Goal: Task Accomplishment & Management: Manage account settings

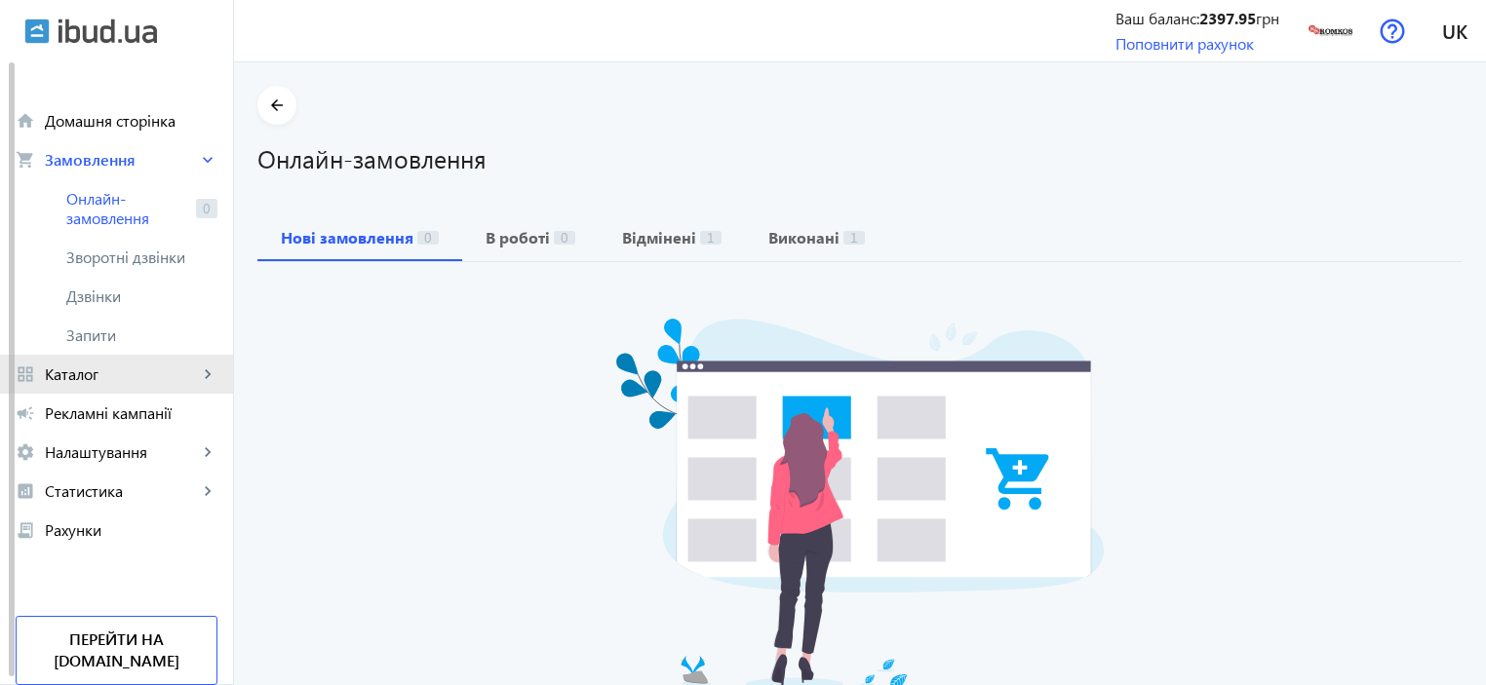
click at [94, 384] on span "Каталог" at bounding box center [121, 374] width 153 height 19
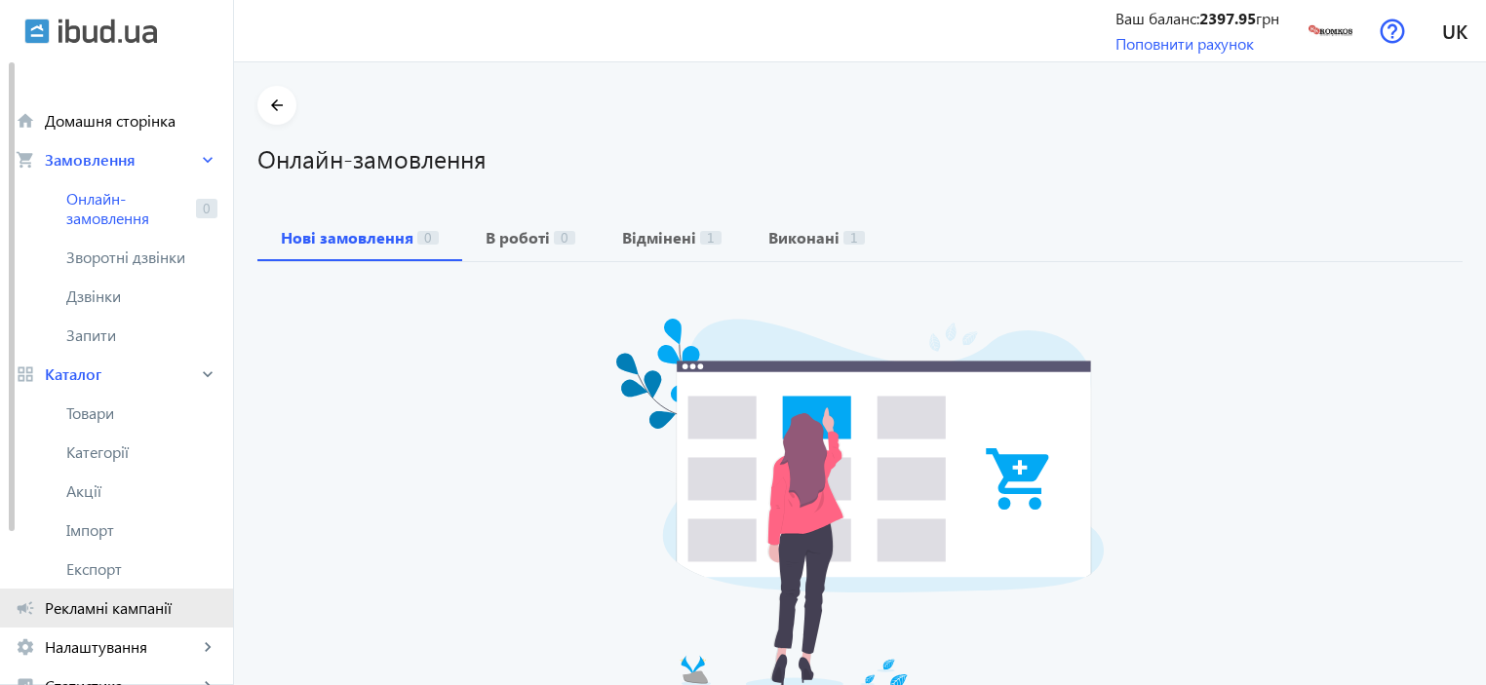
click at [79, 607] on span "Рекламні кампанії" at bounding box center [131, 608] width 173 height 19
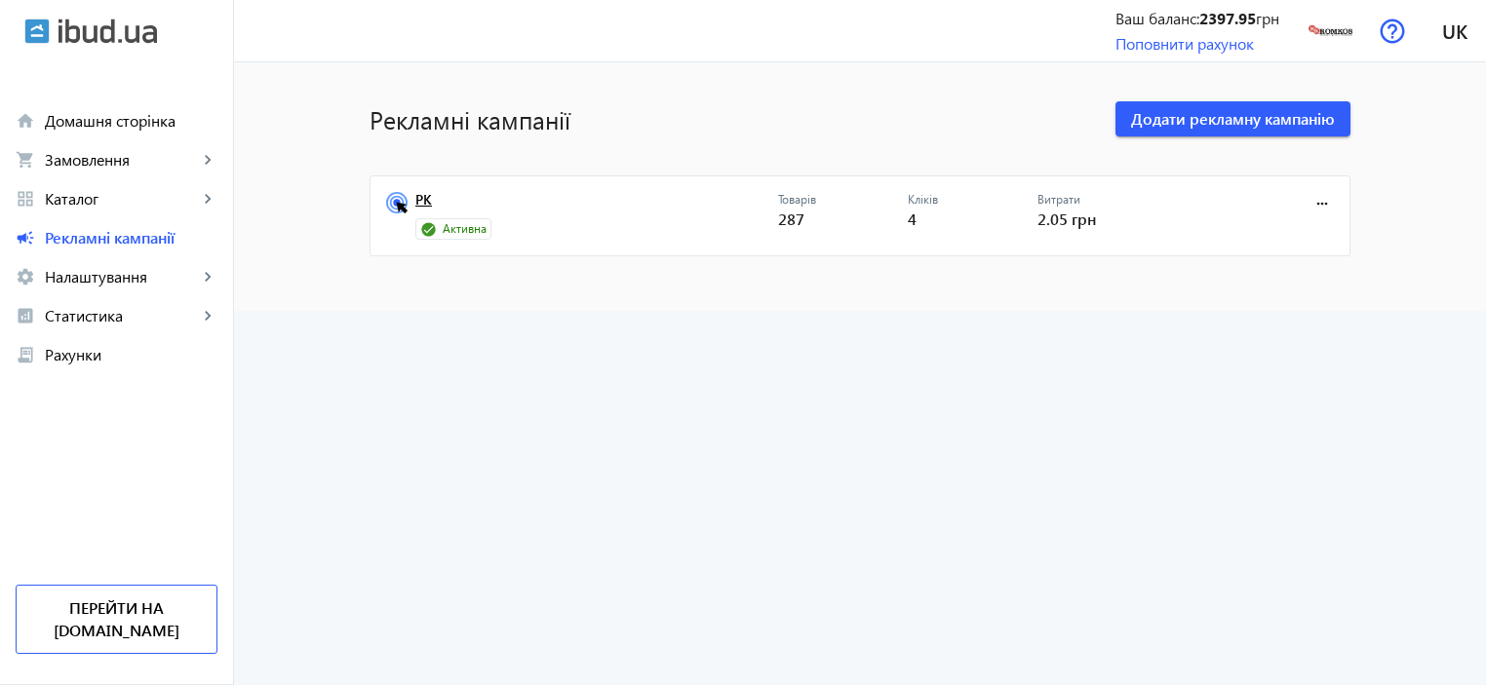
click at [415, 194] on link "РК" at bounding box center [596, 205] width 363 height 27
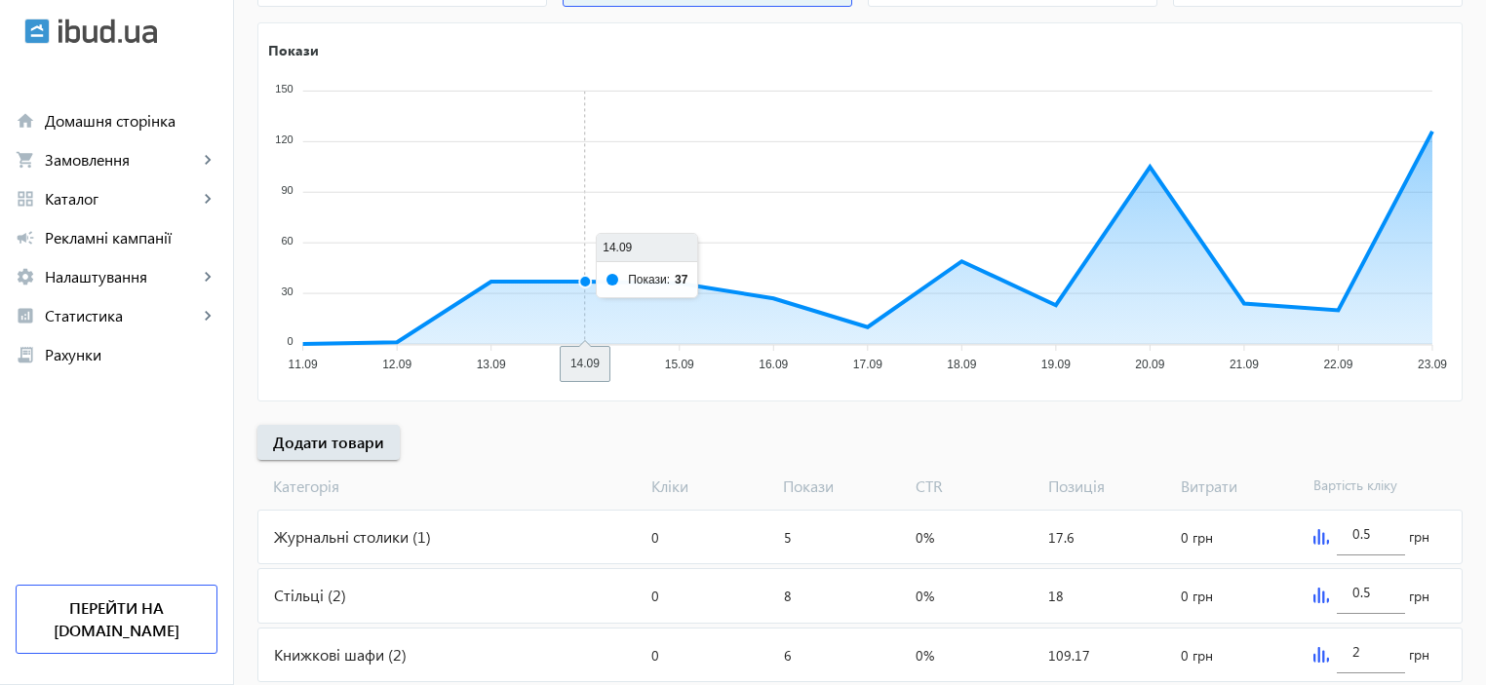
scroll to position [454, 0]
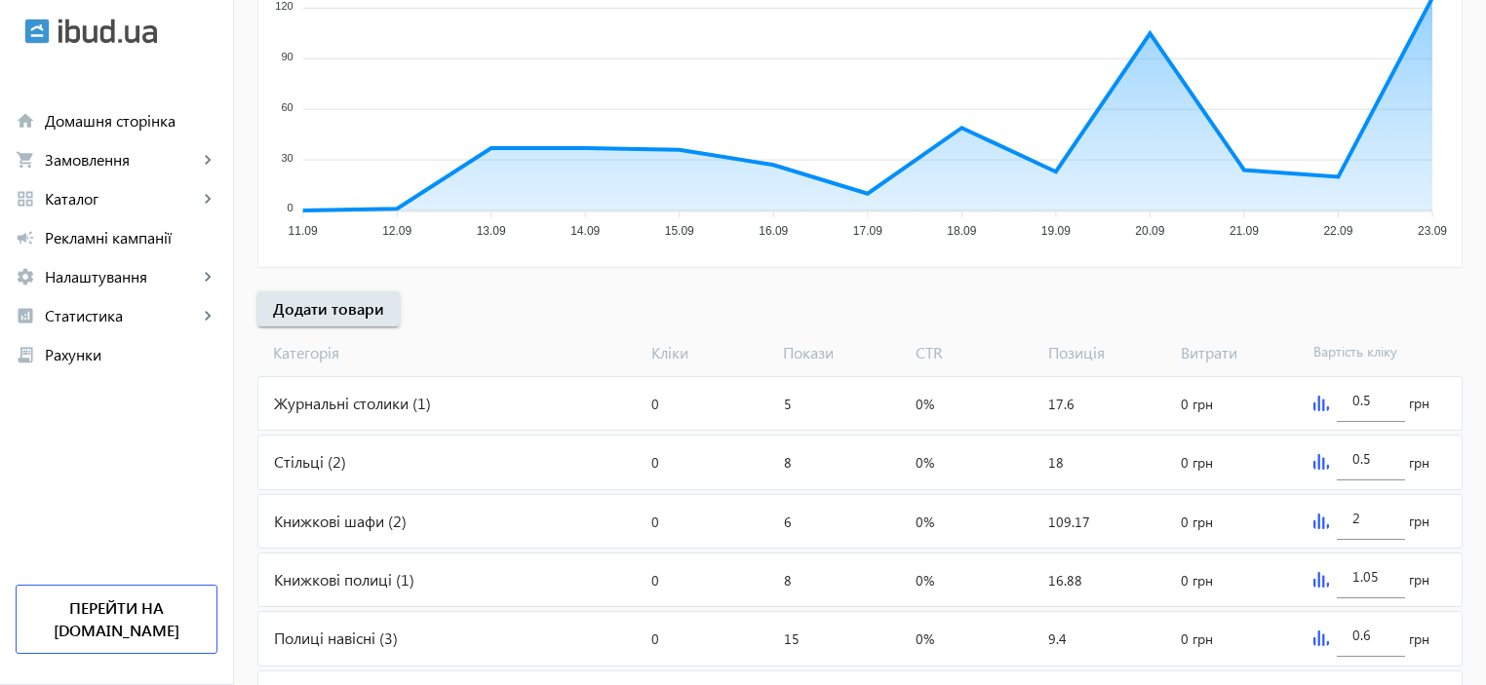
click at [292, 406] on div "Журнальні столики (1)" at bounding box center [450, 403] width 385 height 53
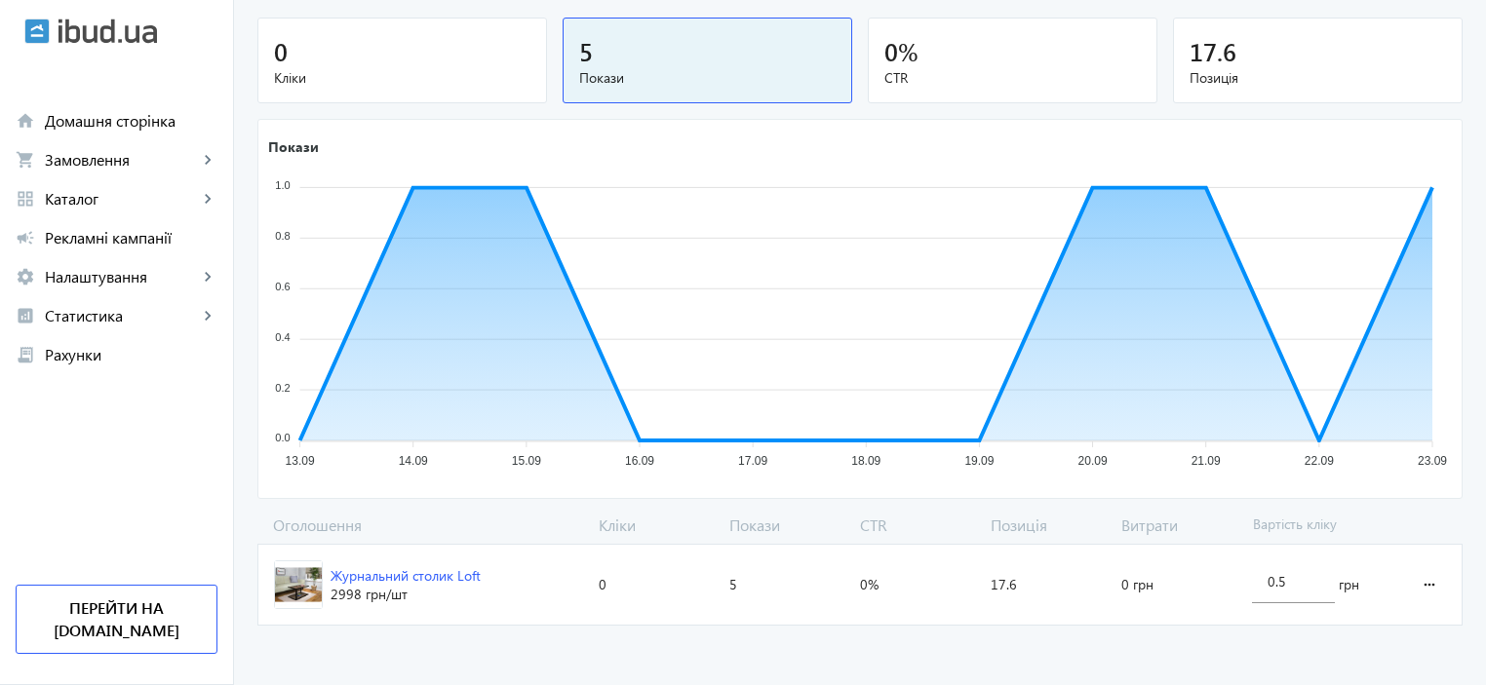
scroll to position [198, 0]
click at [1436, 584] on mat-icon "more_horiz" at bounding box center [1428, 583] width 23 height 47
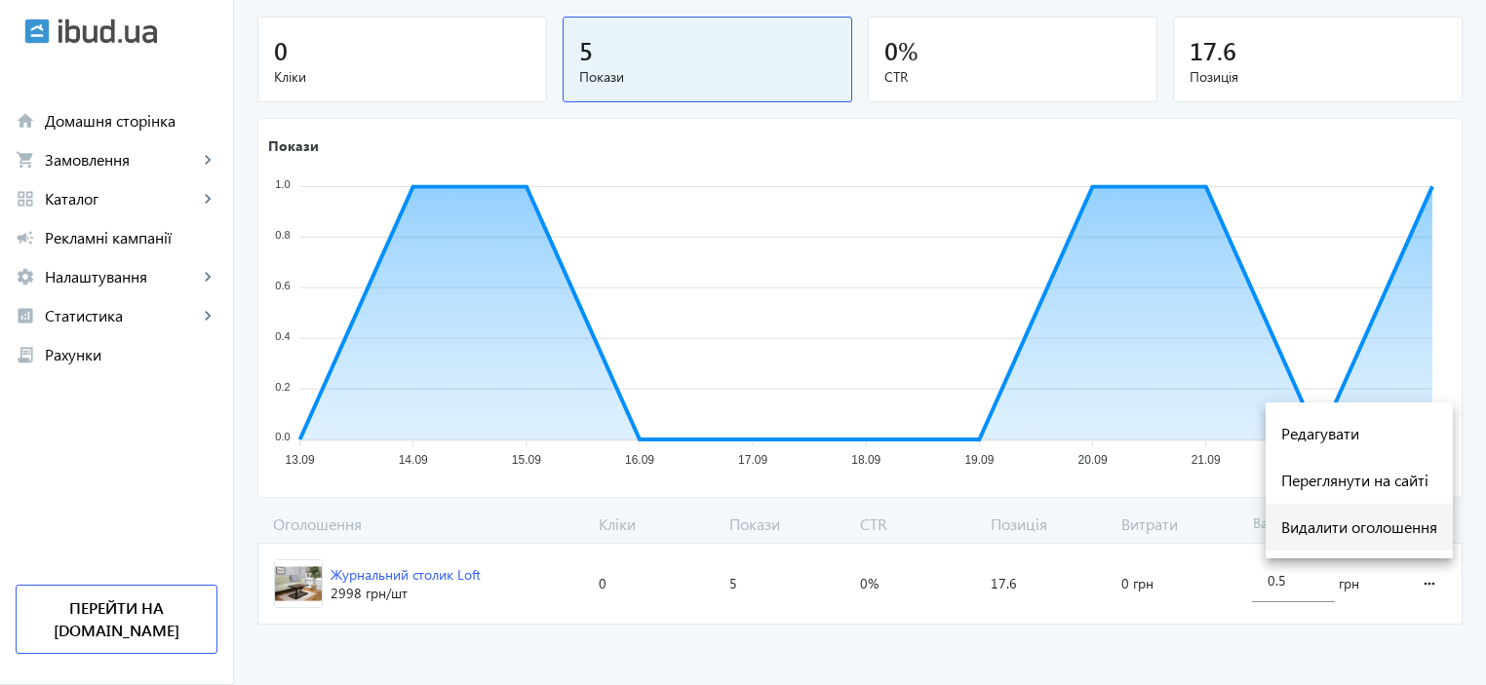
click at [1386, 533] on span "Видалити оголошення" at bounding box center [1359, 528] width 156 height 16
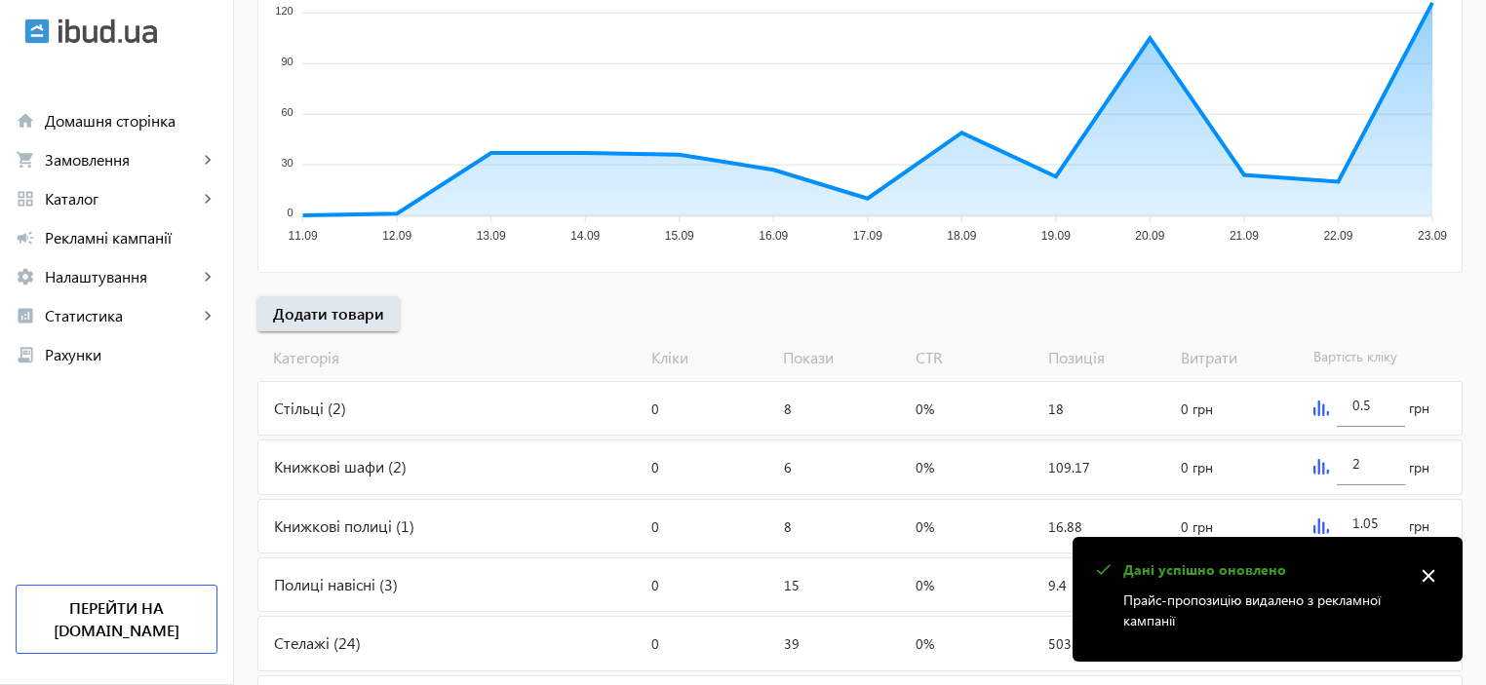
scroll to position [649, 0]
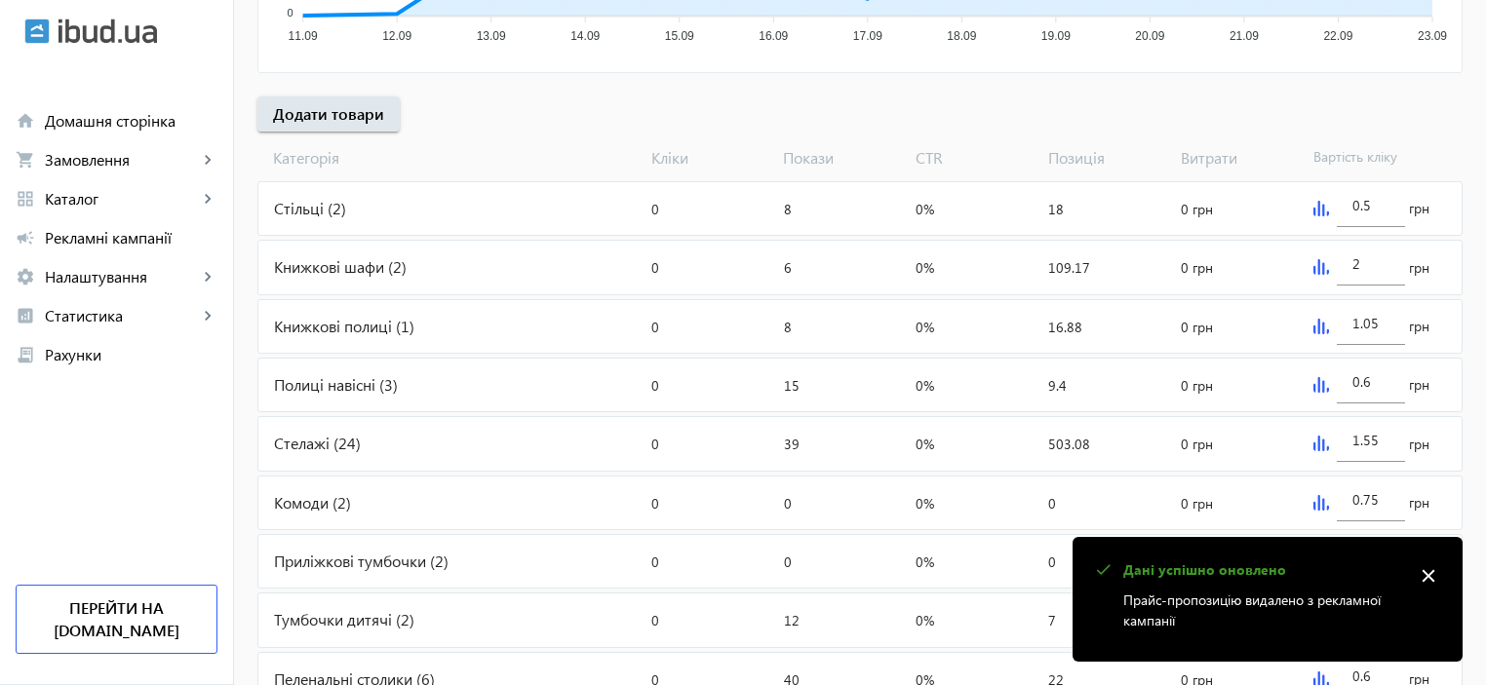
click at [292, 213] on div "Стільці (2)" at bounding box center [450, 208] width 385 height 53
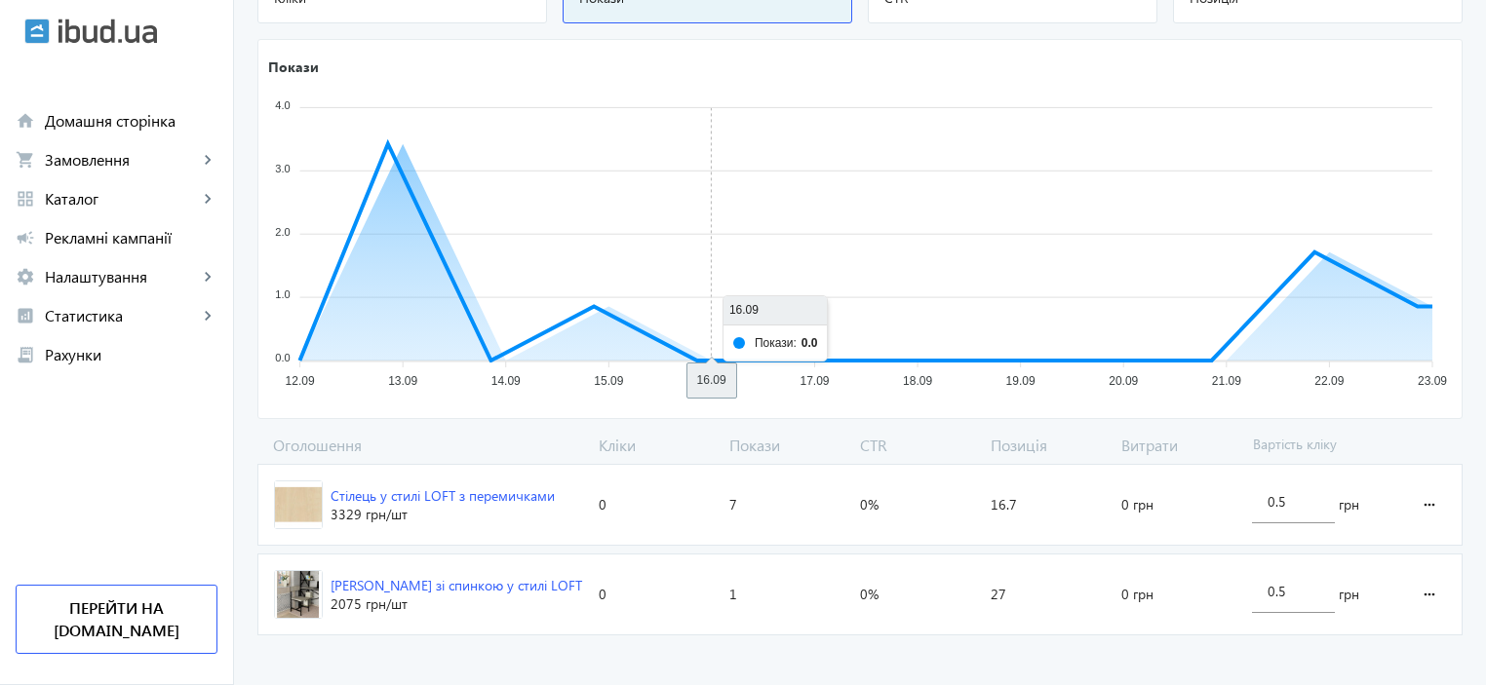
scroll to position [287, 0]
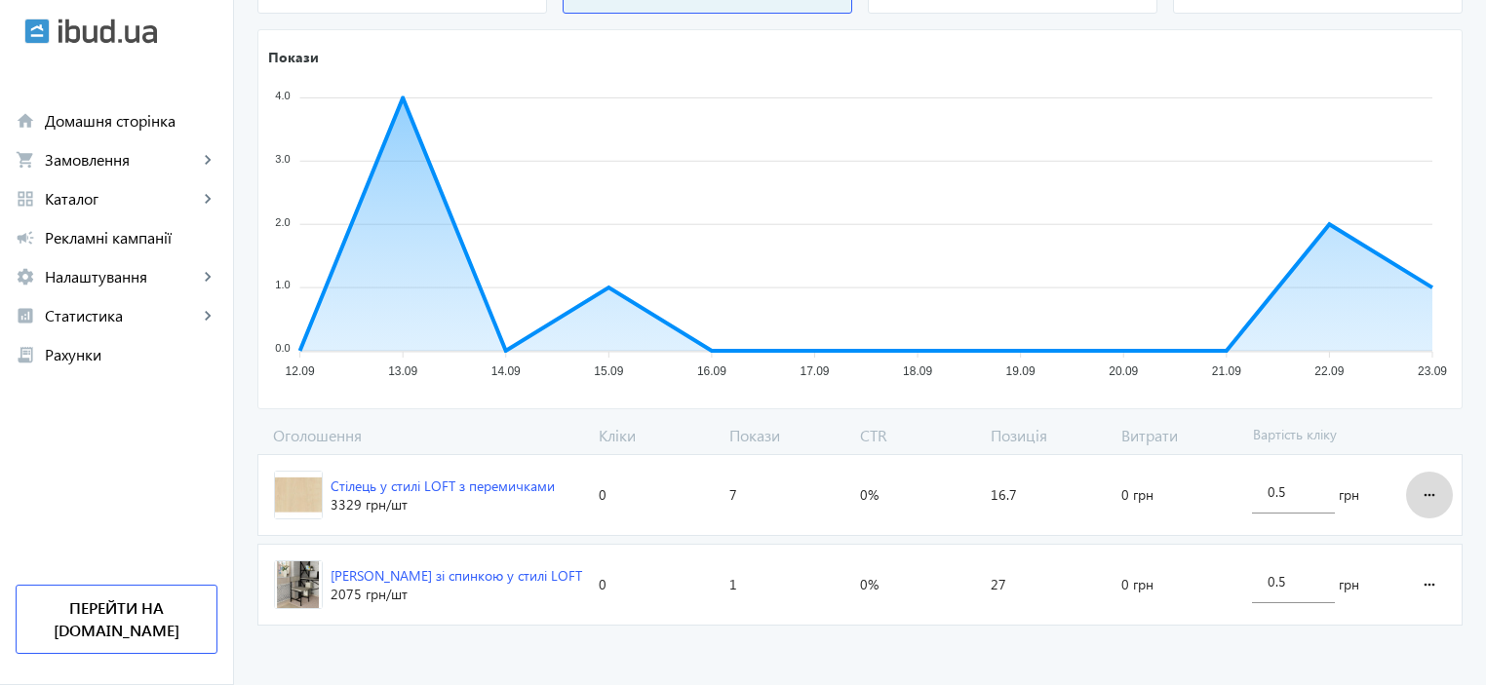
click at [1432, 493] on mat-icon "more_horiz" at bounding box center [1428, 495] width 23 height 47
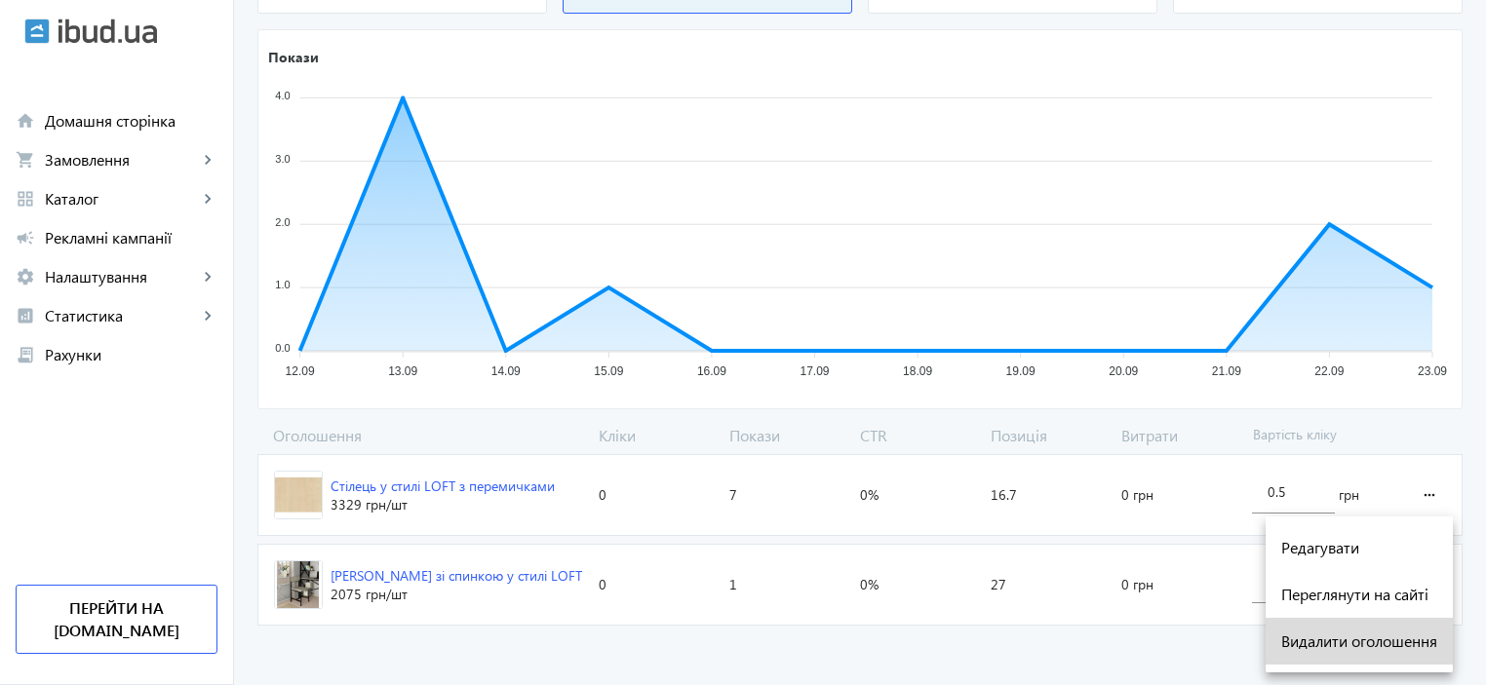
click at [1317, 642] on span "Видалити оголошення" at bounding box center [1359, 642] width 156 height 16
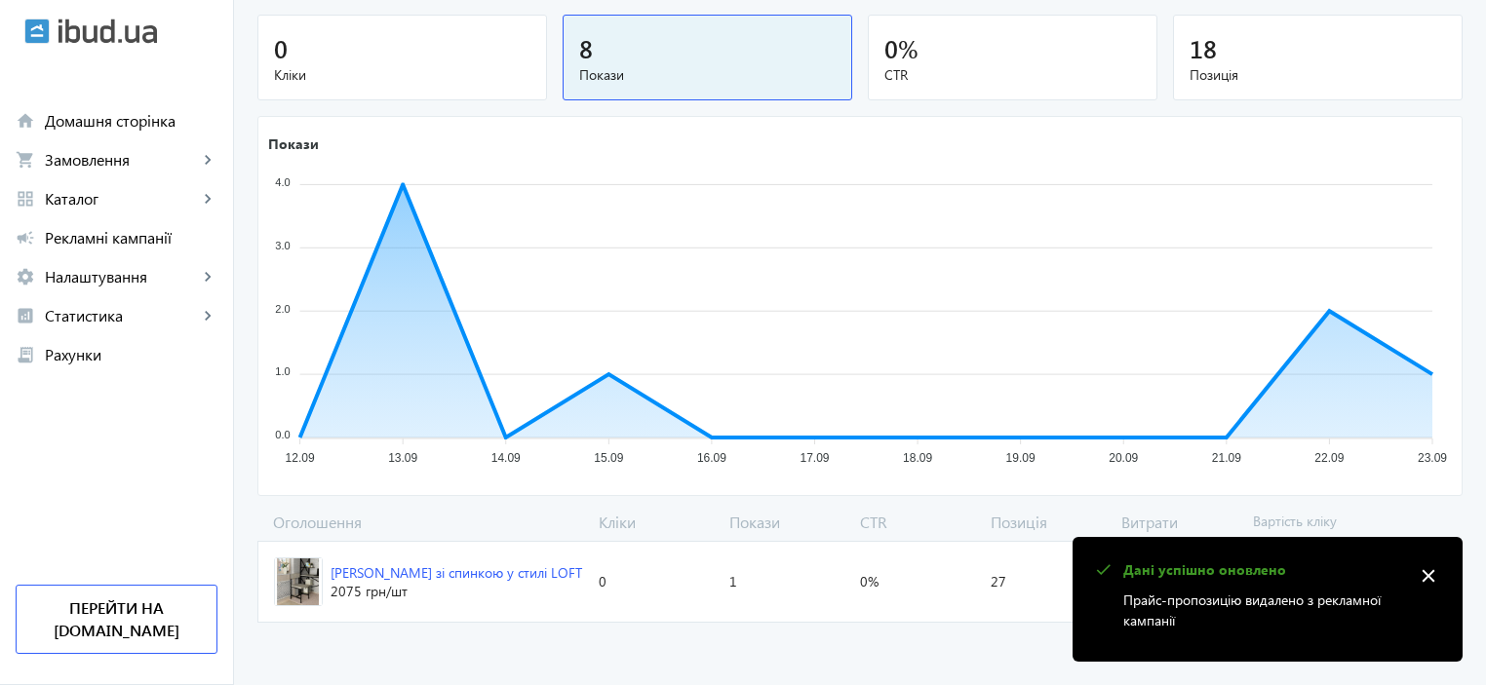
scroll to position [198, 0]
click at [1435, 576] on mat-icon "close" at bounding box center [1427, 575] width 29 height 29
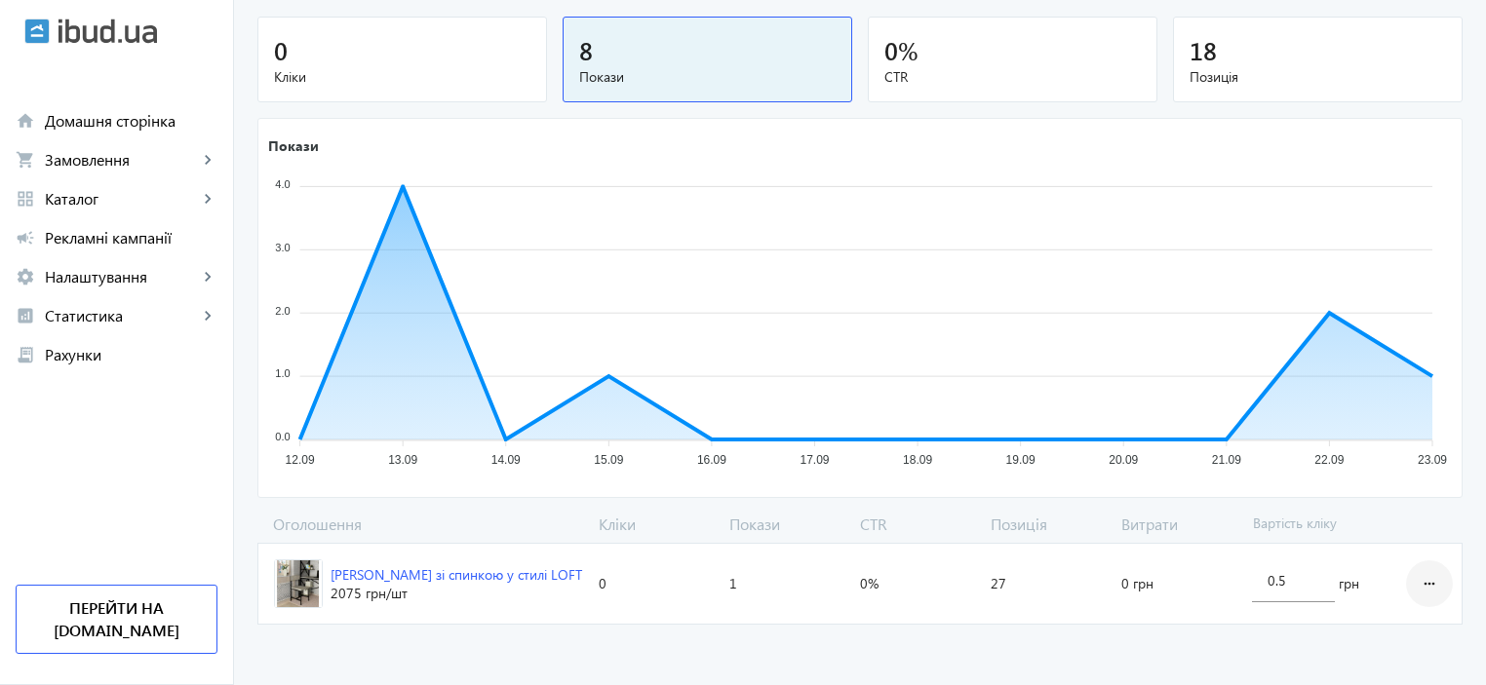
click at [1432, 578] on mat-icon "more_horiz" at bounding box center [1428, 583] width 23 height 47
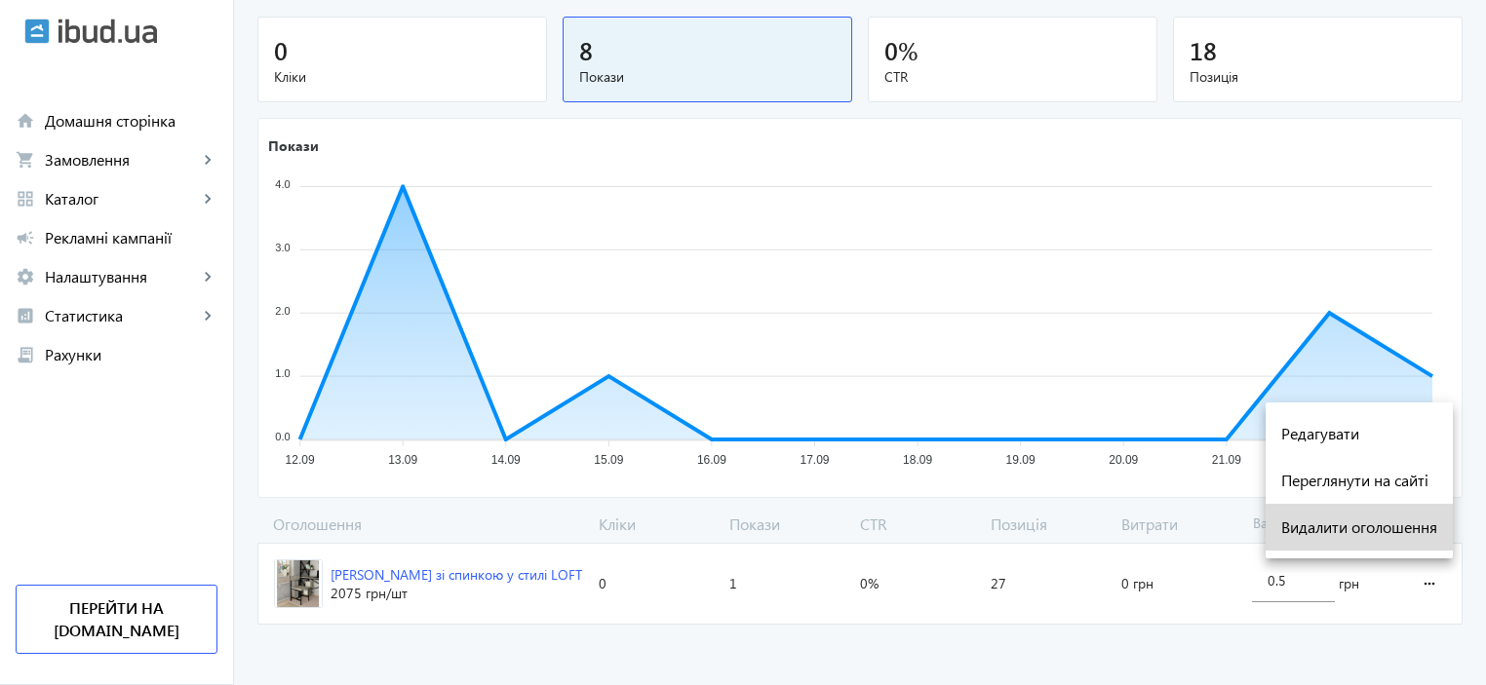
click at [1374, 535] on span "Видалити оголошення" at bounding box center [1359, 528] width 156 height 16
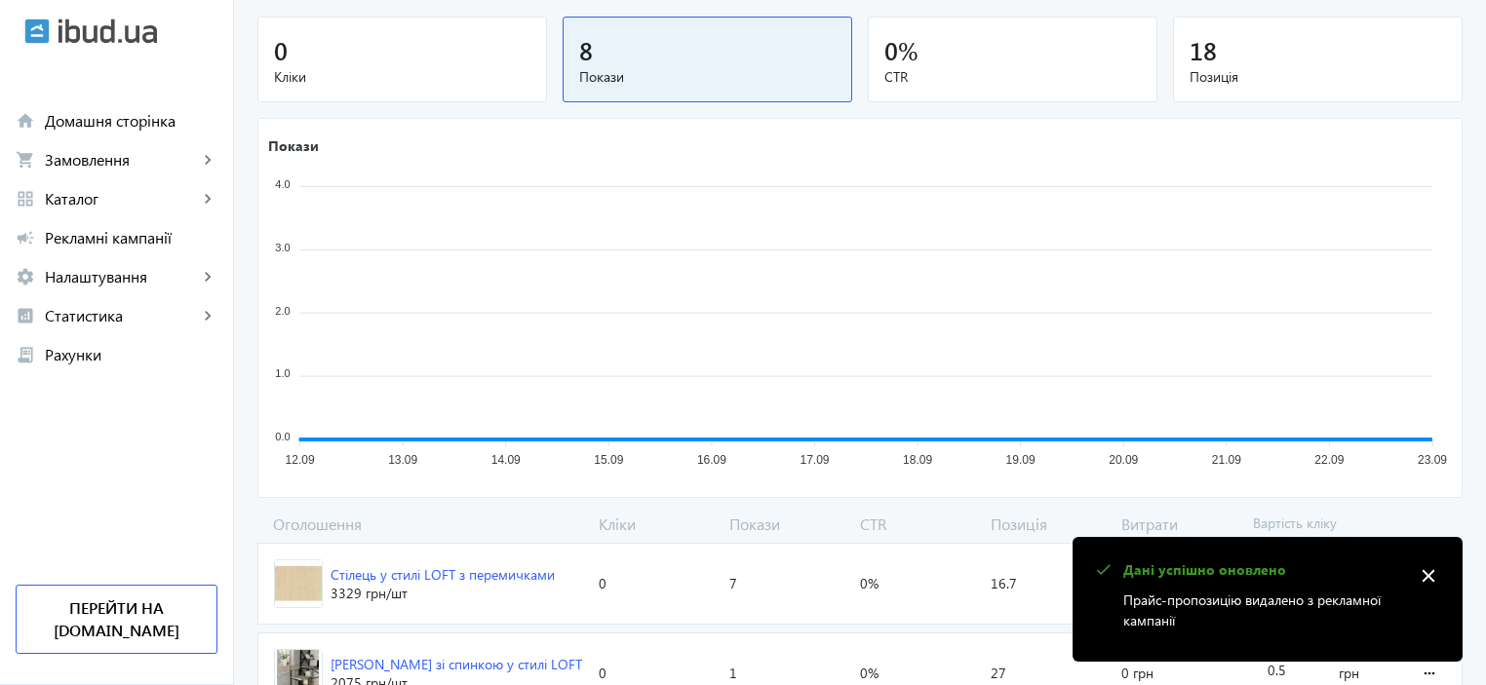
scroll to position [62, 0]
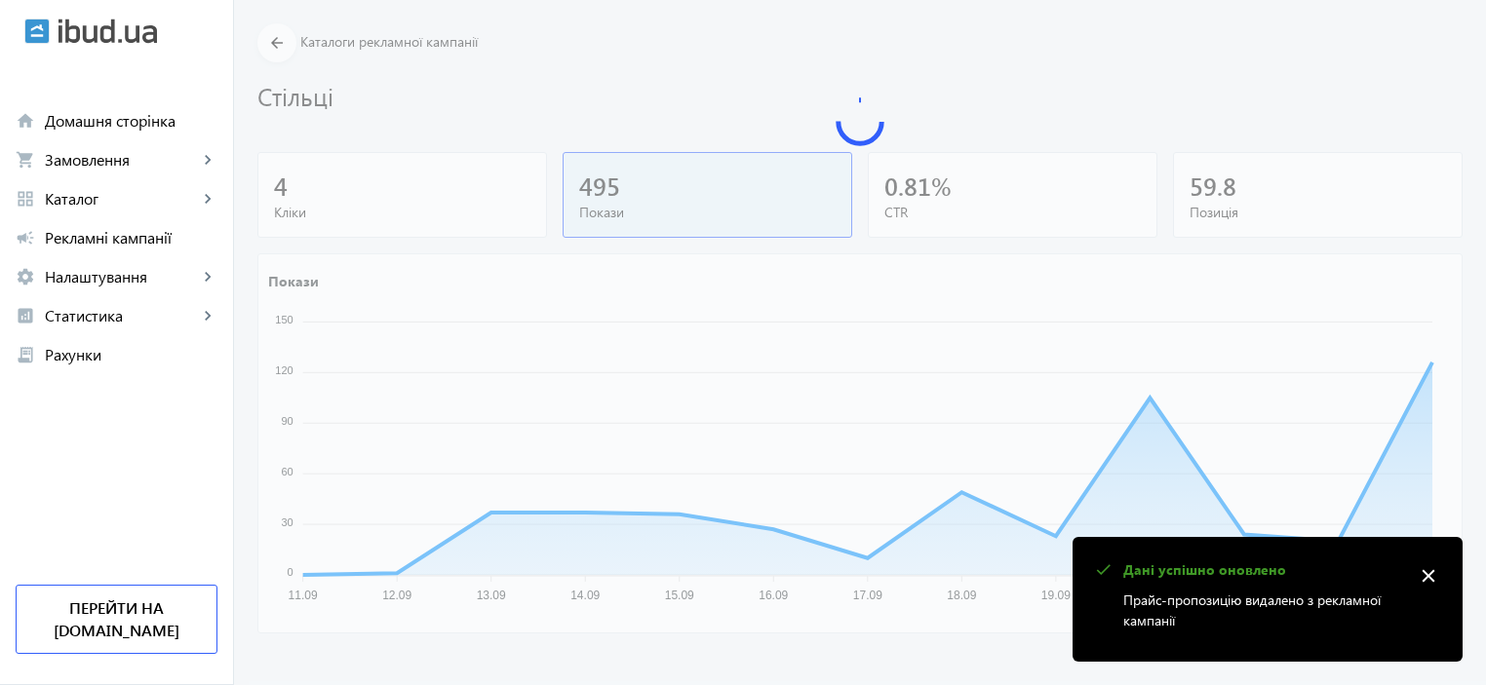
click at [1433, 569] on mat-icon "close" at bounding box center [1427, 575] width 29 height 29
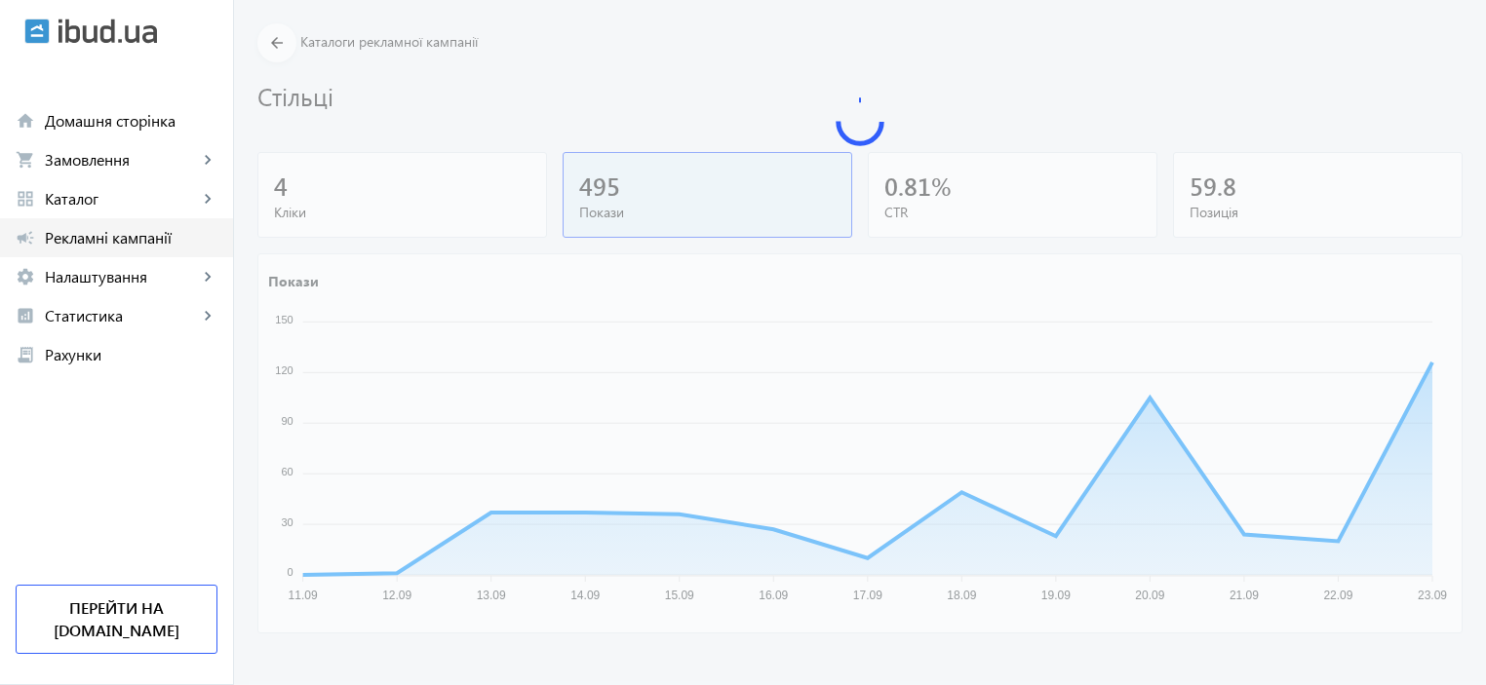
click at [59, 247] on span "Рекламні кампанії" at bounding box center [131, 237] width 173 height 19
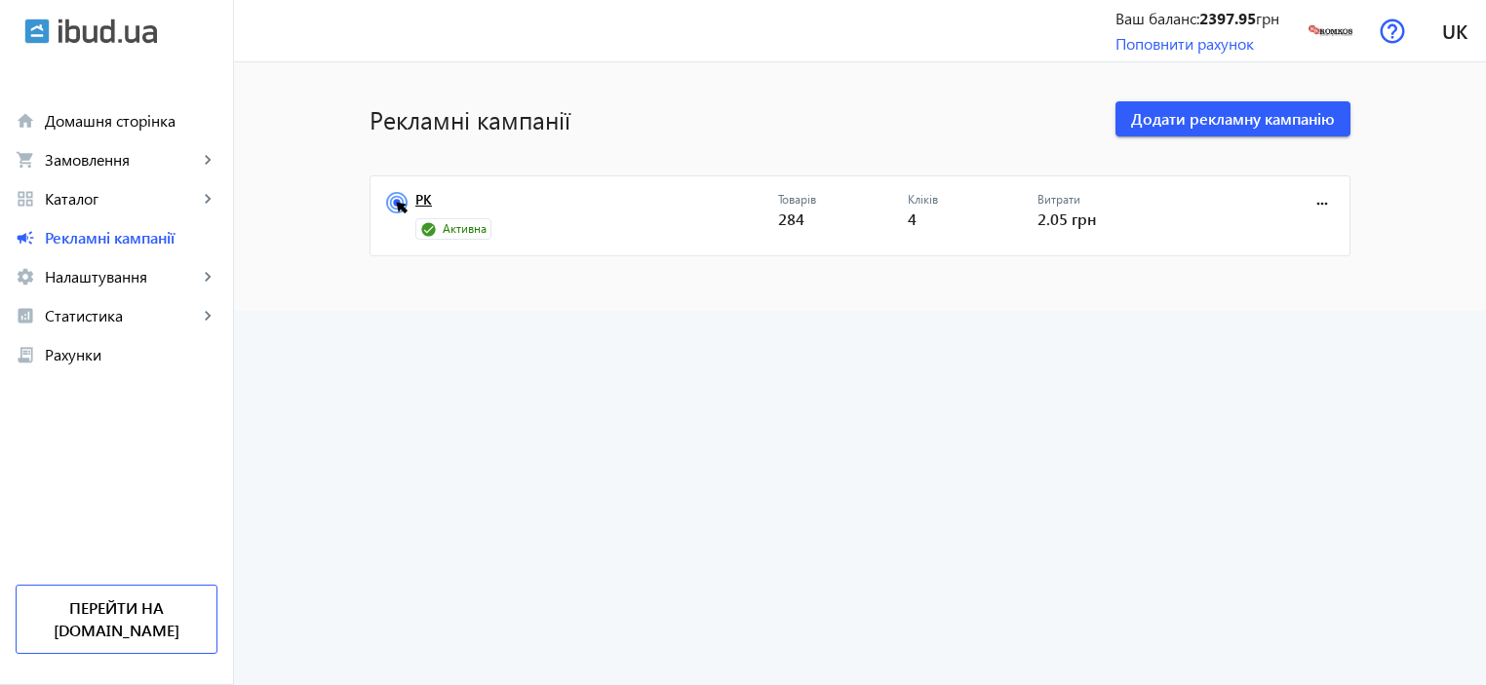
click at [422, 196] on link "РК" at bounding box center [596, 205] width 363 height 27
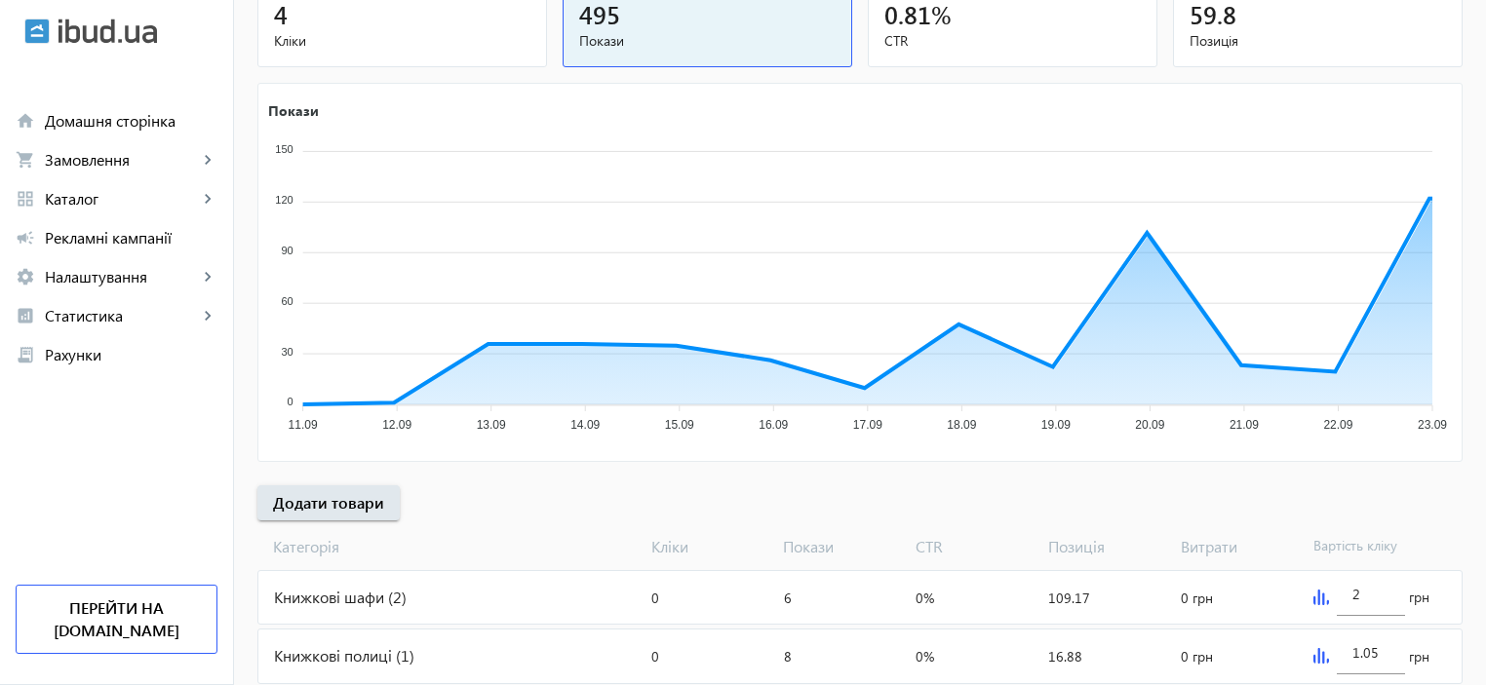
scroll to position [585, 0]
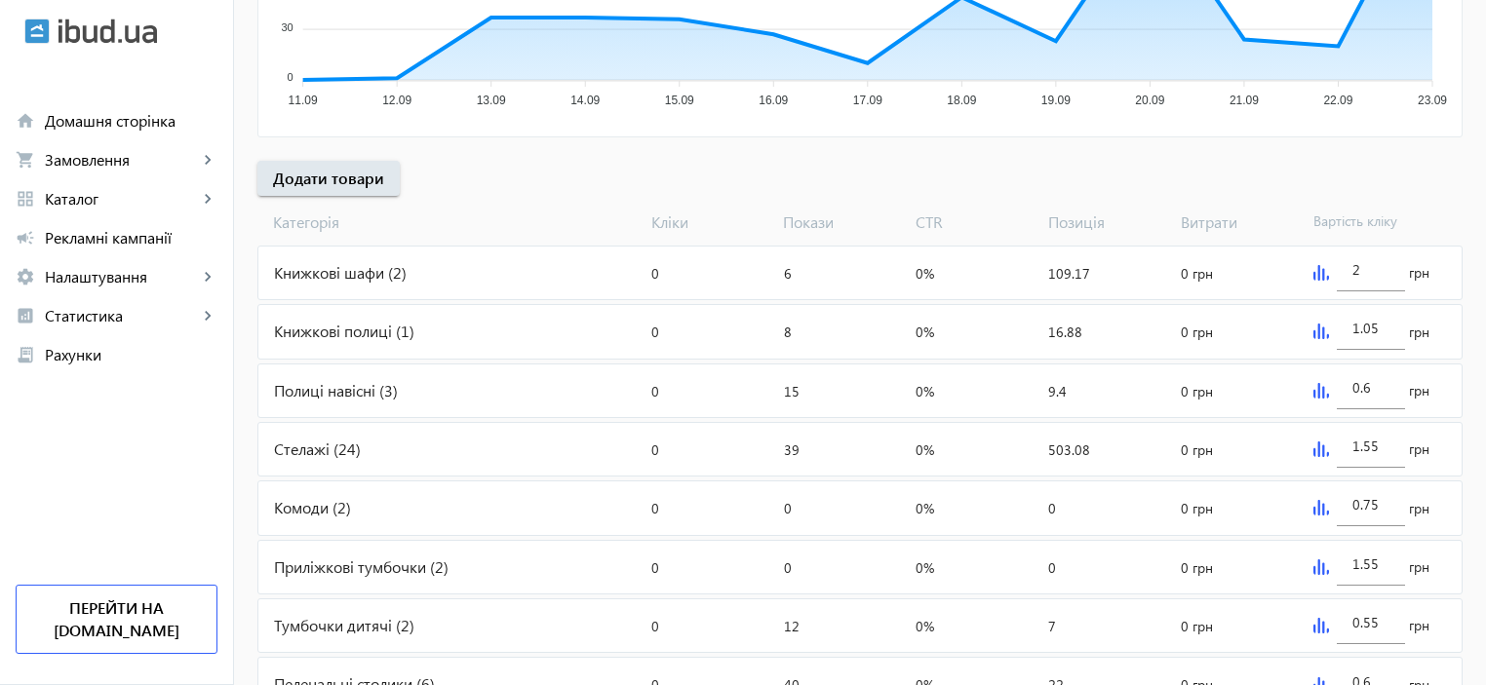
click at [271, 275] on div "Книжкові шафи (2)" at bounding box center [450, 273] width 385 height 53
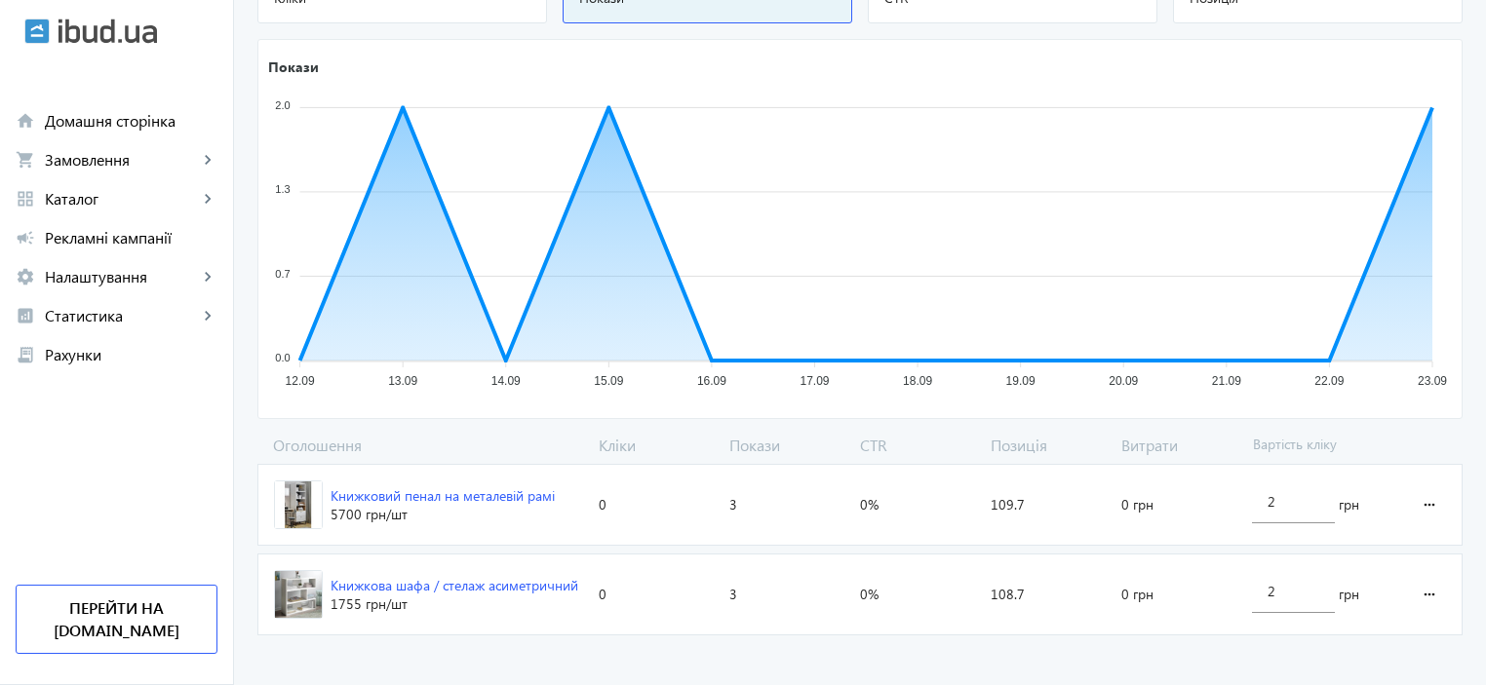
scroll to position [287, 0]
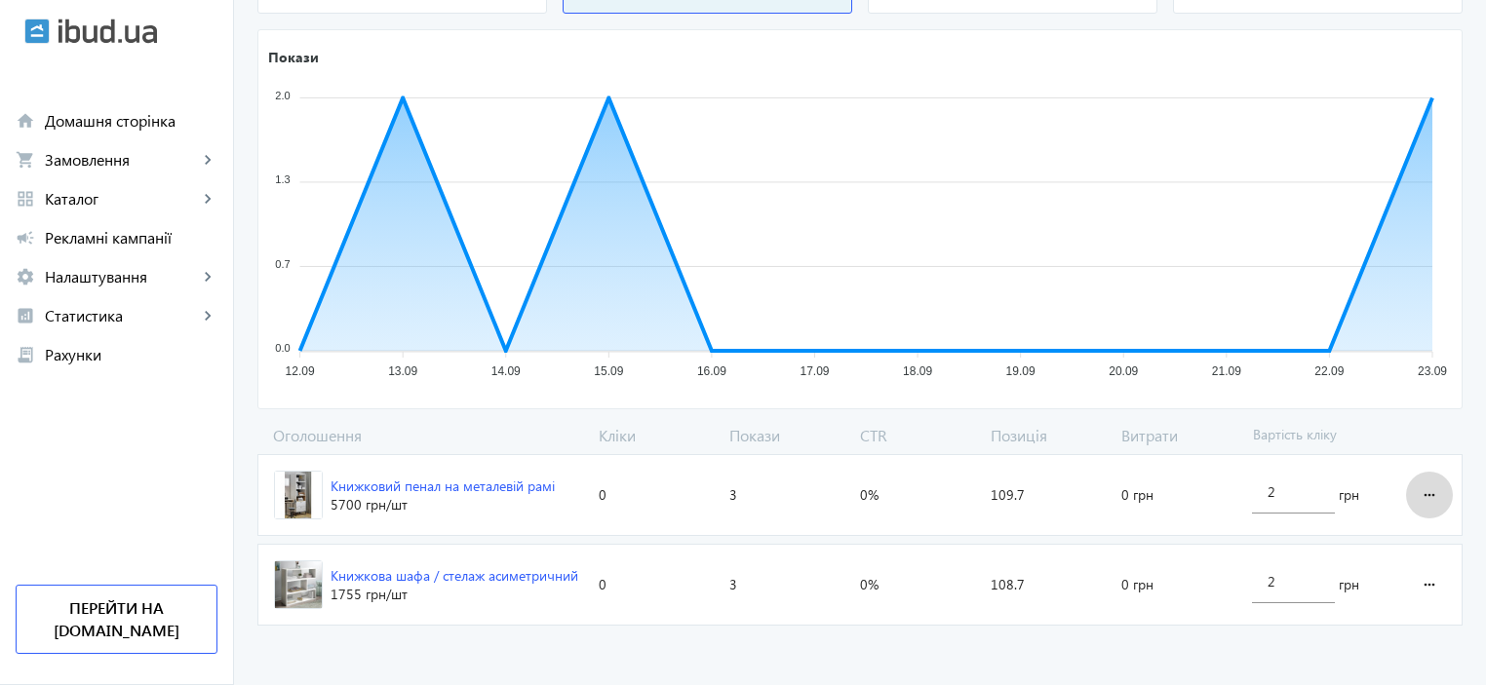
click at [1435, 491] on mat-icon "more_horiz" at bounding box center [1428, 495] width 23 height 47
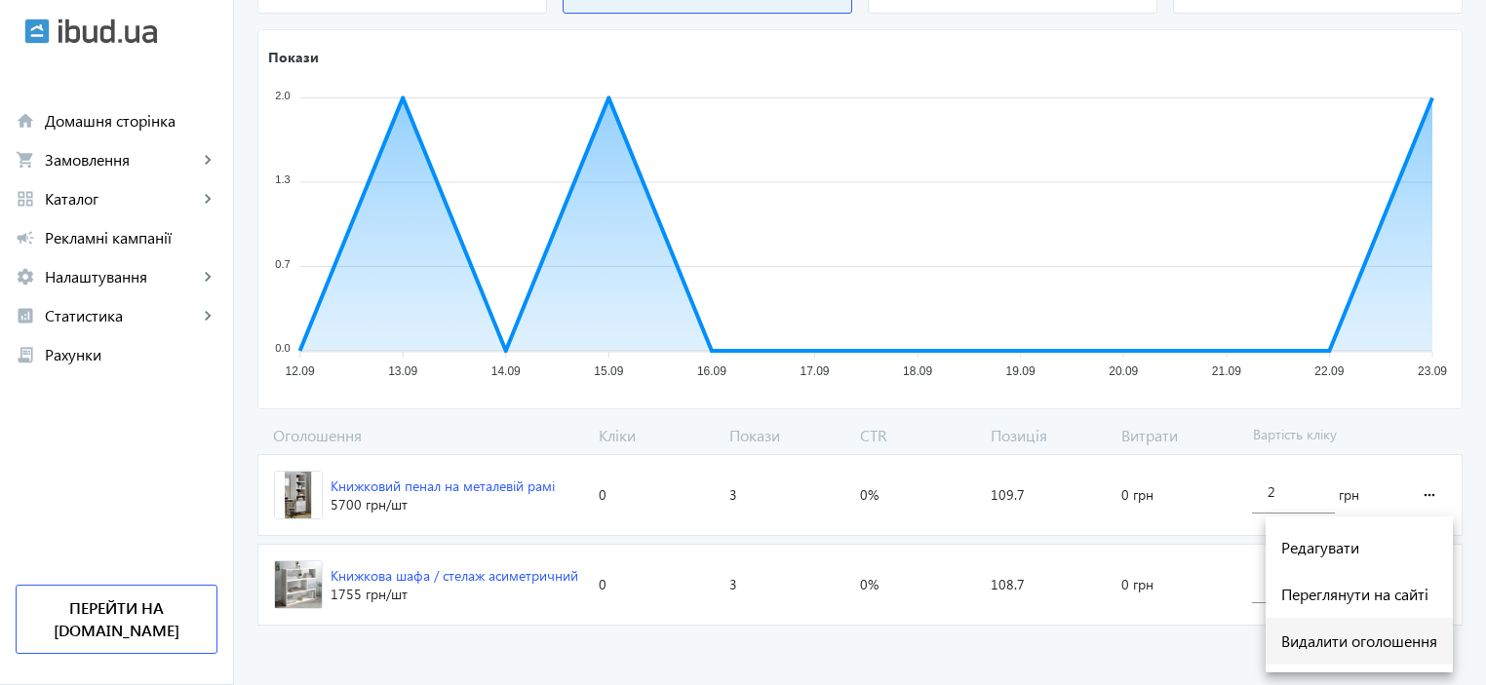
click at [1348, 645] on span "Видалити оголошення" at bounding box center [1359, 642] width 156 height 16
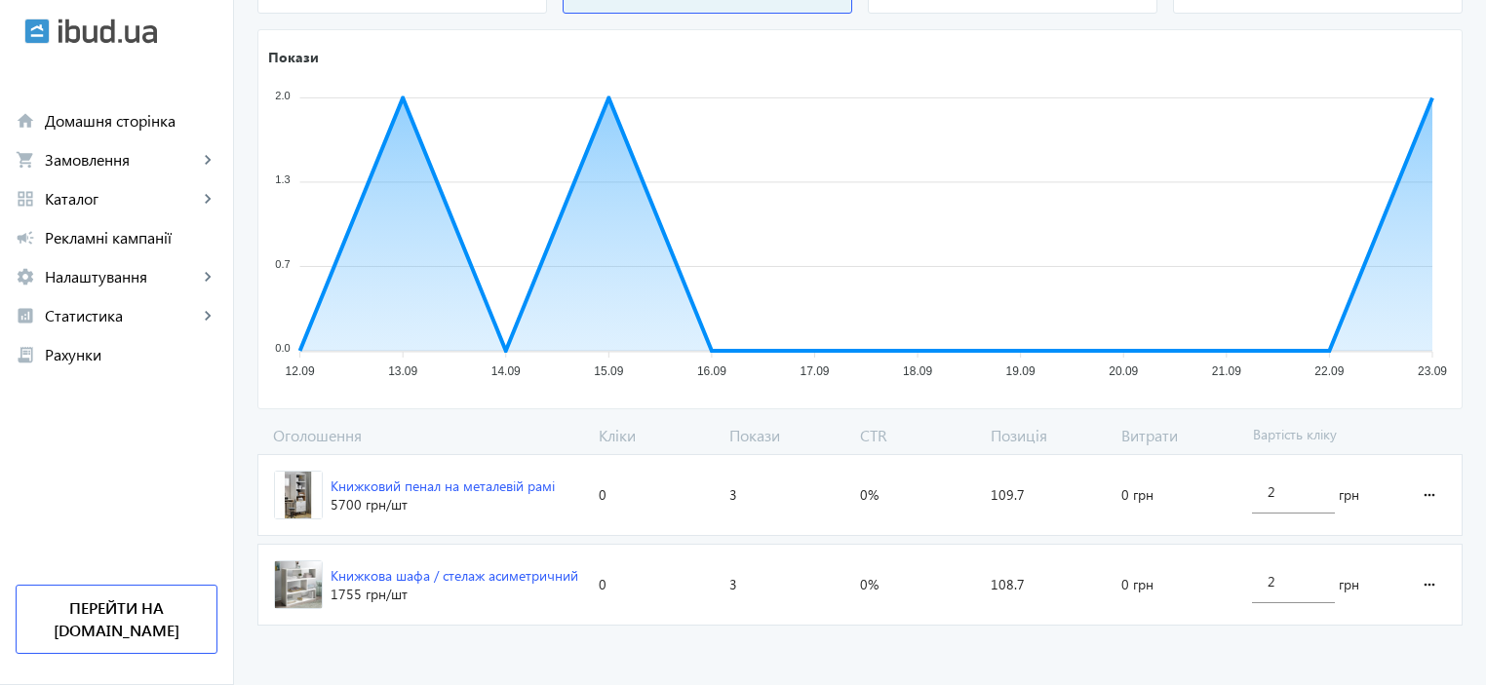
scroll to position [198, 0]
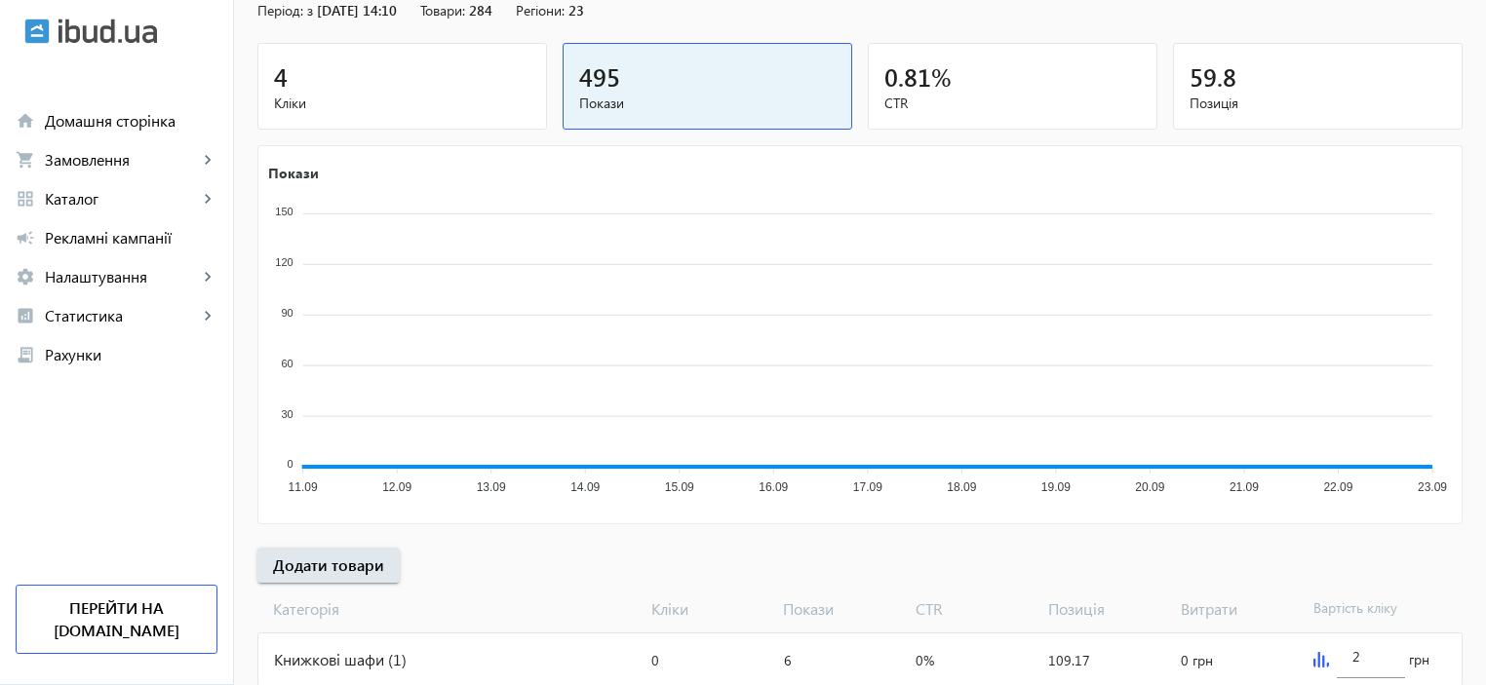
scroll to position [585, 0]
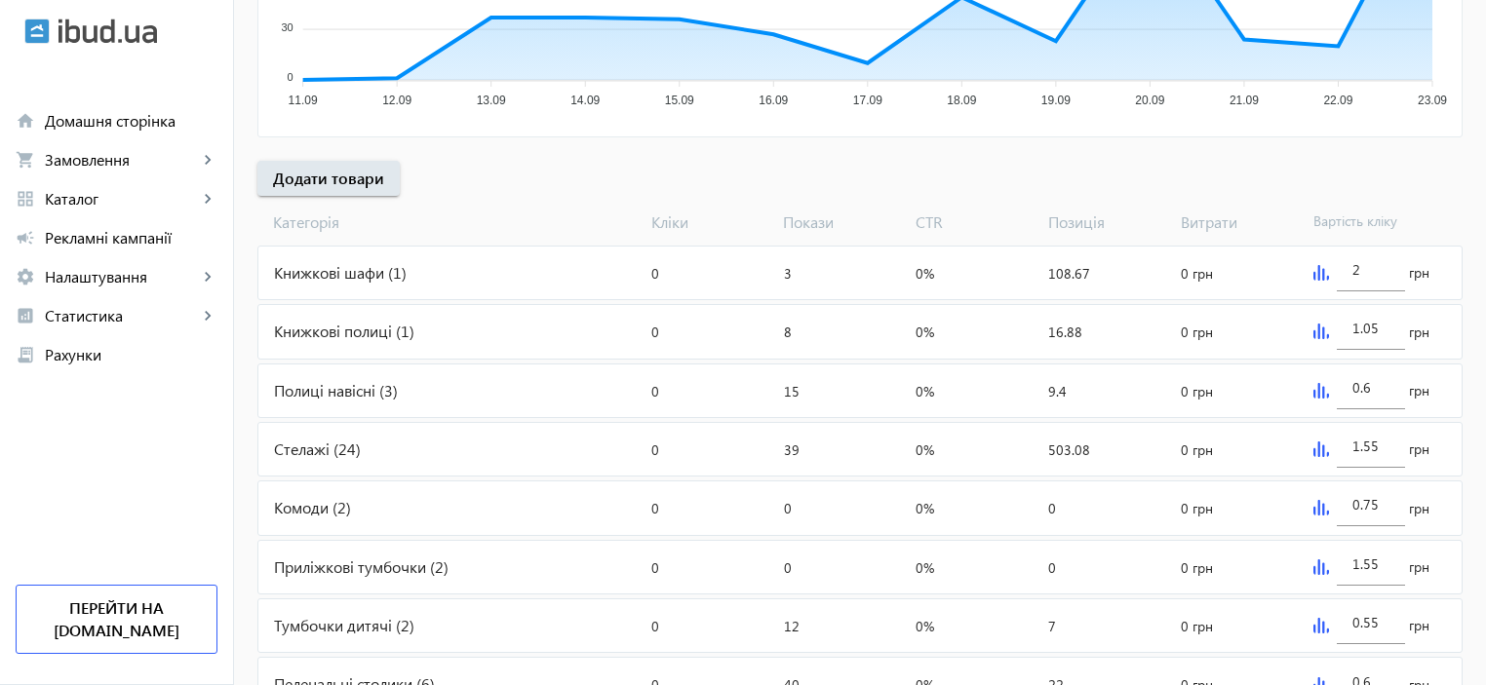
click at [315, 328] on div "Книжкові полиці (1)" at bounding box center [450, 331] width 385 height 53
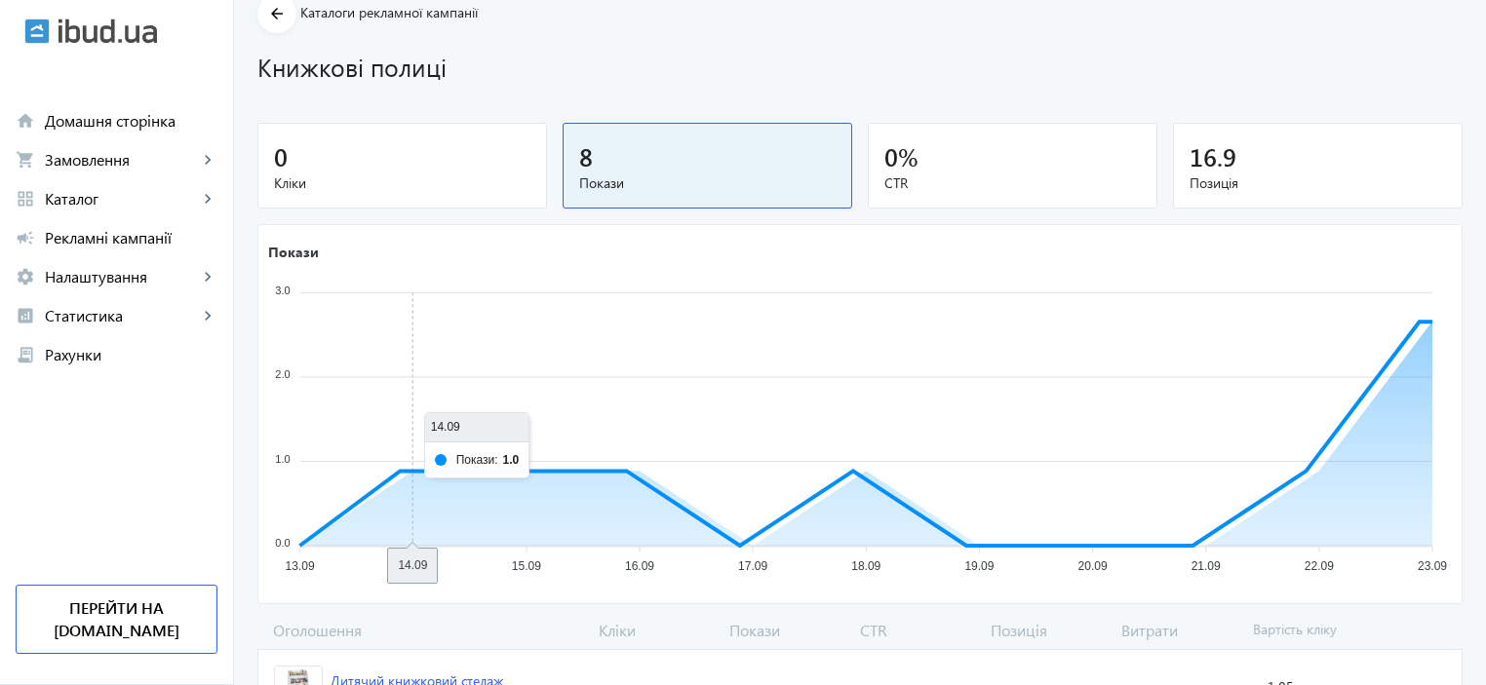
scroll to position [198, 0]
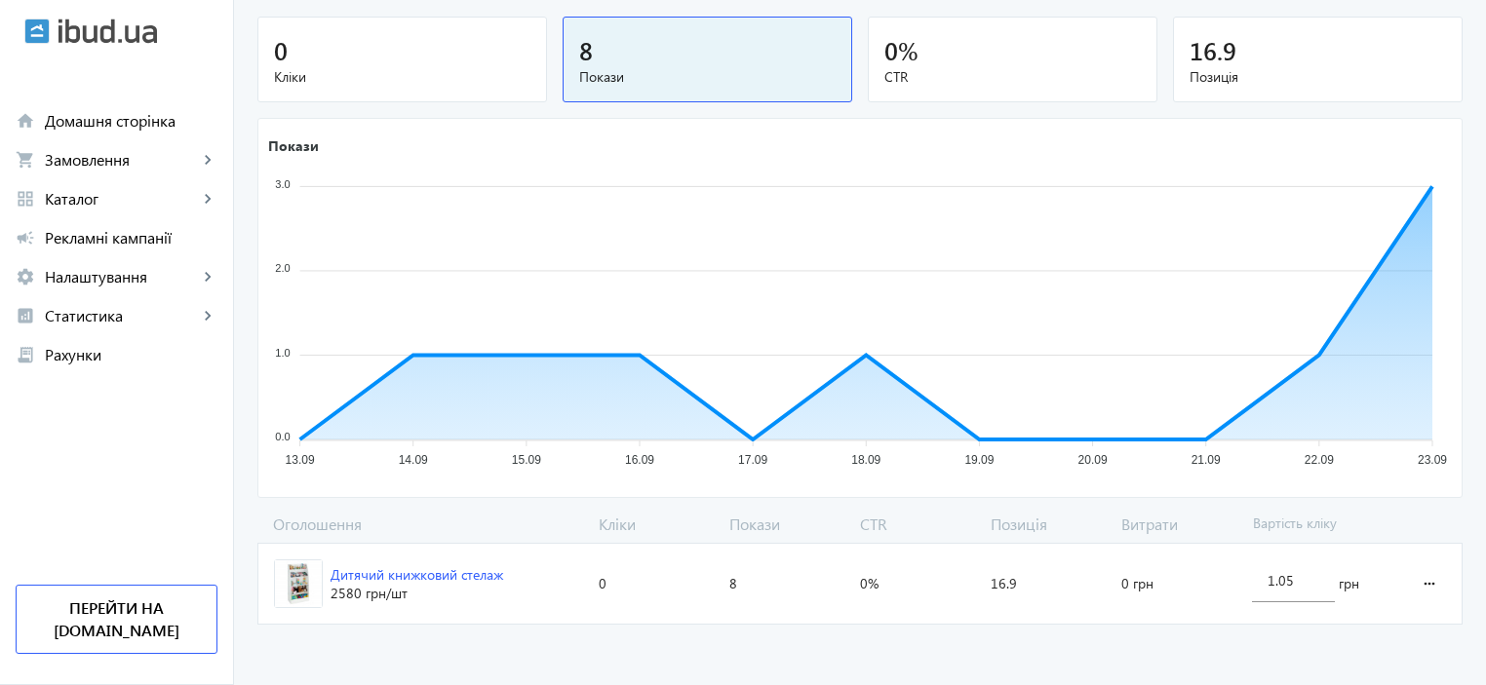
scroll to position [585, 0]
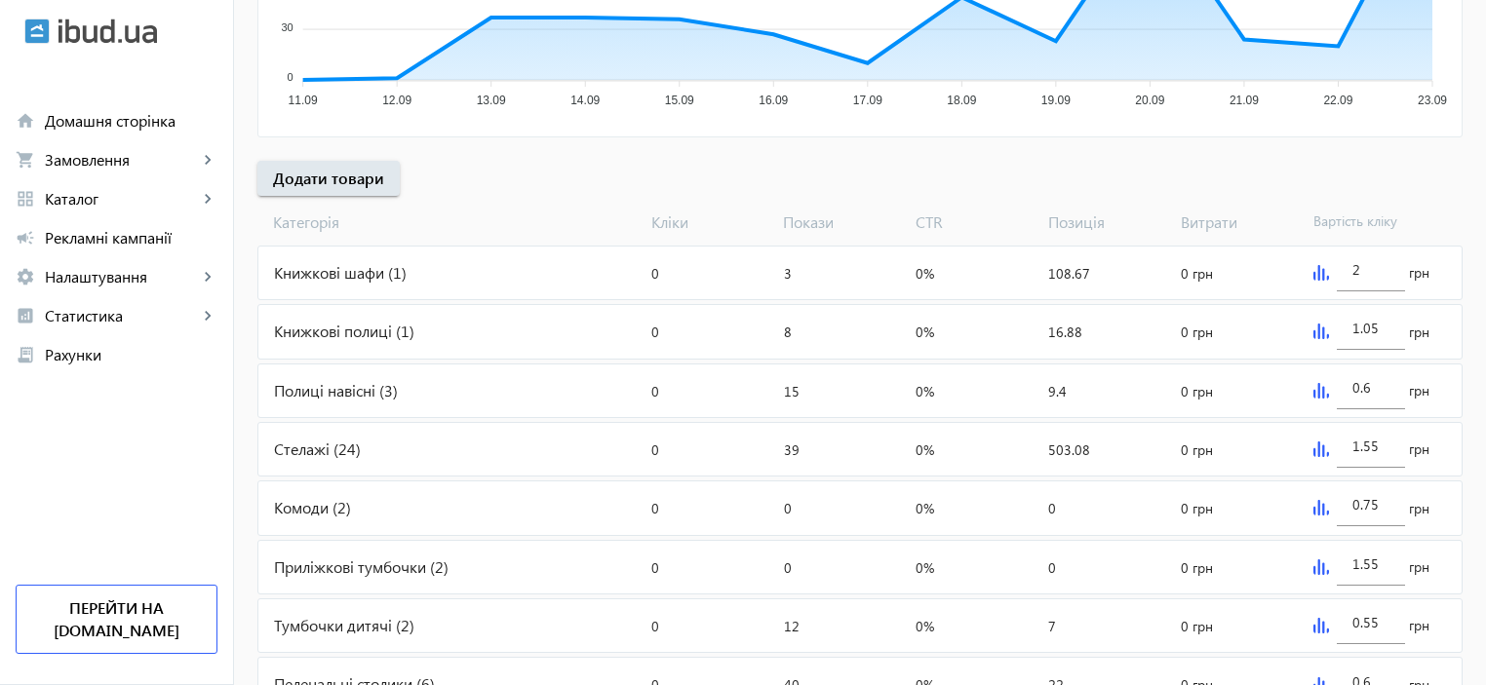
click at [294, 275] on div "Книжкові шафи (1)" at bounding box center [450, 273] width 385 height 53
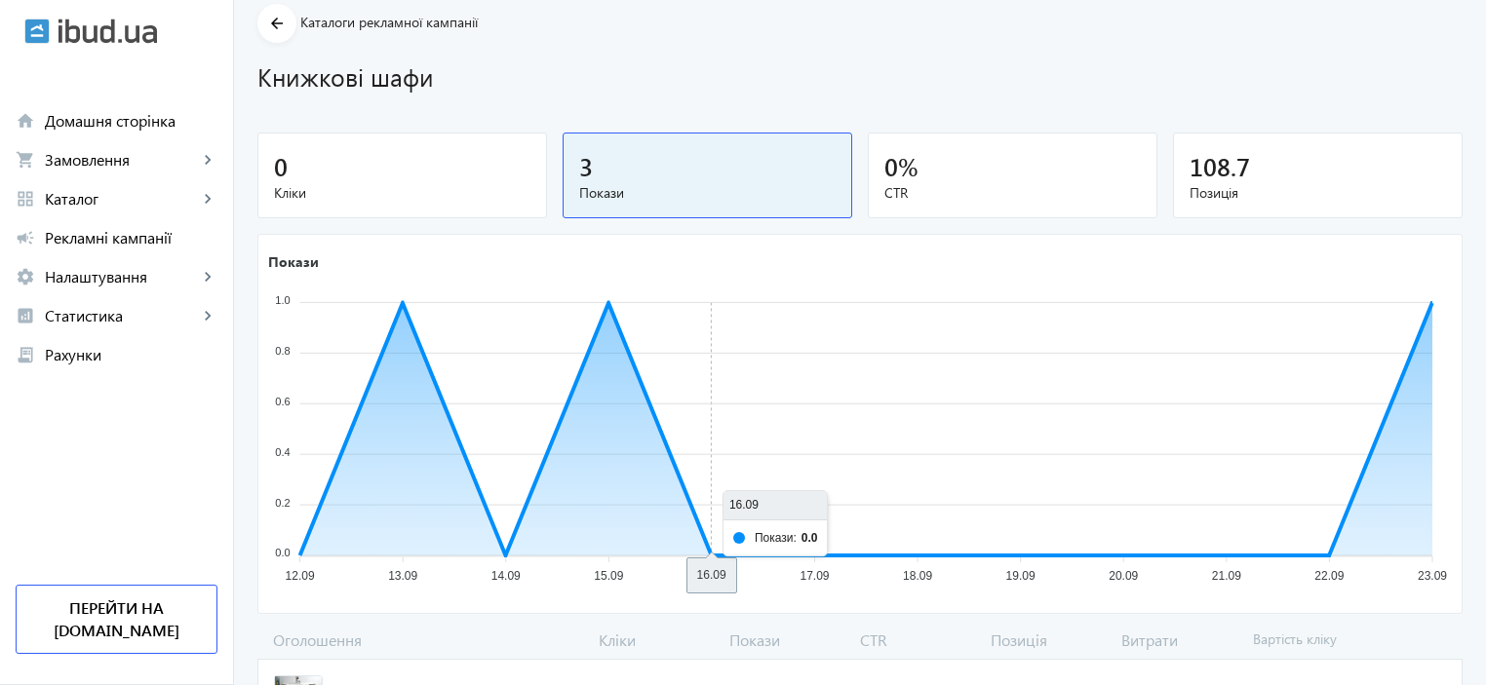
scroll to position [198, 0]
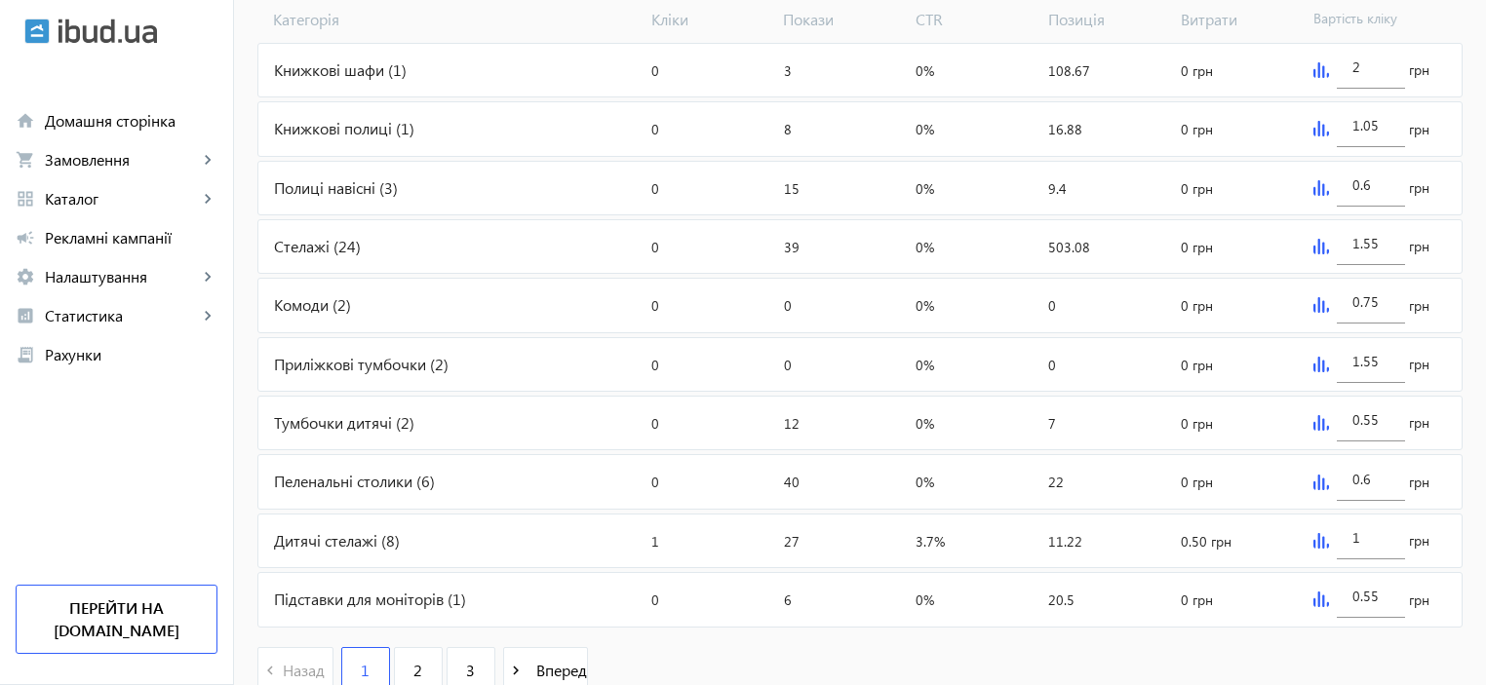
scroll to position [715, 0]
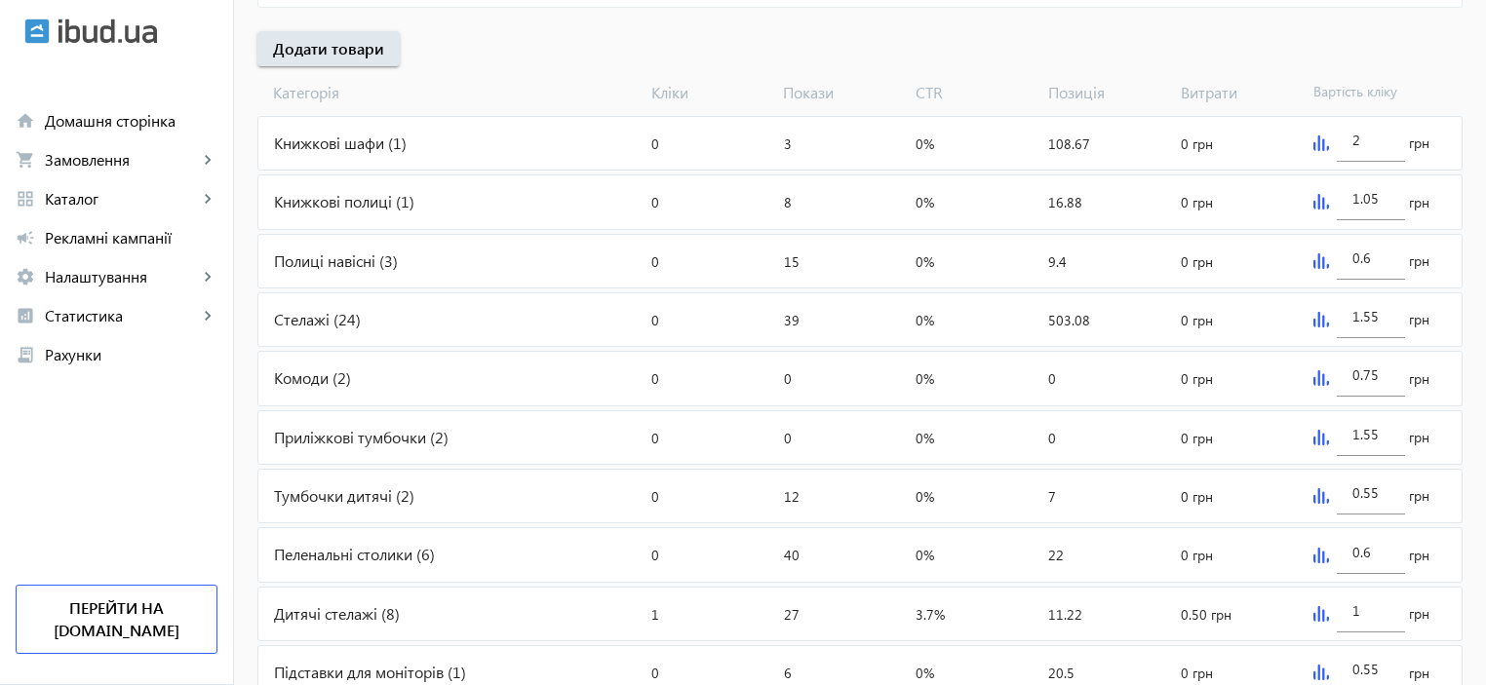
click at [309, 259] on div "Полиці навісні (3)" at bounding box center [450, 261] width 385 height 53
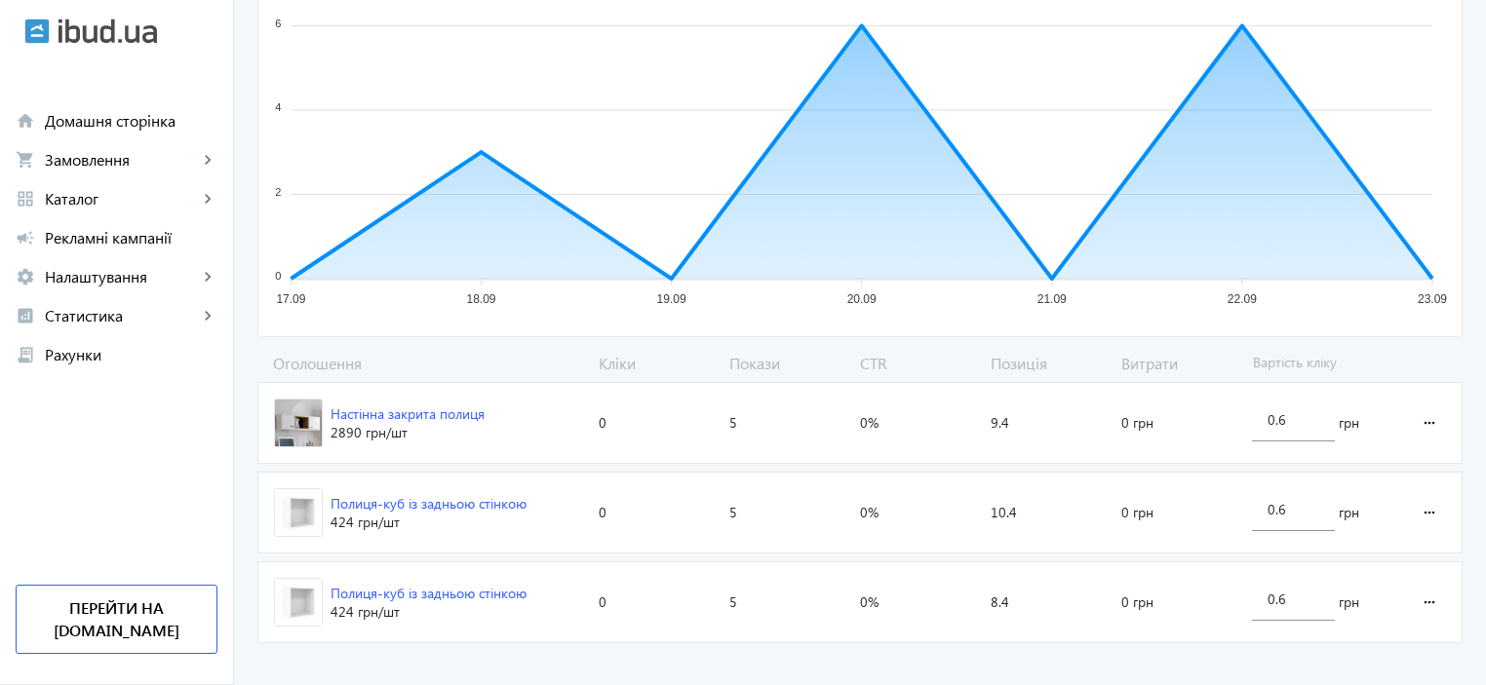
scroll to position [376, 0]
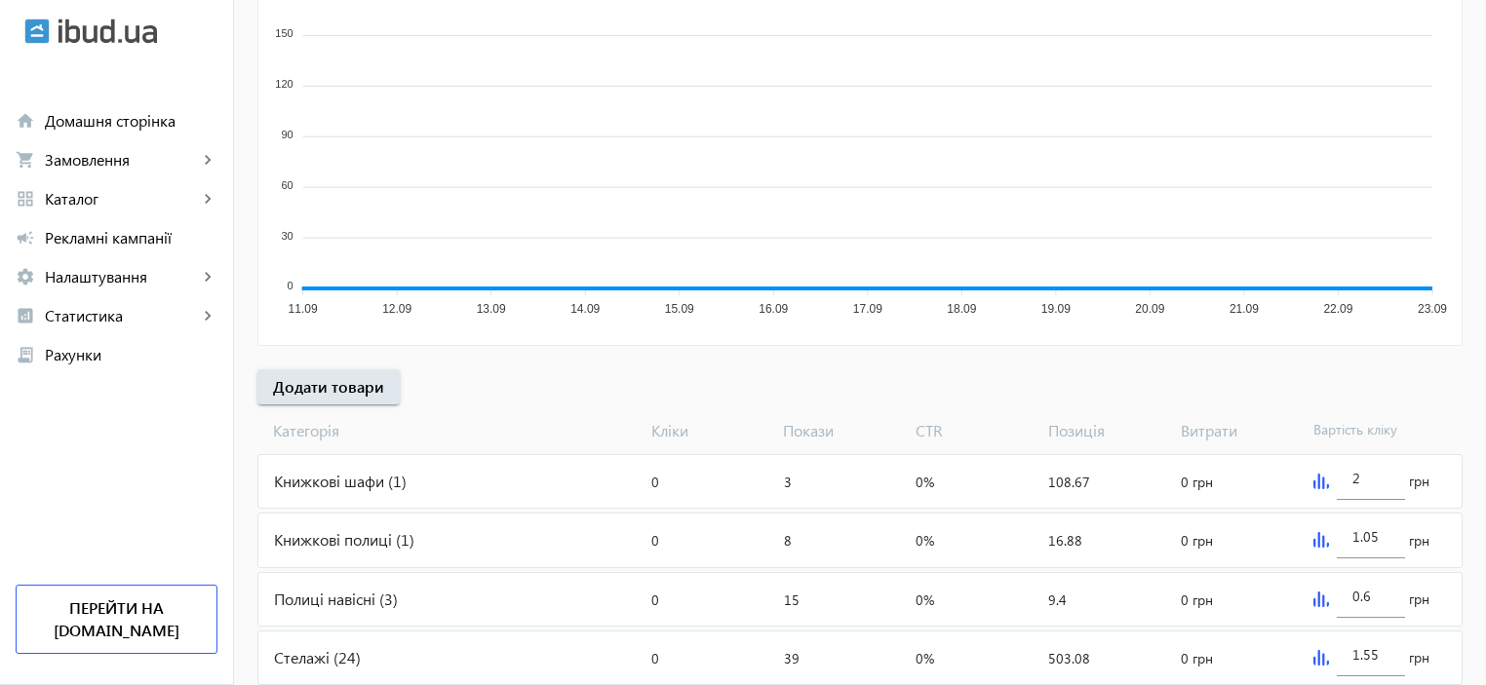
scroll to position [715, 0]
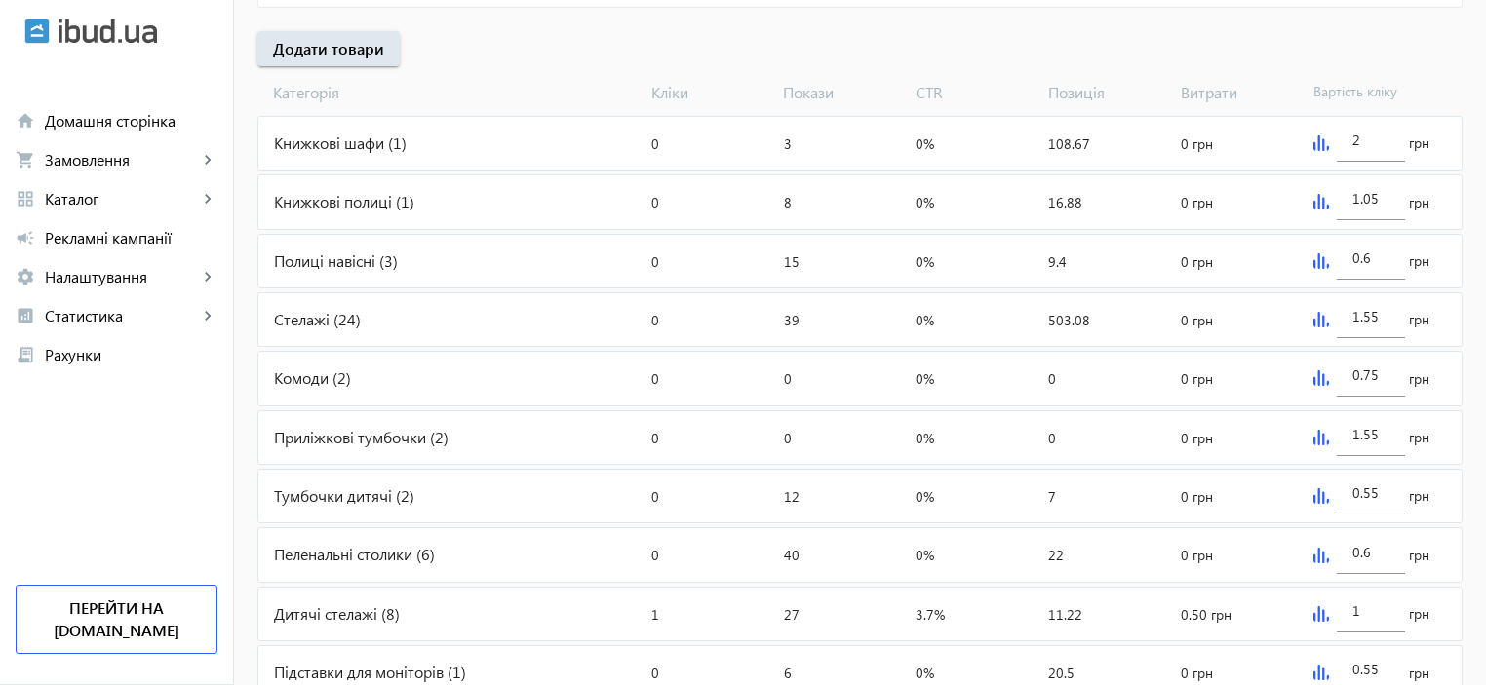
click at [293, 318] on div "Стелажі (24)" at bounding box center [450, 319] width 385 height 53
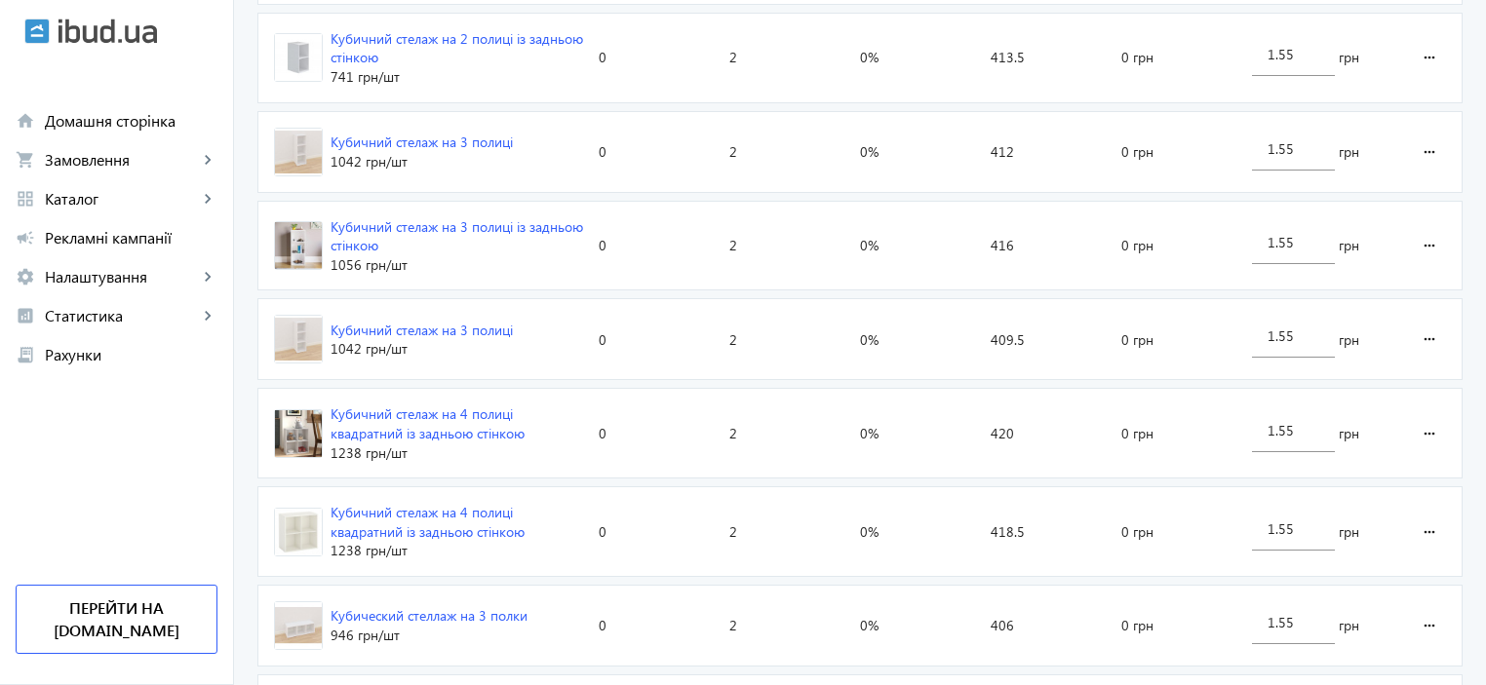
scroll to position [2337, 0]
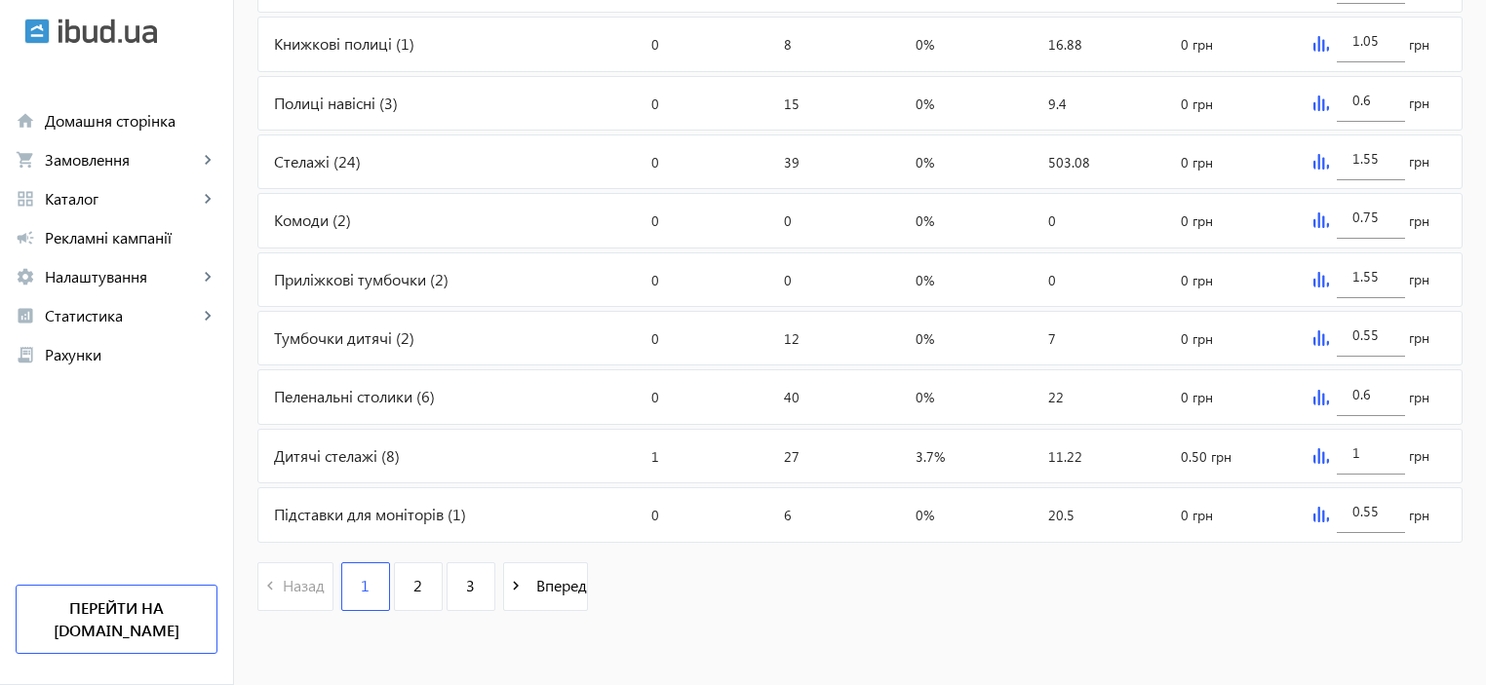
scroll to position [715, 0]
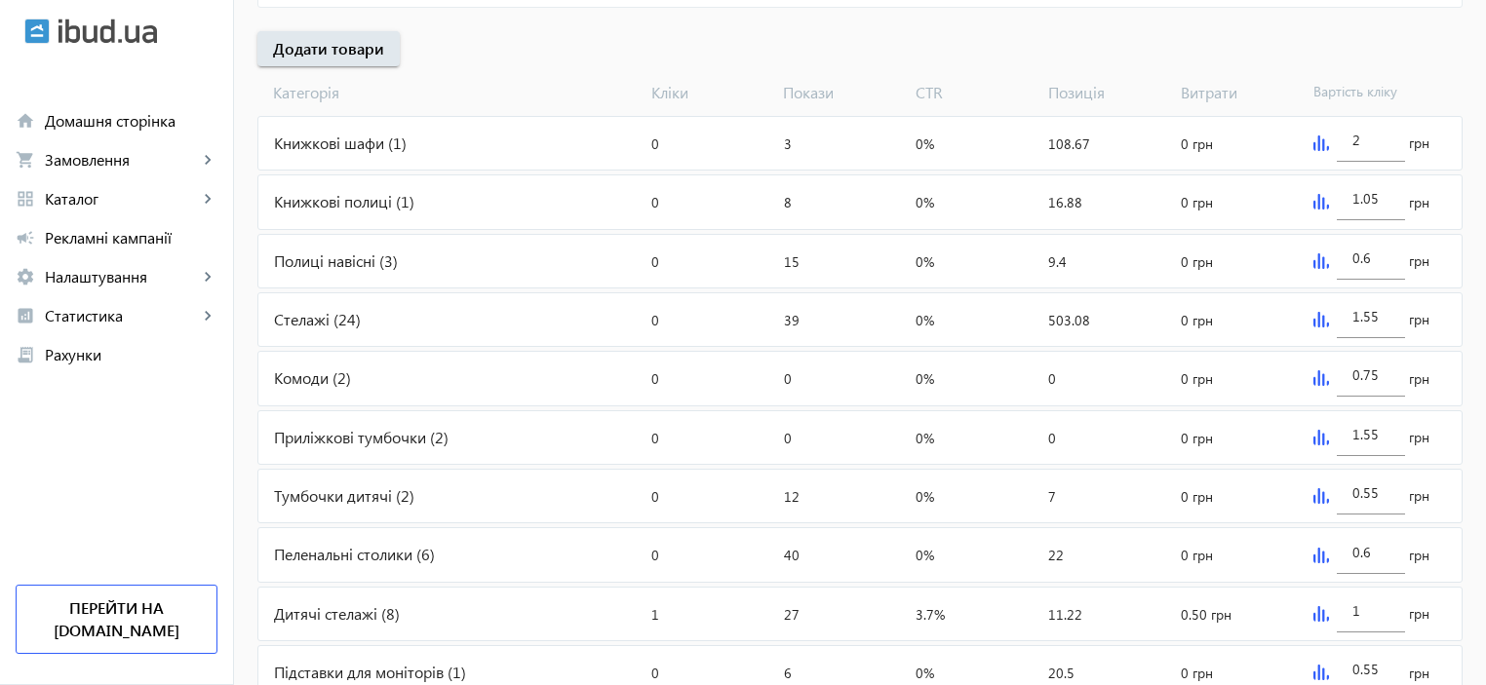
click at [300, 434] on div "Приліжкові тумбочки (2)" at bounding box center [450, 437] width 385 height 53
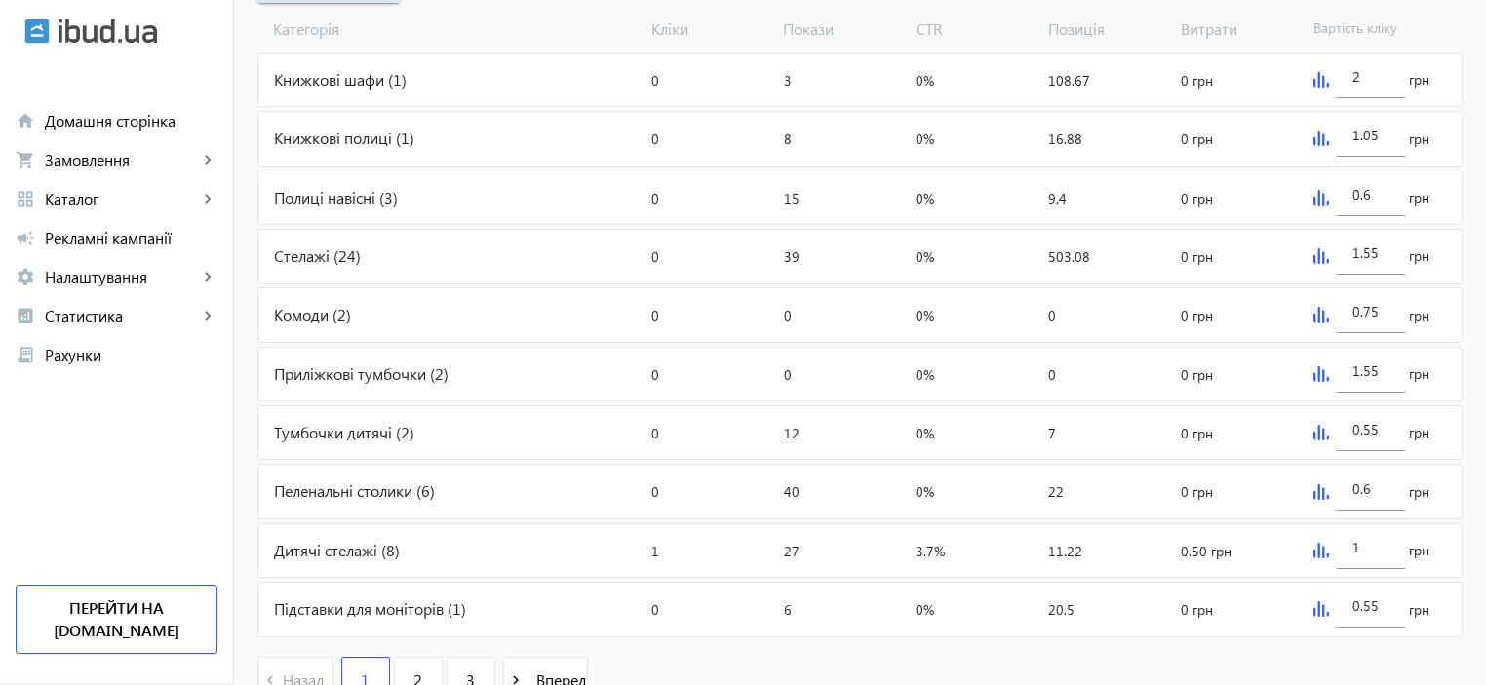
scroll to position [866, 0]
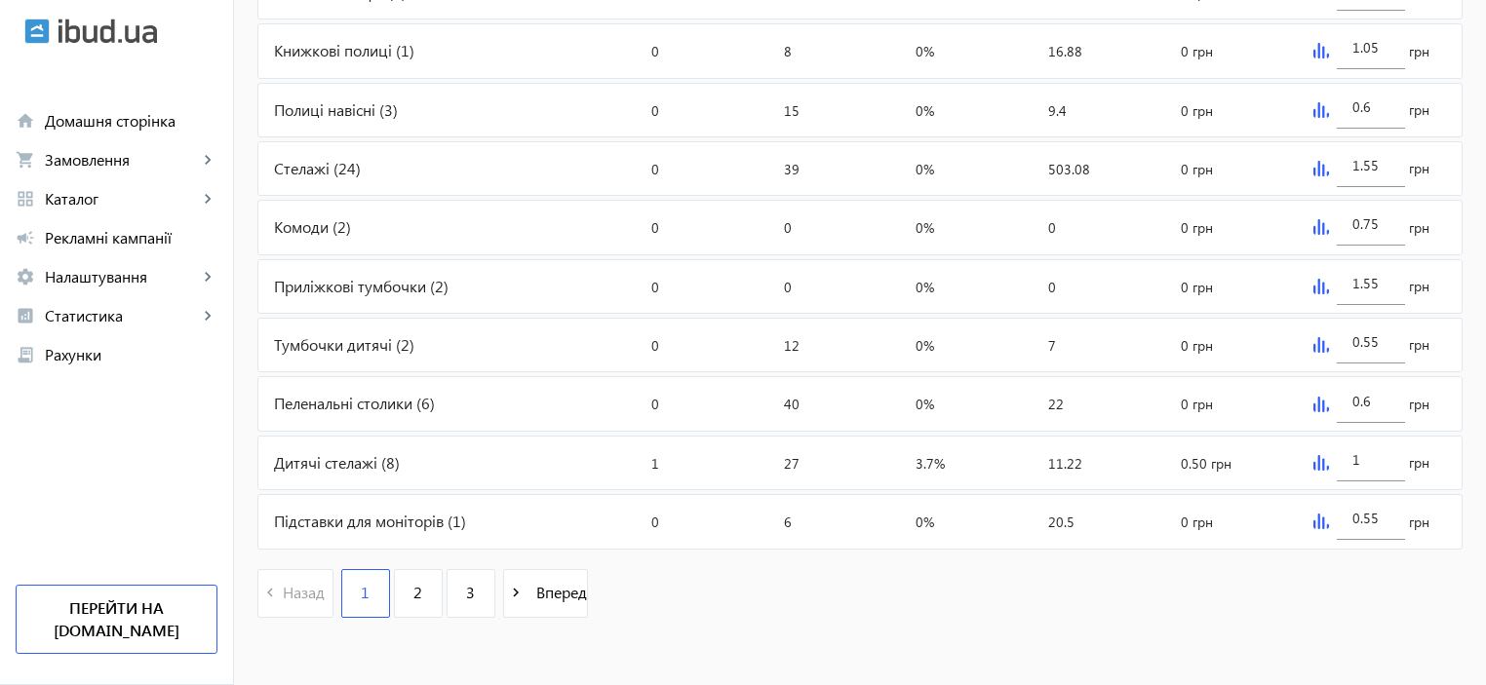
click at [304, 230] on div "Комоди (2)" at bounding box center [450, 227] width 385 height 53
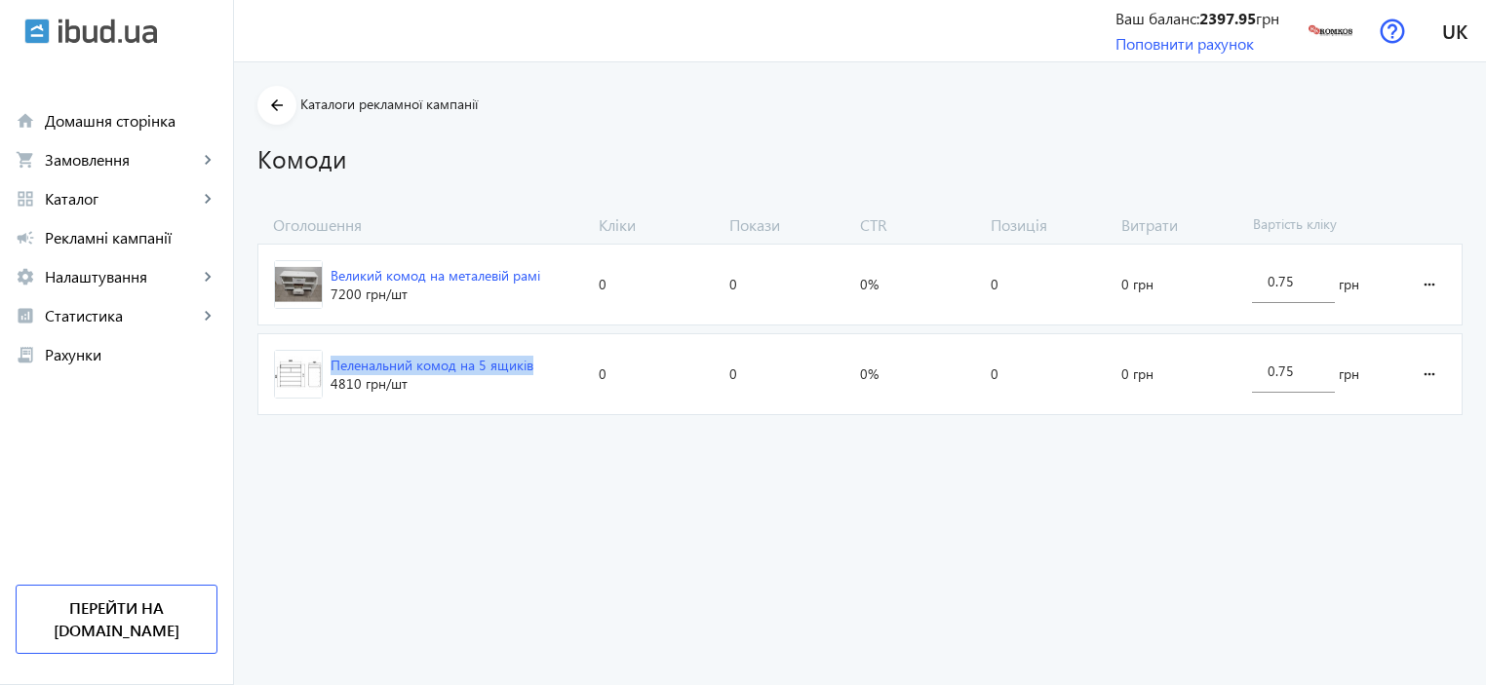
drag, startPoint x: 538, startPoint y: 368, endPoint x: 321, endPoint y: 357, distance: 217.7
click at [321, 357] on span "Пеленальний комод на 5 ящиків 4810 грн /шт" at bounding box center [424, 374] width 332 height 80
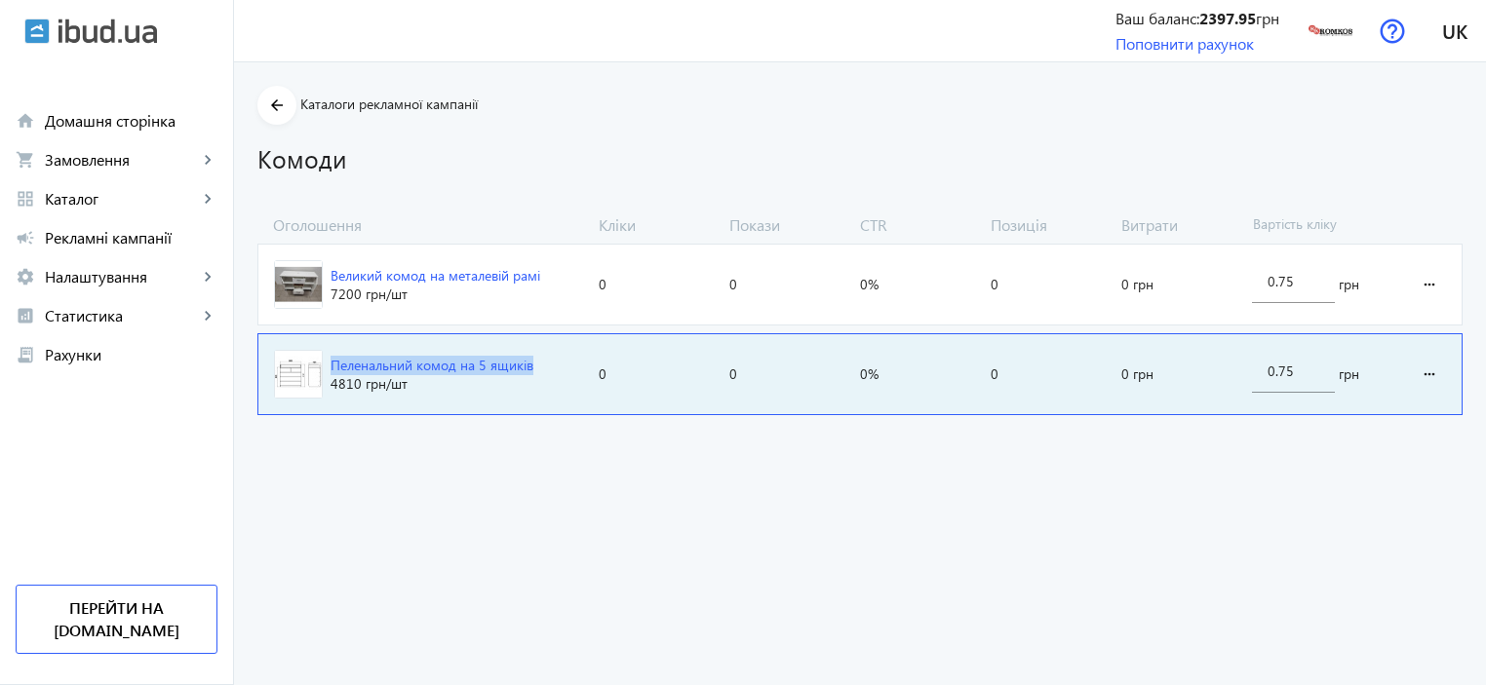
copy div "Пеленальний комод на 5 ящиків"
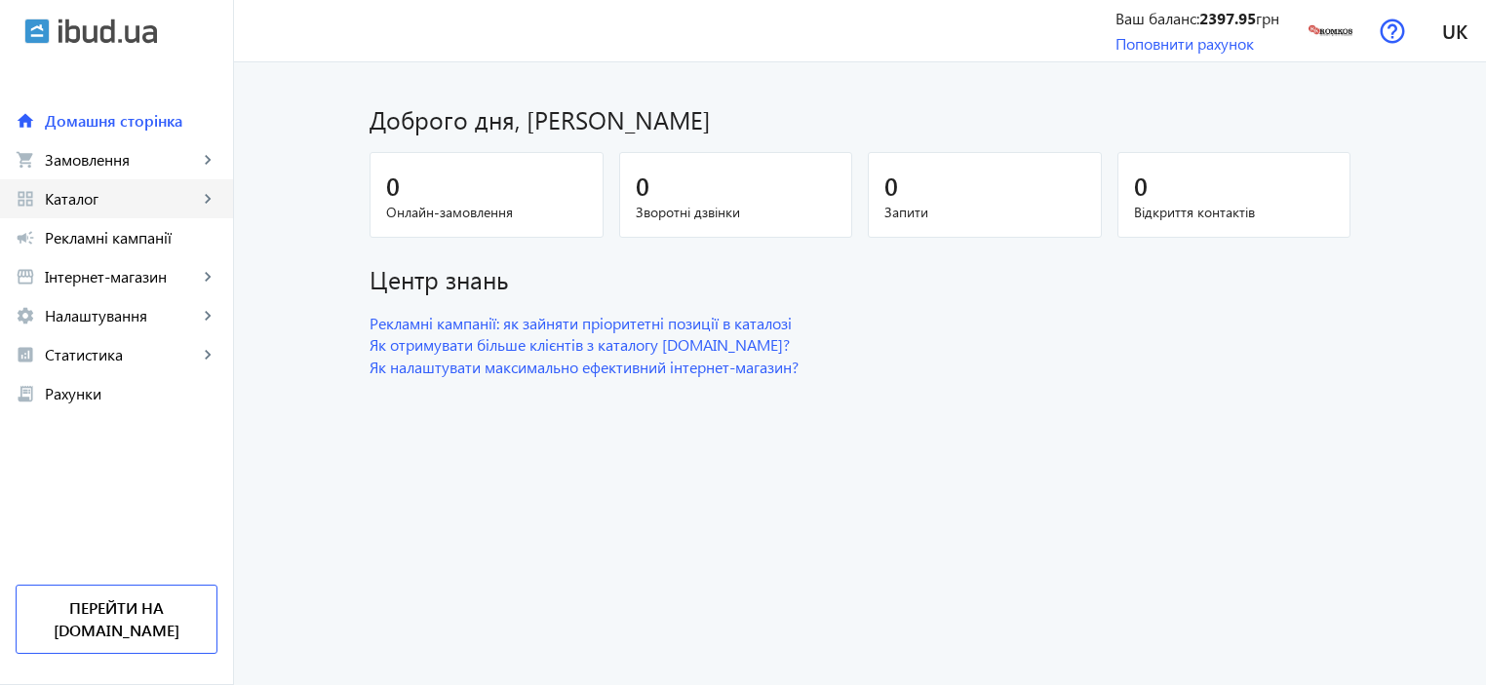
click at [74, 195] on span "Каталог" at bounding box center [121, 198] width 153 height 19
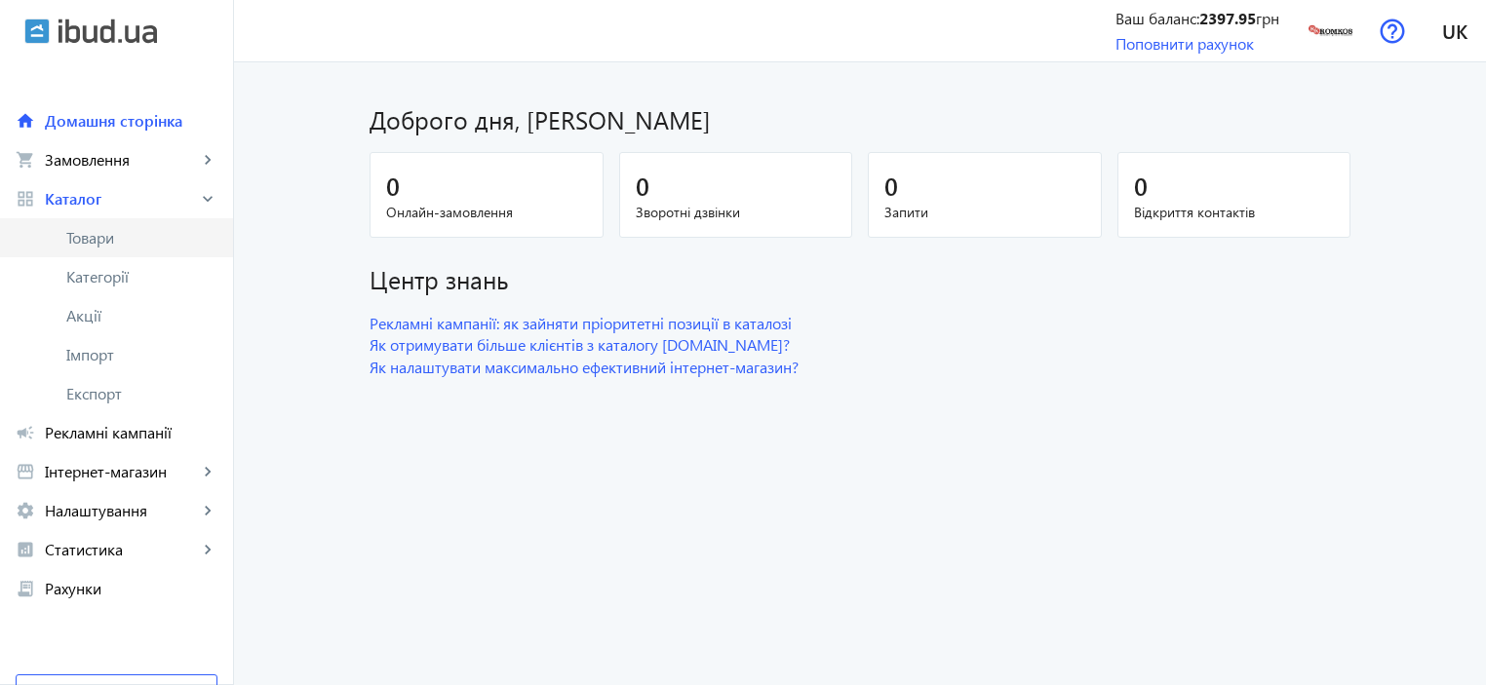
click at [112, 237] on span "Товари" at bounding box center [141, 237] width 151 height 19
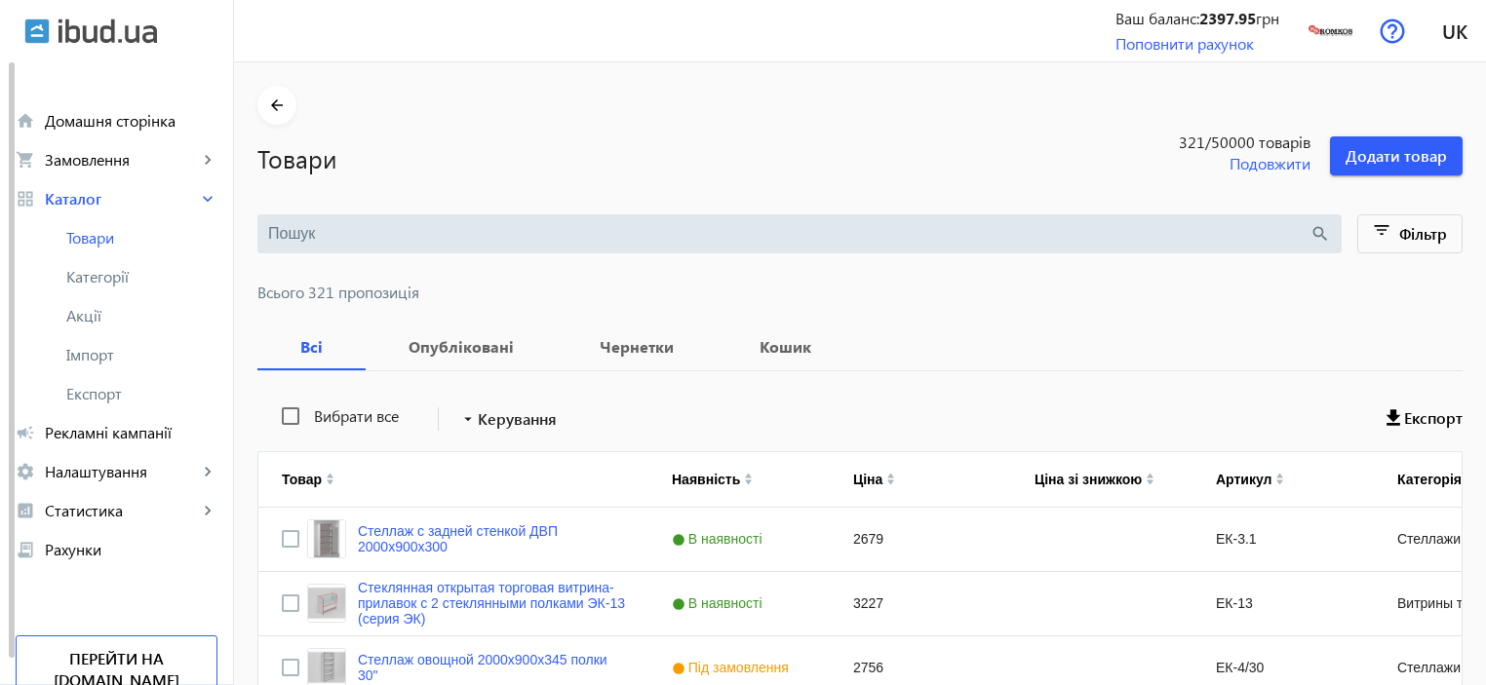
paste input "Пеленальний комод на 5 ящиків"
type input "Пеленальний комод на 5 ящиків"
click at [1385, 157] on span "Додати товар" at bounding box center [1395, 155] width 101 height 21
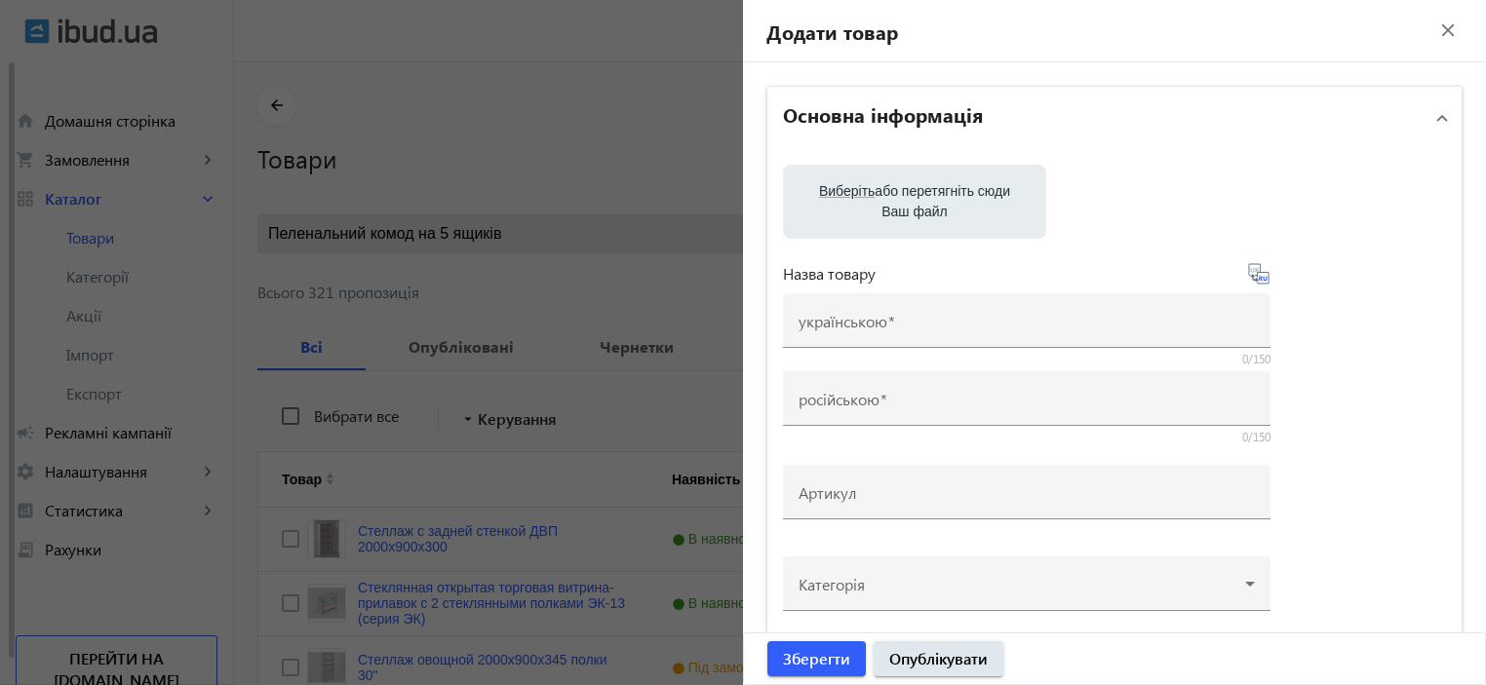
click at [1439, 16] on mat-icon "close" at bounding box center [1447, 30] width 29 height 29
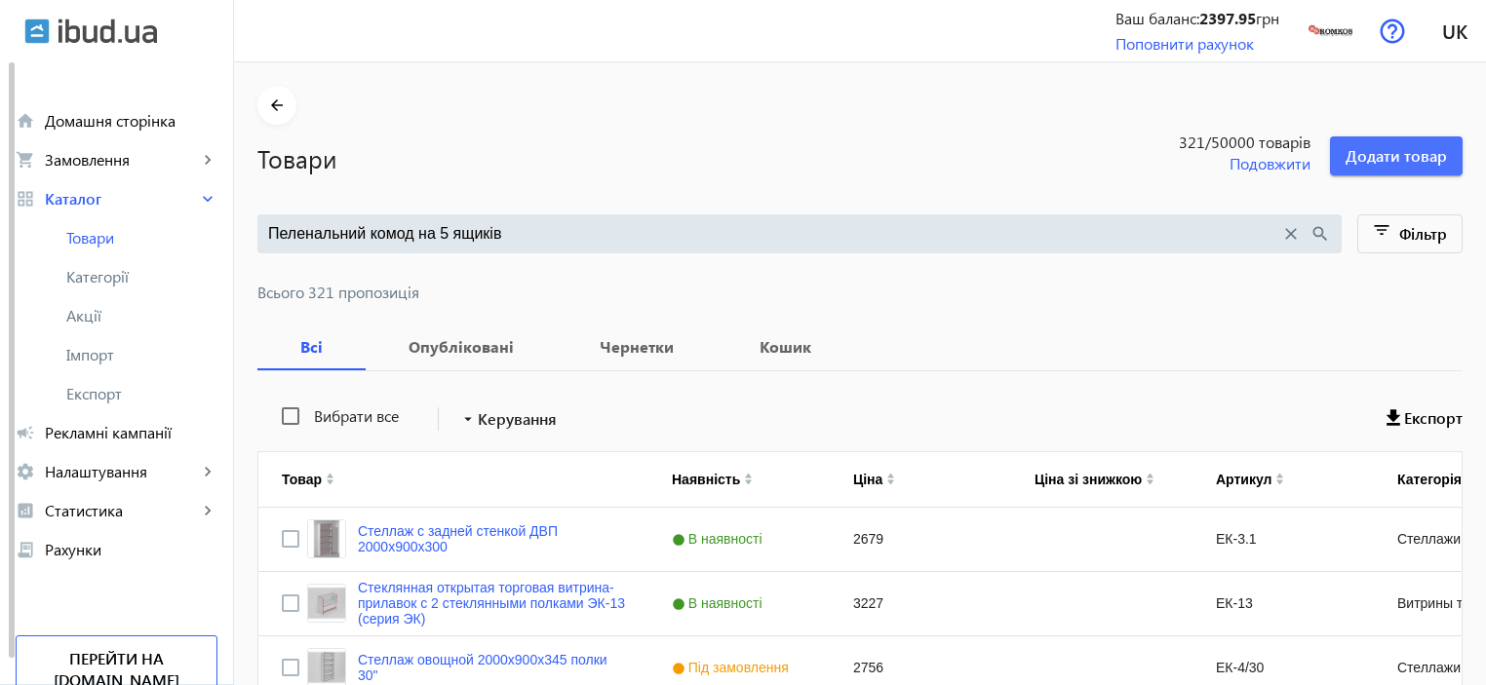
click at [1320, 233] on mat-icon "search" at bounding box center [1319, 233] width 21 height 21
click at [1310, 230] on mat-icon "search" at bounding box center [1319, 233] width 21 height 21
click at [934, 216] on div "Пеленальний комод на 5 ящиків close search" at bounding box center [799, 233] width 1084 height 39
click at [841, 230] on input "Пеленальний комод на 5 ящиків" at bounding box center [774, 233] width 1012 height 21
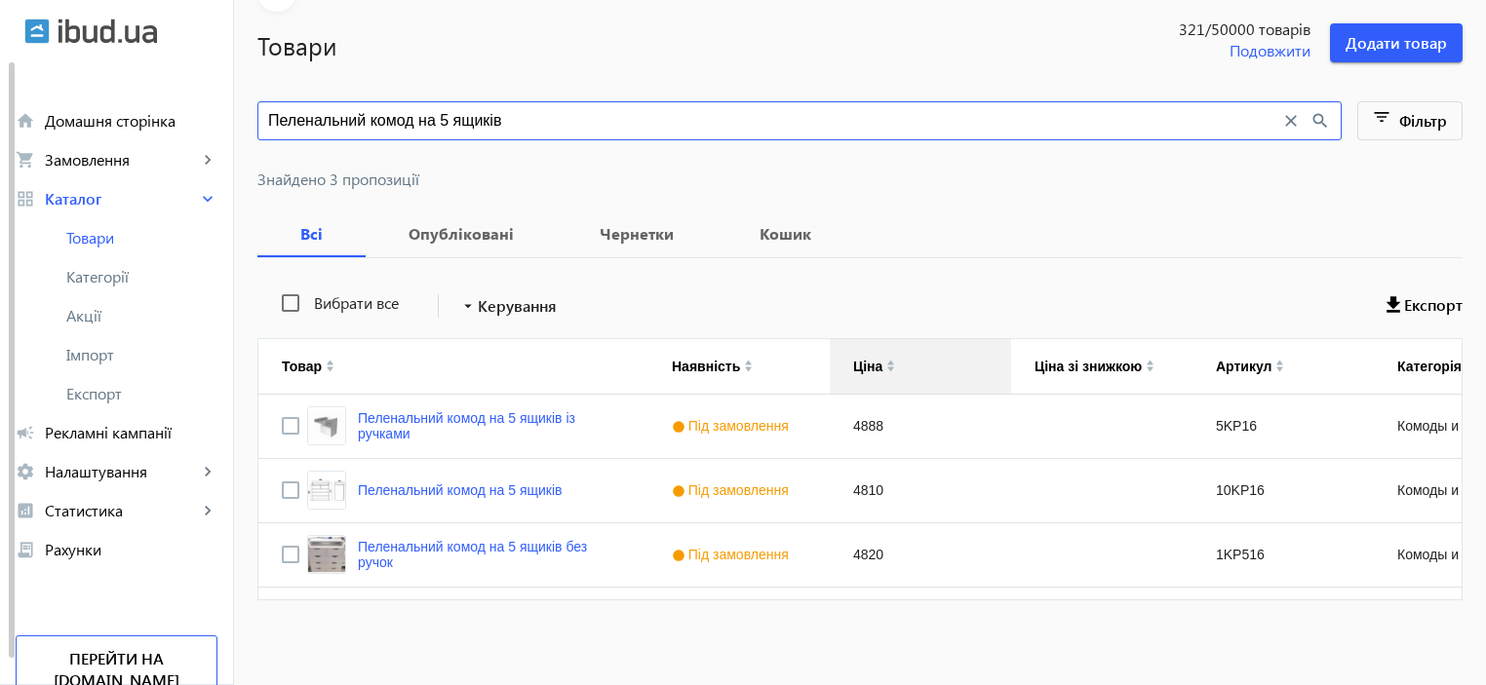
scroll to position [117, 0]
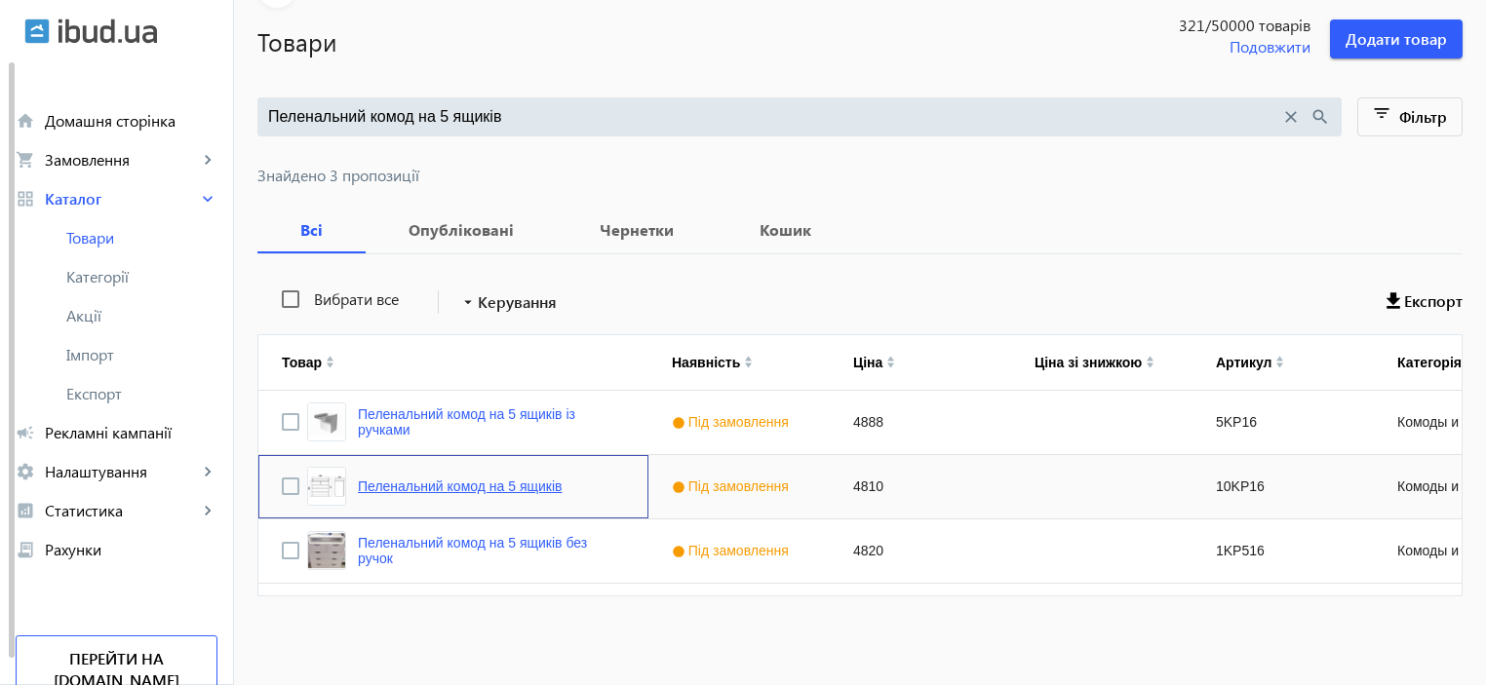
click at [465, 485] on link "Пеленальний комод на 5 ящиків" at bounding box center [460, 487] width 205 height 16
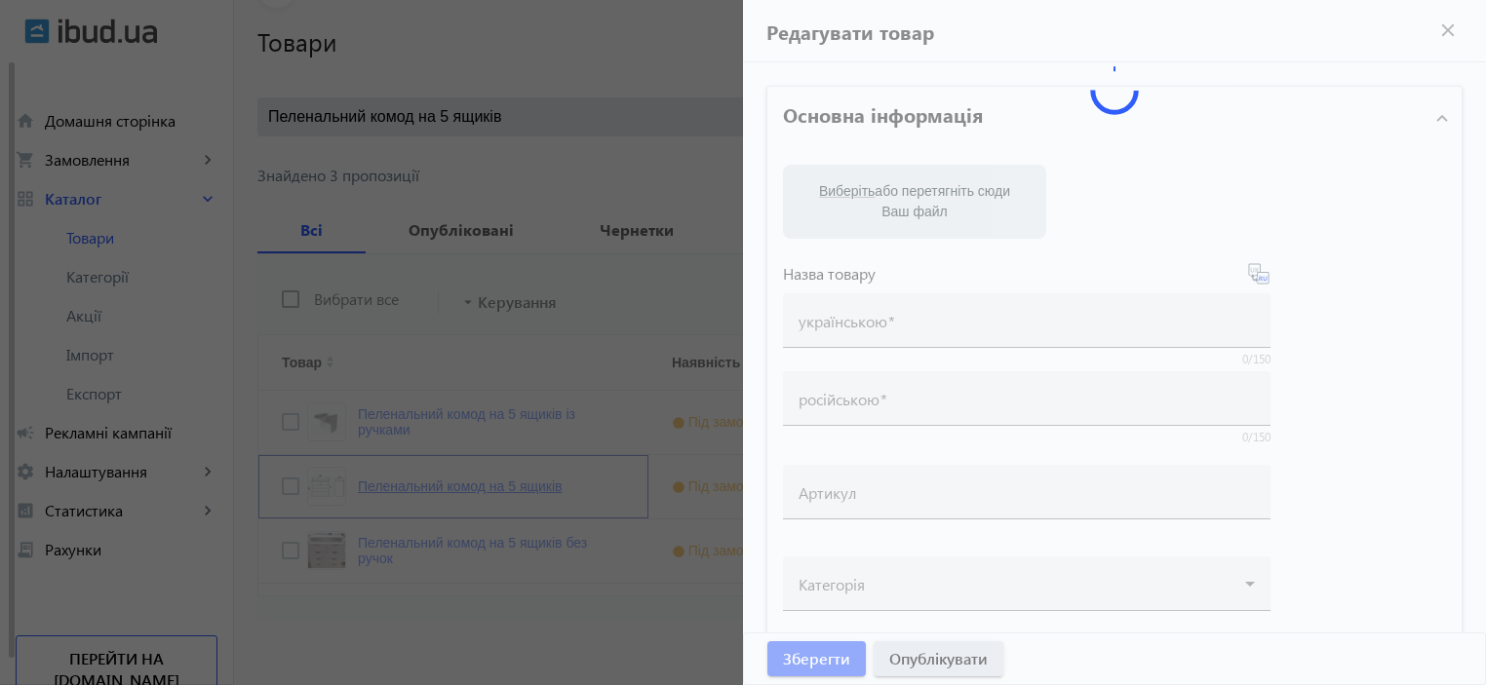
type input "Пеленальний комод на 5 ящиків"
type input "Пеленальный комод на 5 ящиков"
type input "10KP16"
type input "4810"
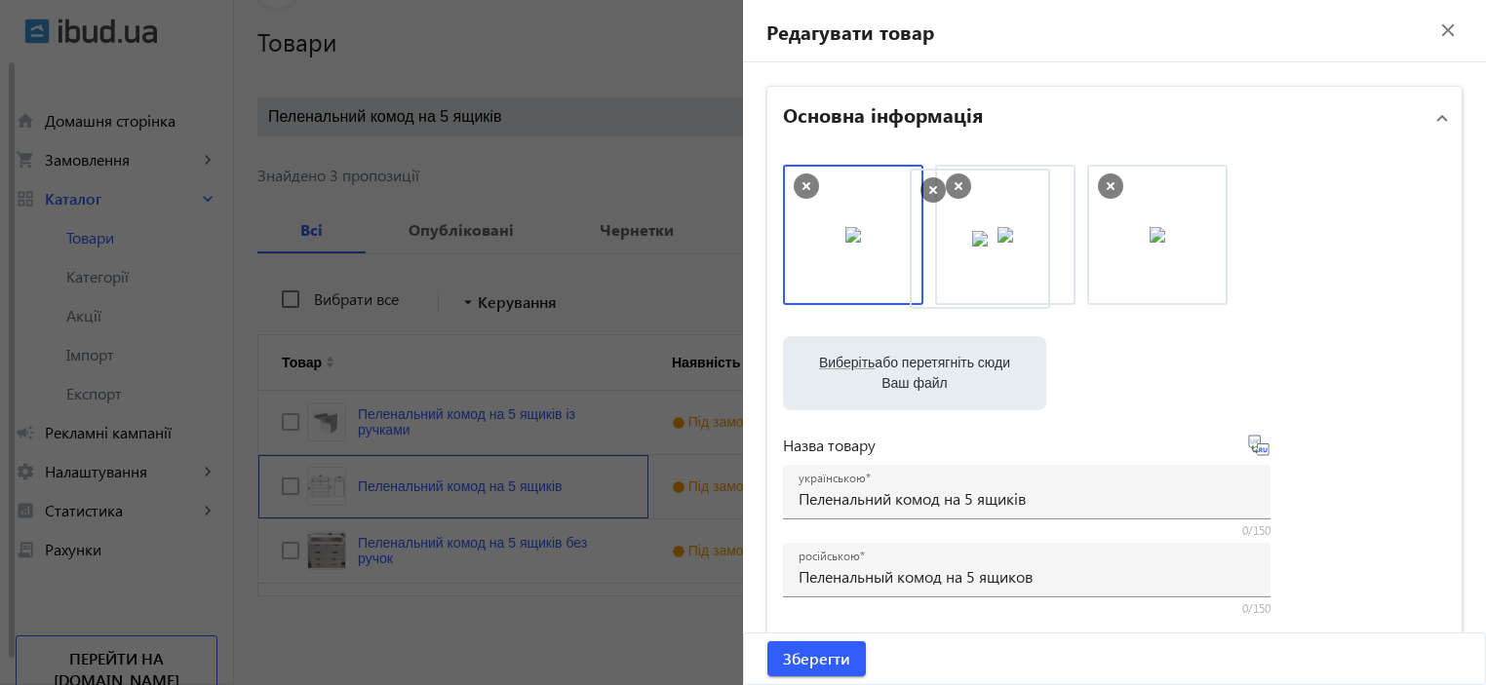
drag, startPoint x: 1010, startPoint y: 249, endPoint x: 990, endPoint y: 252, distance: 19.9
click at [861, 243] on img at bounding box center [853, 235] width 16 height 16
click at [1149, 243] on img at bounding box center [1157, 235] width 16 height 16
click at [1013, 243] on img at bounding box center [1005, 235] width 16 height 16
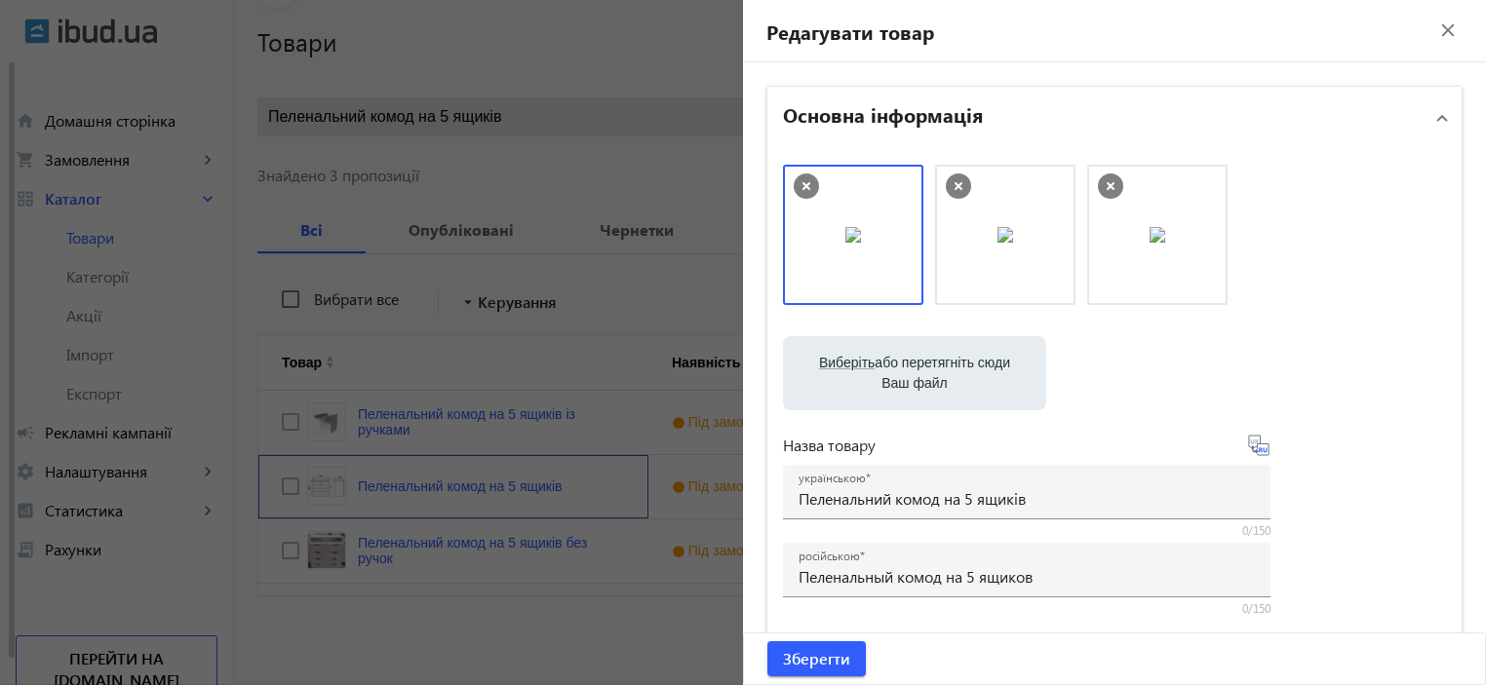
click at [846, 243] on img at bounding box center [853, 235] width 16 height 16
drag, startPoint x: 846, startPoint y: 260, endPoint x: 1045, endPoint y: 264, distance: 198.9
drag, startPoint x: 1178, startPoint y: 251, endPoint x: 830, endPoint y: 252, distance: 348.0
drag, startPoint x: 838, startPoint y: 249, endPoint x: 1144, endPoint y: 249, distance: 306.1
click at [831, 658] on span "Зберегти" at bounding box center [816, 658] width 67 height 21
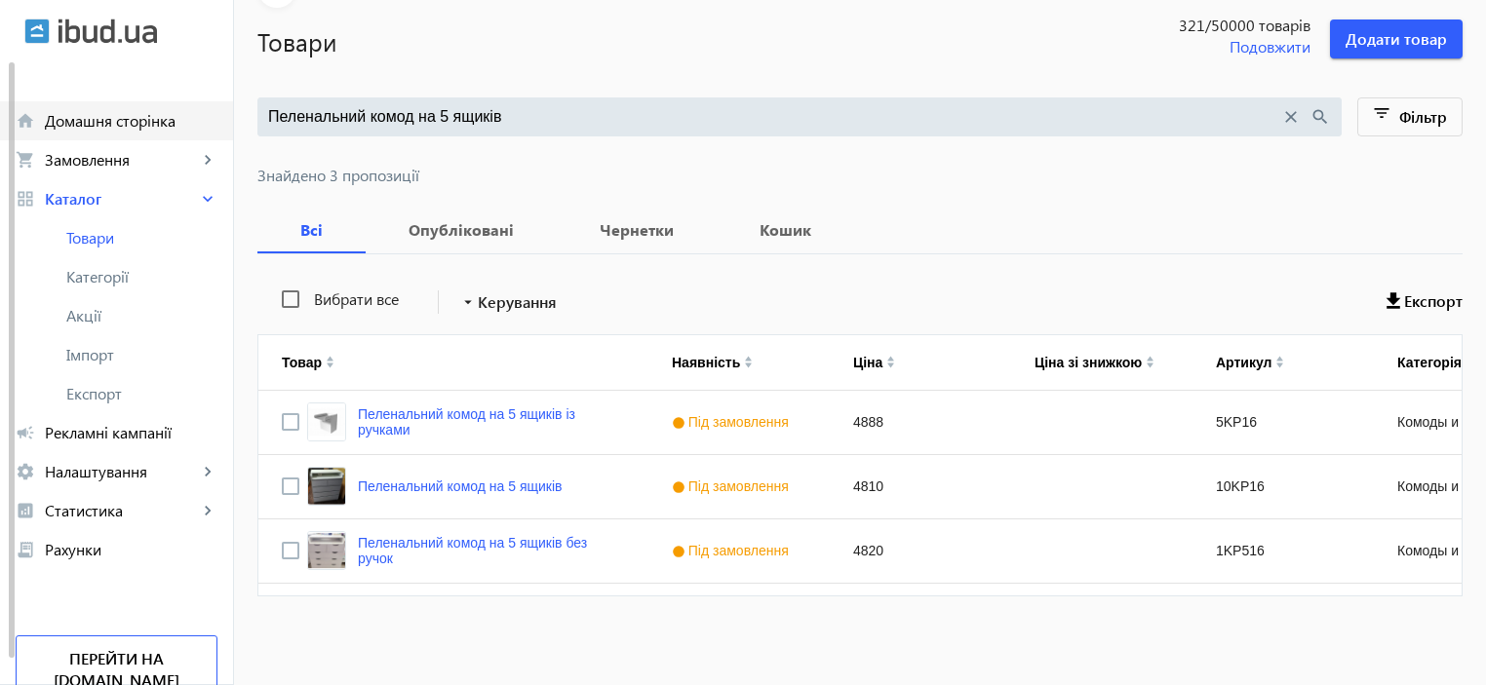
drag, startPoint x: 552, startPoint y: 118, endPoint x: 200, endPoint y: 124, distance: 351.9
click at [200, 124] on div "arrow_back home Домашня сторінка shopping_cart Замовлення keyboard_arrow_right …" at bounding box center [743, 284] width 1486 height 803
paste input "омп'ютерний L-подібний стіл"
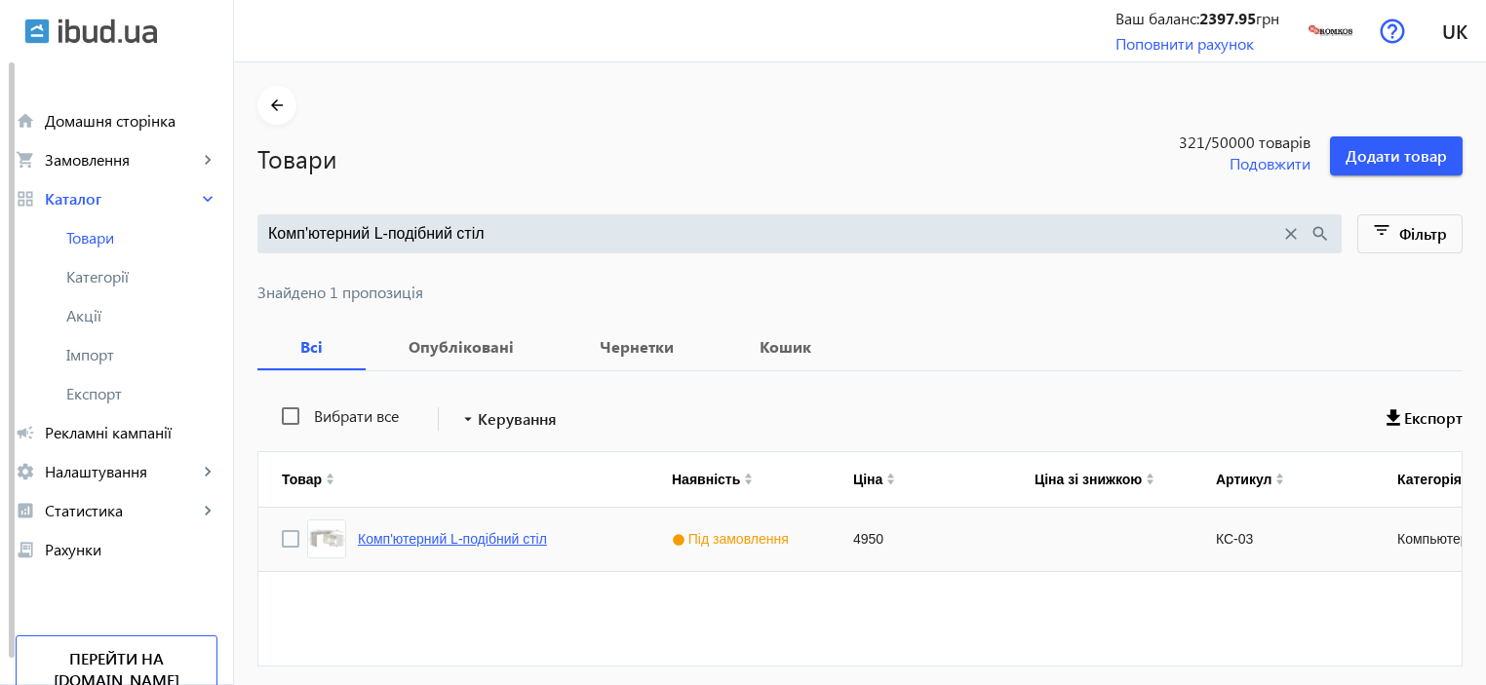
type input "Комп'ютерний L-подібний стіл"
click at [382, 531] on link "Комп'ютерний L-подібний стіл" at bounding box center [452, 539] width 189 height 16
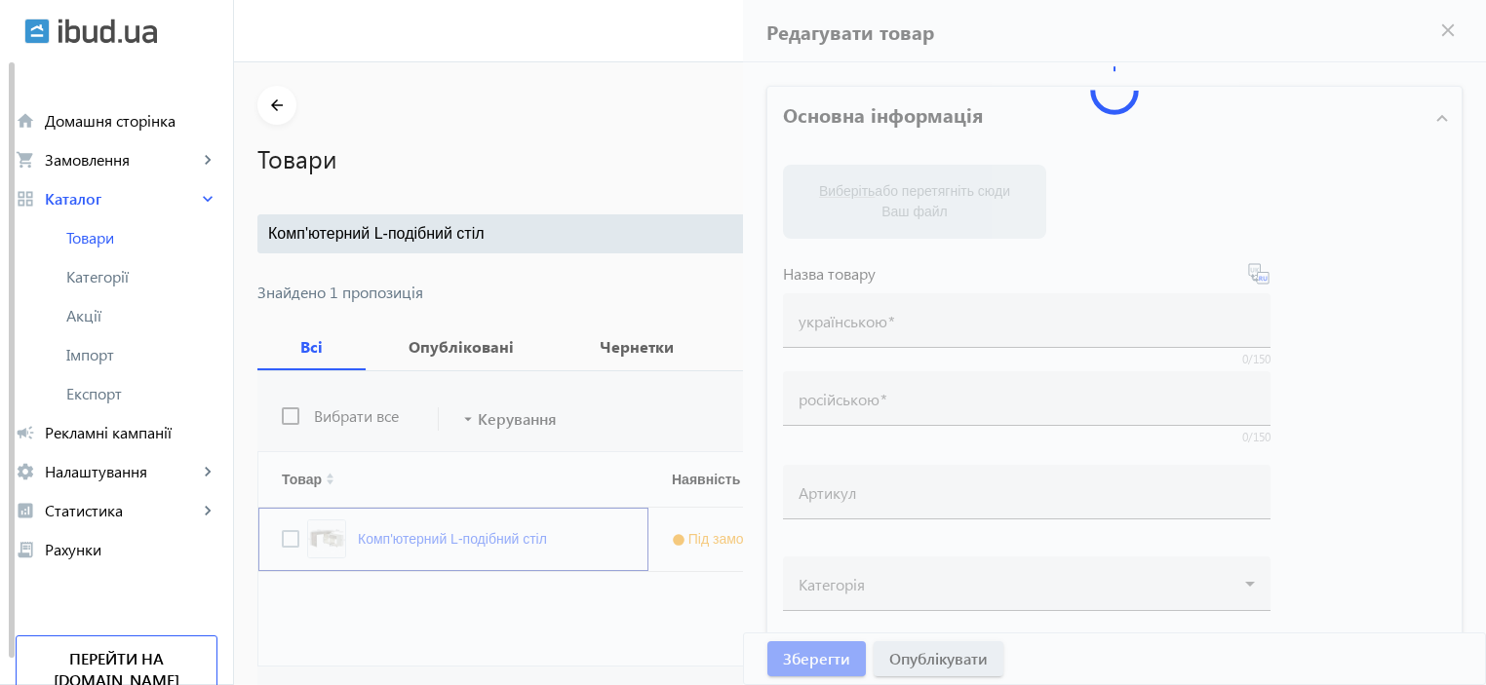
type input "Комп'ютерний L-подібний стіл"
type input "Компьютерный L-образный стол"
type input "КС-03"
type input "4950"
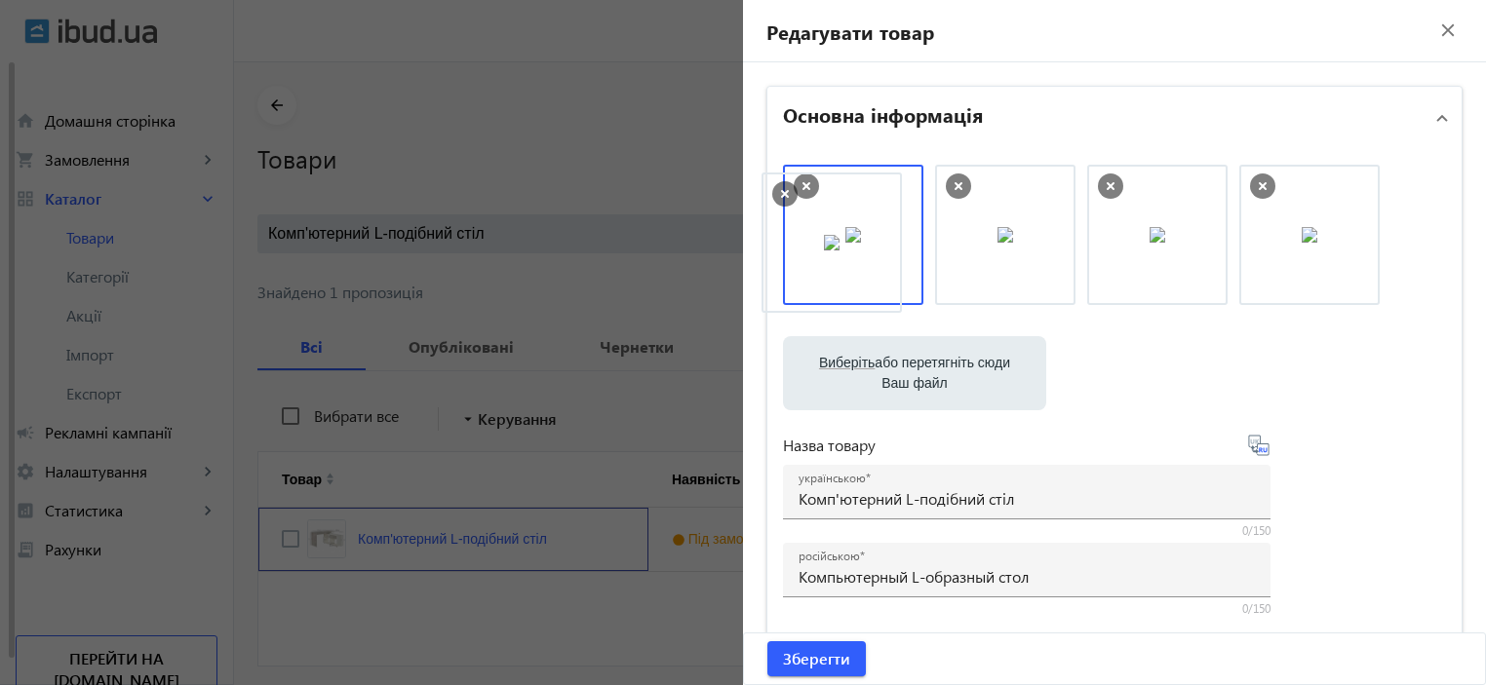
drag, startPoint x: 1018, startPoint y: 256, endPoint x: 850, endPoint y: 264, distance: 167.8
drag, startPoint x: 1130, startPoint y: 263, endPoint x: 943, endPoint y: 263, distance: 187.2
click at [815, 658] on span "Зберегти" at bounding box center [816, 658] width 67 height 21
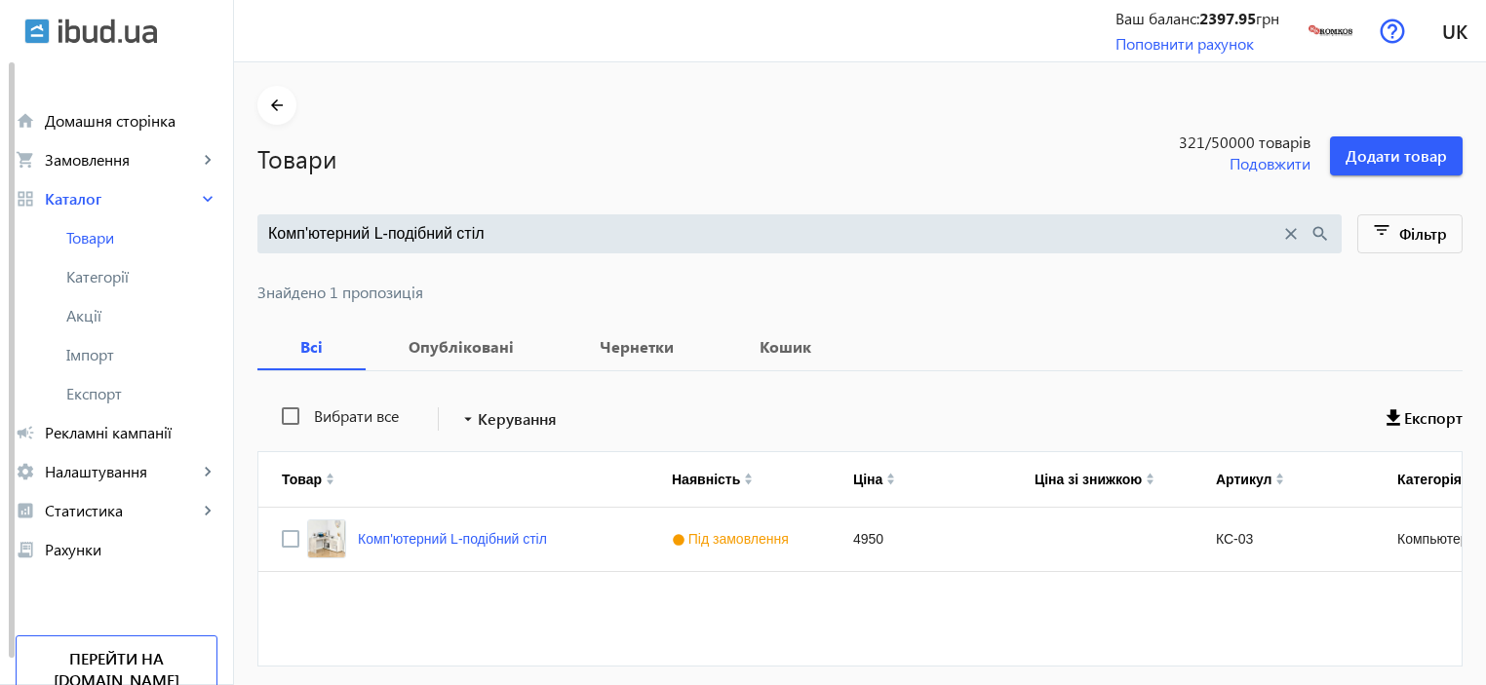
click at [95, 36] on img at bounding box center [107, 31] width 98 height 25
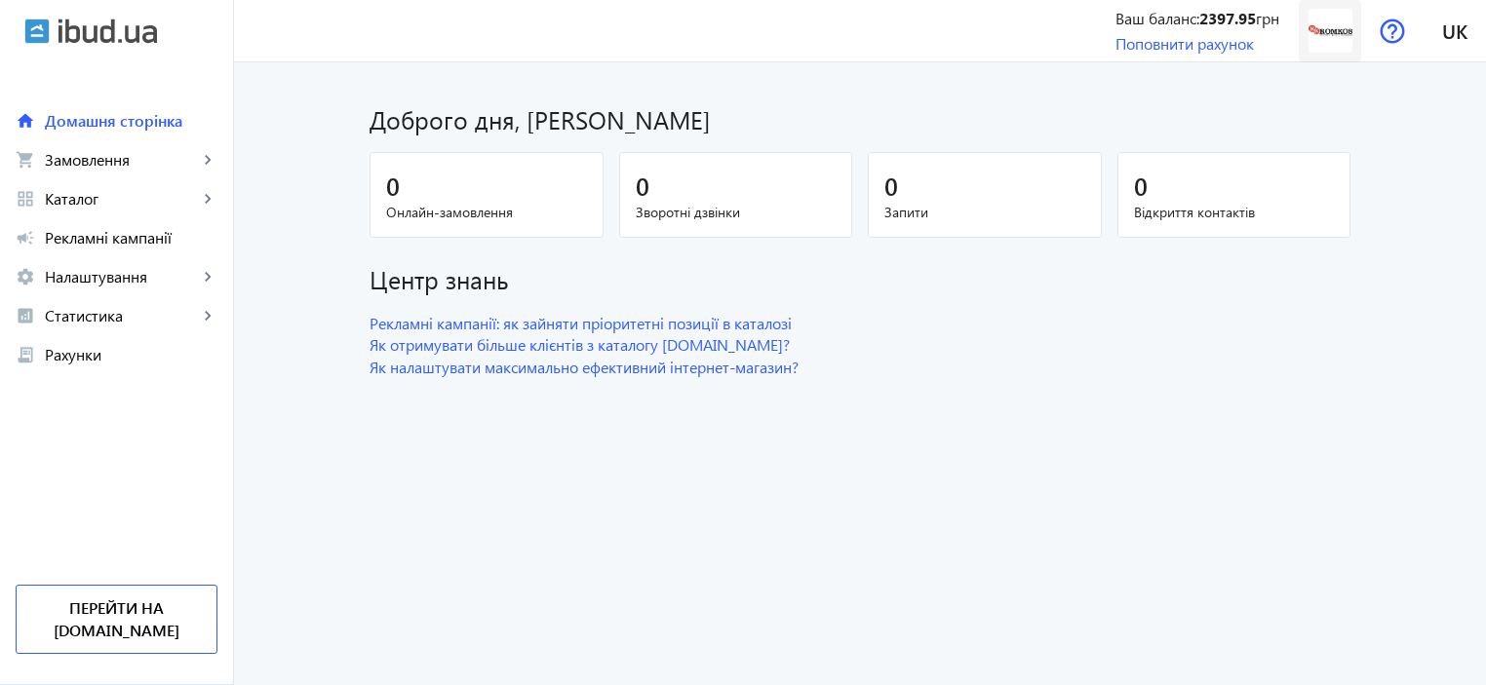
click at [1333, 36] on img at bounding box center [1330, 31] width 44 height 44
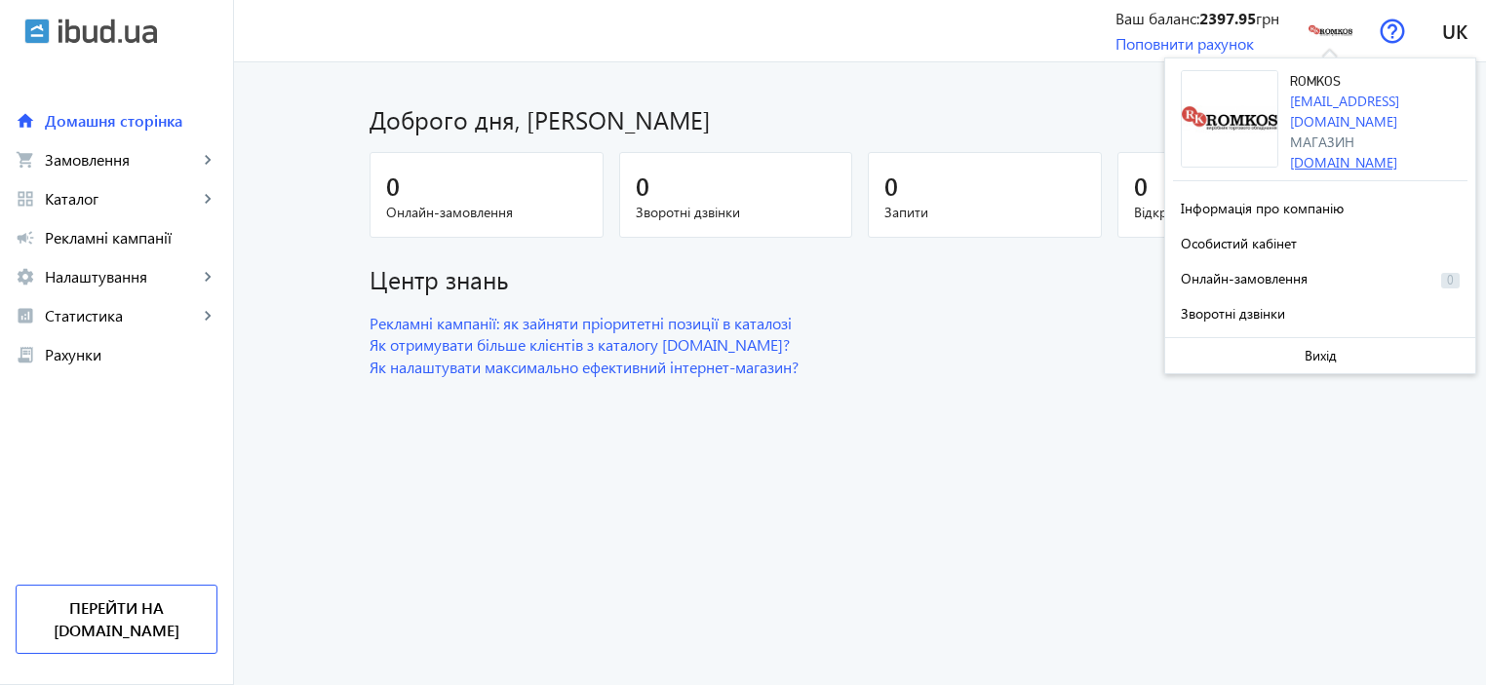
click at [1302, 153] on link "[DOMAIN_NAME]" at bounding box center [1343, 162] width 107 height 19
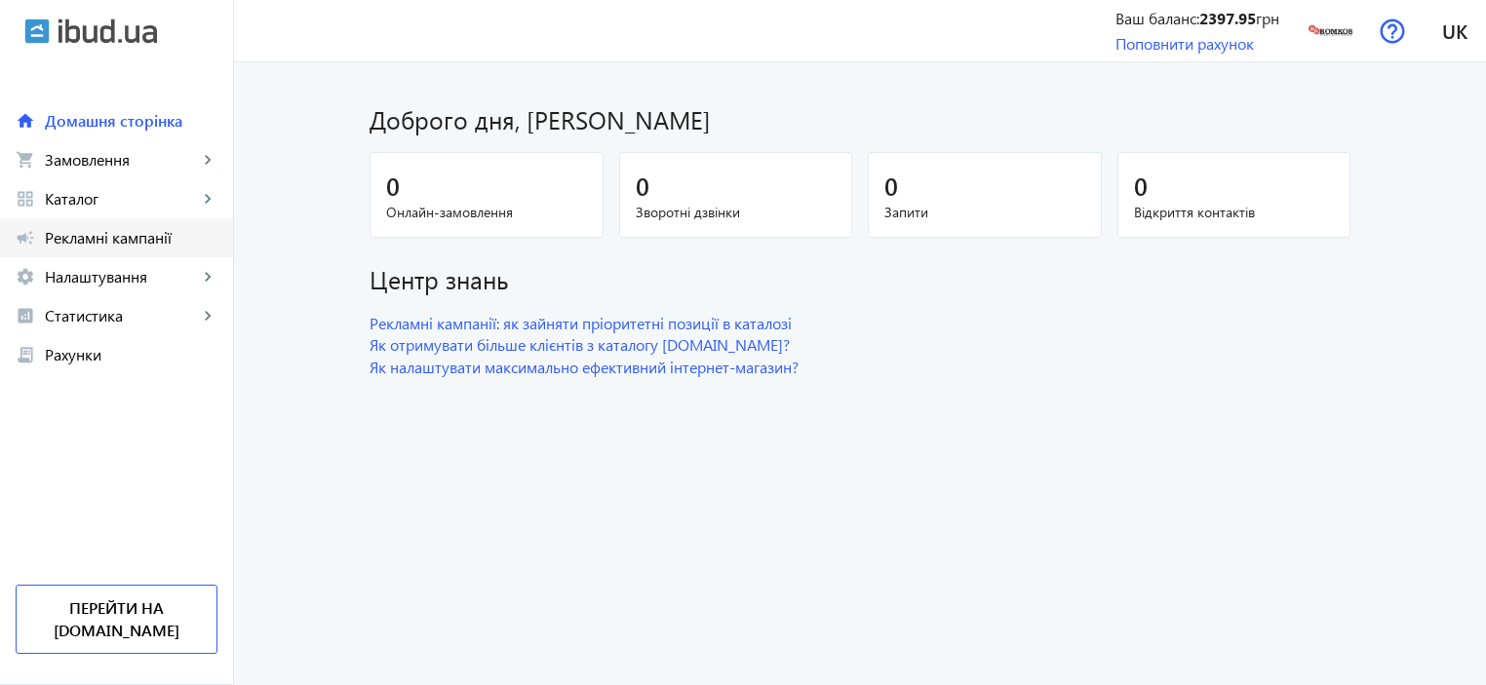
click at [143, 238] on span "Рекламні кампанії" at bounding box center [131, 237] width 173 height 19
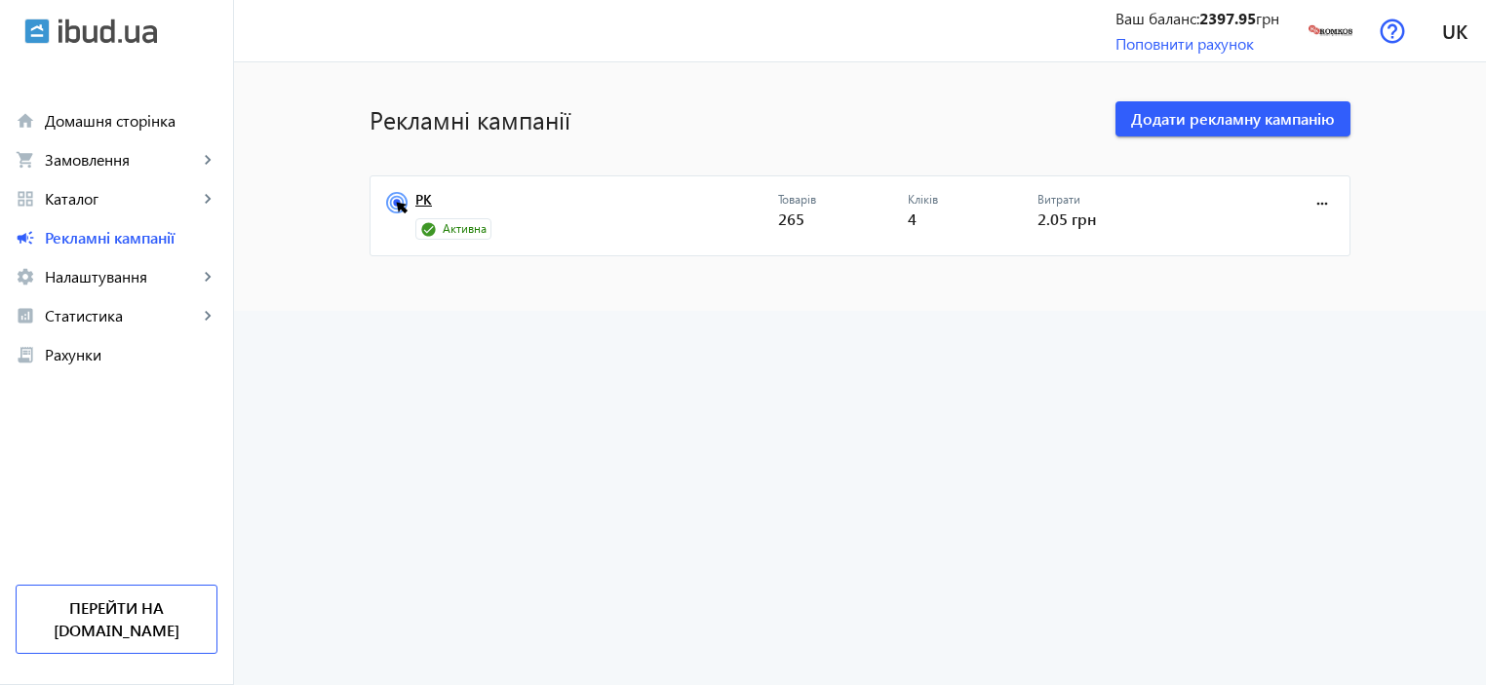
click at [415, 203] on link "РК" at bounding box center [596, 205] width 363 height 27
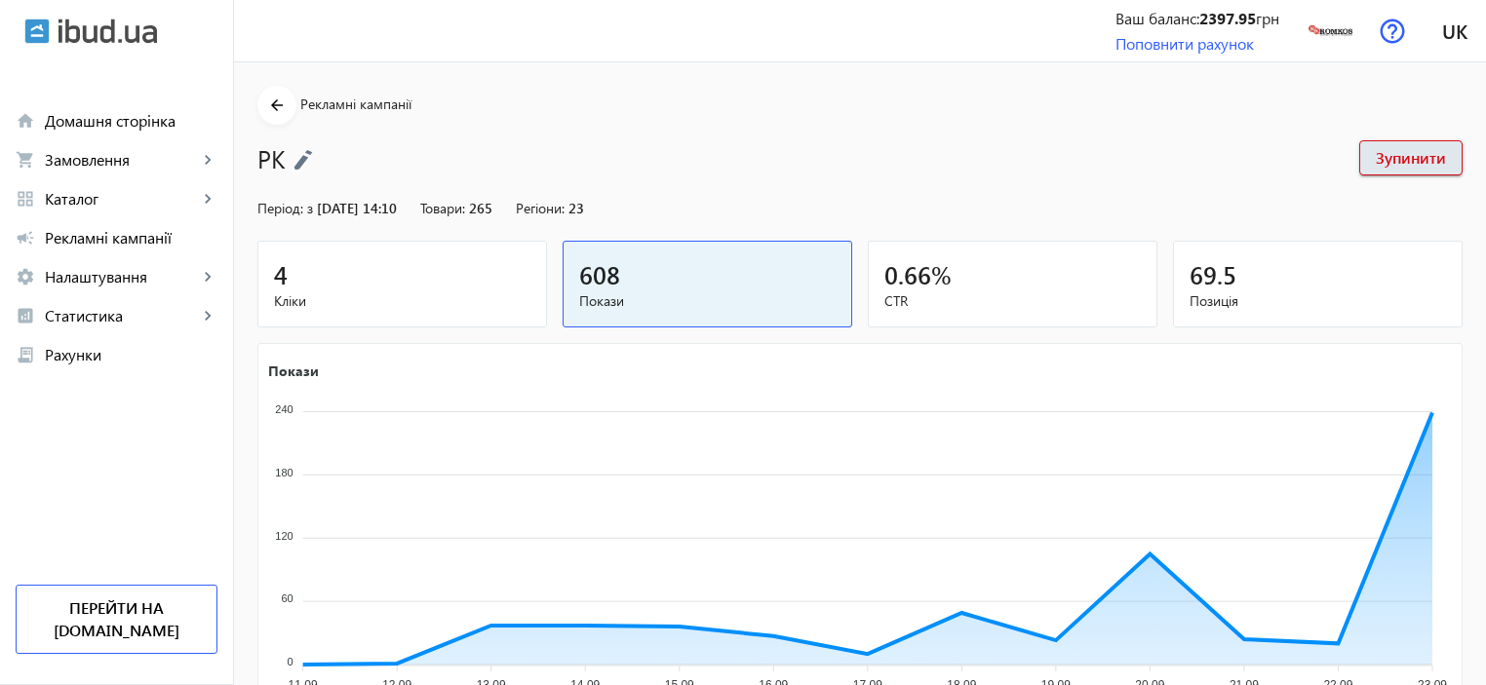
click at [917, 272] on span "0.66" at bounding box center [907, 274] width 47 height 32
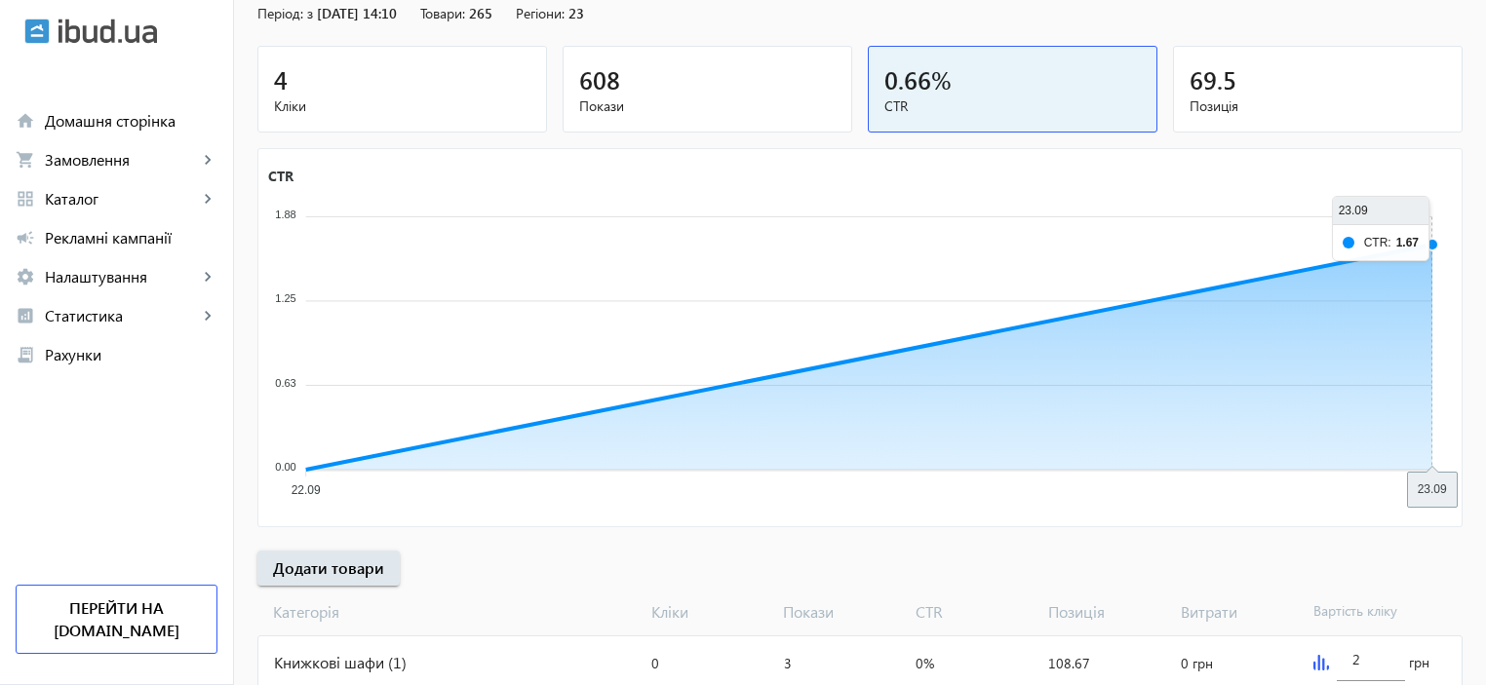
scroll to position [130, 0]
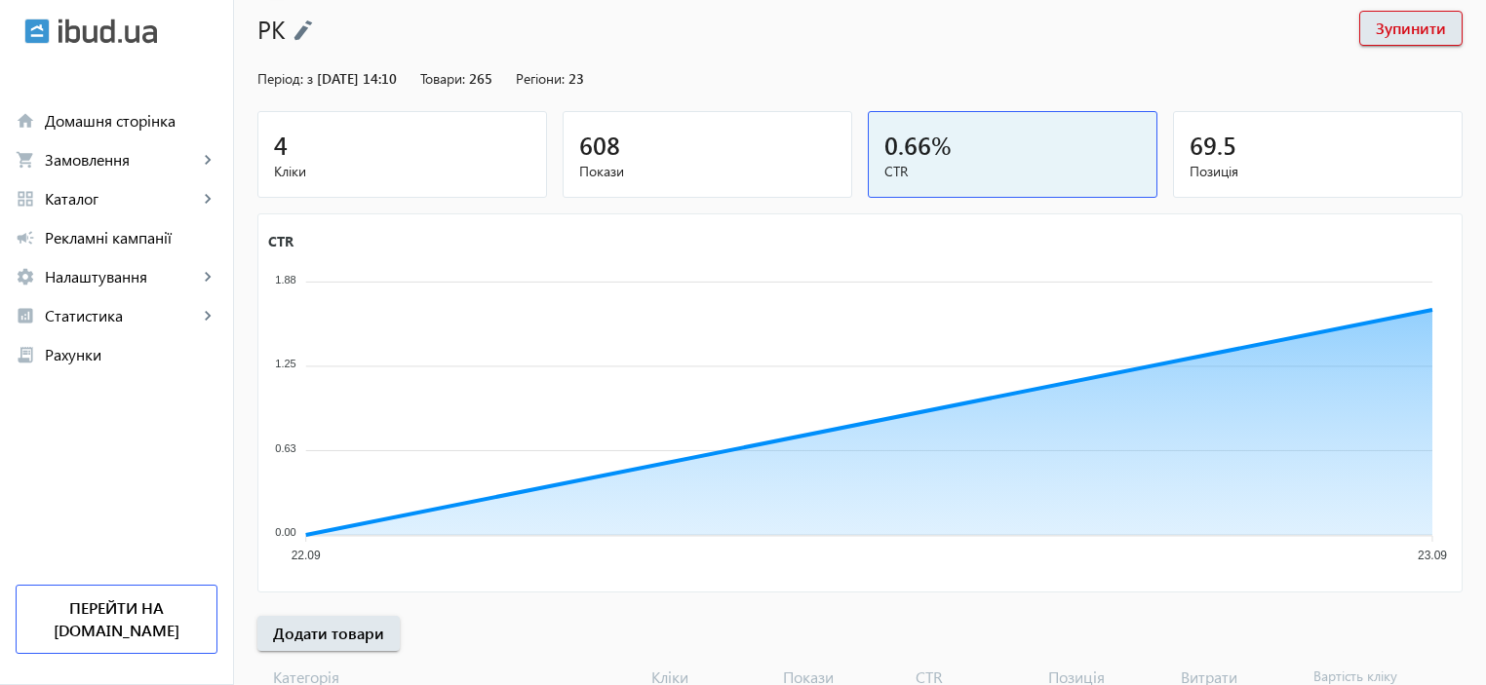
click at [1201, 156] on span "69.5" at bounding box center [1212, 145] width 47 height 32
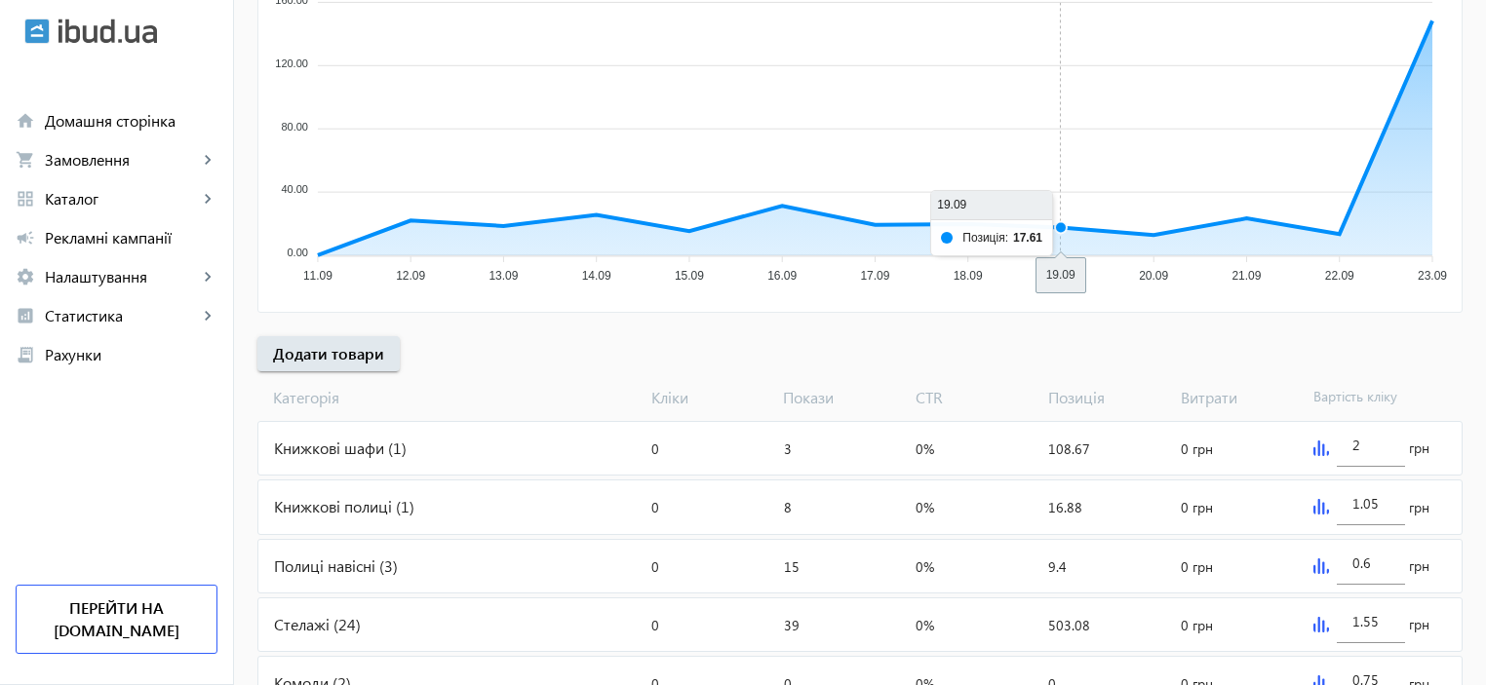
scroll to position [520, 0]
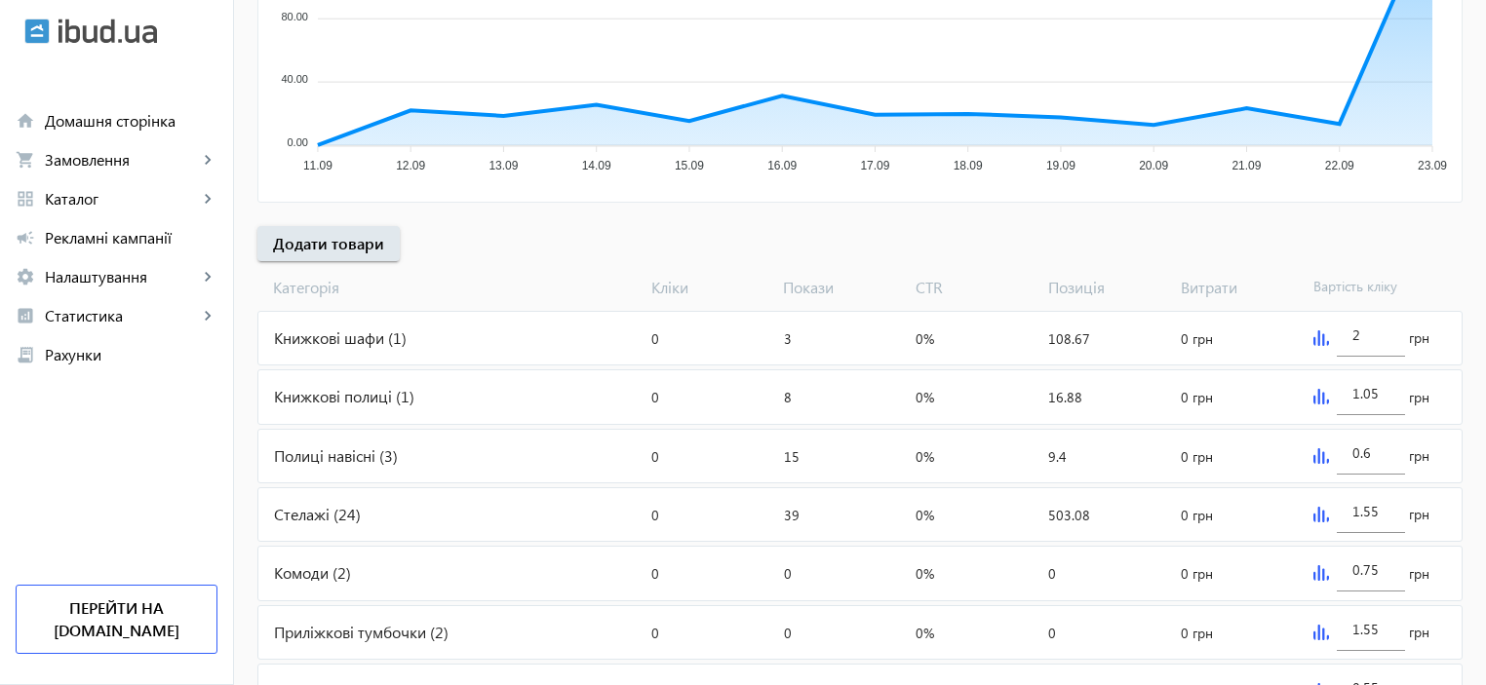
click at [323, 334] on div "Книжкові шафи (1)" at bounding box center [450, 338] width 385 height 53
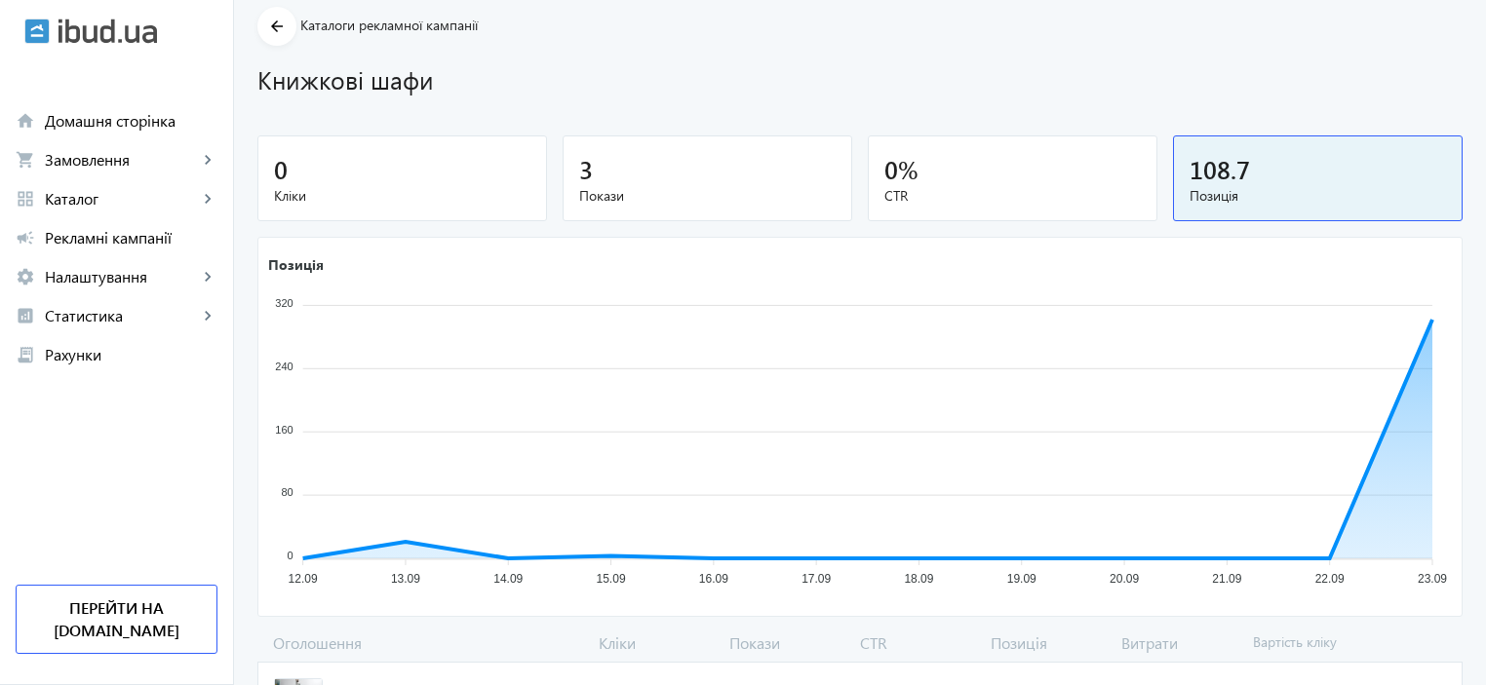
scroll to position [198, 0]
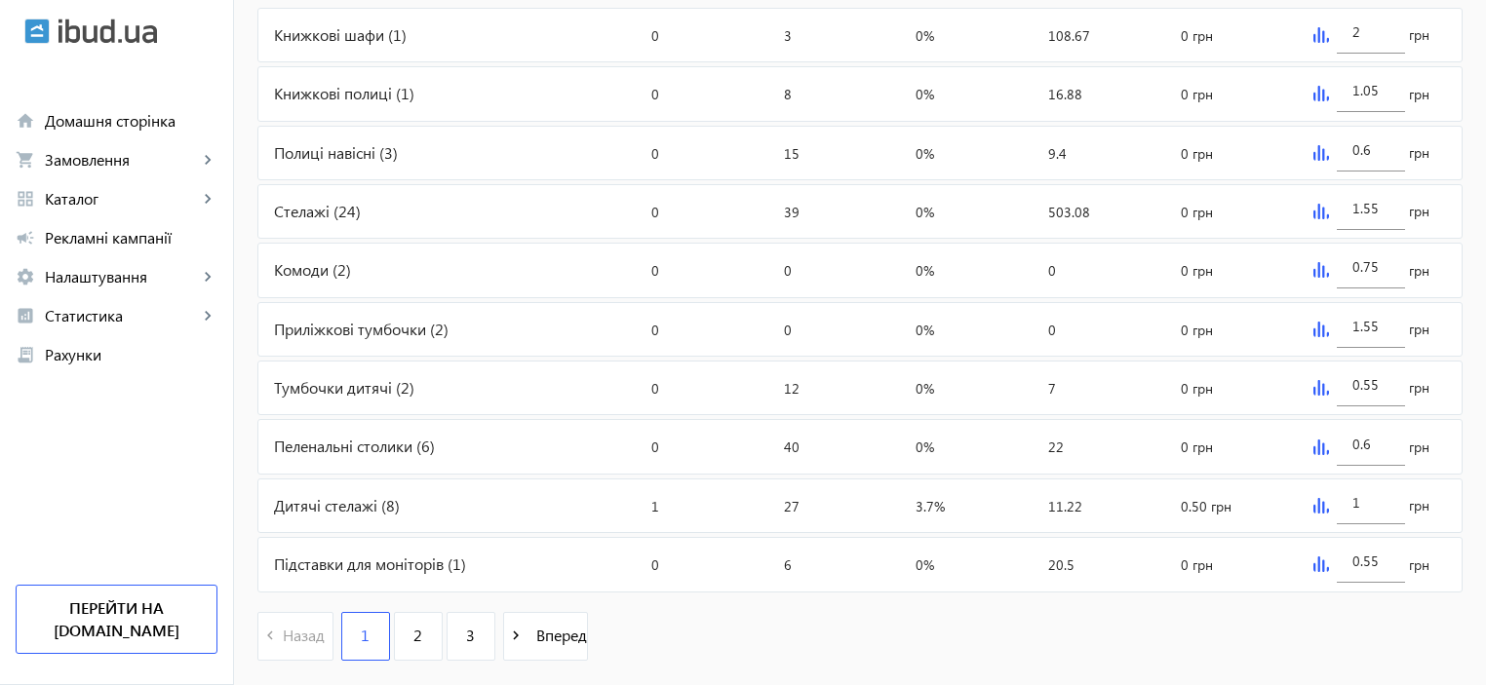
scroll to position [866, 0]
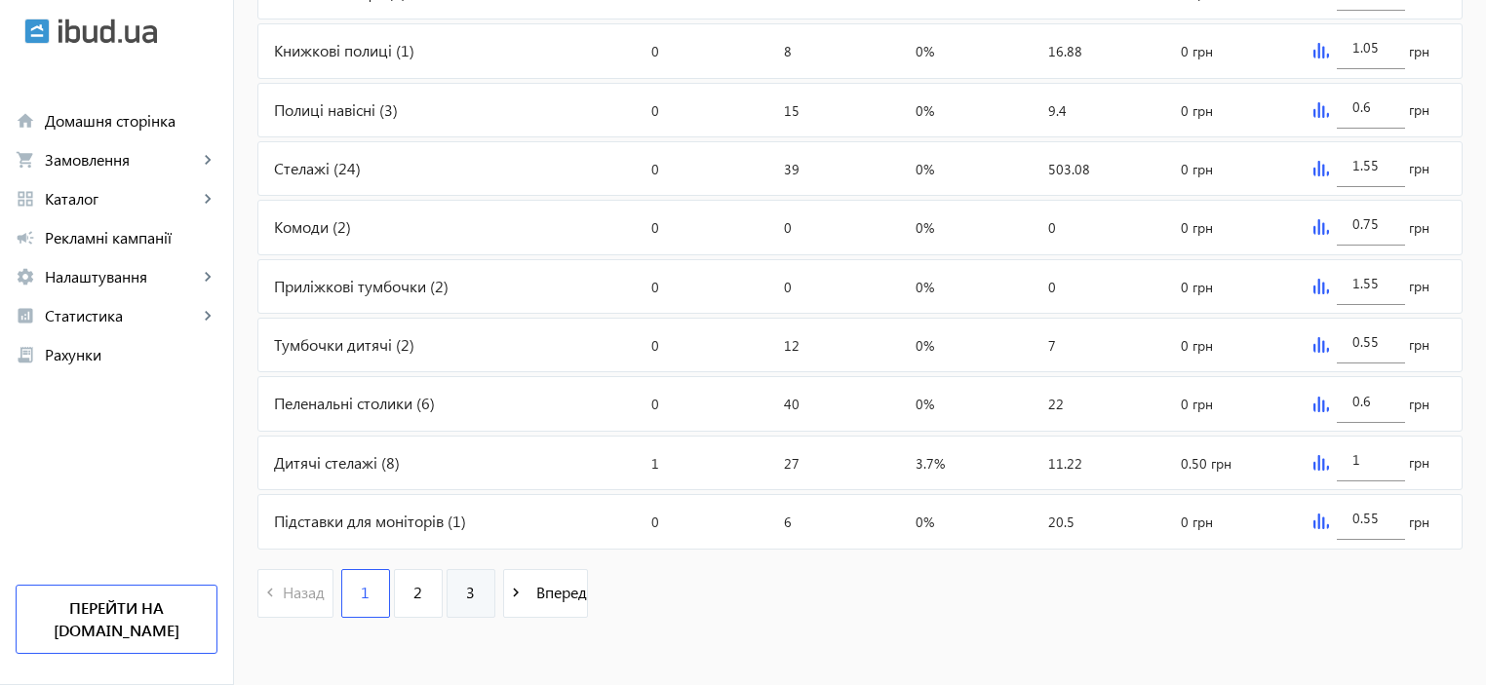
click at [466, 592] on link "3" at bounding box center [470, 593] width 49 height 49
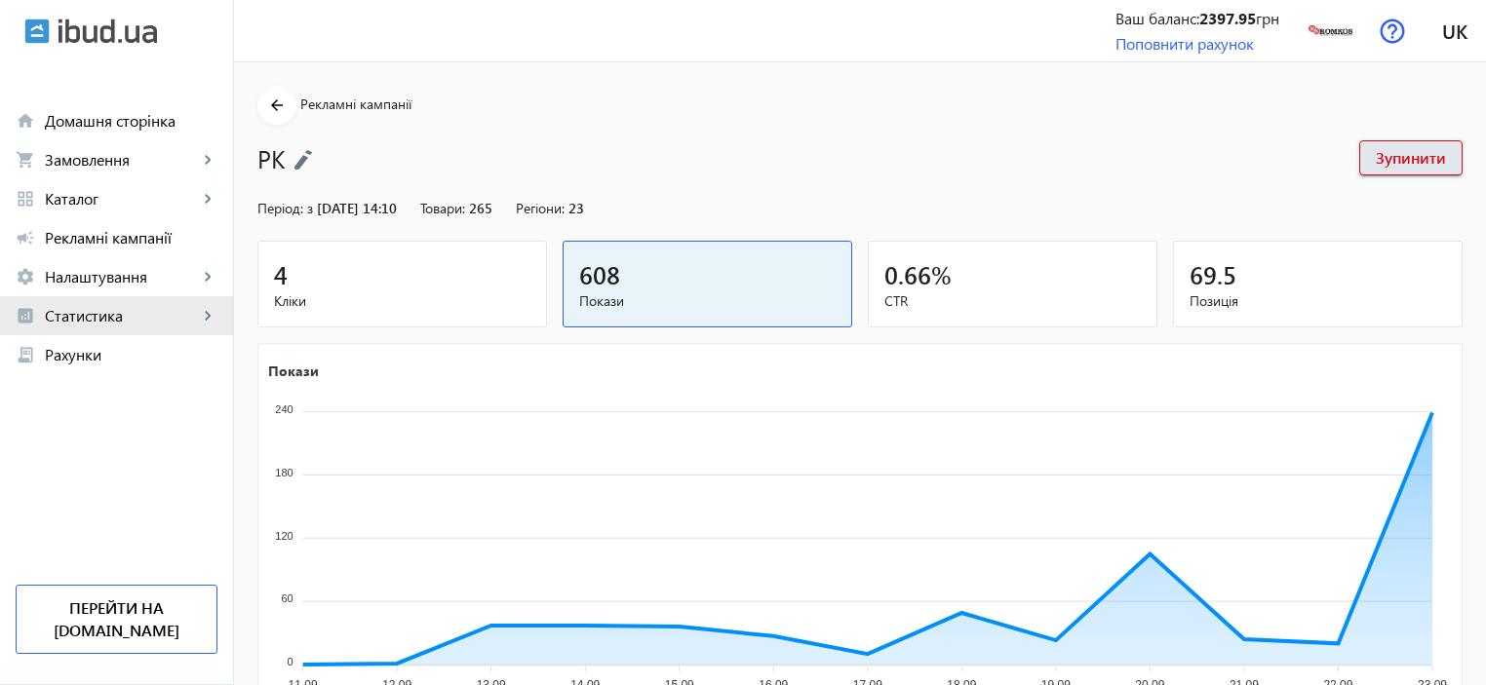
click at [95, 308] on span "Статистика" at bounding box center [121, 315] width 153 height 19
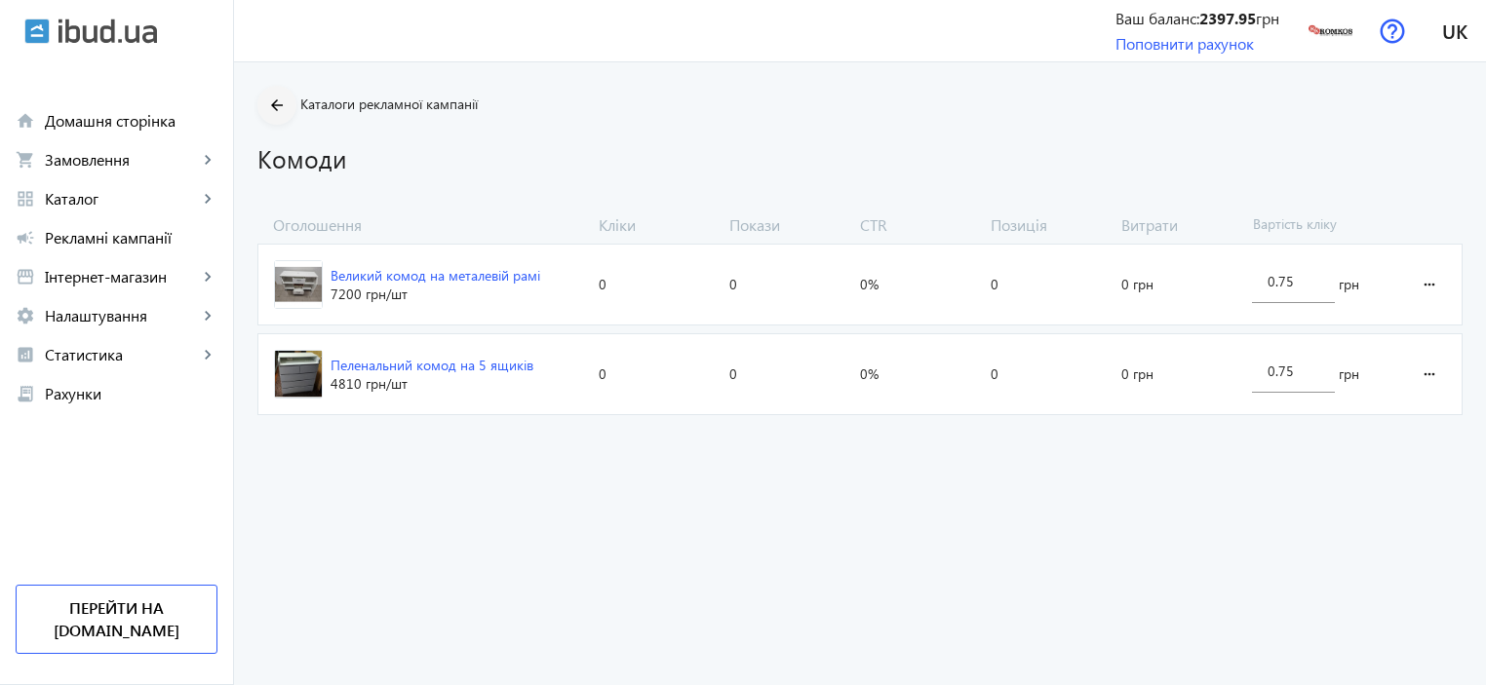
click at [266, 110] on mat-icon "arrow_back" at bounding box center [277, 106] width 24 height 24
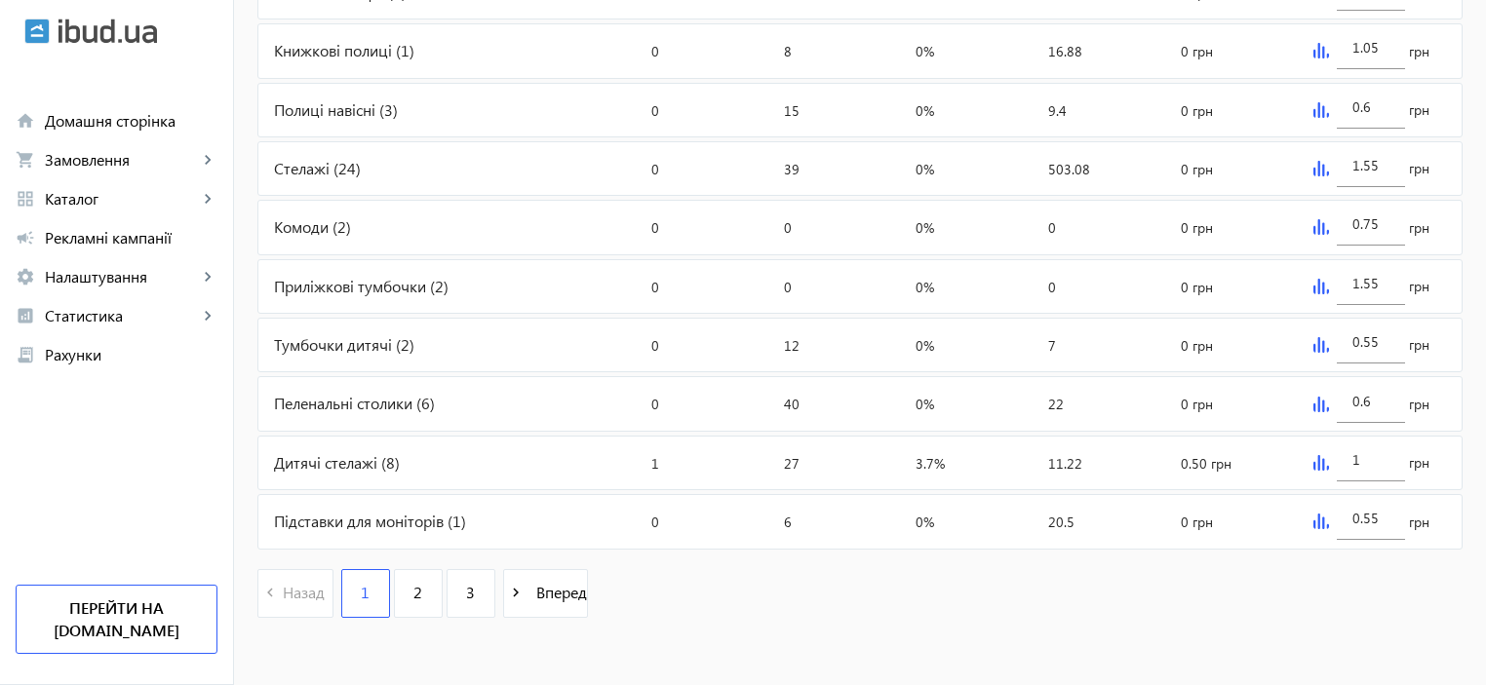
scroll to position [866, 0]
click at [321, 276] on div "Приліжкові тумбочки (2)" at bounding box center [450, 286] width 385 height 53
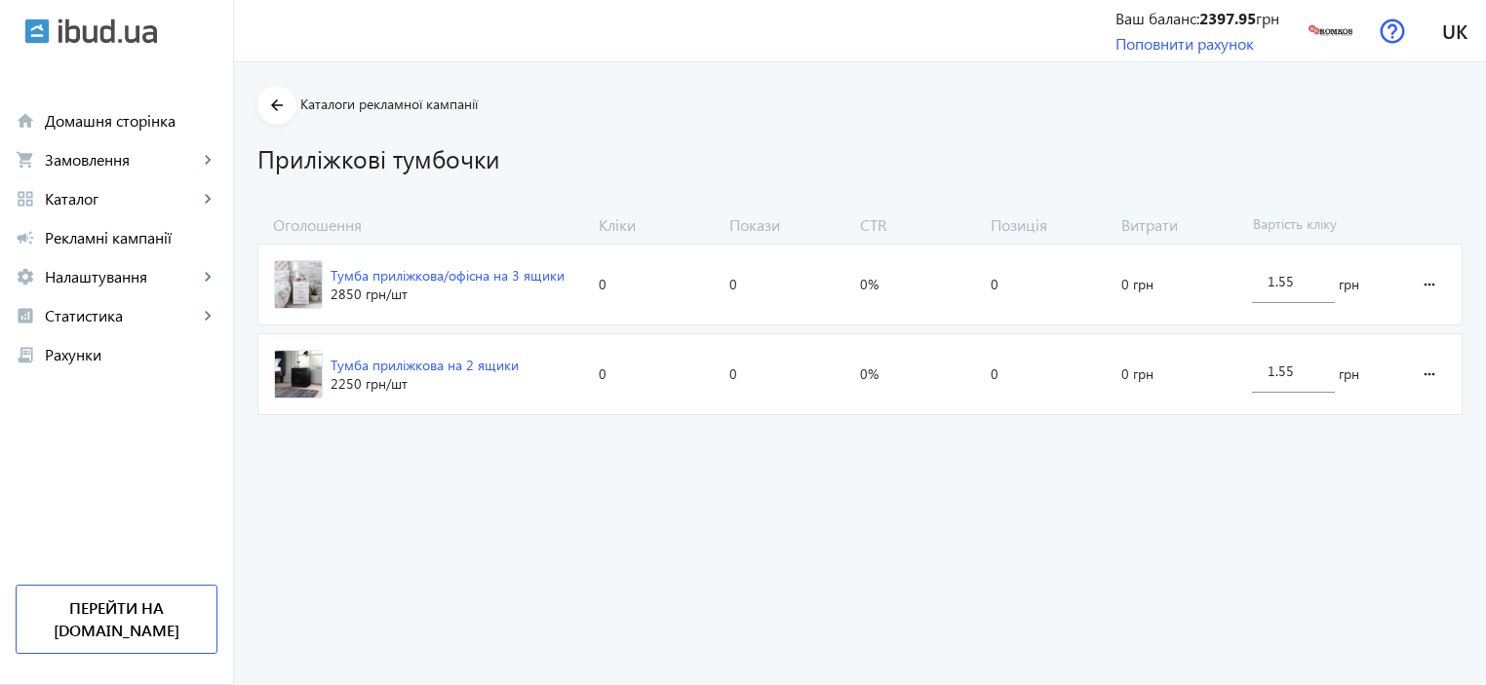
scroll to position [866, 0]
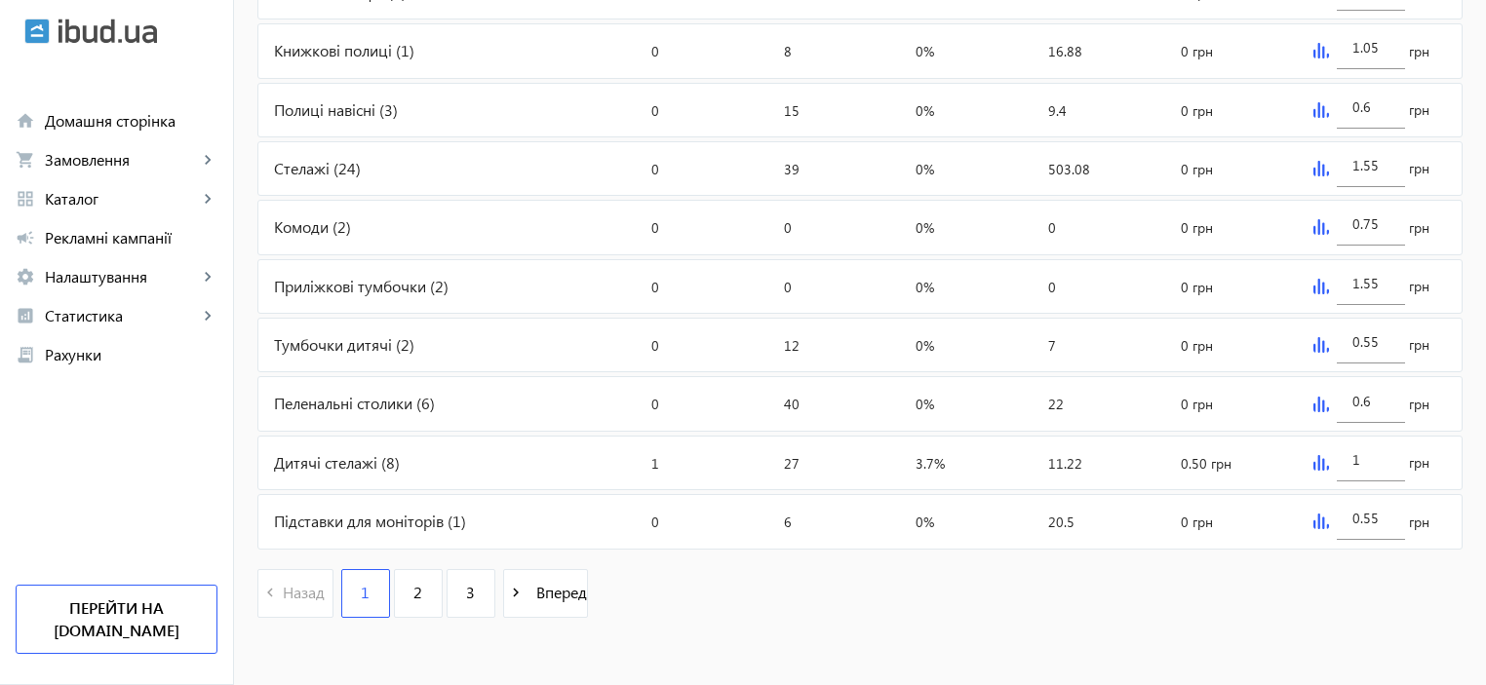
click at [302, 403] on div "Пеленальні столики (6)" at bounding box center [450, 403] width 385 height 53
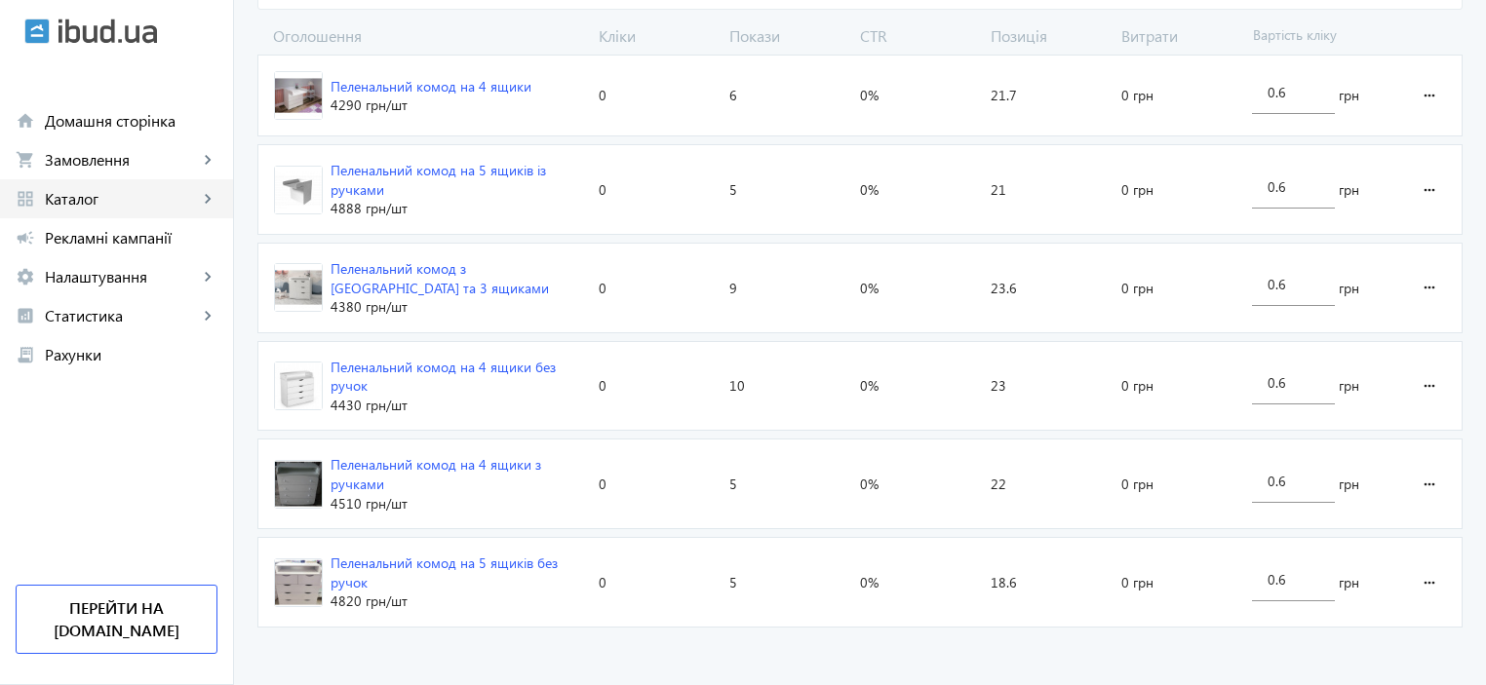
scroll to position [686, 0]
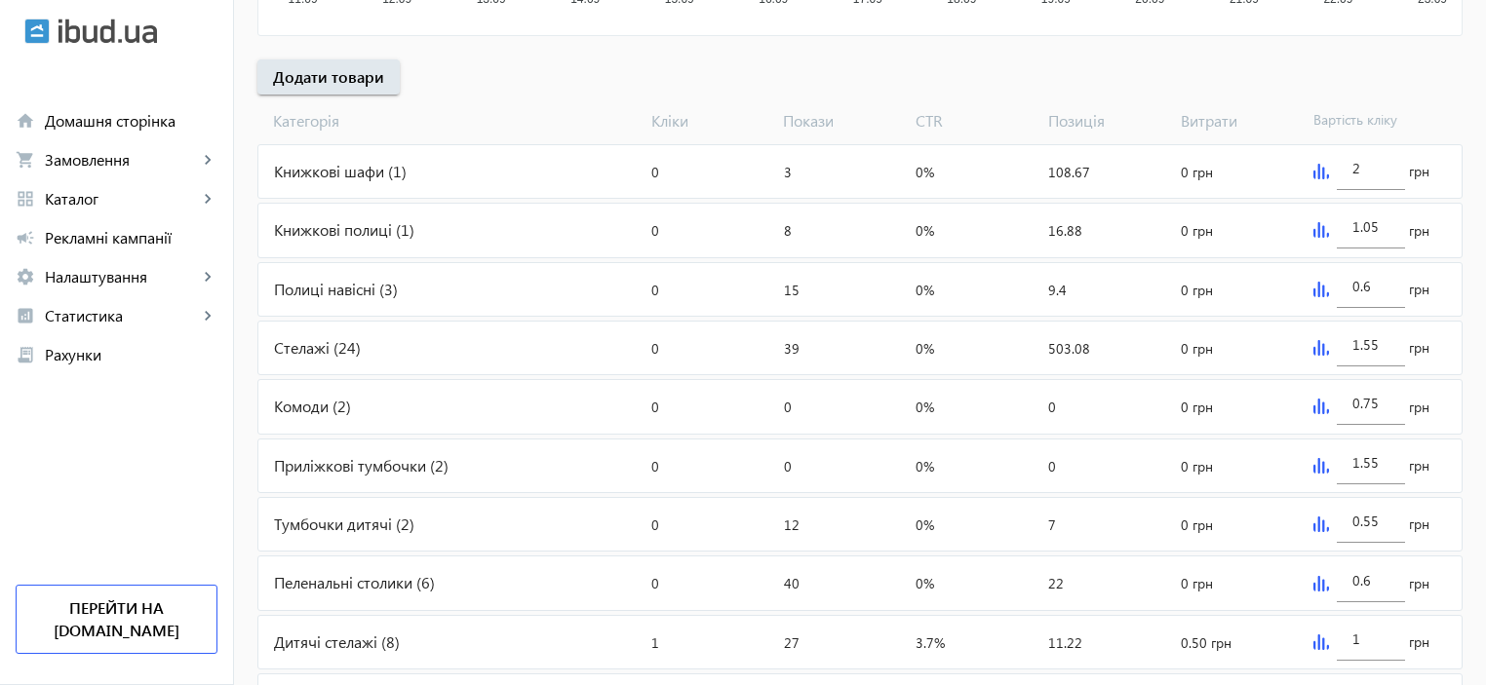
scroll to position [866, 0]
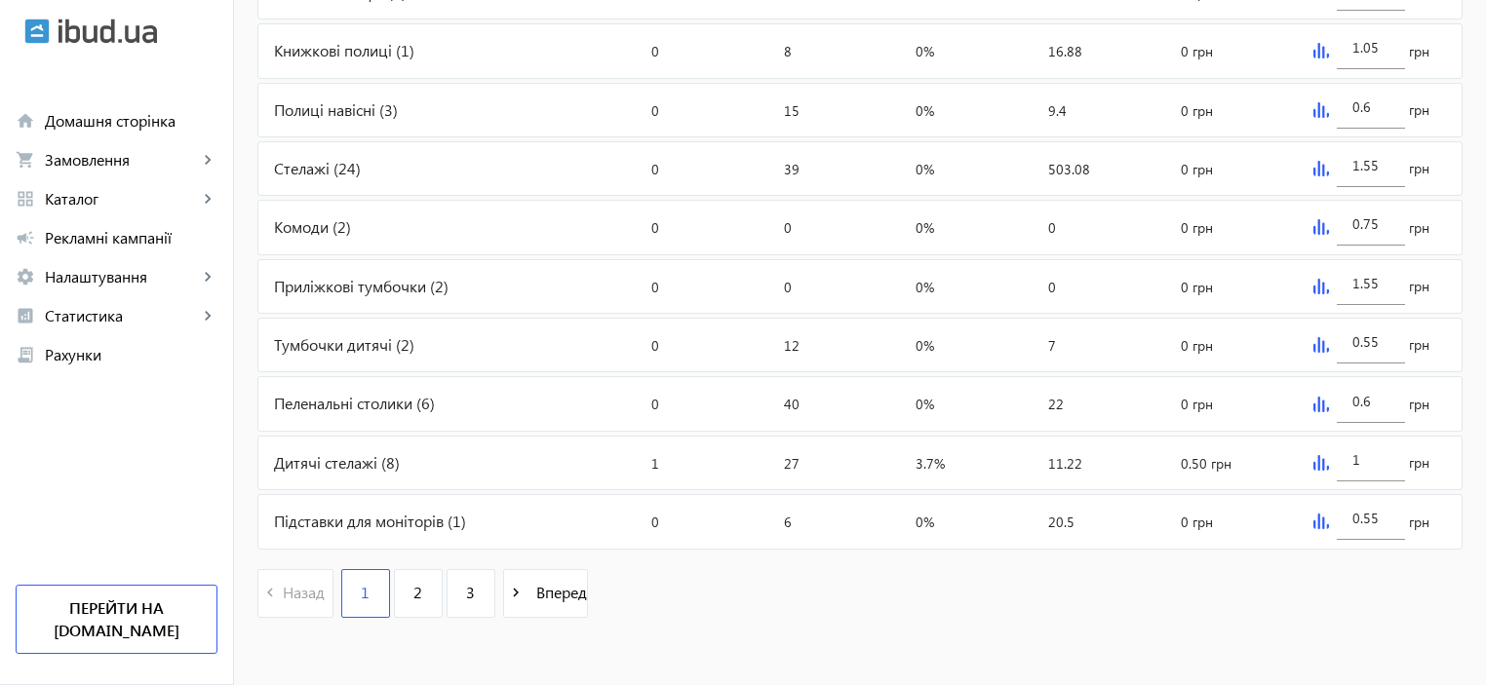
click at [287, 277] on div "Приліжкові тумбочки (2)" at bounding box center [450, 286] width 385 height 53
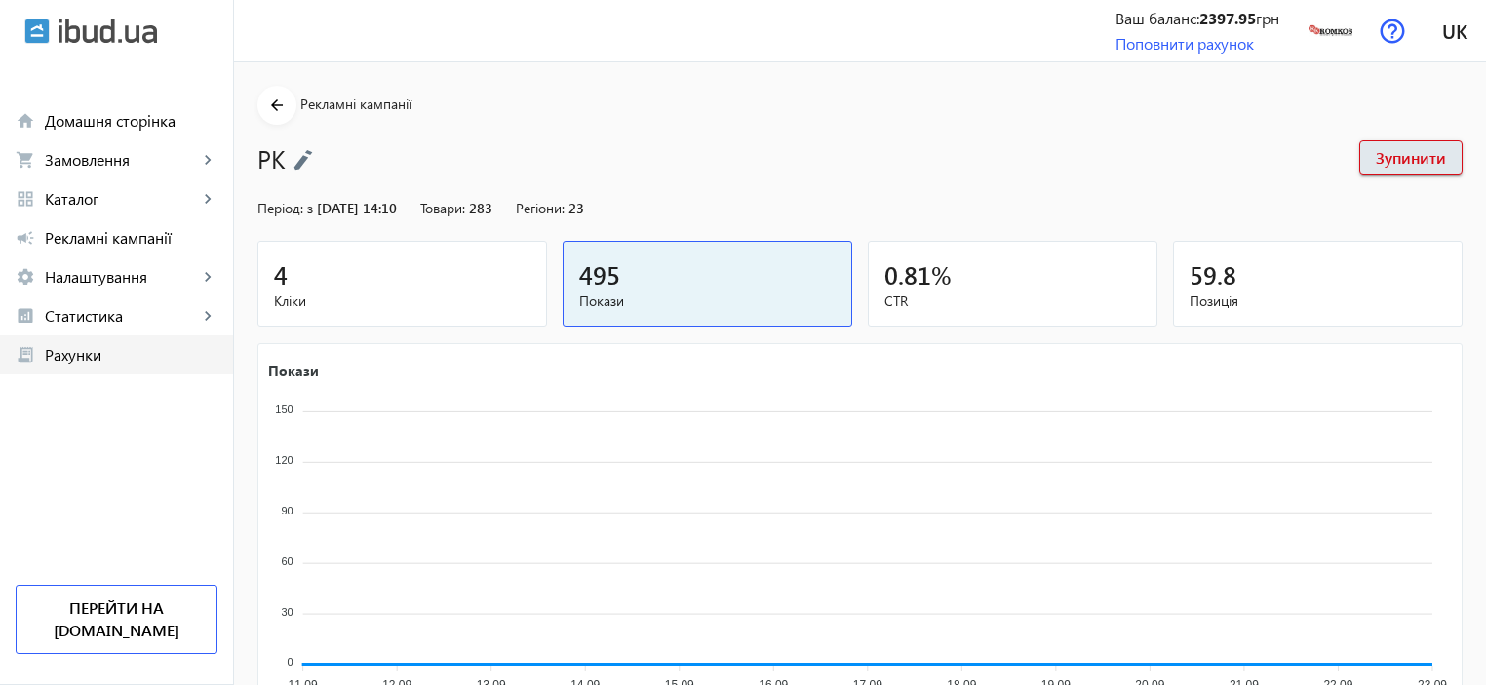
scroll to position [866, 0]
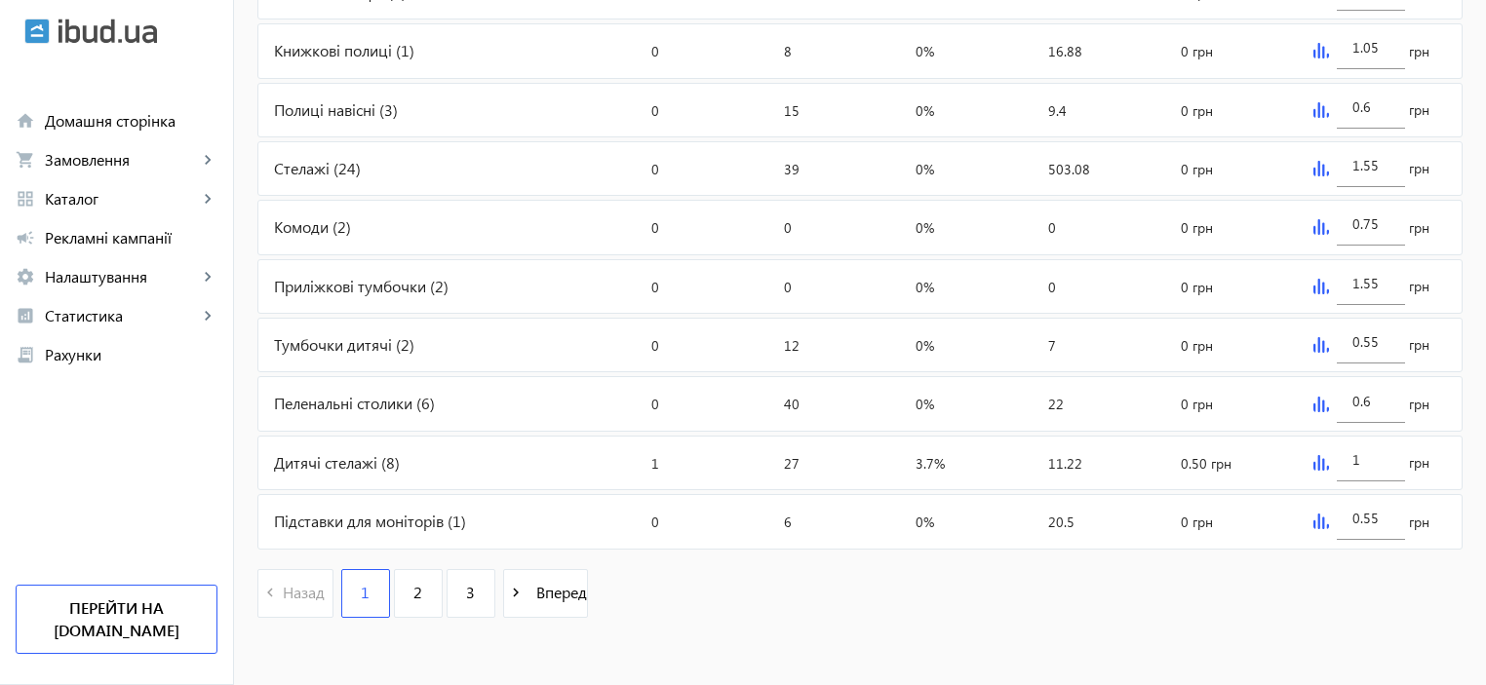
click at [283, 339] on div "Тумбочки дитячі (2)" at bounding box center [450, 345] width 385 height 53
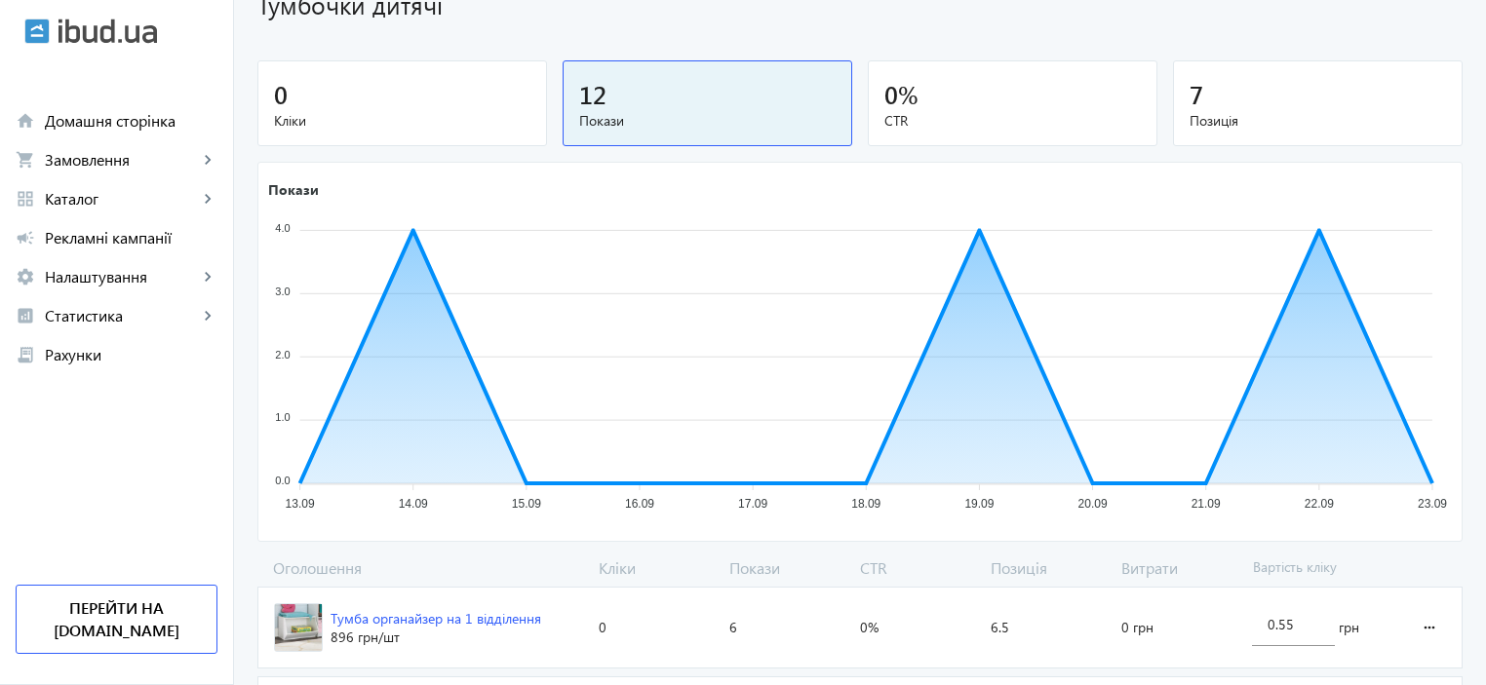
scroll to position [287, 0]
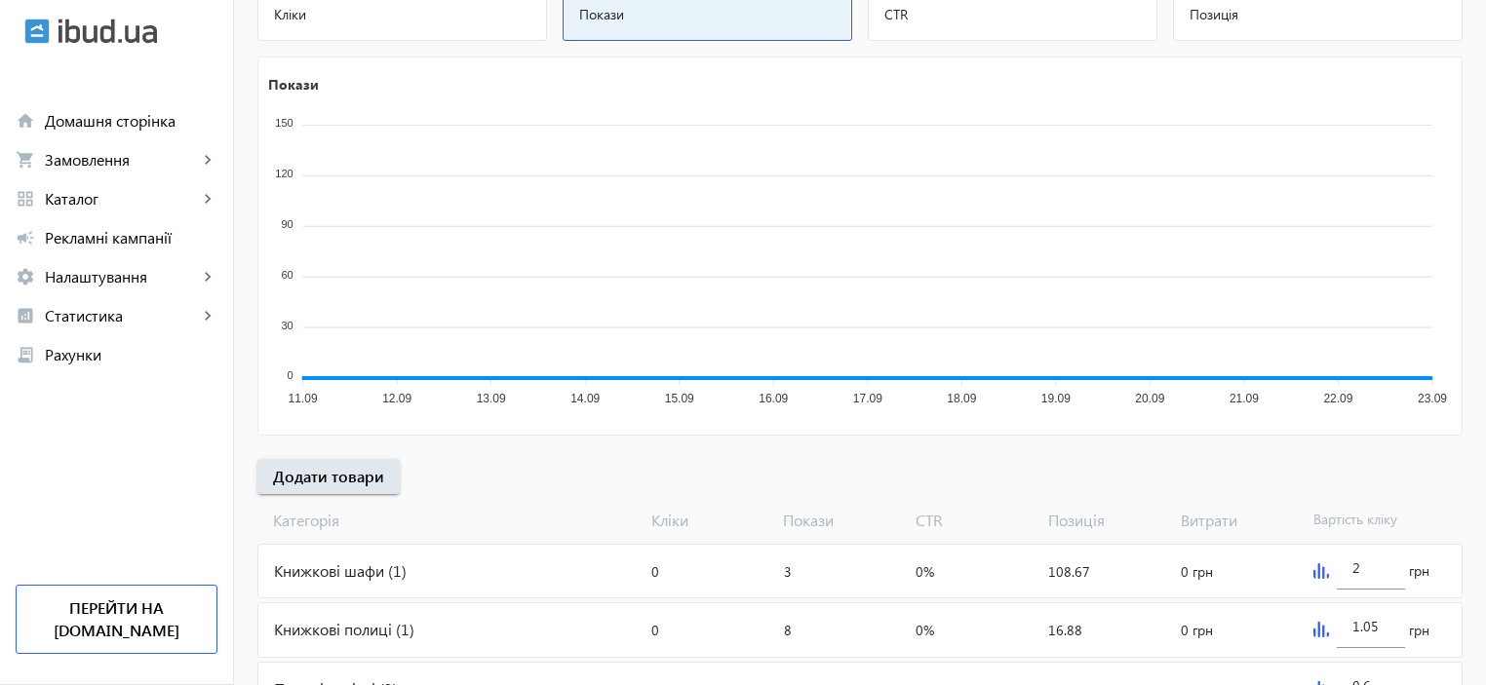
scroll to position [866, 0]
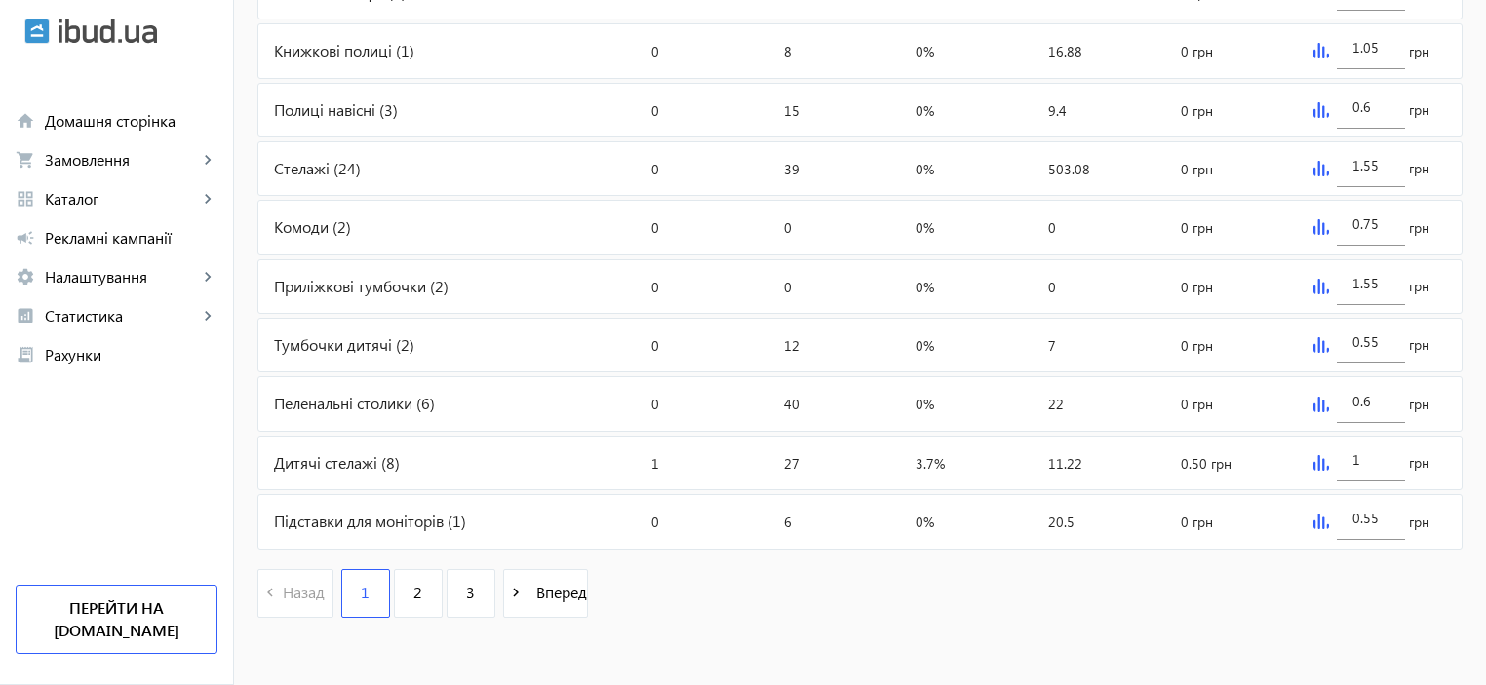
click at [318, 452] on div "Дитячі стелажі (8)" at bounding box center [450, 463] width 385 height 53
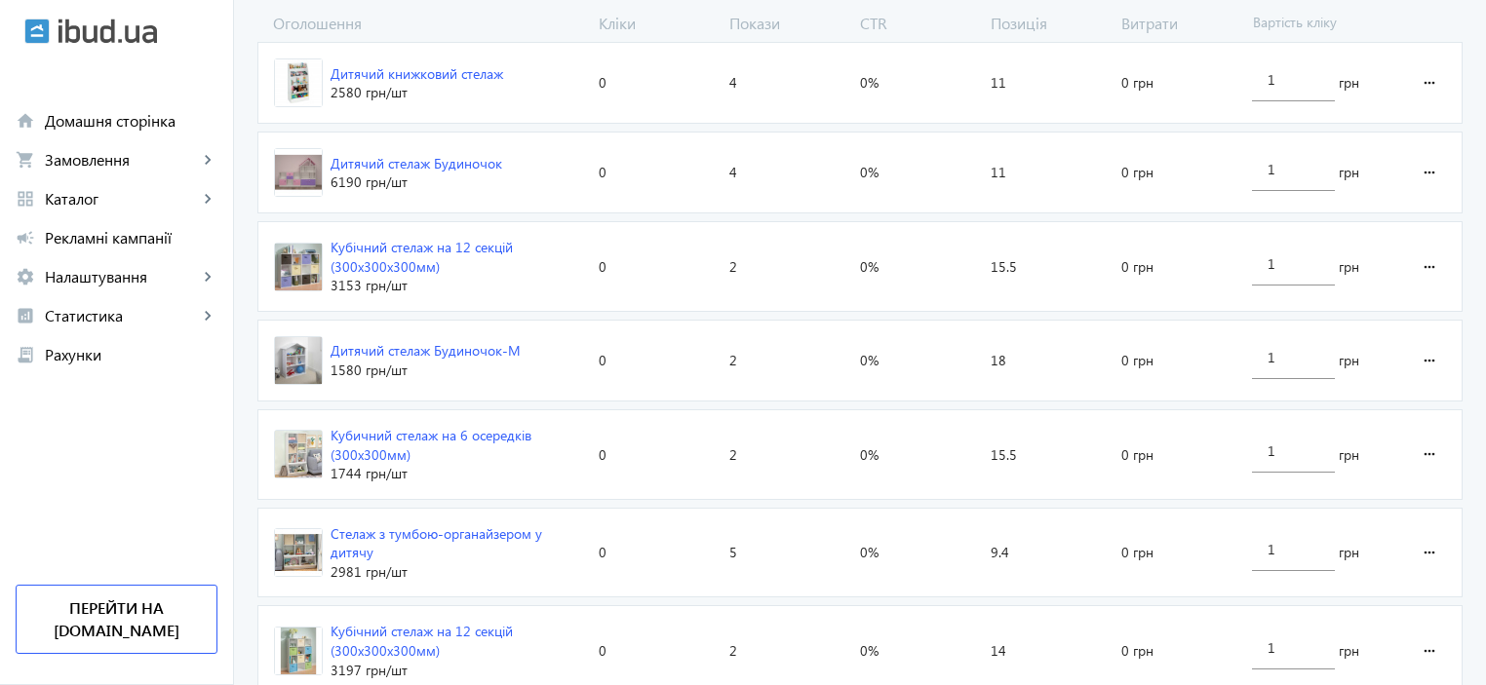
scroll to position [540, 0]
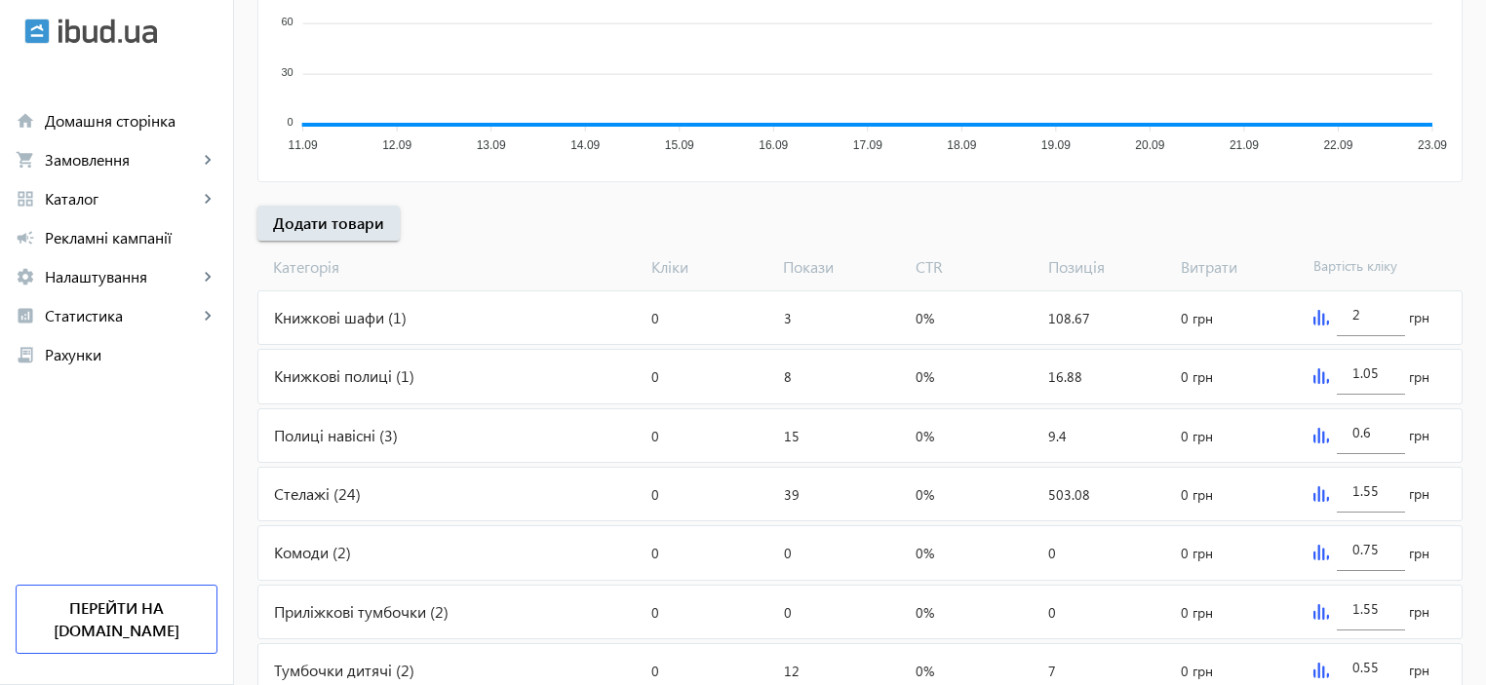
scroll to position [866, 0]
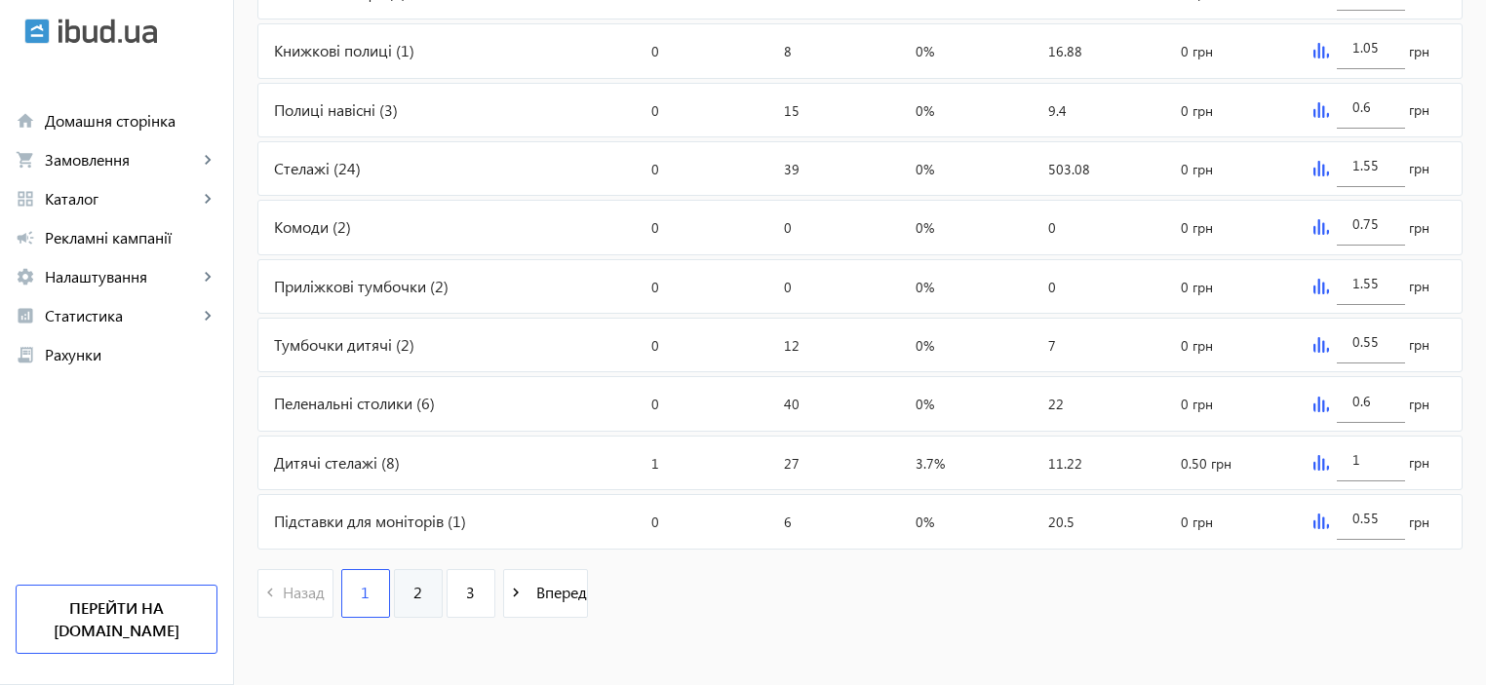
click at [413, 586] on span "2" at bounding box center [417, 592] width 9 height 21
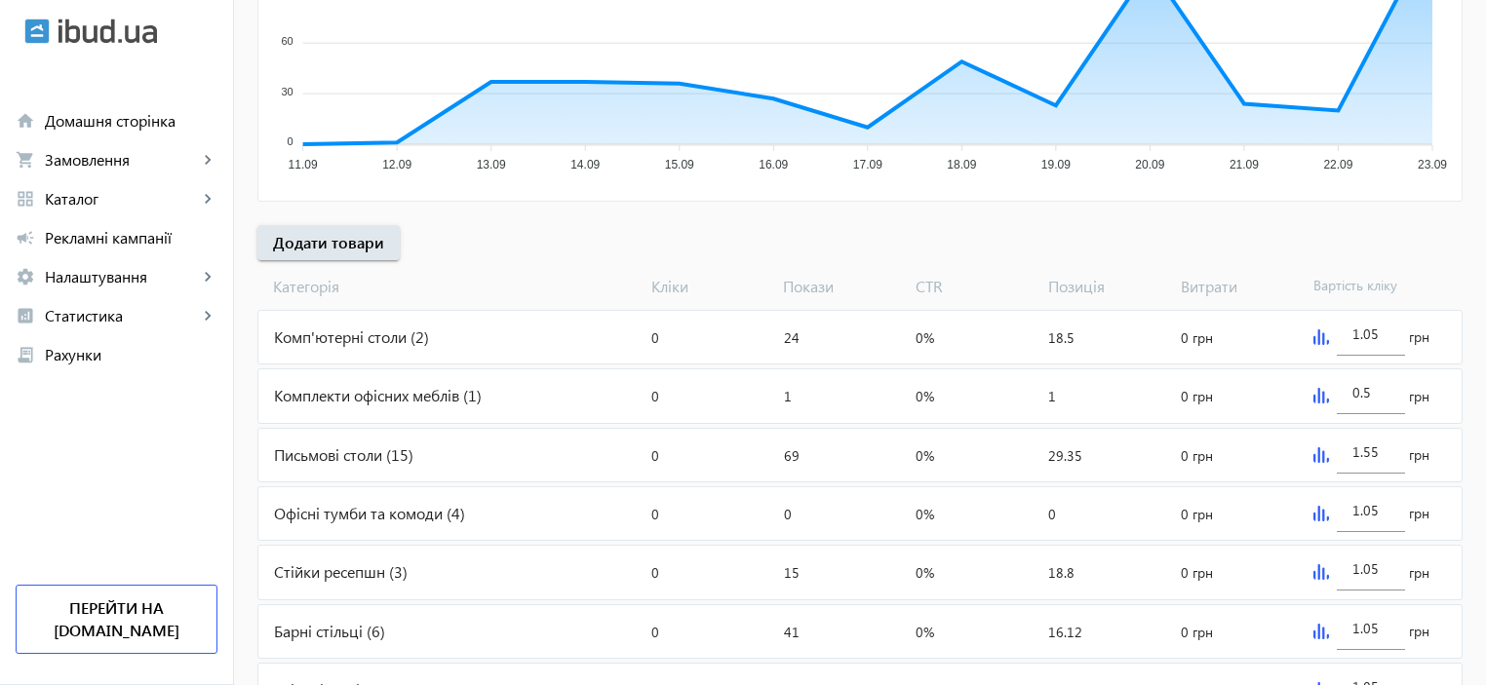
scroll to position [649, 0]
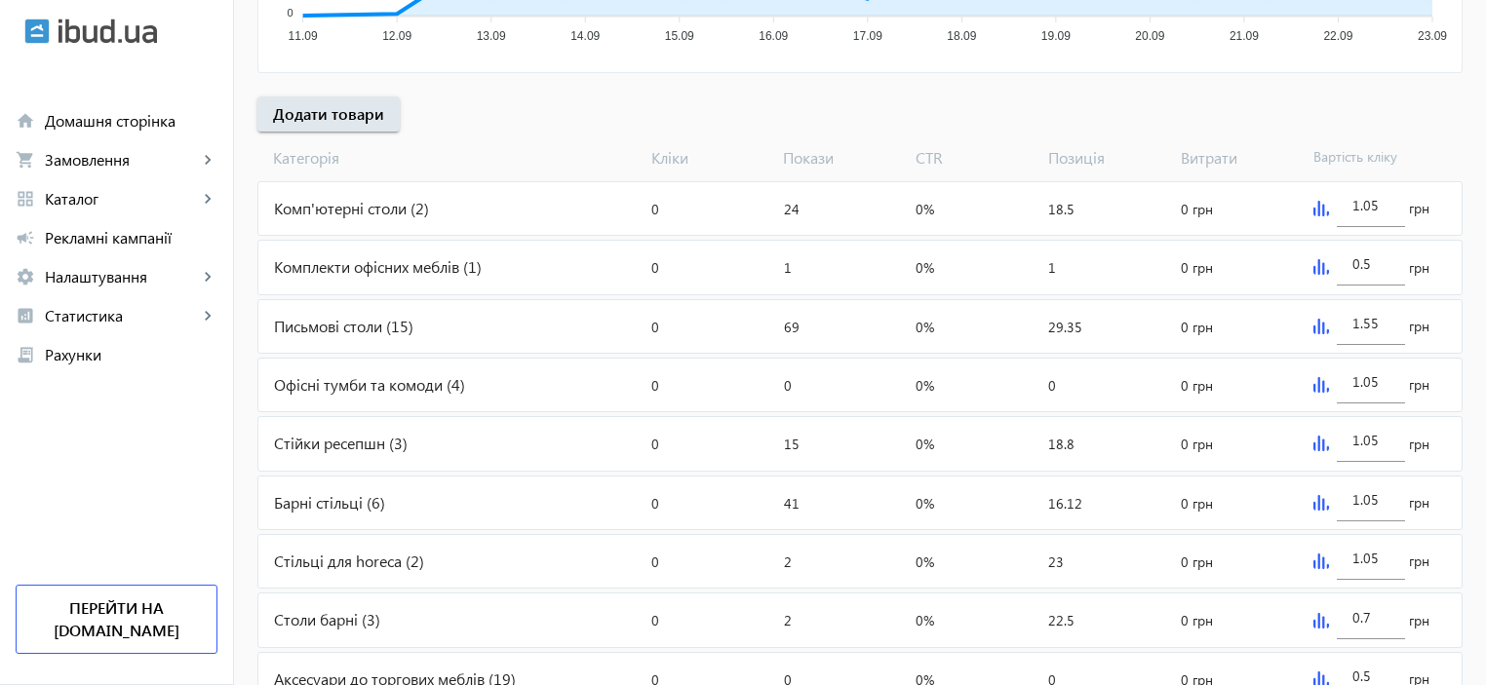
click at [314, 203] on div "Комп'ютерні столи (2)" at bounding box center [450, 208] width 385 height 53
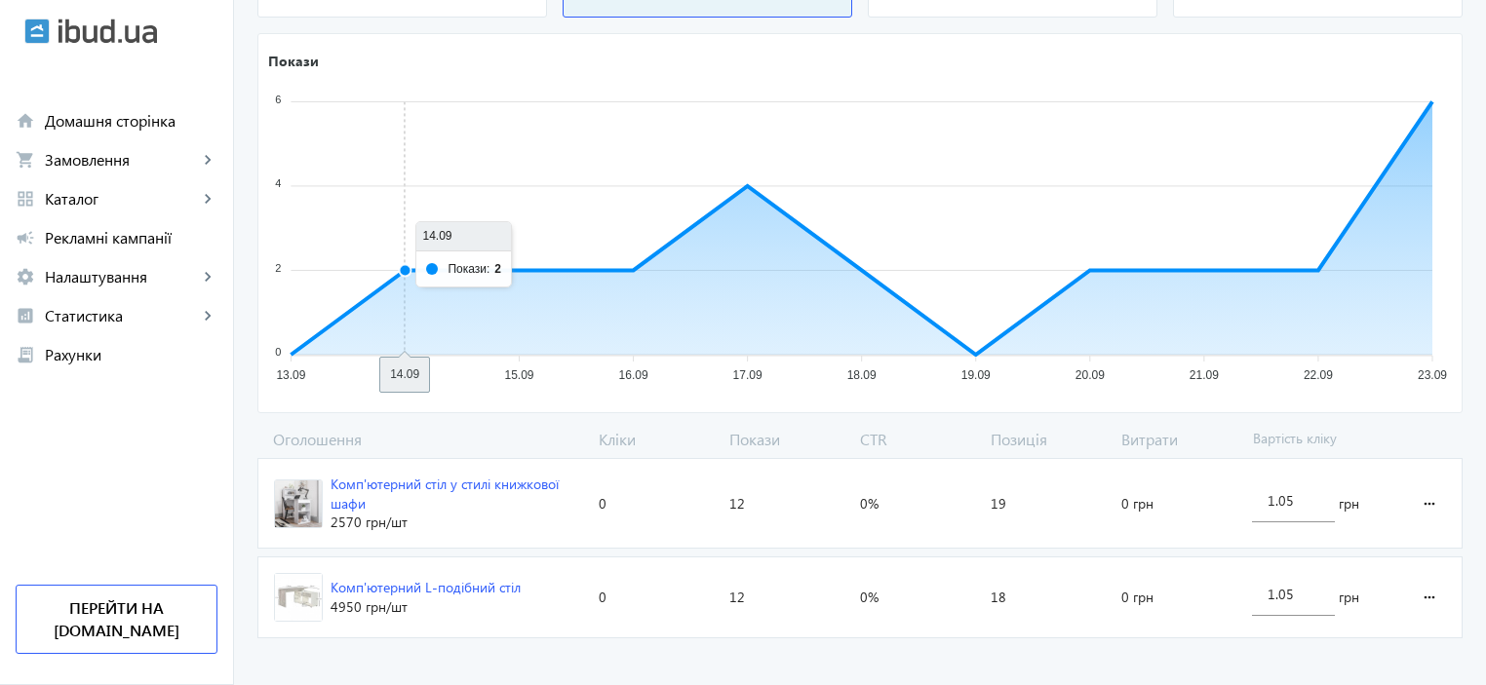
scroll to position [295, 0]
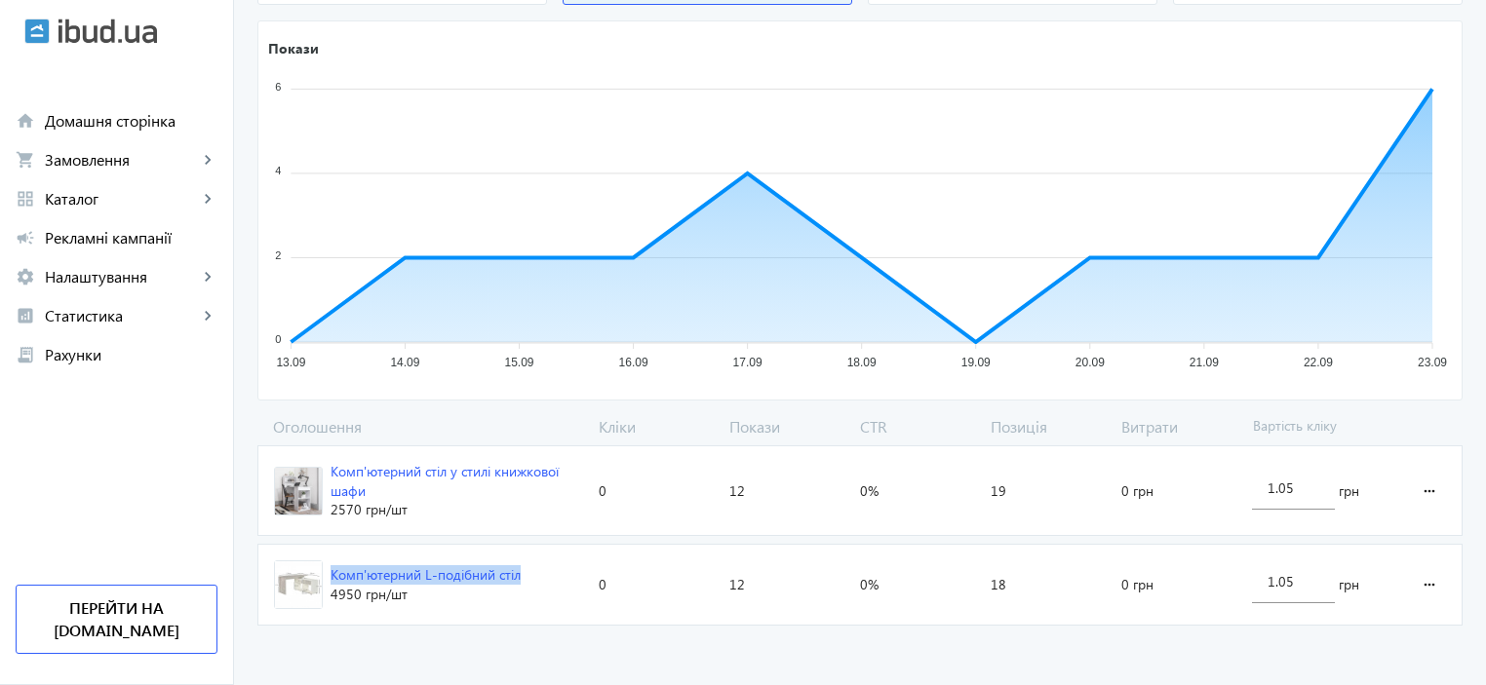
drag, startPoint x: 319, startPoint y: 576, endPoint x: 511, endPoint y: 576, distance: 192.0
click at [511, 576] on span "Комп'ютерний L-подібний стіл 4950 грн /шт" at bounding box center [424, 585] width 332 height 80
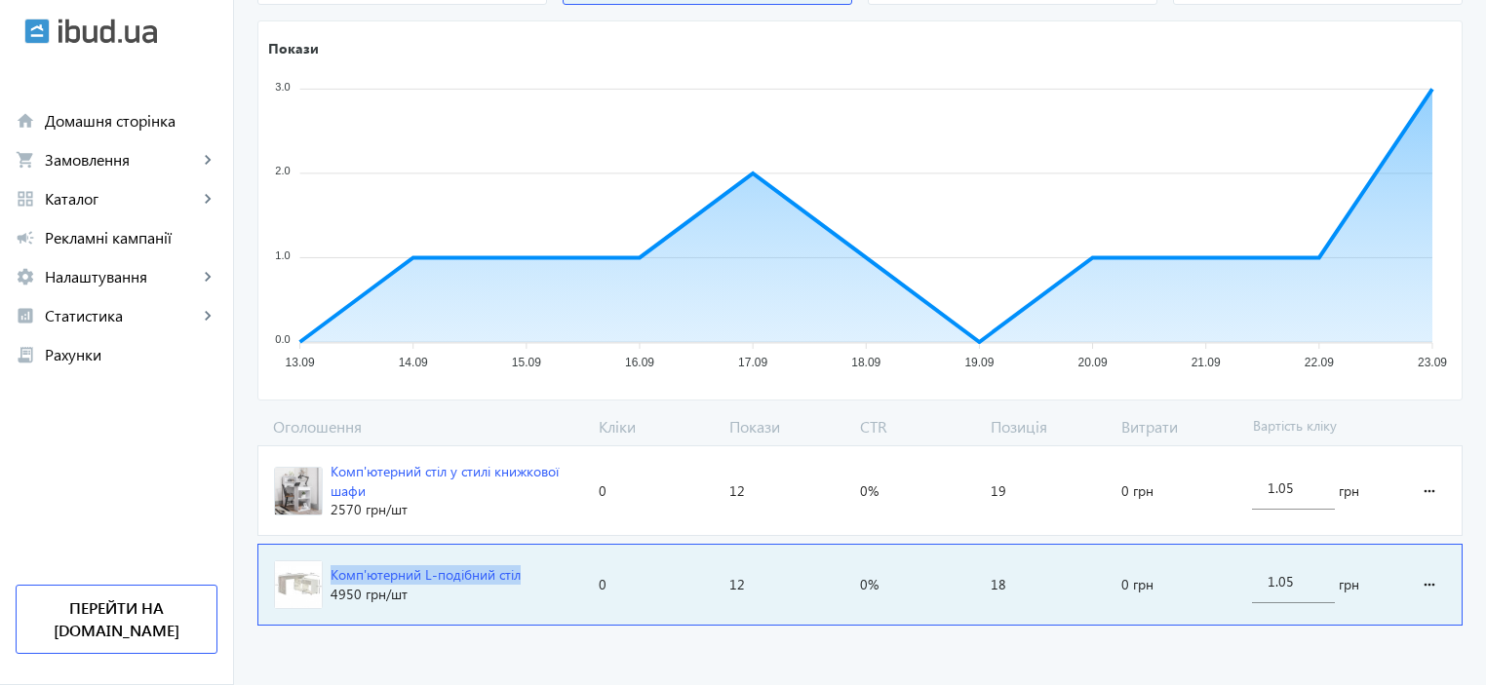
copy div "Комп'ютерний L-подібний стіл"
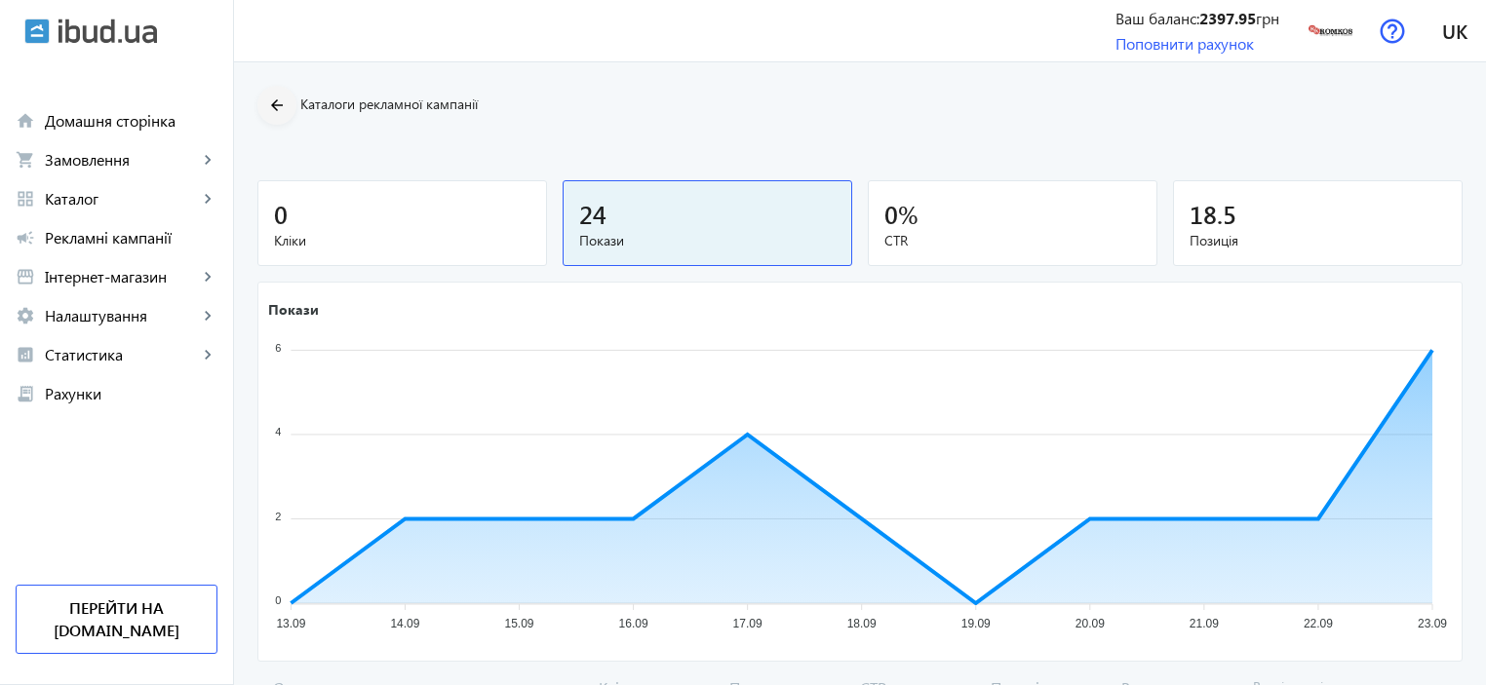
click at [265, 108] on mat-icon "arrow_back" at bounding box center [277, 106] width 24 height 24
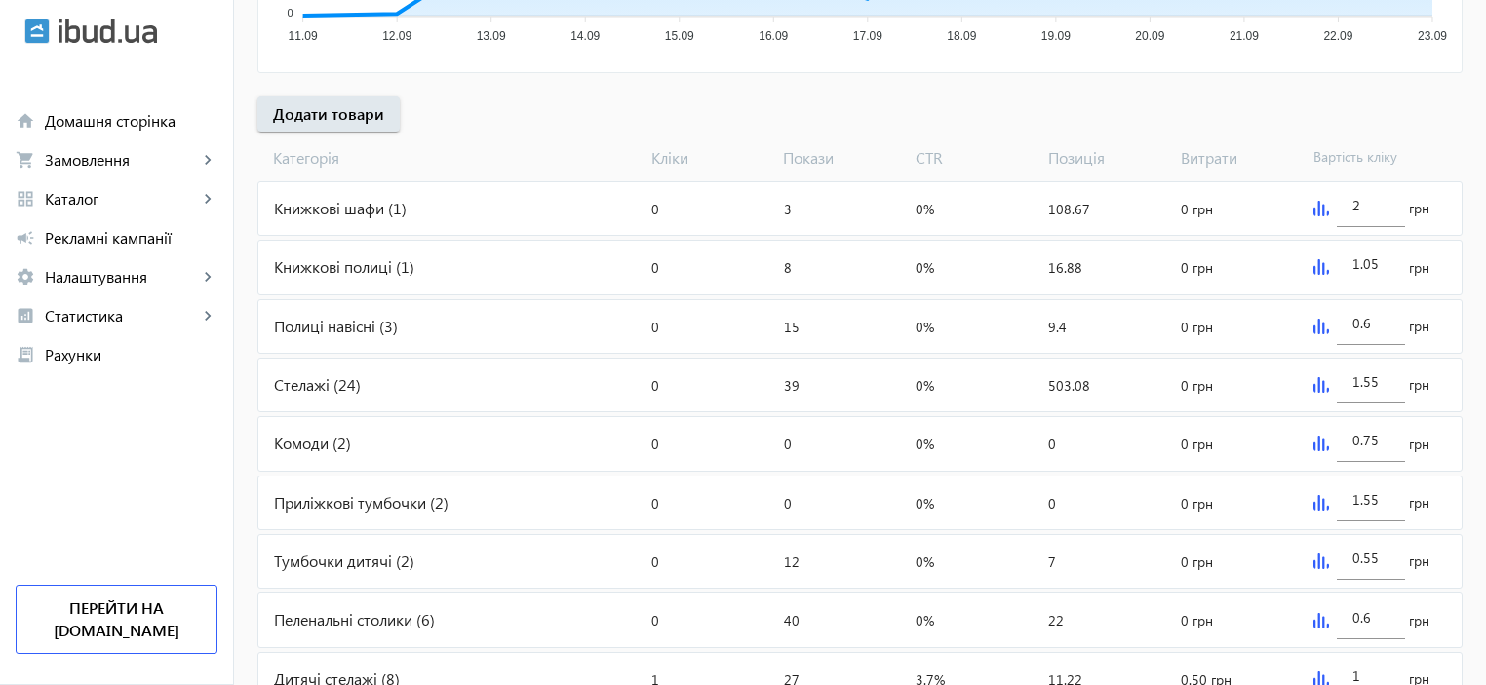
scroll to position [844, 0]
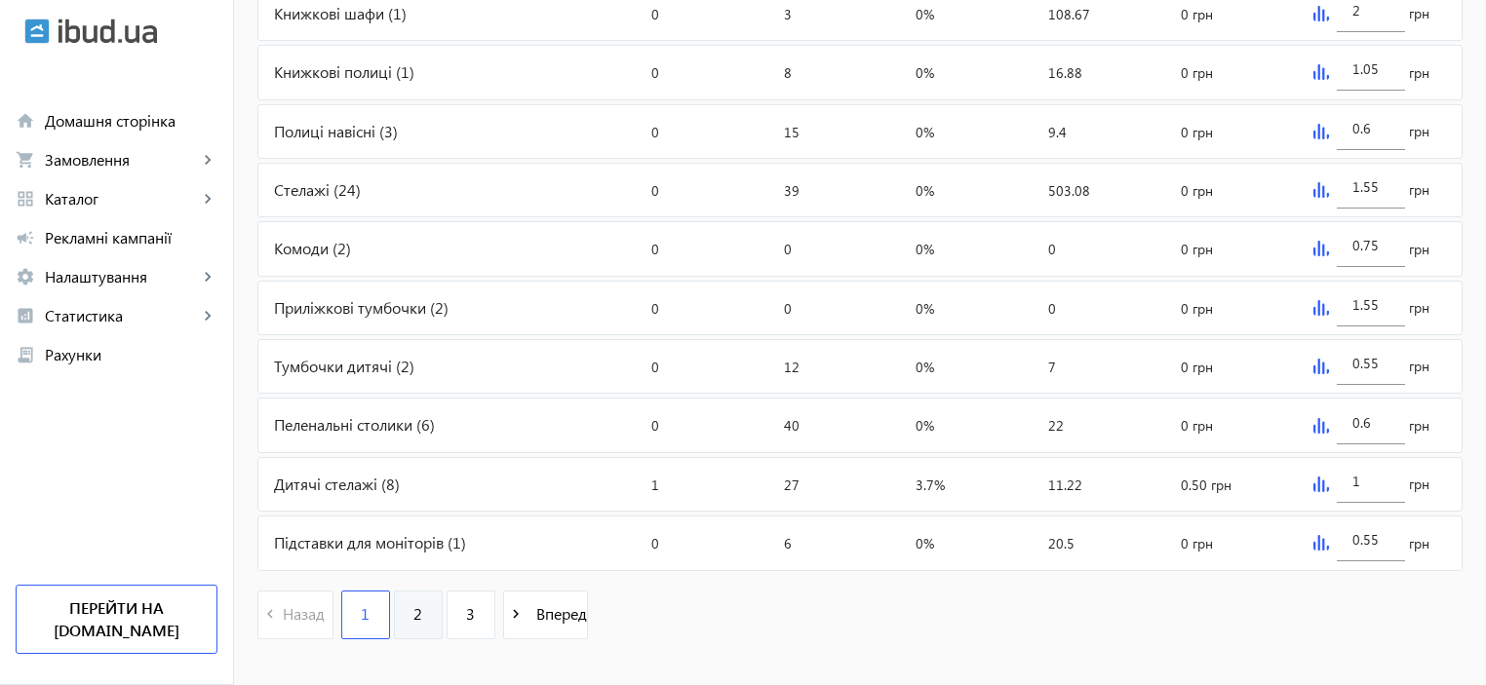
click at [413, 607] on link "2" at bounding box center [418, 615] width 49 height 49
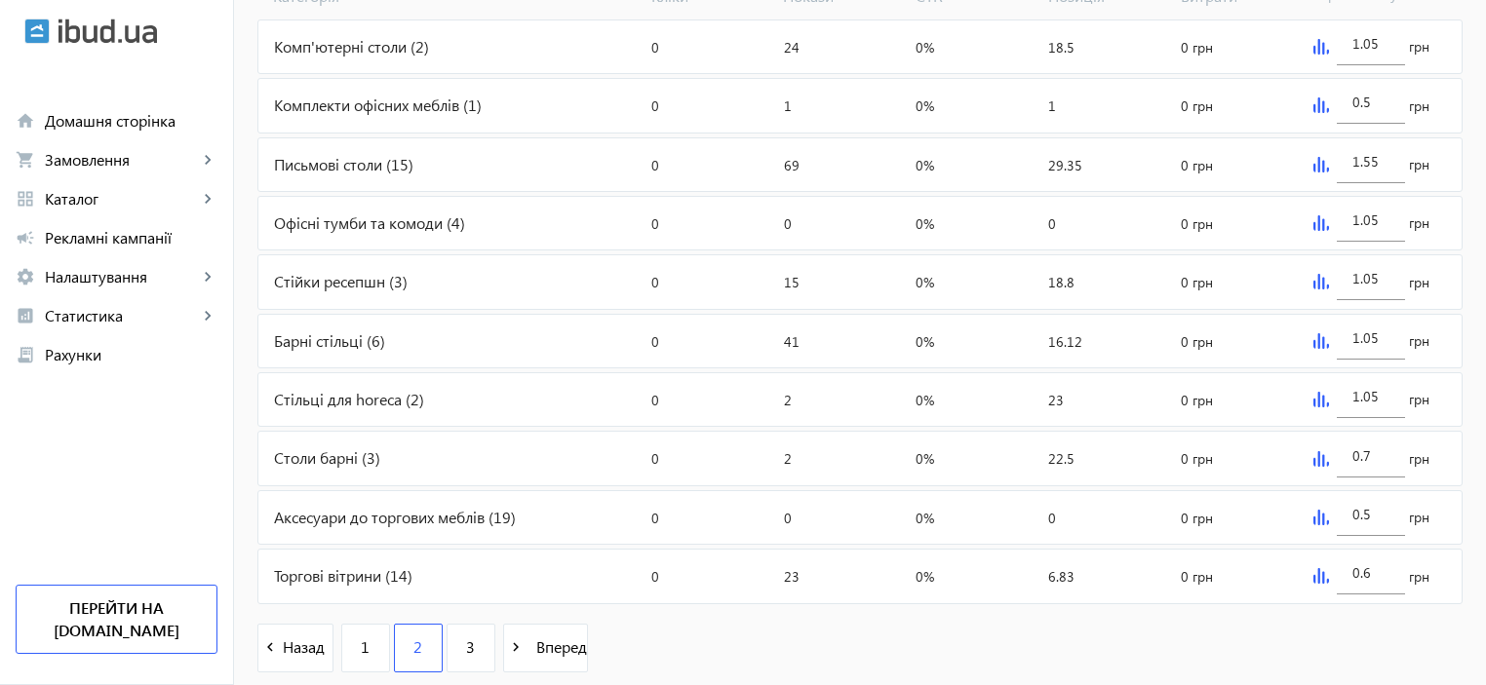
scroll to position [736, 0]
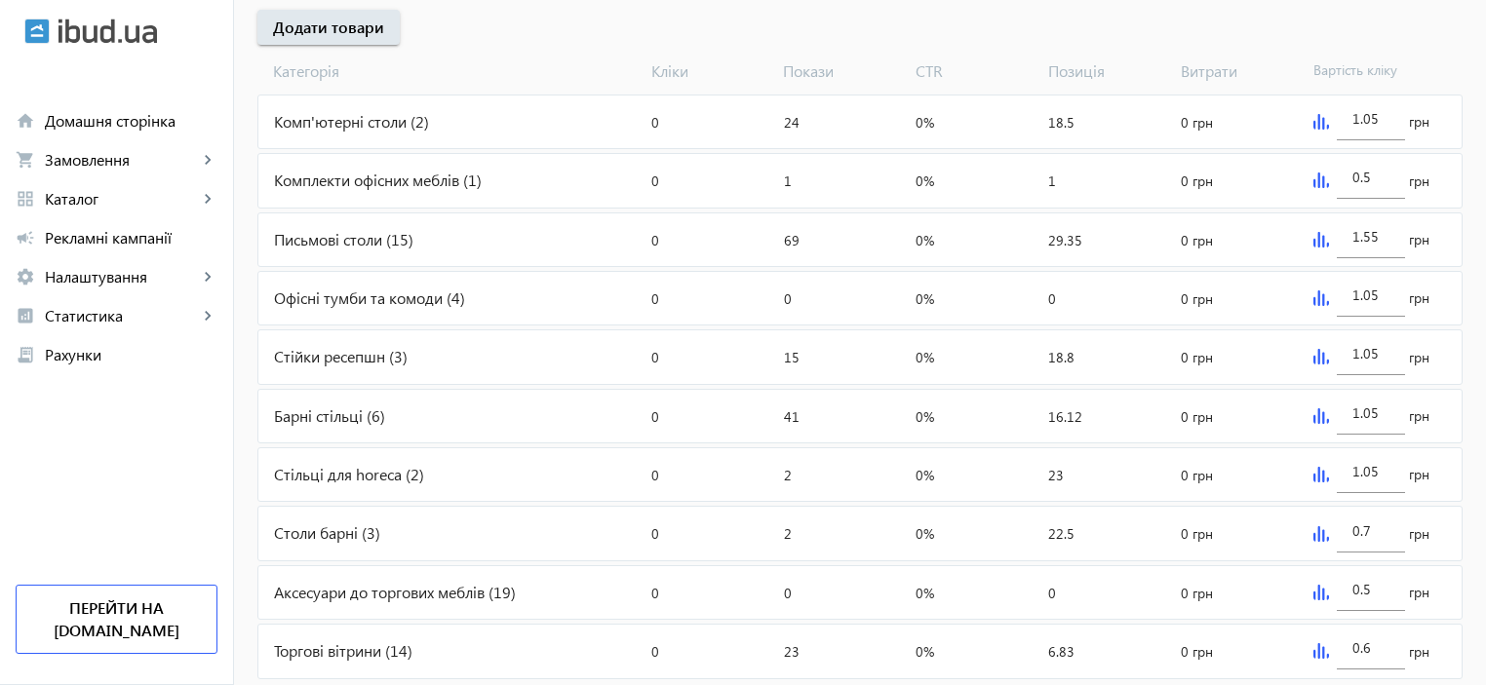
click at [319, 179] on div "Комплекти офісних меблів (1)" at bounding box center [450, 180] width 385 height 53
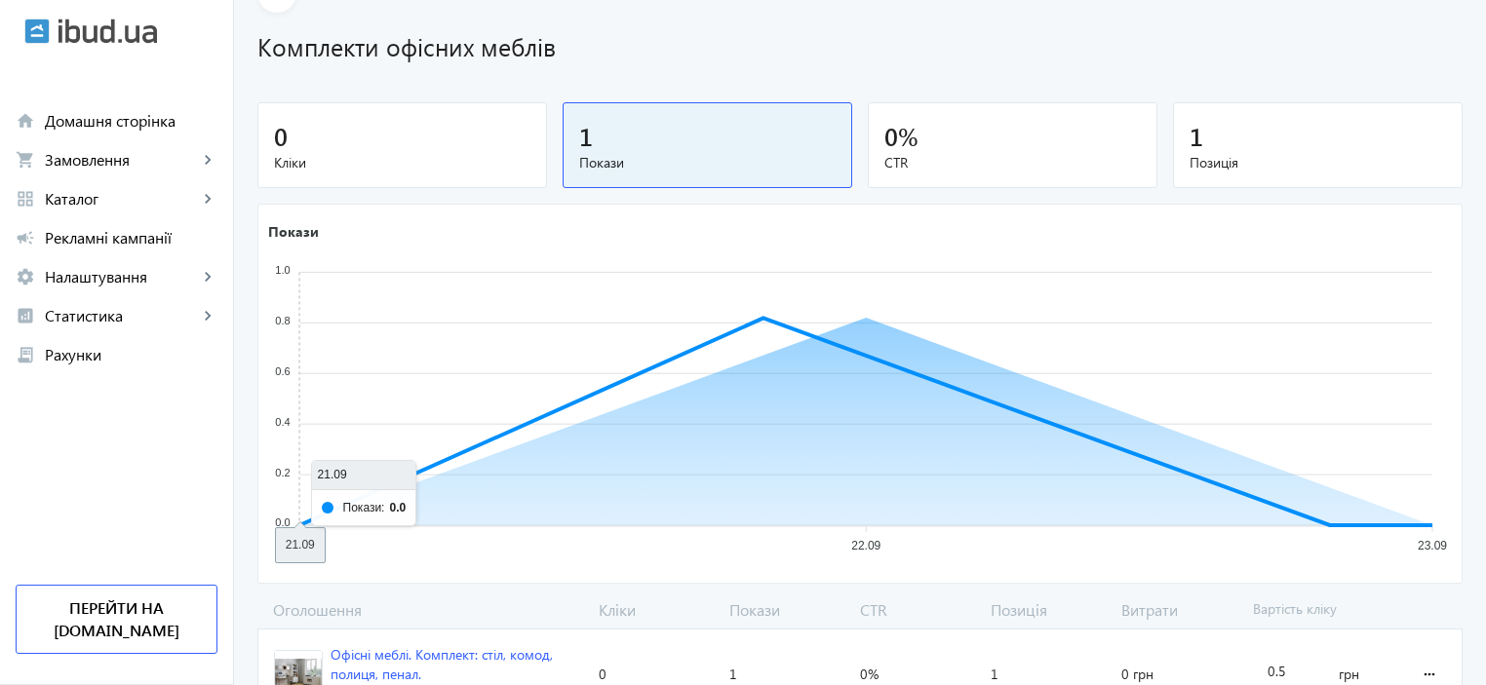
scroll to position [207, 0]
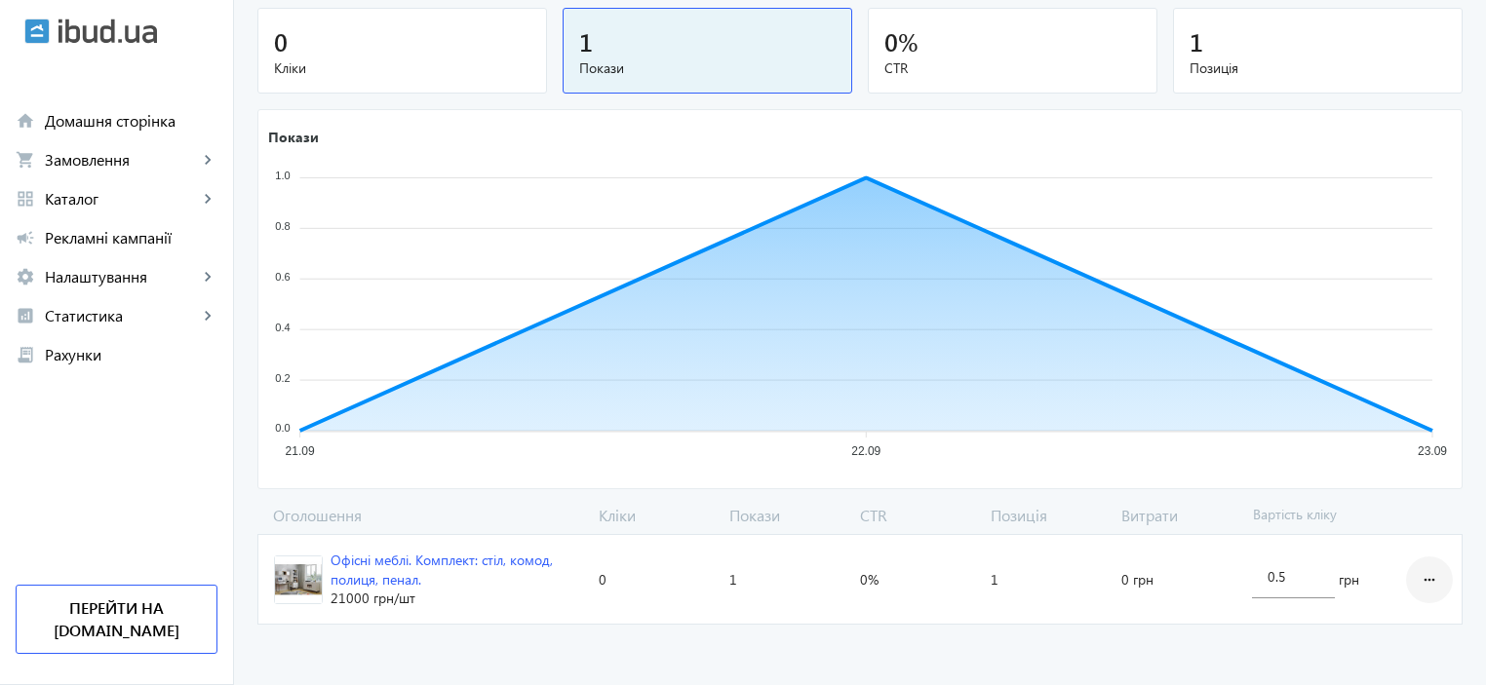
click at [1430, 580] on mat-icon "more_horiz" at bounding box center [1428, 580] width 23 height 47
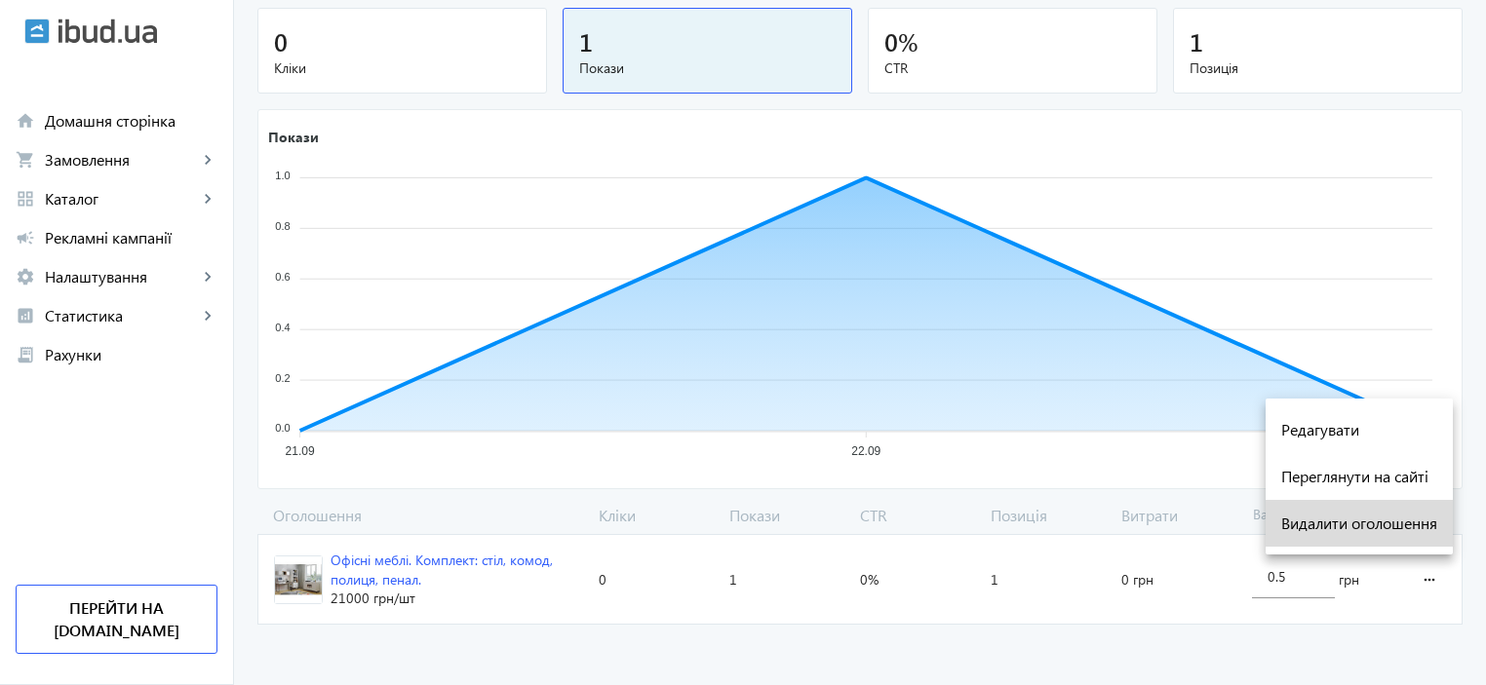
click at [1364, 528] on span "Видалити оголошення" at bounding box center [1359, 524] width 156 height 16
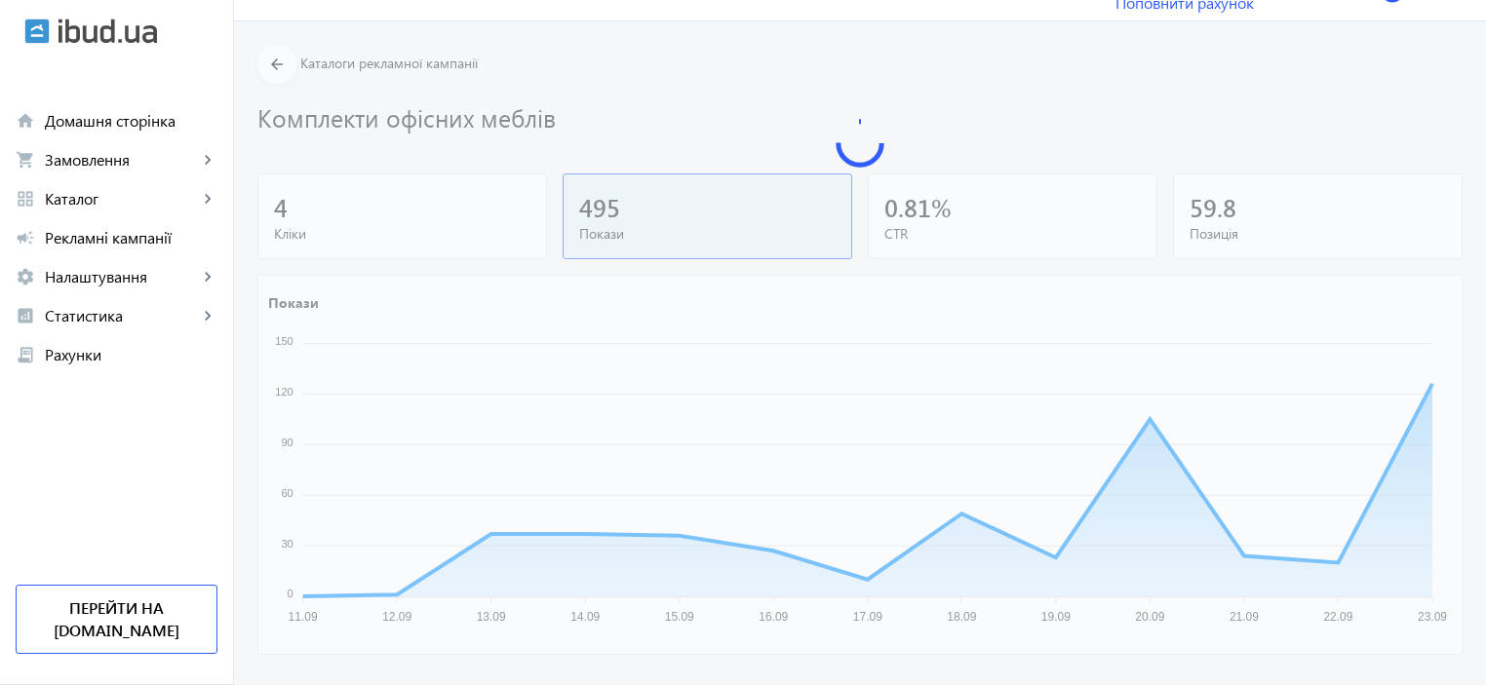
scroll to position [62, 0]
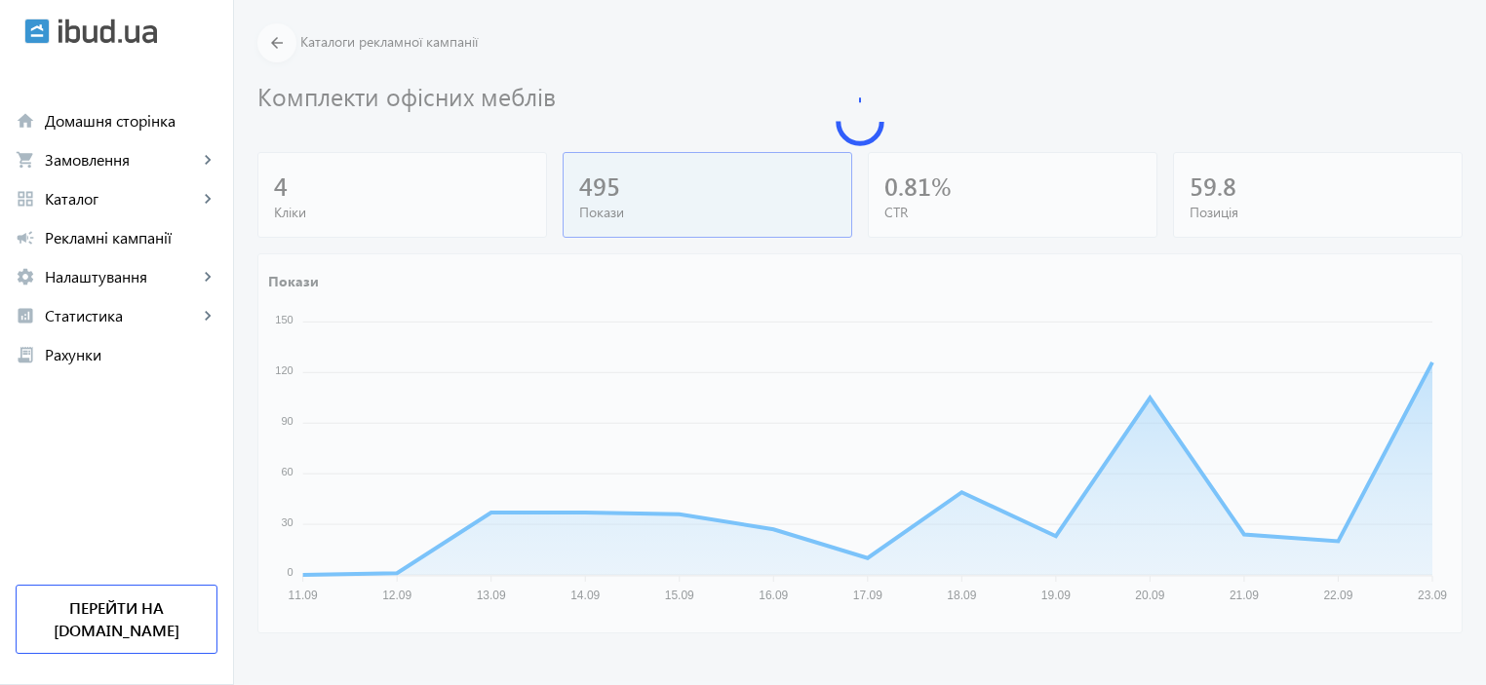
scroll to position [736, 0]
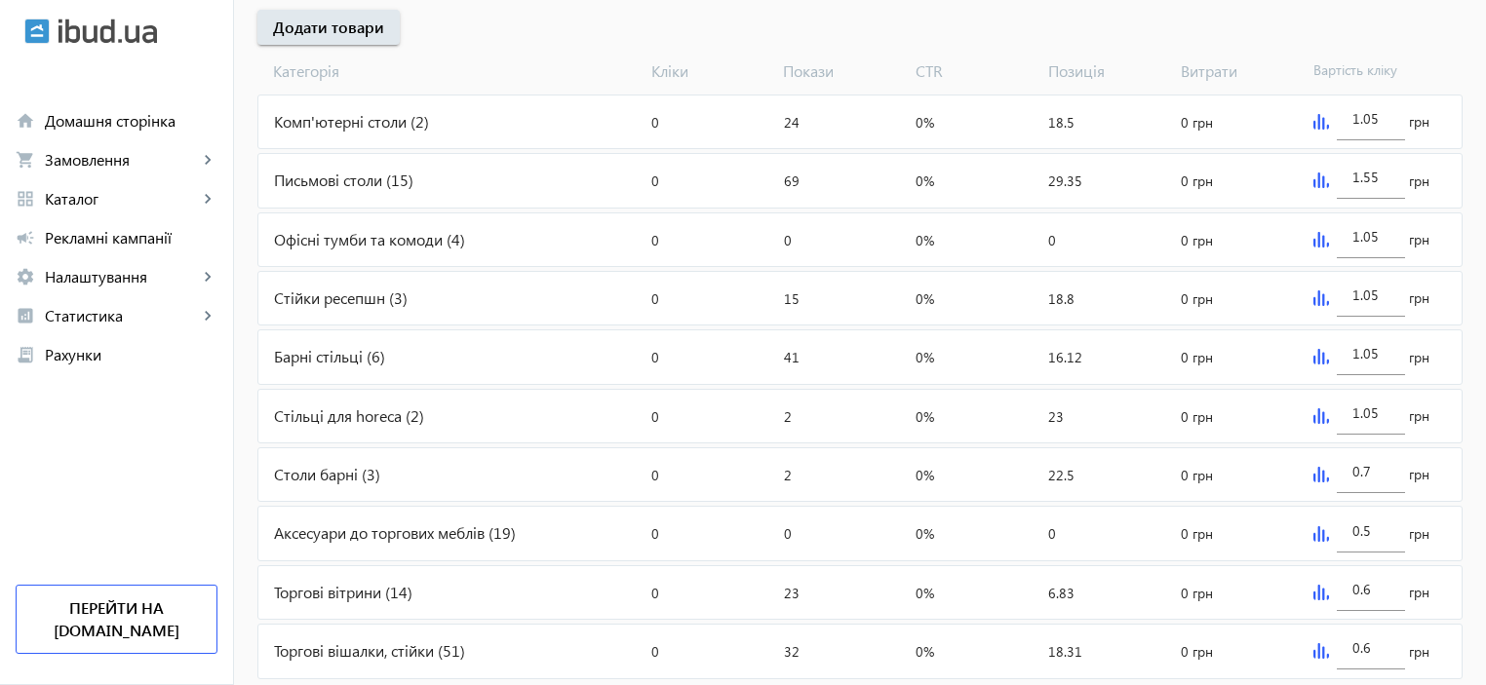
click at [345, 180] on div "Письмові столи (15)" at bounding box center [450, 180] width 385 height 53
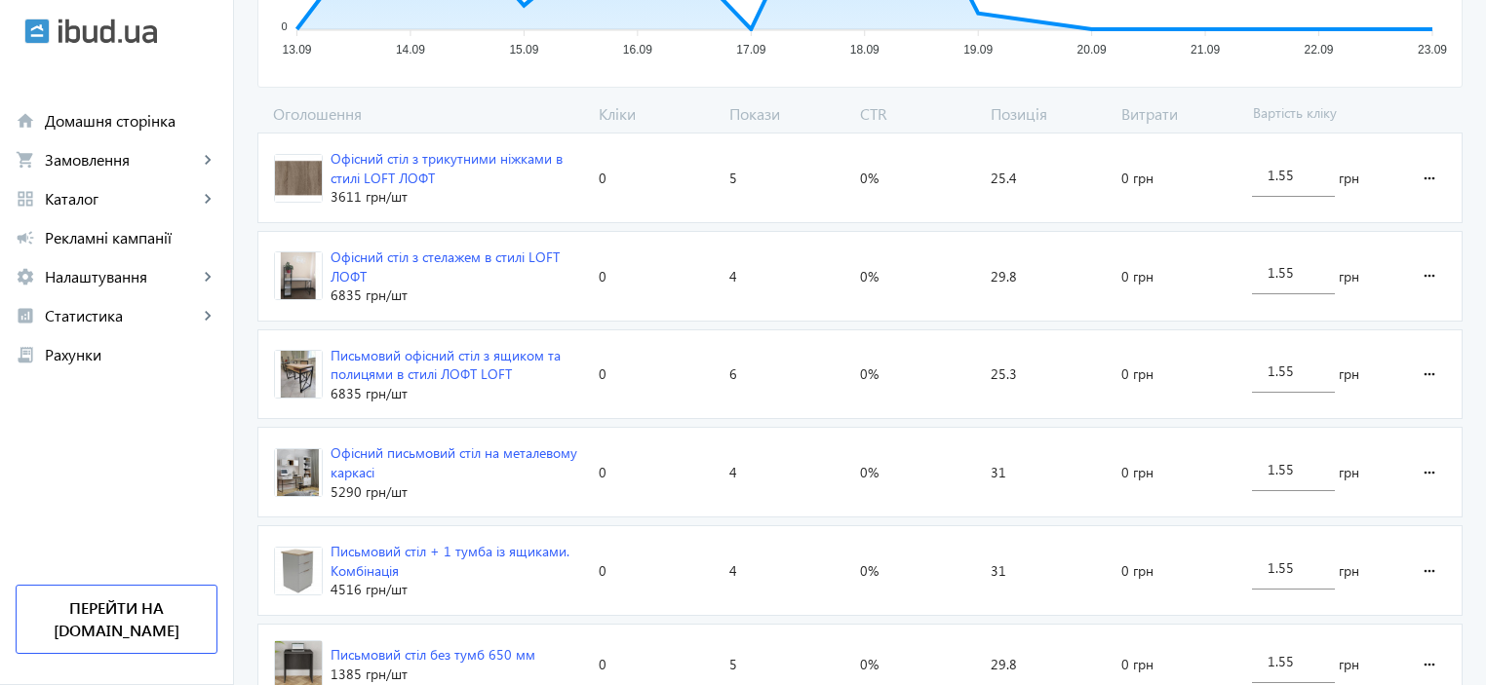
scroll to position [585, 0]
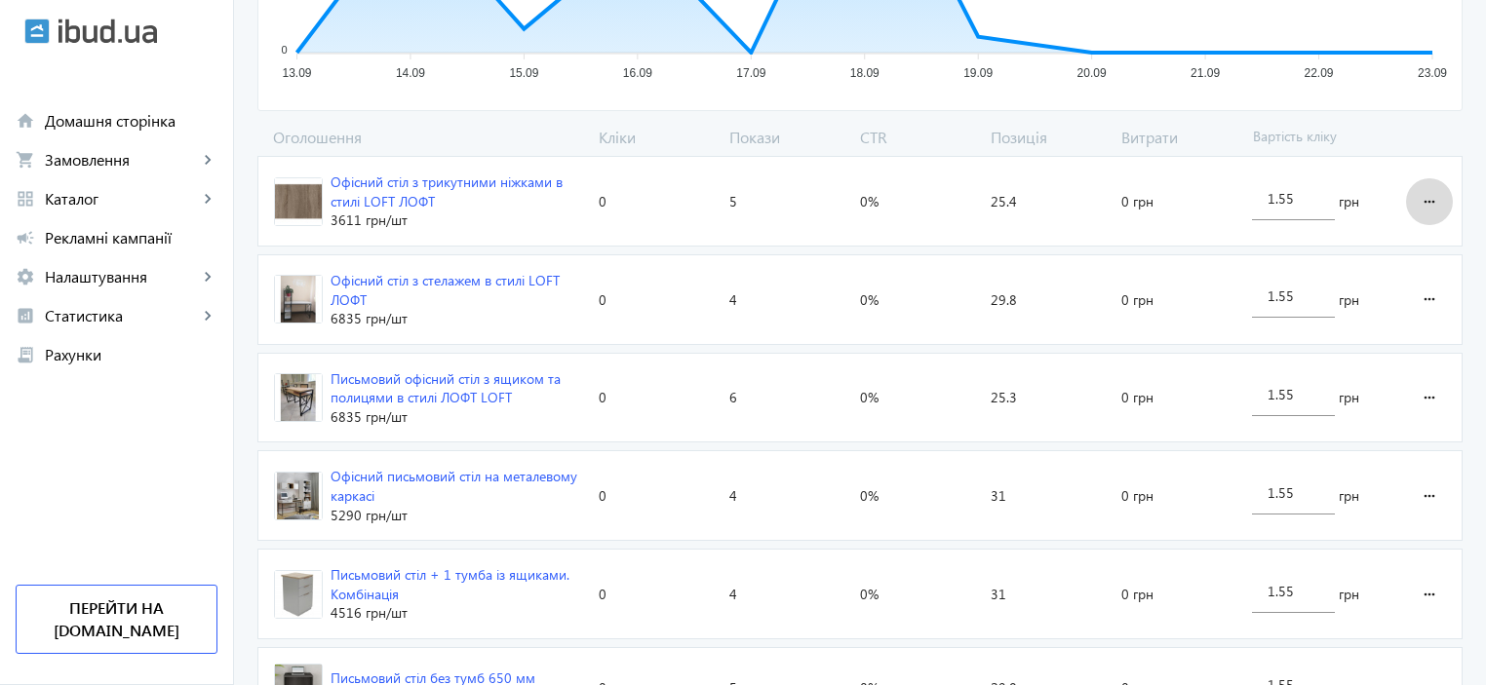
click at [1425, 194] on mat-icon "more_horiz" at bounding box center [1428, 201] width 23 height 47
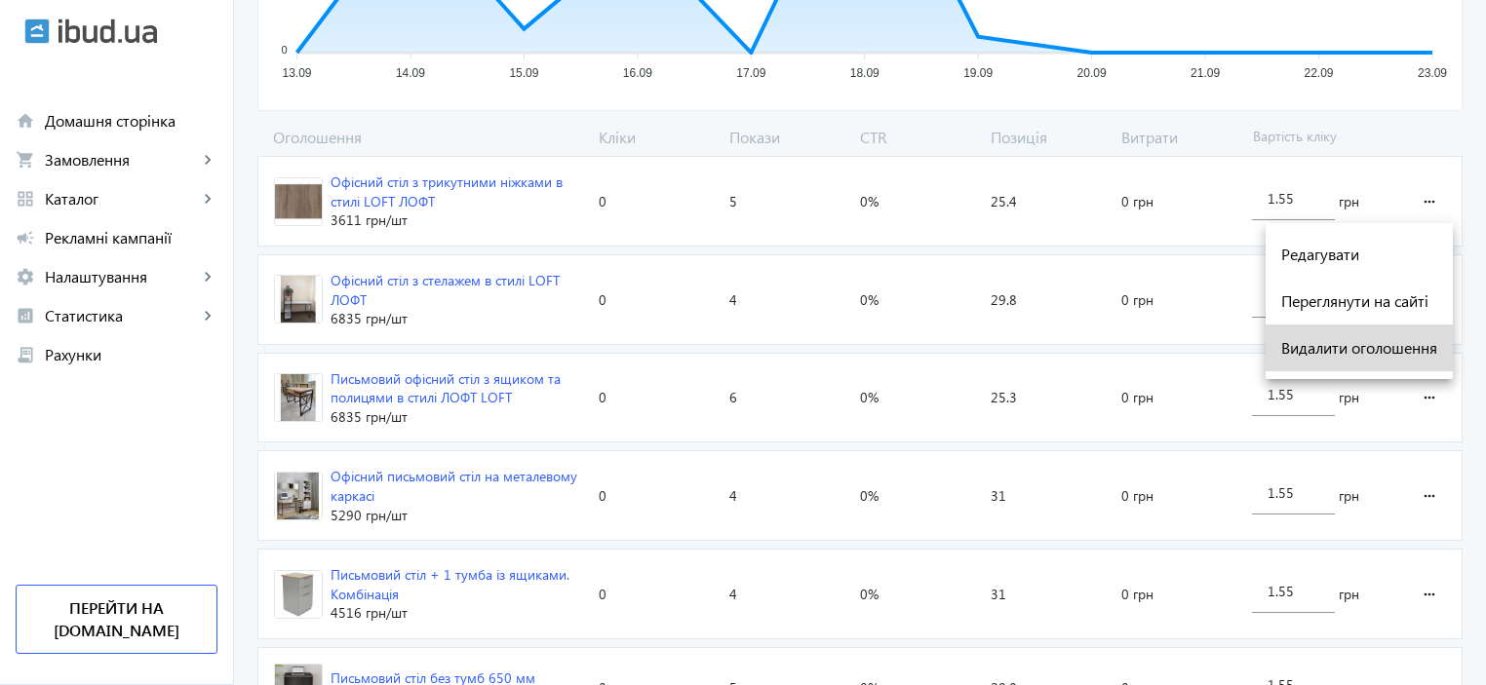
click at [1380, 342] on span "Видалити оголошення" at bounding box center [1359, 348] width 156 height 16
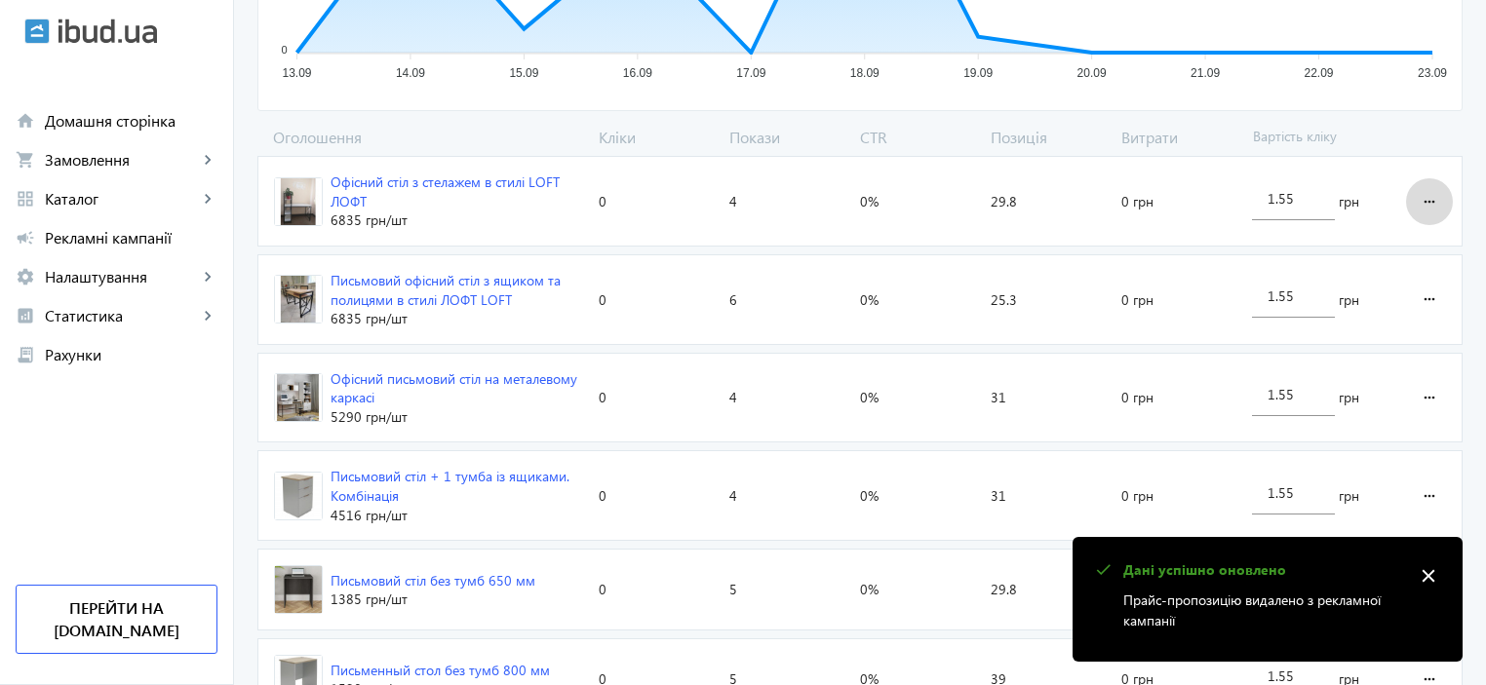
click at [1431, 198] on mat-icon "more_horiz" at bounding box center [1428, 201] width 23 height 47
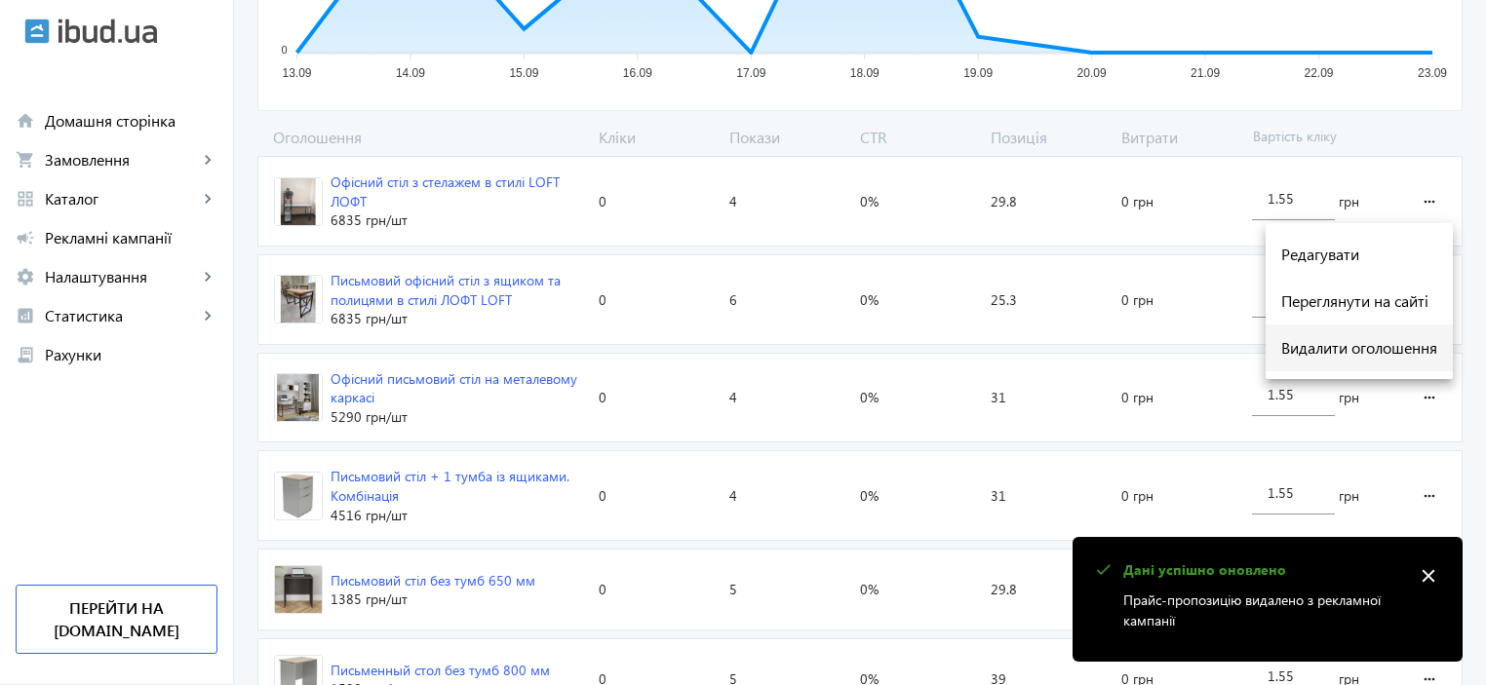
click at [1373, 356] on span "Видалити оголошення" at bounding box center [1359, 348] width 156 height 16
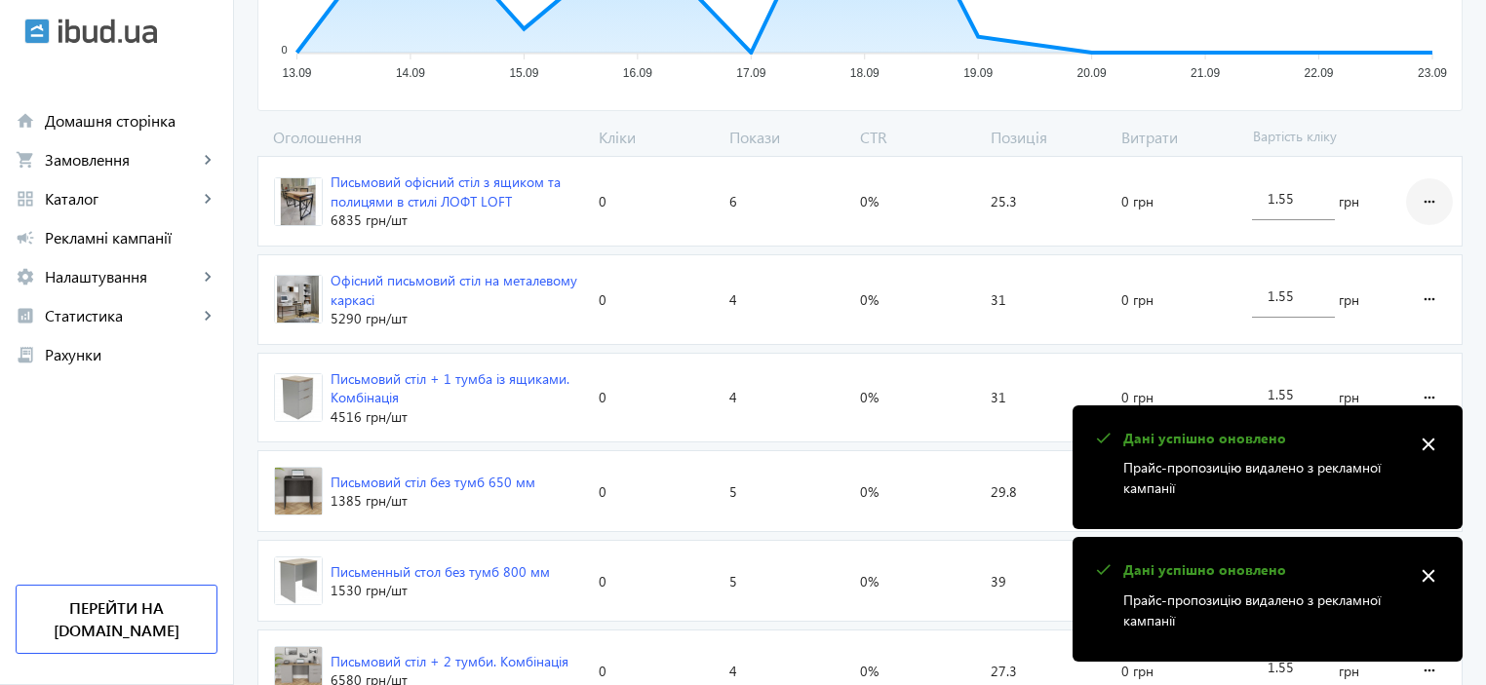
click at [1435, 204] on mat-icon "more_horiz" at bounding box center [1428, 201] width 23 height 47
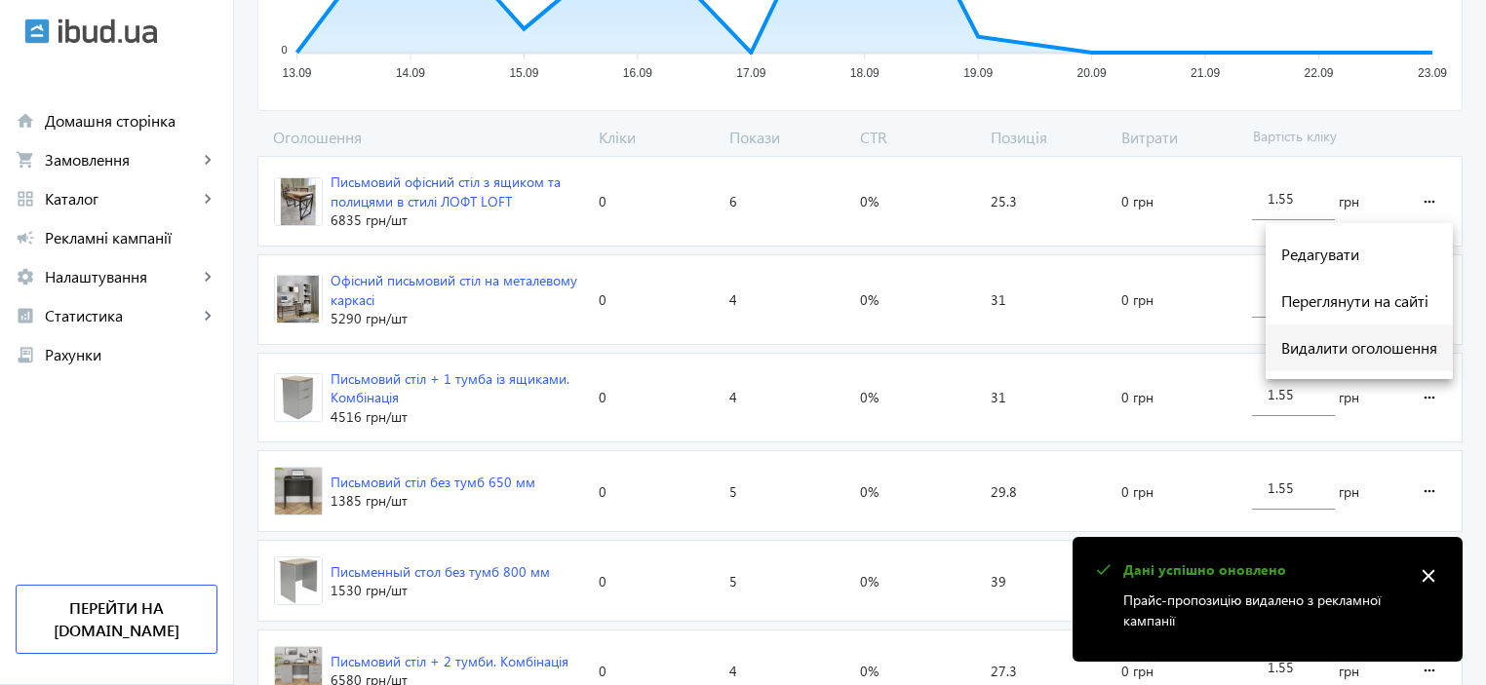
click at [1357, 354] on span "Видалити оголошення" at bounding box center [1359, 348] width 156 height 16
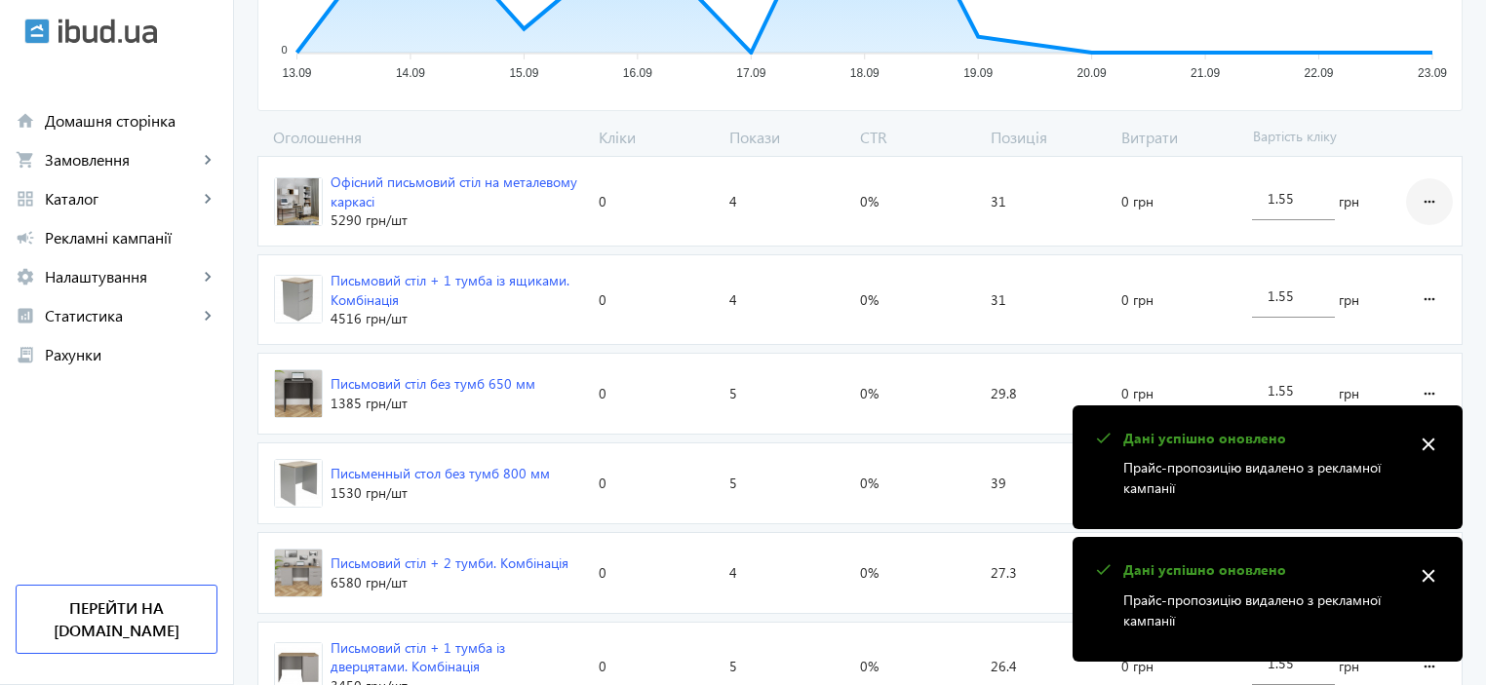
click at [1438, 204] on mat-icon "more_horiz" at bounding box center [1428, 201] width 23 height 47
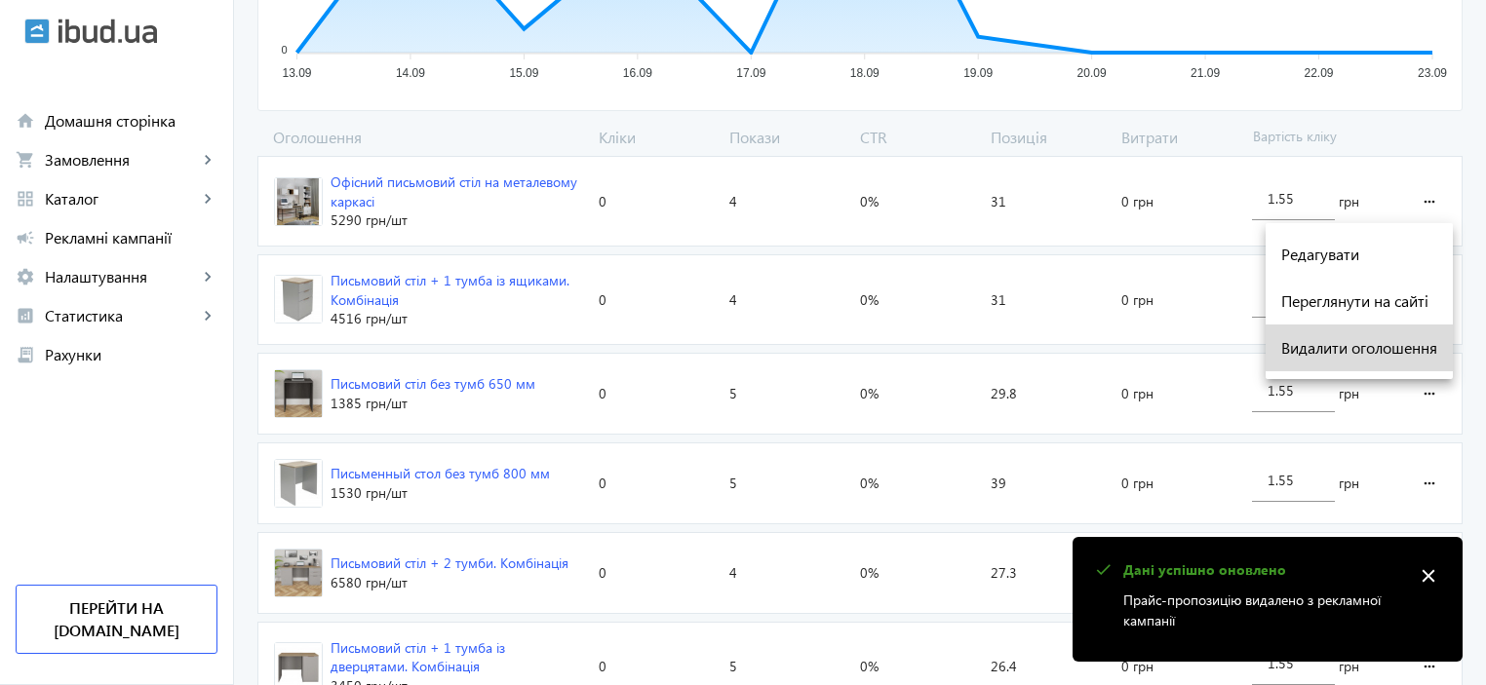
click at [1395, 351] on span "Видалити оголошення" at bounding box center [1359, 348] width 156 height 16
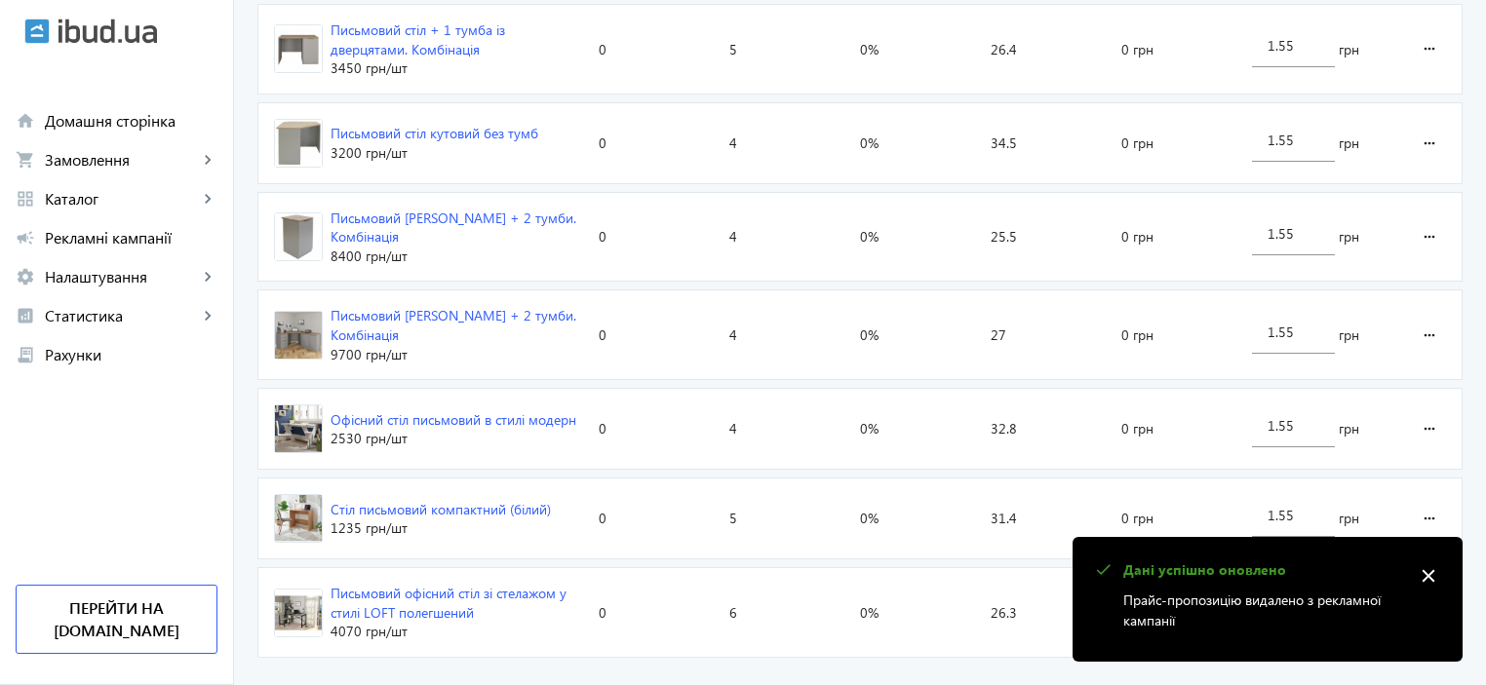
scroll to position [1134, 0]
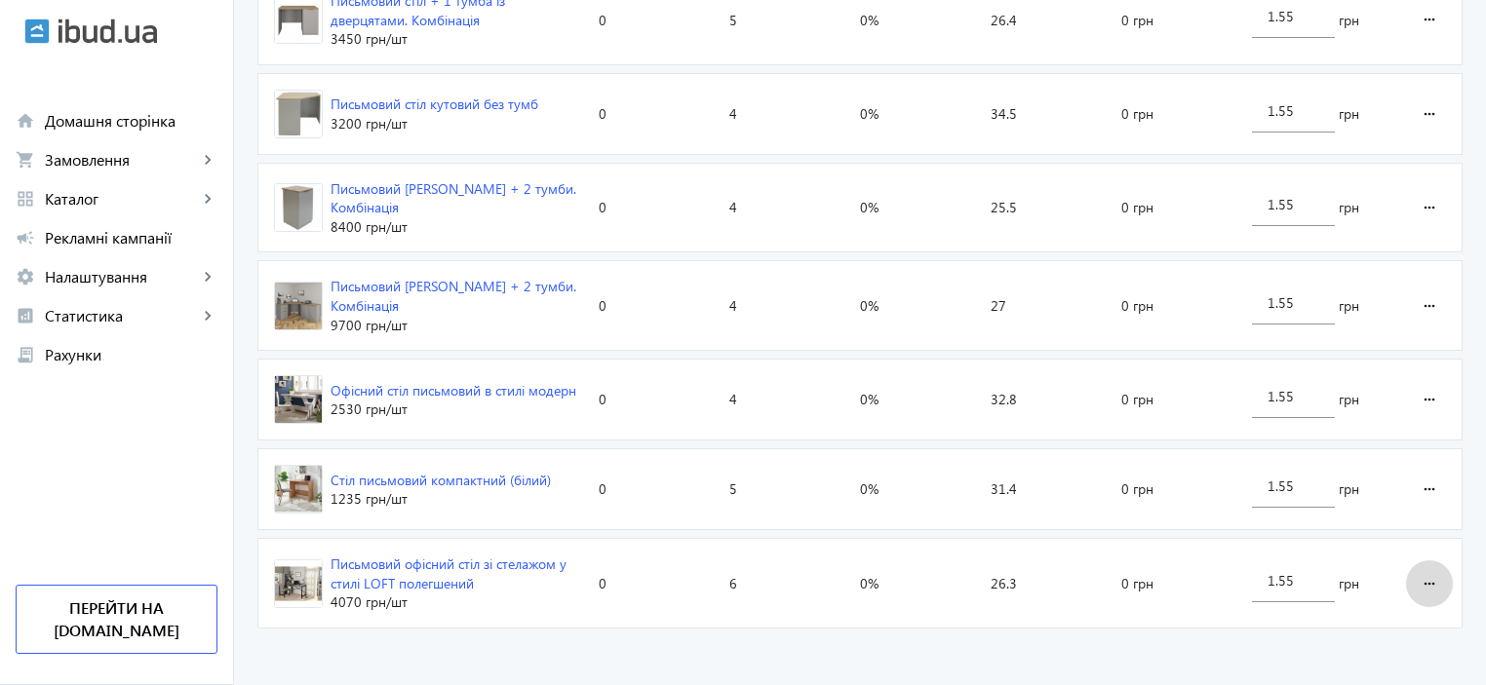
click at [1426, 572] on mat-icon "more_horiz" at bounding box center [1428, 583] width 23 height 47
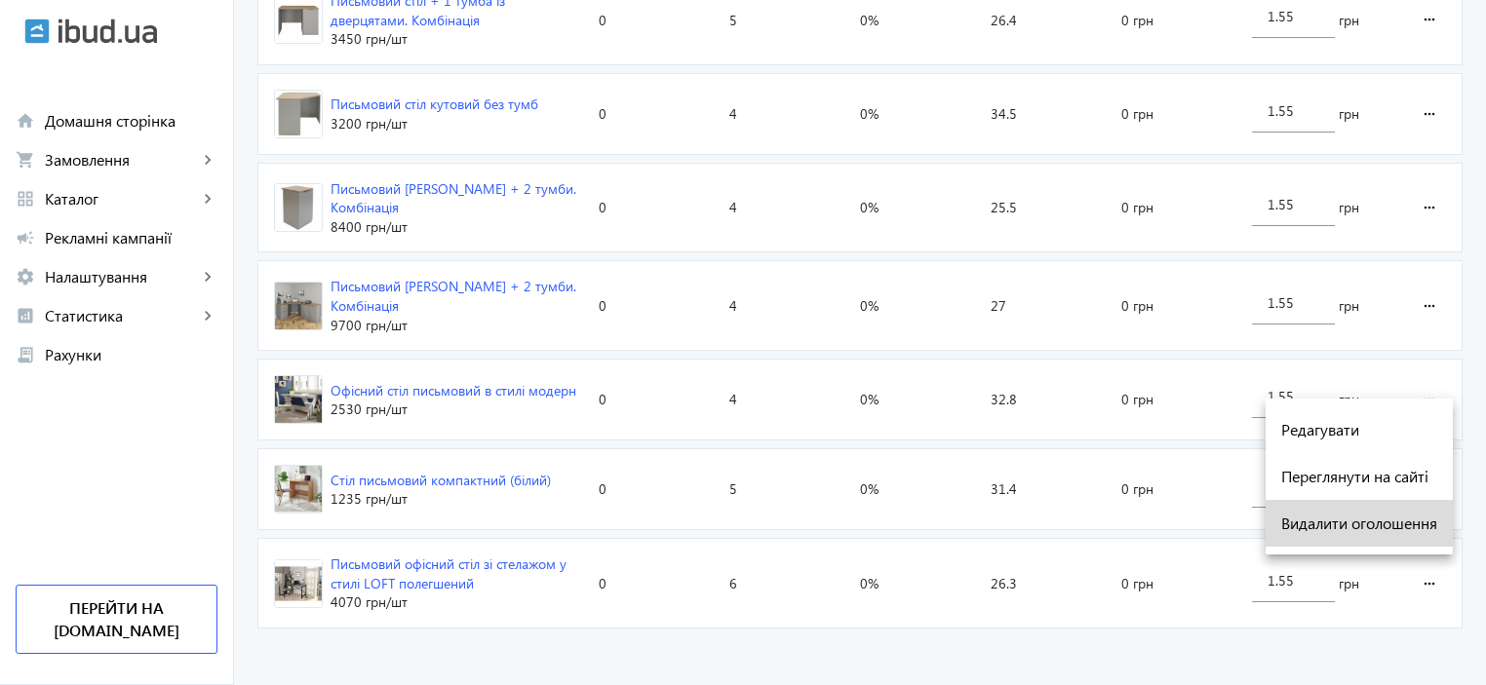
click at [1357, 522] on span "Видалити оголошення" at bounding box center [1359, 524] width 156 height 16
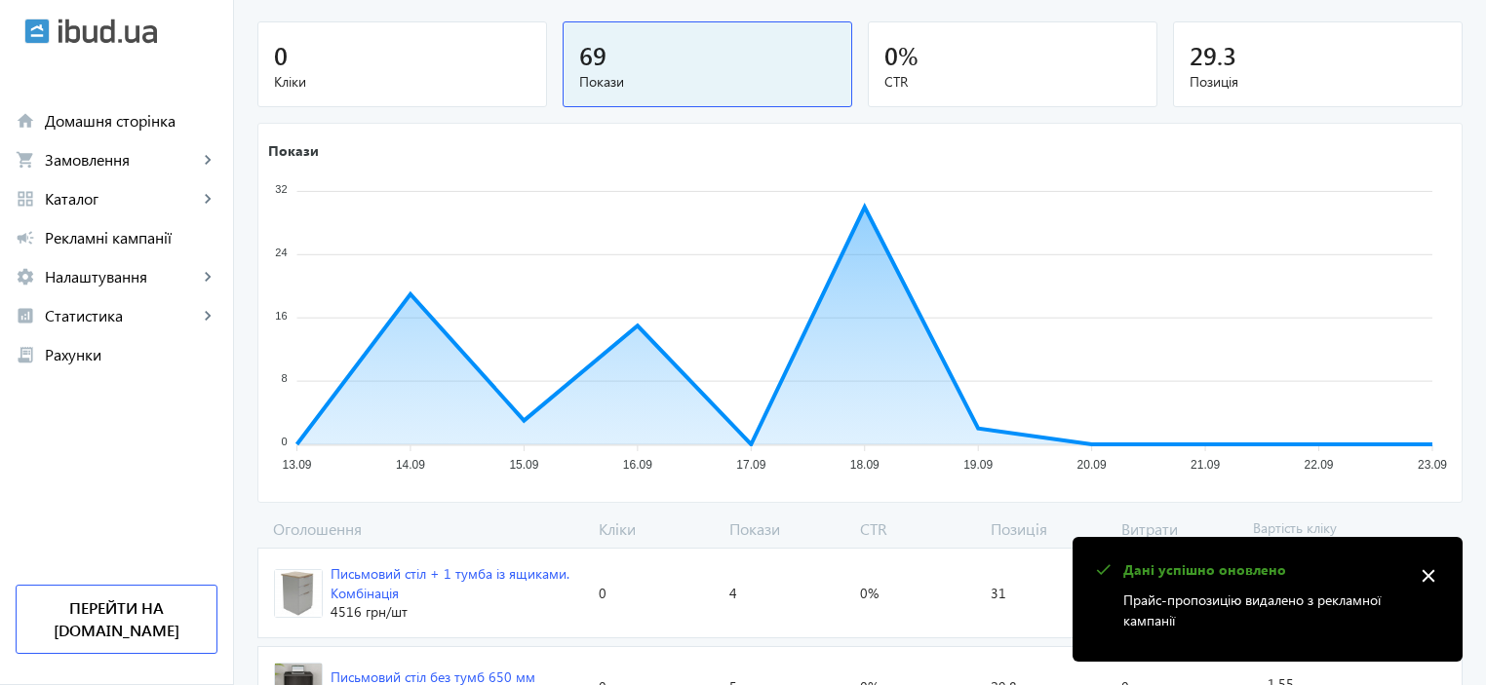
scroll to position [191, 0]
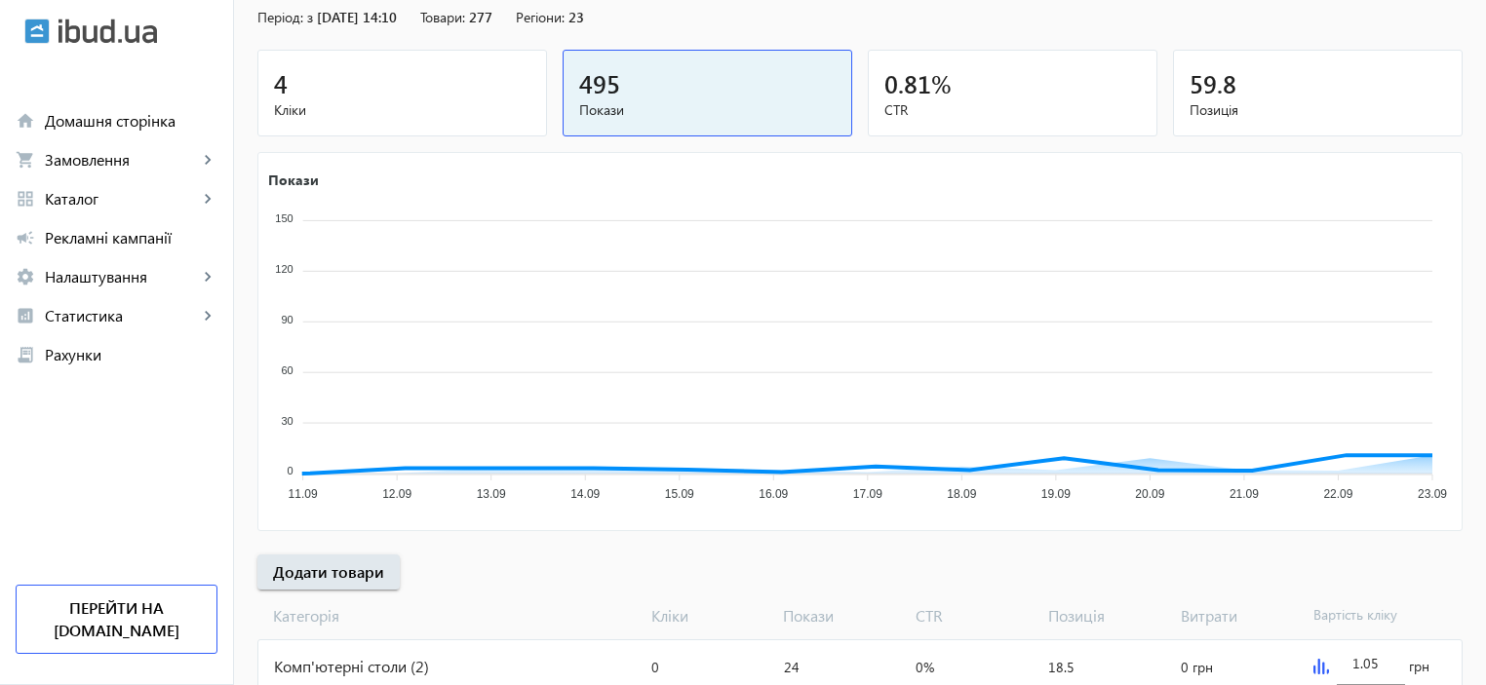
scroll to position [736, 0]
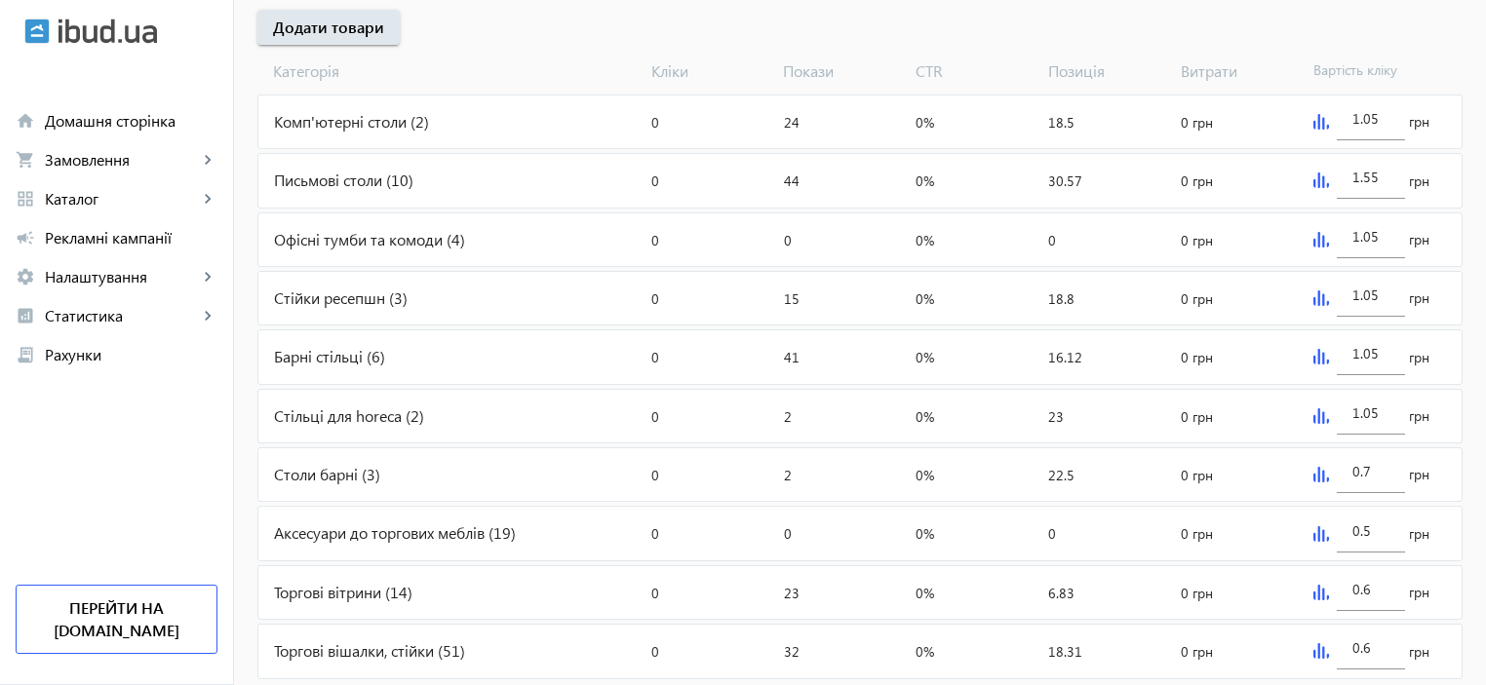
click at [303, 241] on div "Офісні тумби та комоди (4)" at bounding box center [450, 239] width 385 height 53
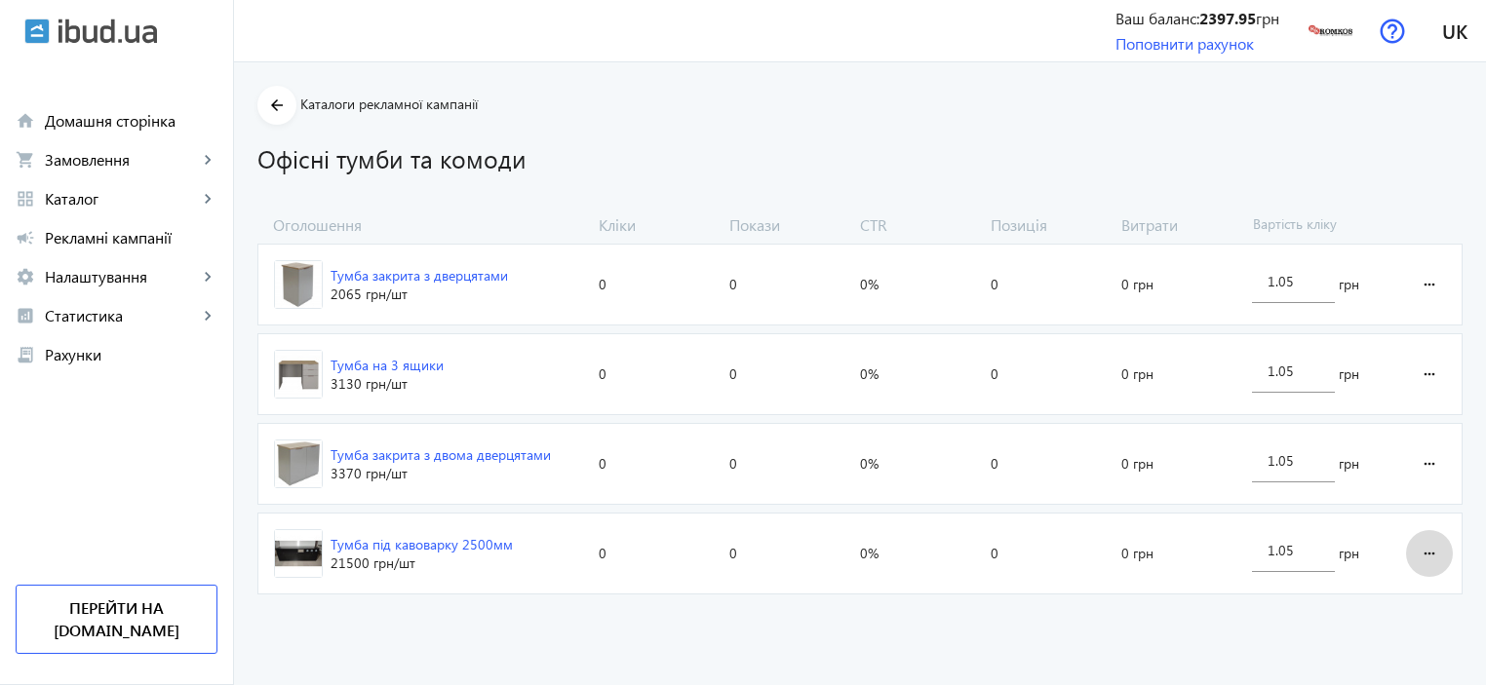
click at [1419, 549] on mat-icon "more_horiz" at bounding box center [1428, 553] width 23 height 47
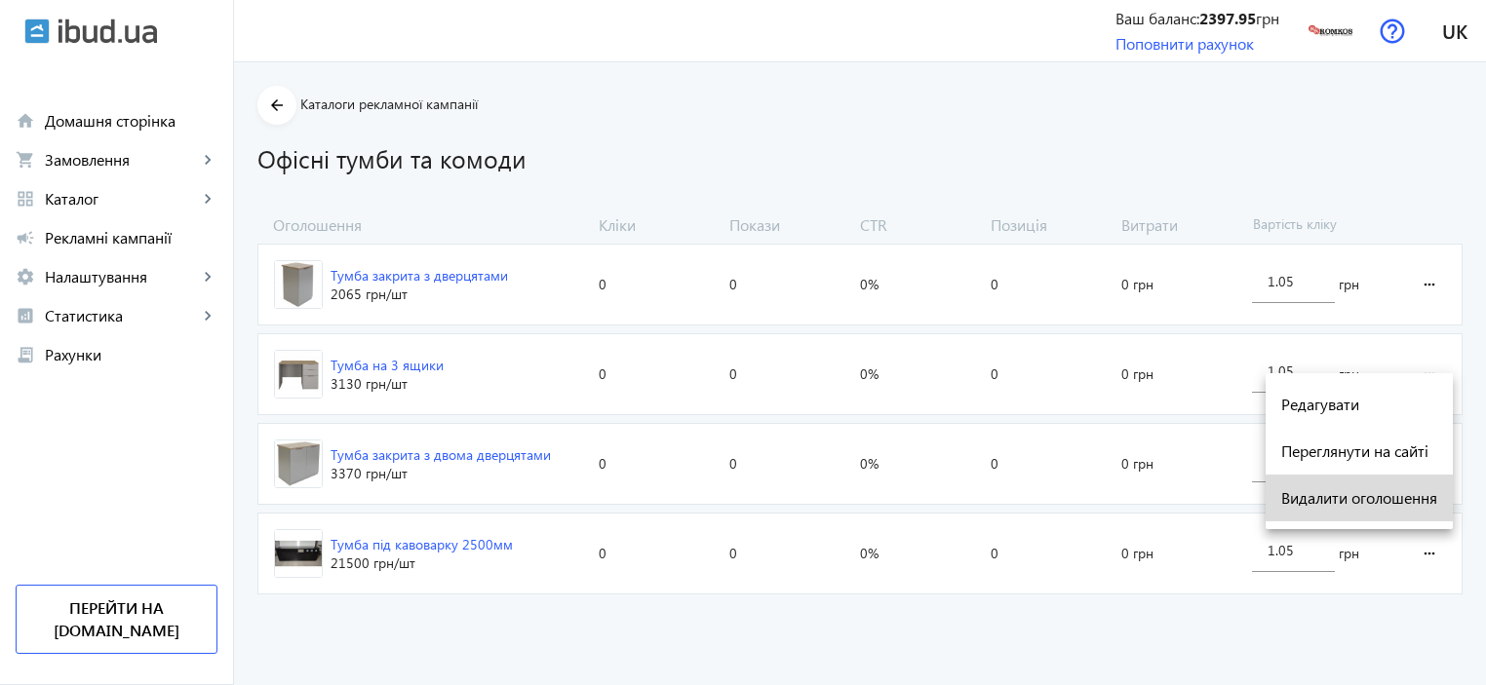
click at [1383, 503] on span "Видалити оголошення" at bounding box center [1359, 498] width 156 height 16
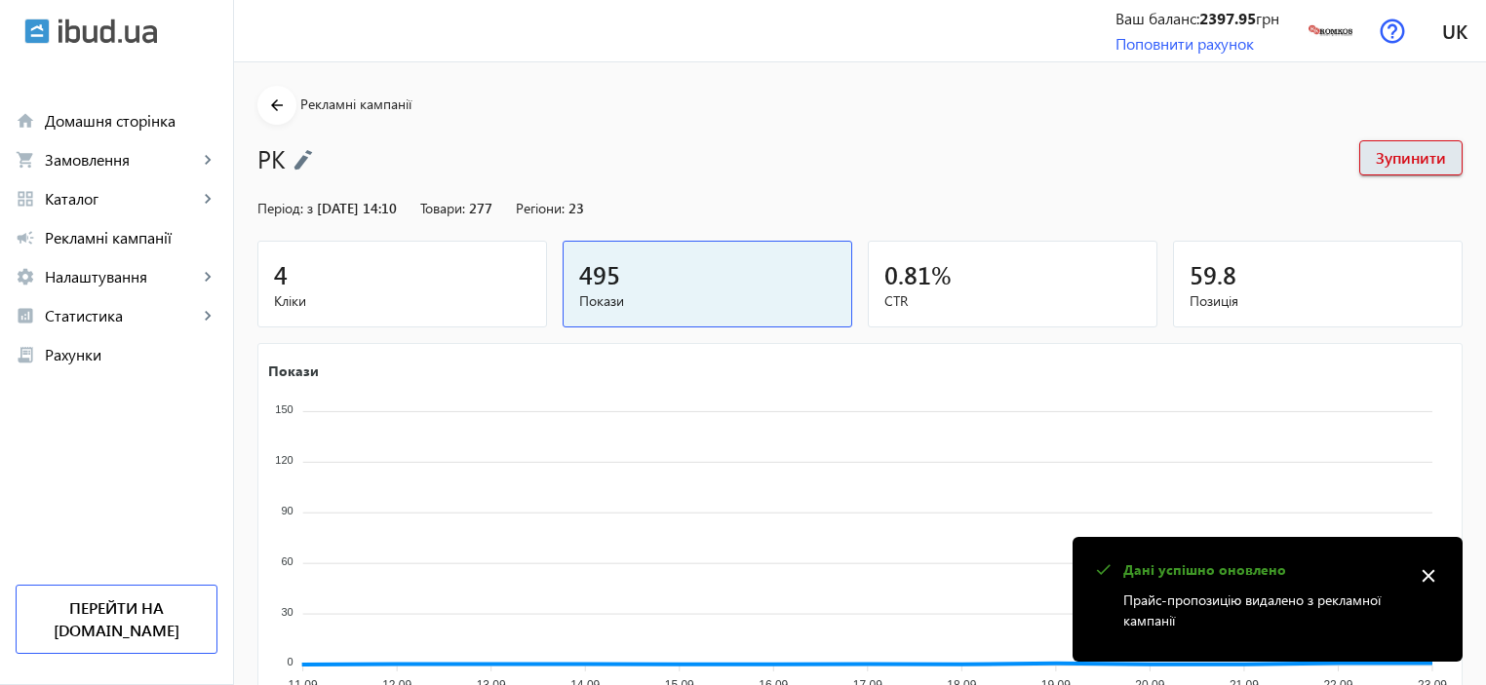
scroll to position [736, 0]
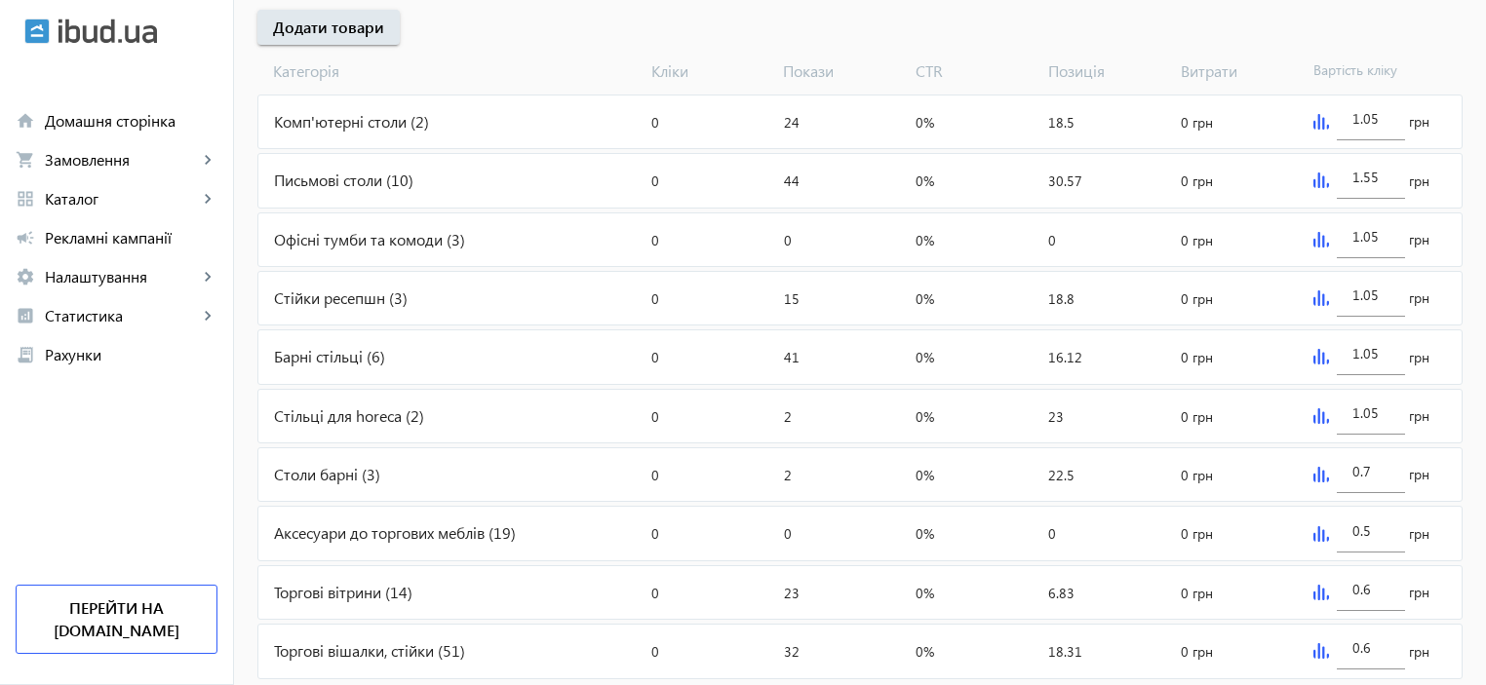
click at [311, 300] on div "Стійки ресепшн (3)" at bounding box center [450, 298] width 385 height 53
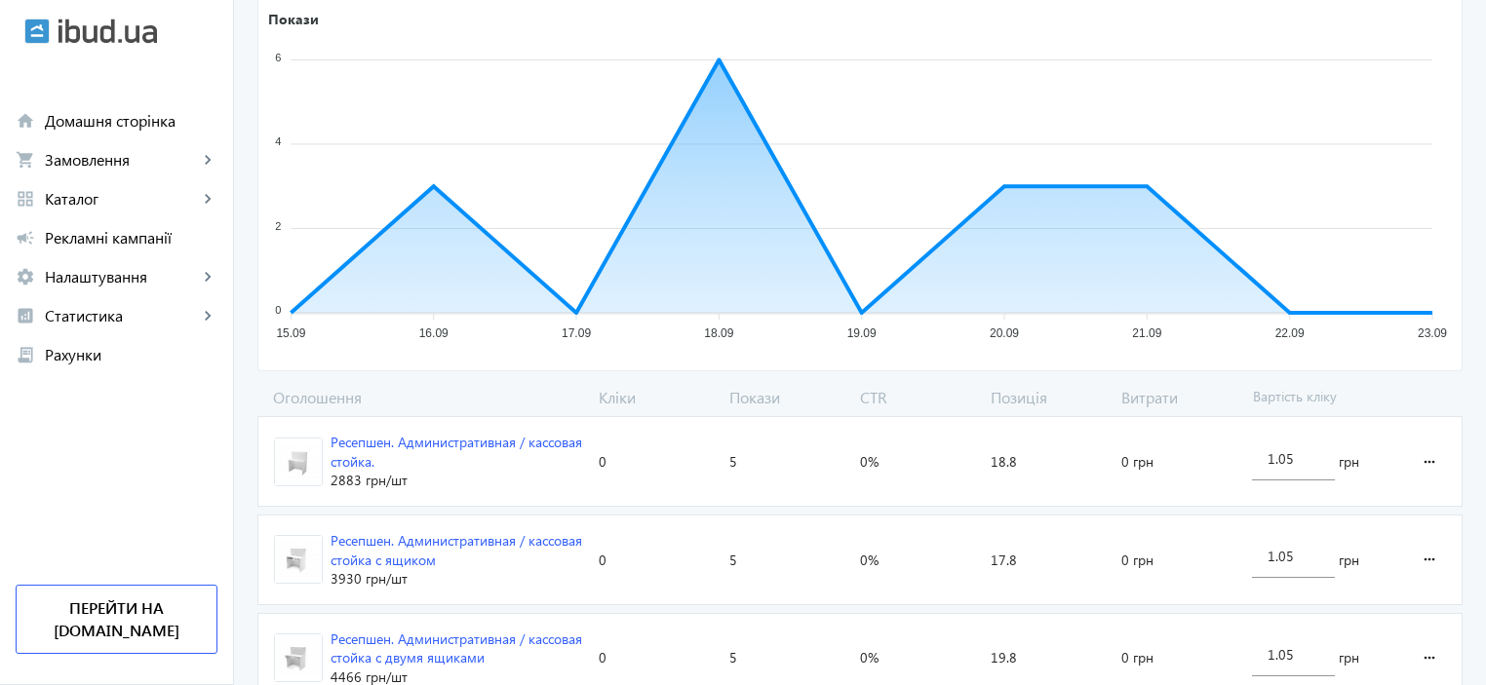
scroll to position [402, 0]
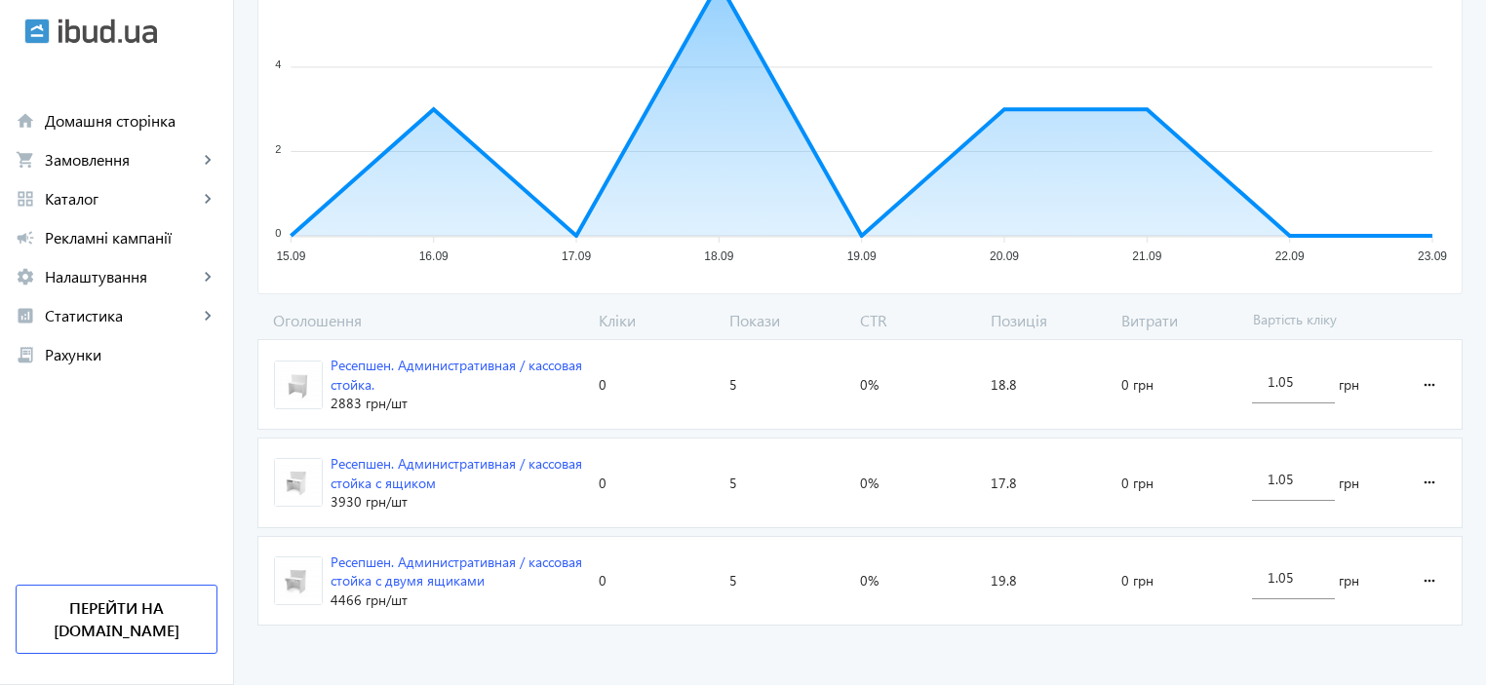
scroll to position [736, 0]
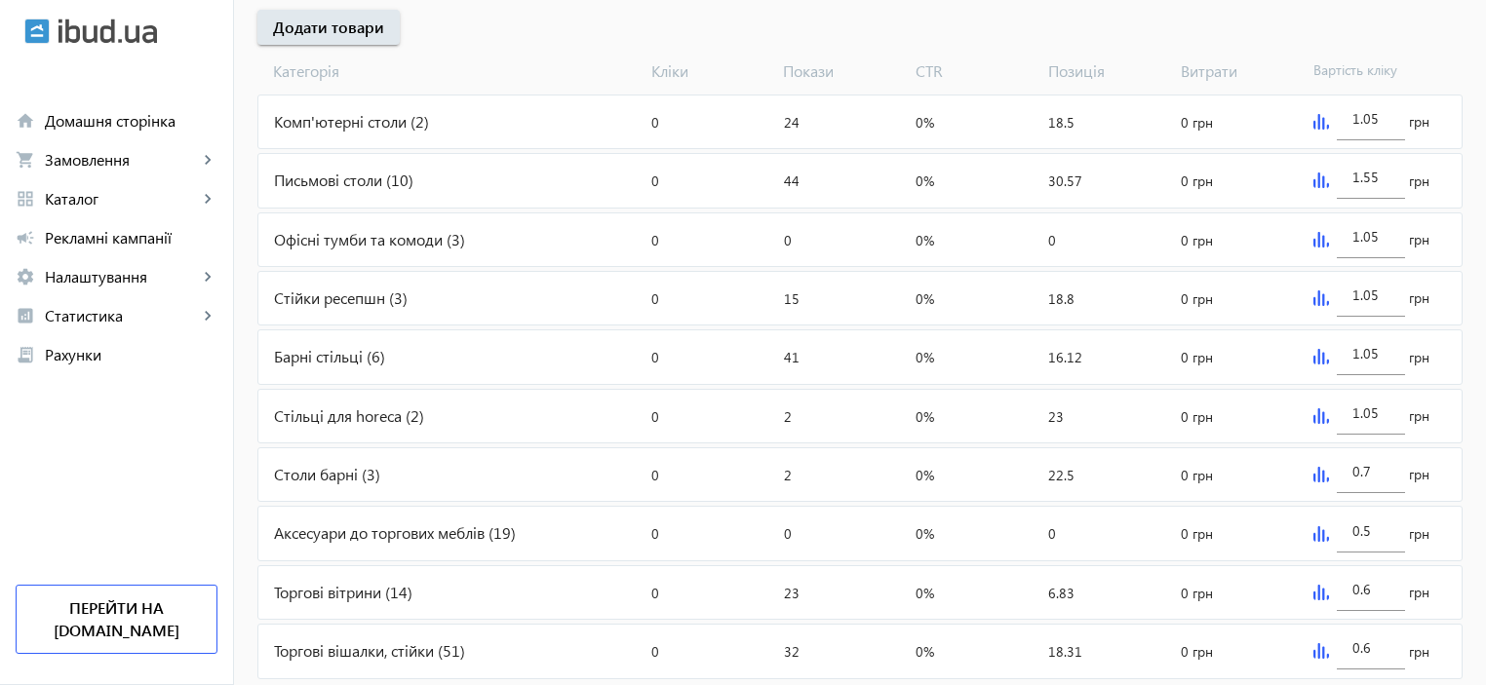
click at [296, 359] on div "Барні стільці (6)" at bounding box center [450, 356] width 385 height 53
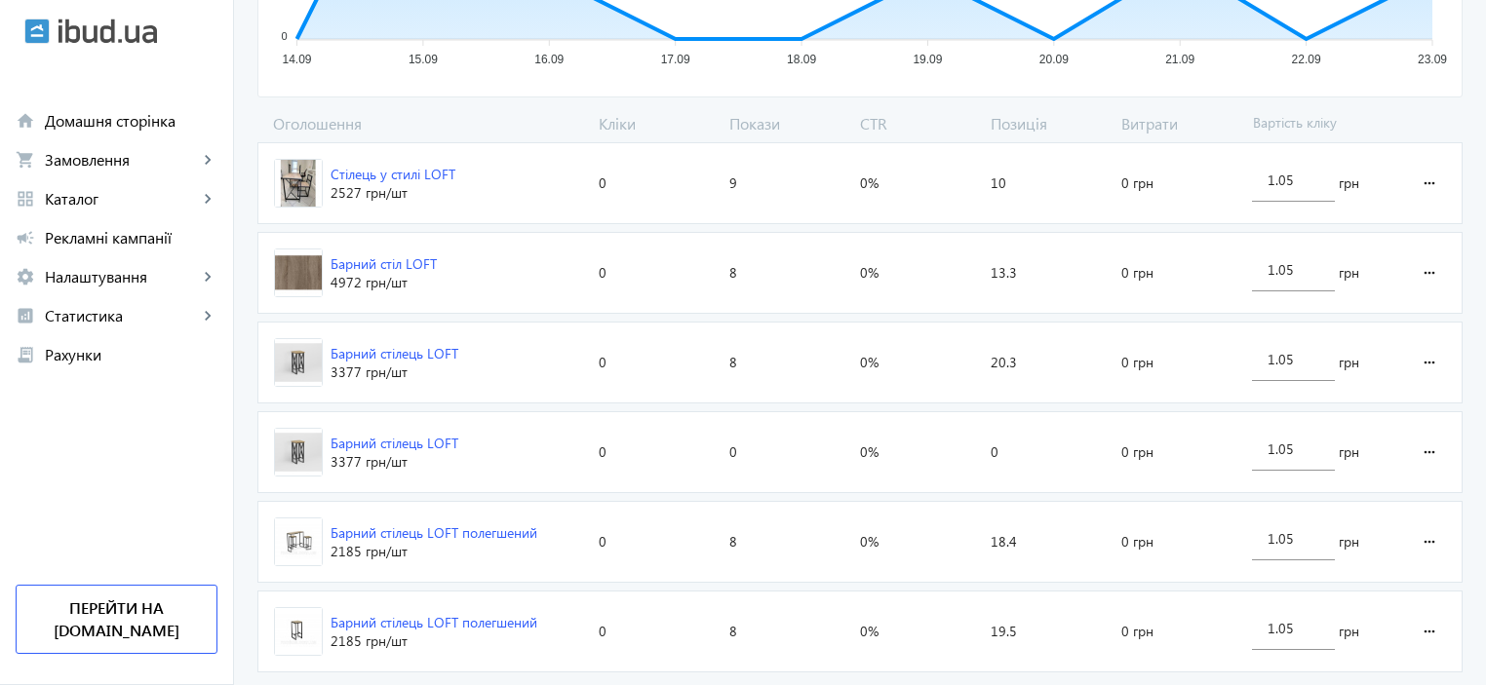
scroll to position [643, 0]
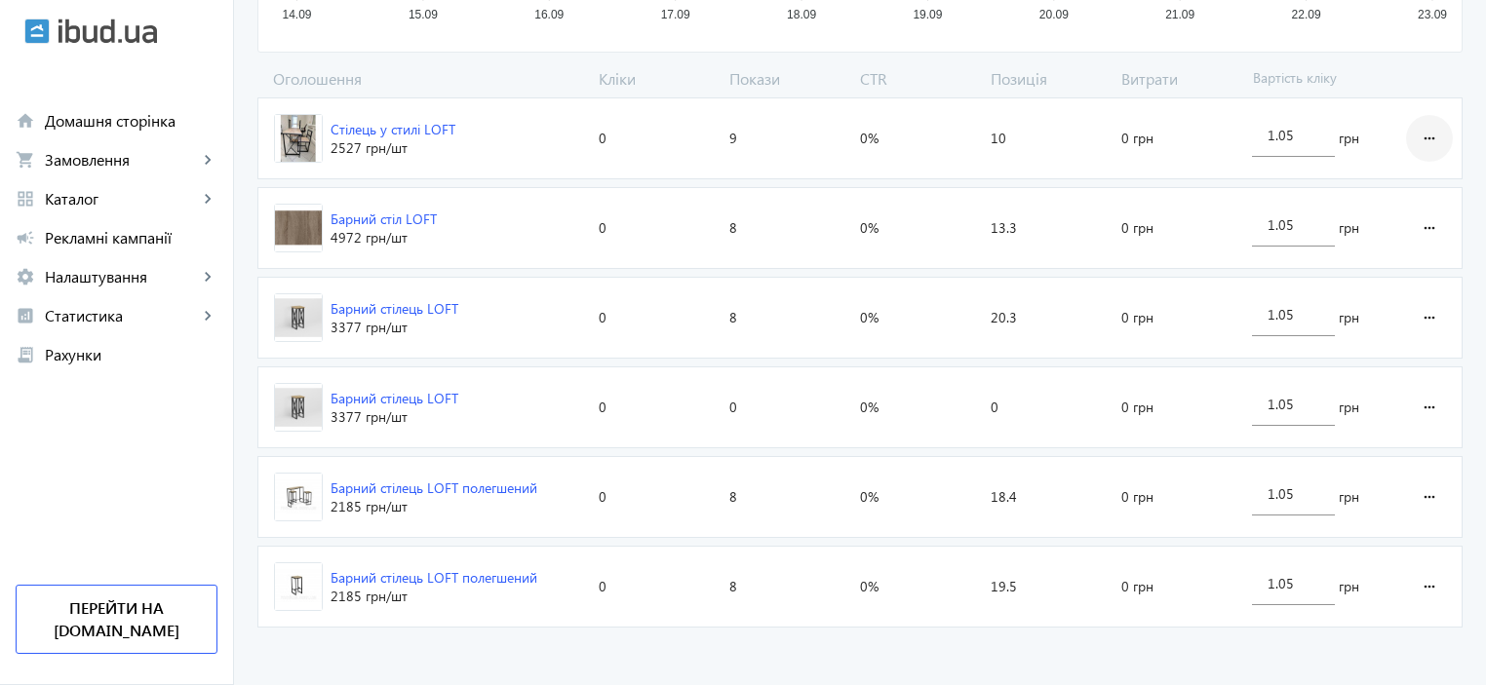
click at [1439, 134] on mat-icon "more_horiz" at bounding box center [1428, 138] width 23 height 47
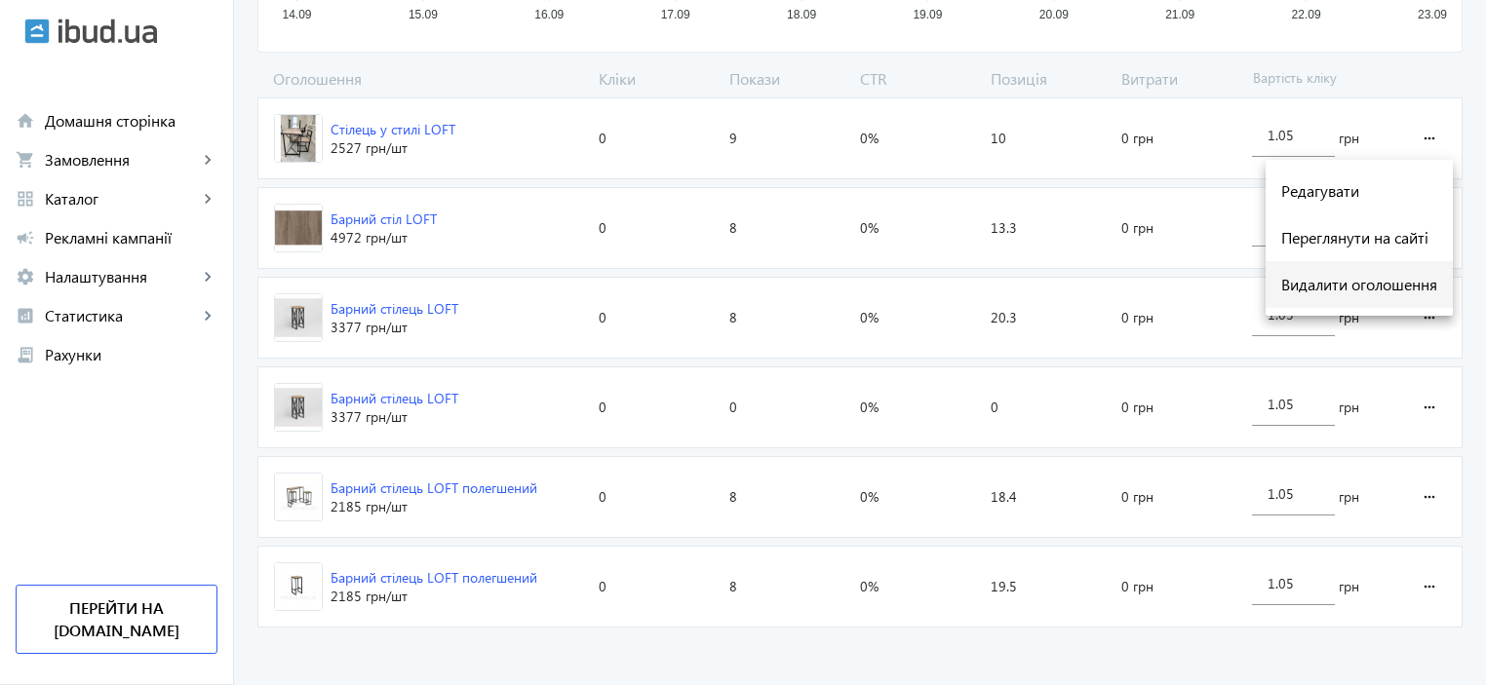
click at [1384, 288] on span "Видалити оголошення" at bounding box center [1359, 285] width 156 height 16
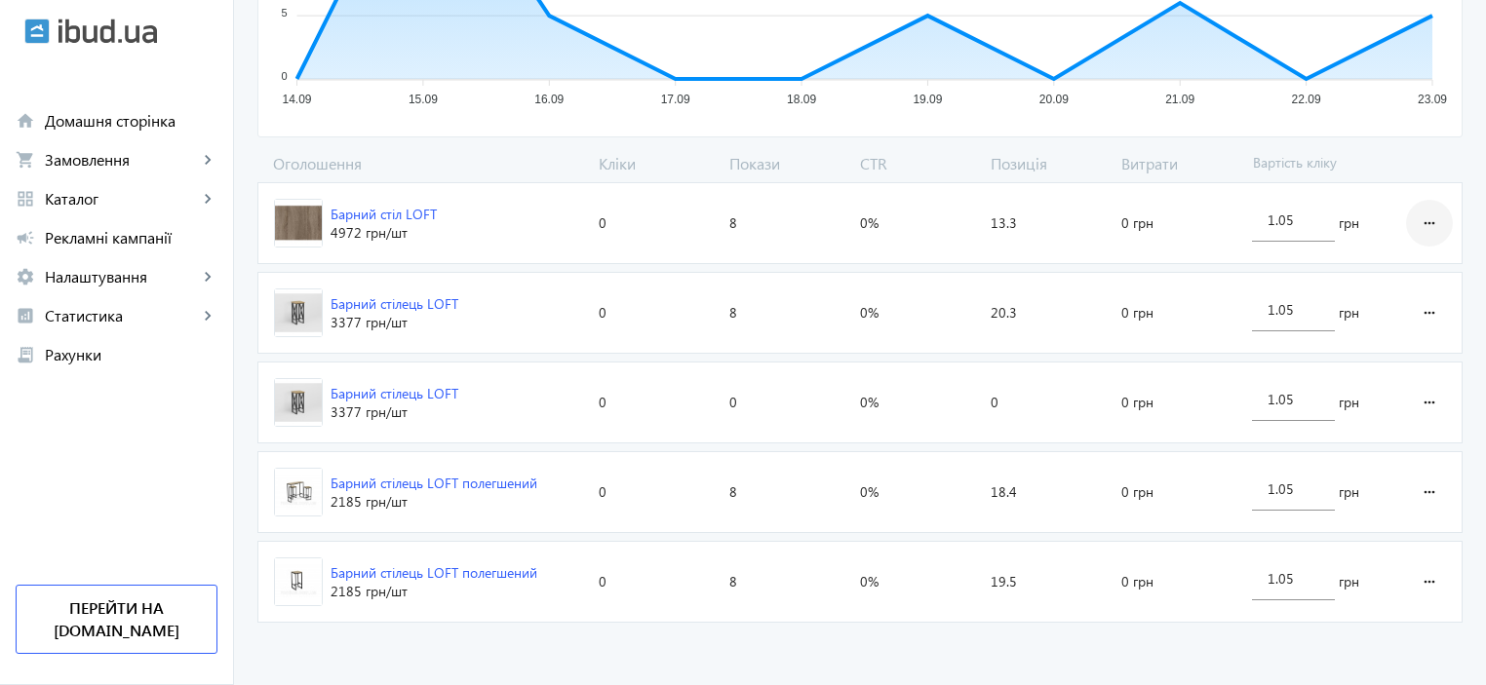
scroll to position [555, 0]
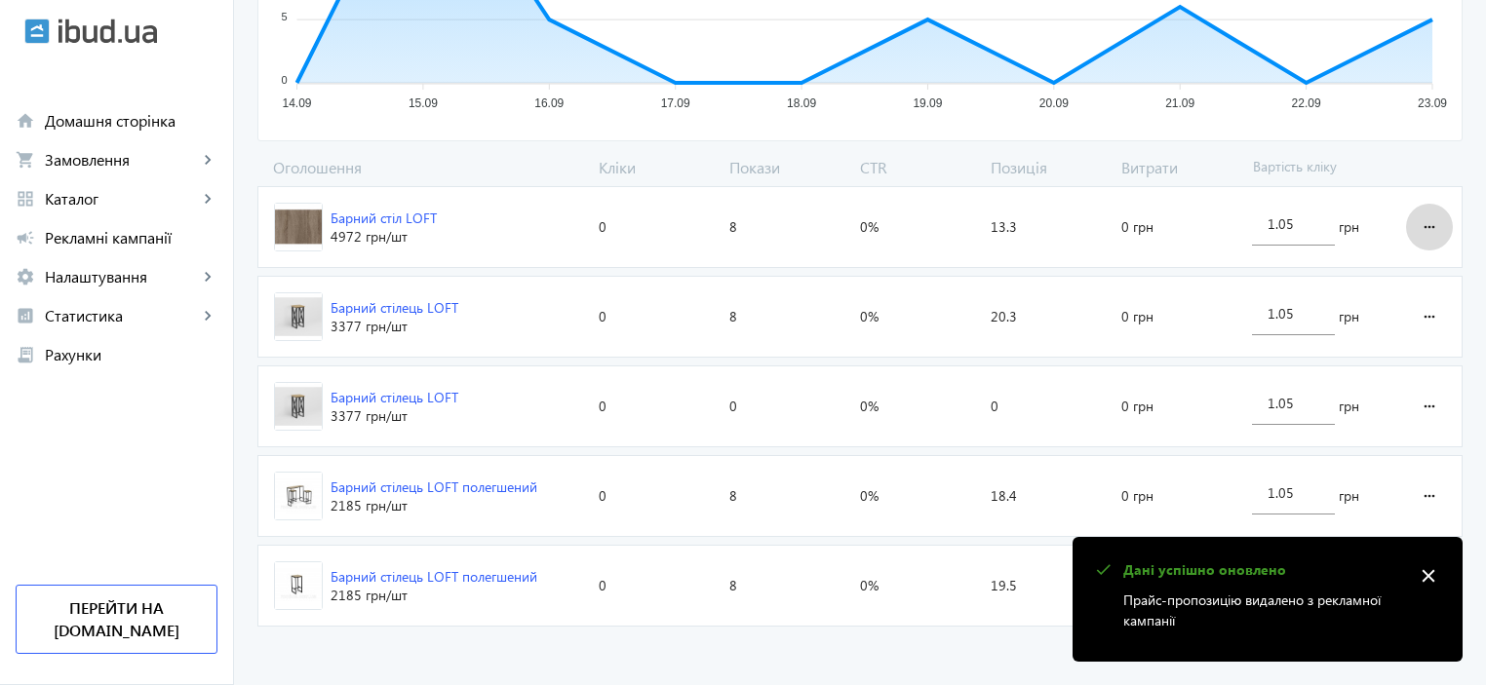
click at [1430, 225] on mat-icon "more_horiz" at bounding box center [1428, 227] width 23 height 47
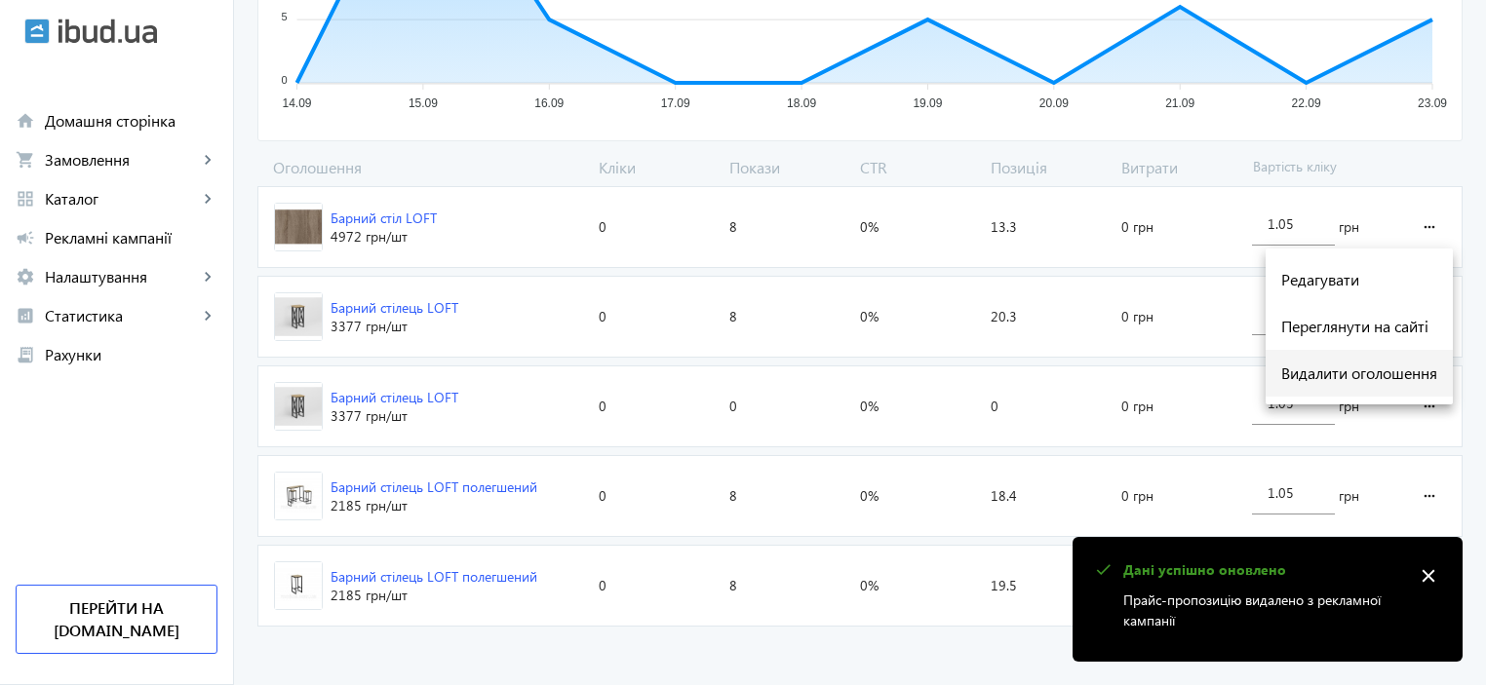
click at [1372, 369] on span "Видалити оголошення" at bounding box center [1359, 374] width 156 height 16
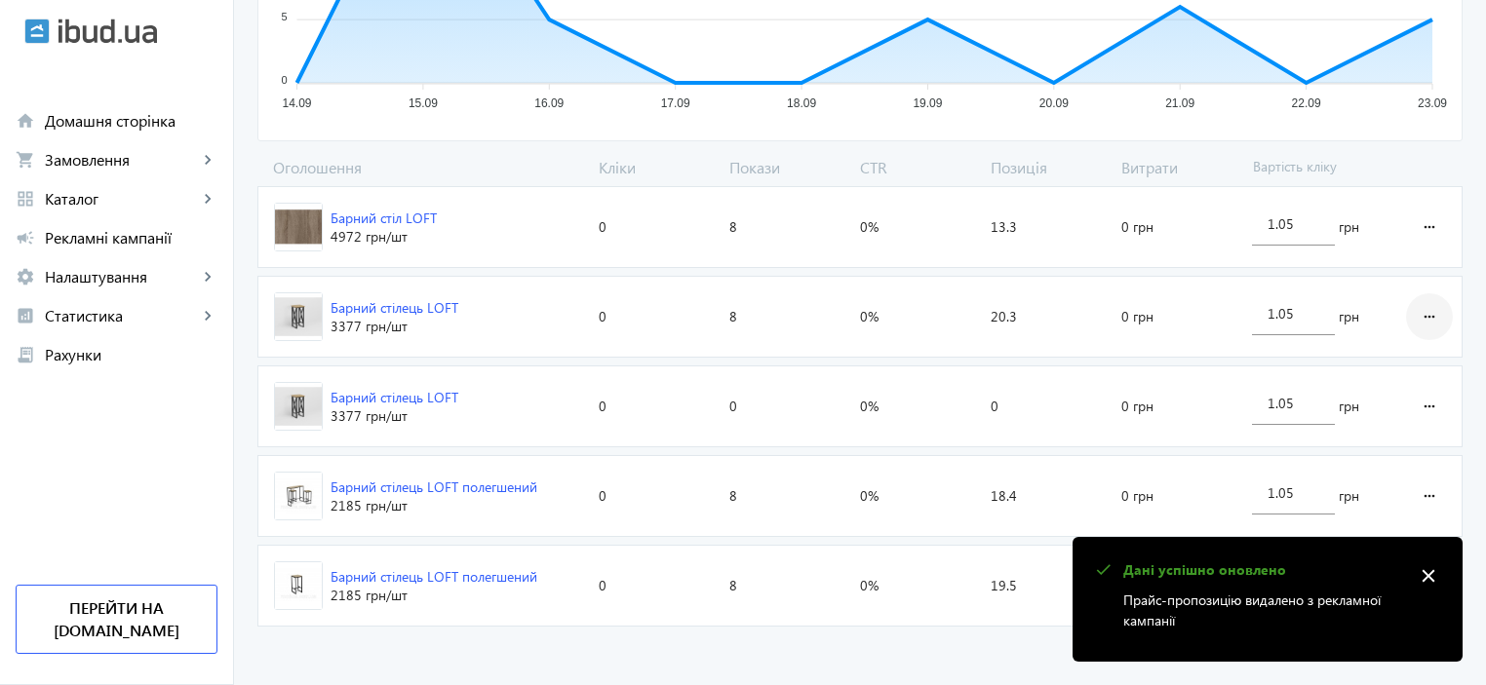
scroll to position [465, 0]
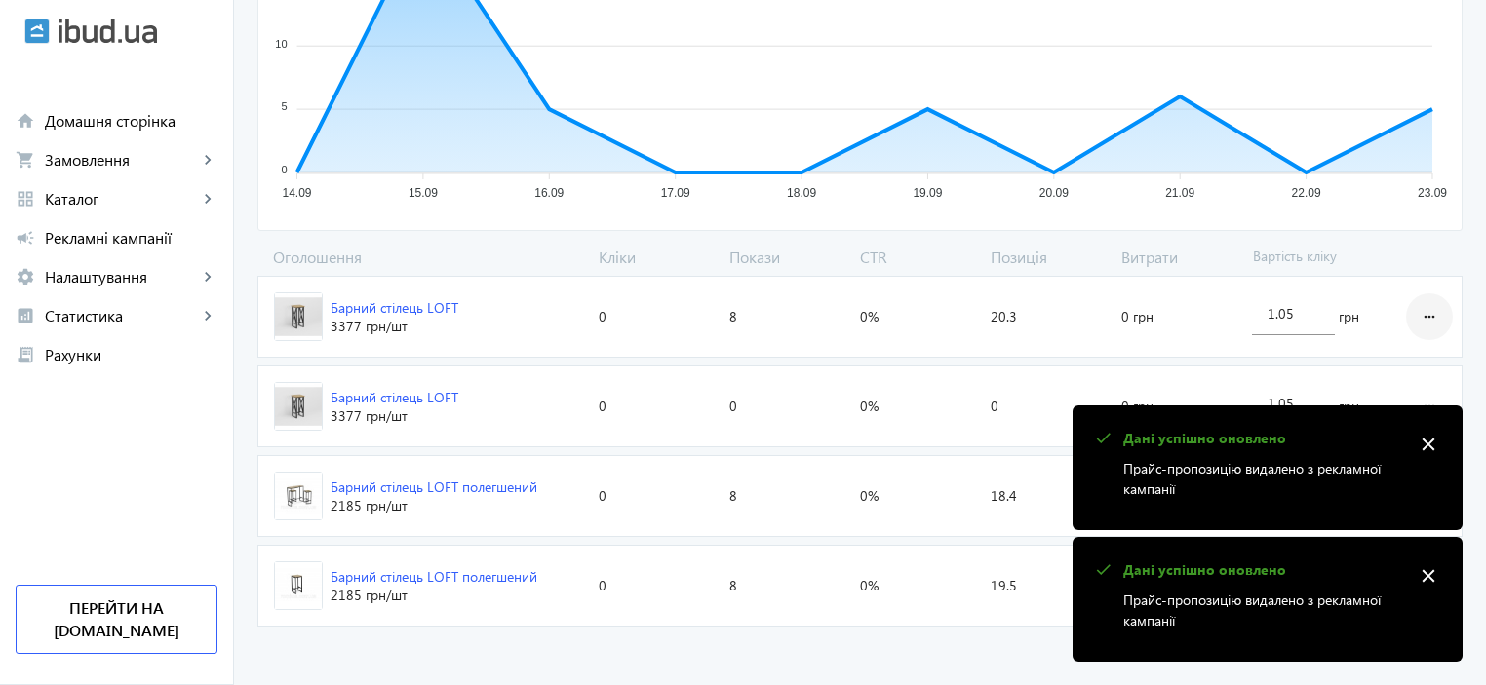
click at [1432, 320] on mat-icon "more_horiz" at bounding box center [1428, 316] width 23 height 47
click at [1427, 444] on mat-icon "close" at bounding box center [1427, 444] width 29 height 29
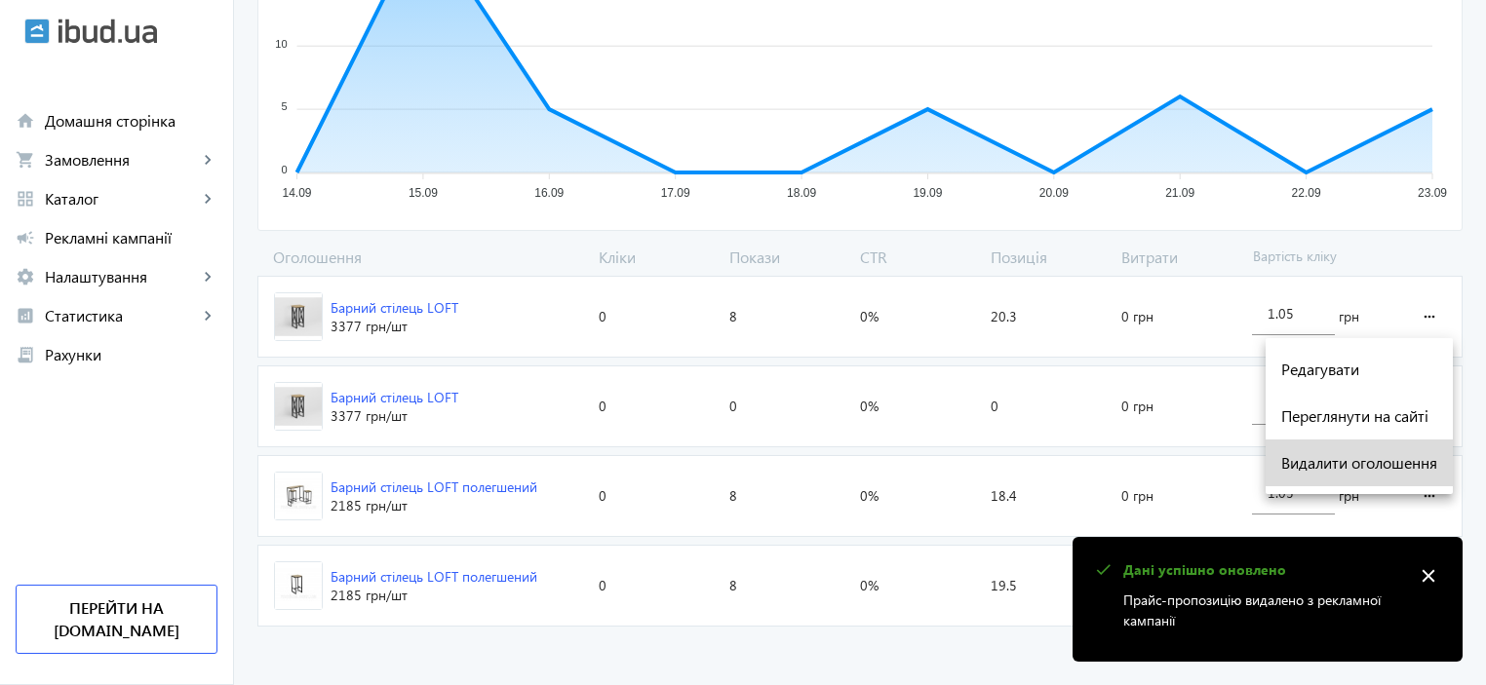
click at [1394, 466] on span "Видалити оголошення" at bounding box center [1359, 463] width 156 height 16
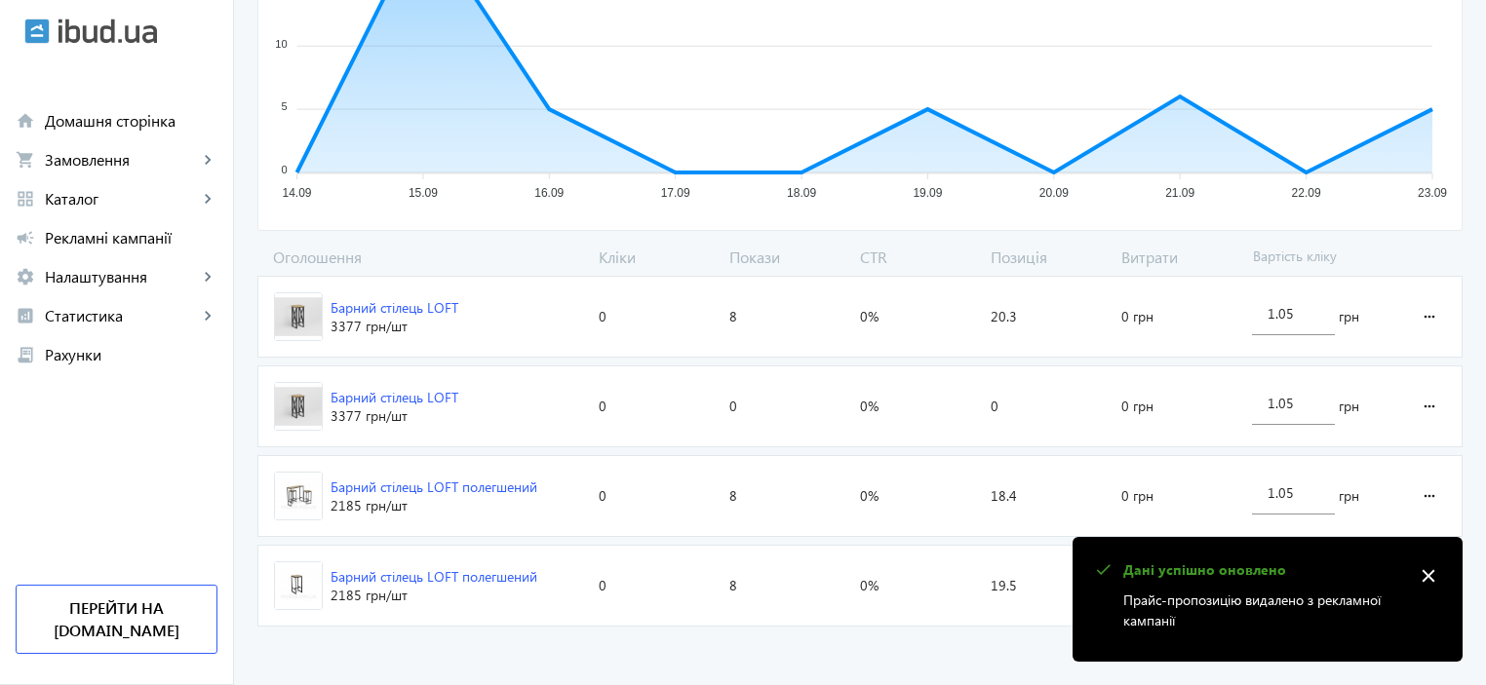
scroll to position [376, 0]
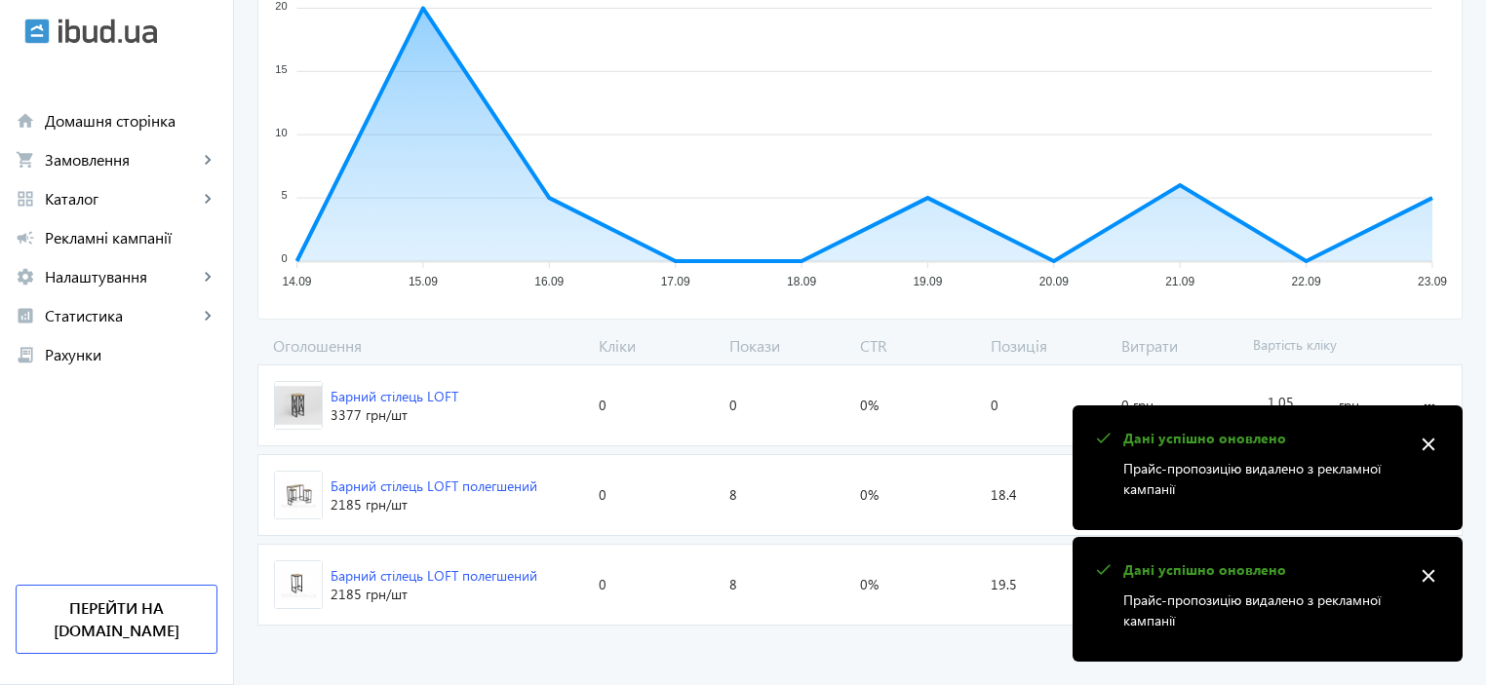
click at [1434, 433] on mat-icon "close" at bounding box center [1427, 444] width 29 height 29
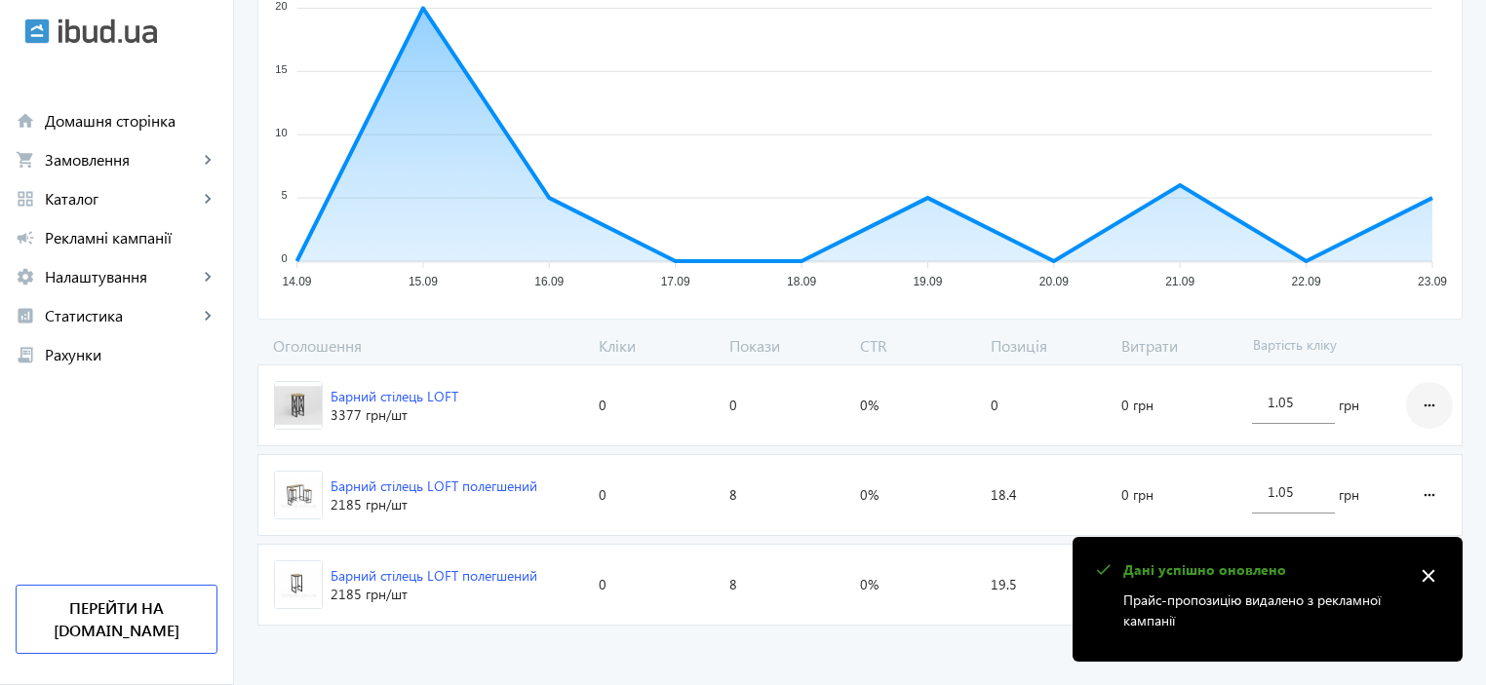
click at [1431, 407] on mat-icon "more_horiz" at bounding box center [1428, 405] width 23 height 47
click at [1431, 576] on mat-icon "close" at bounding box center [1427, 575] width 29 height 29
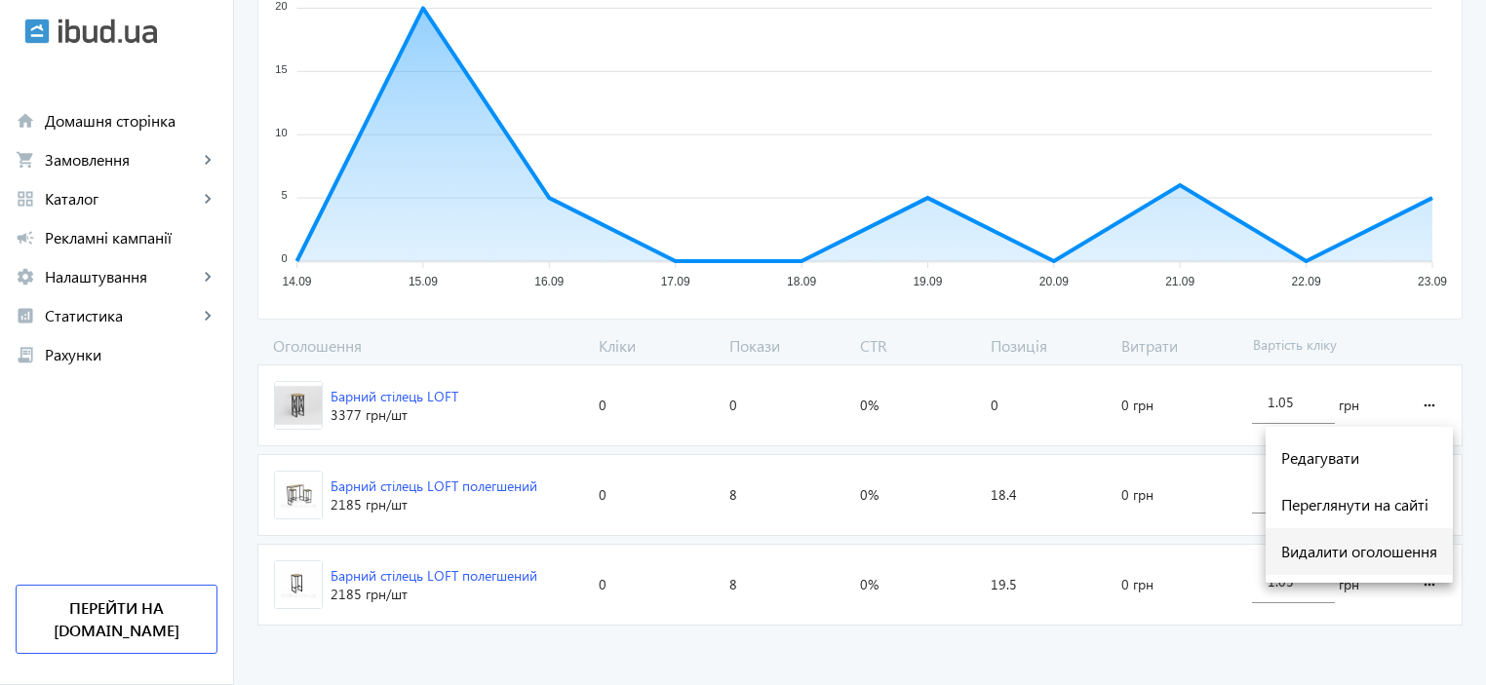
click at [1380, 554] on span "Видалити оголошення" at bounding box center [1359, 552] width 156 height 16
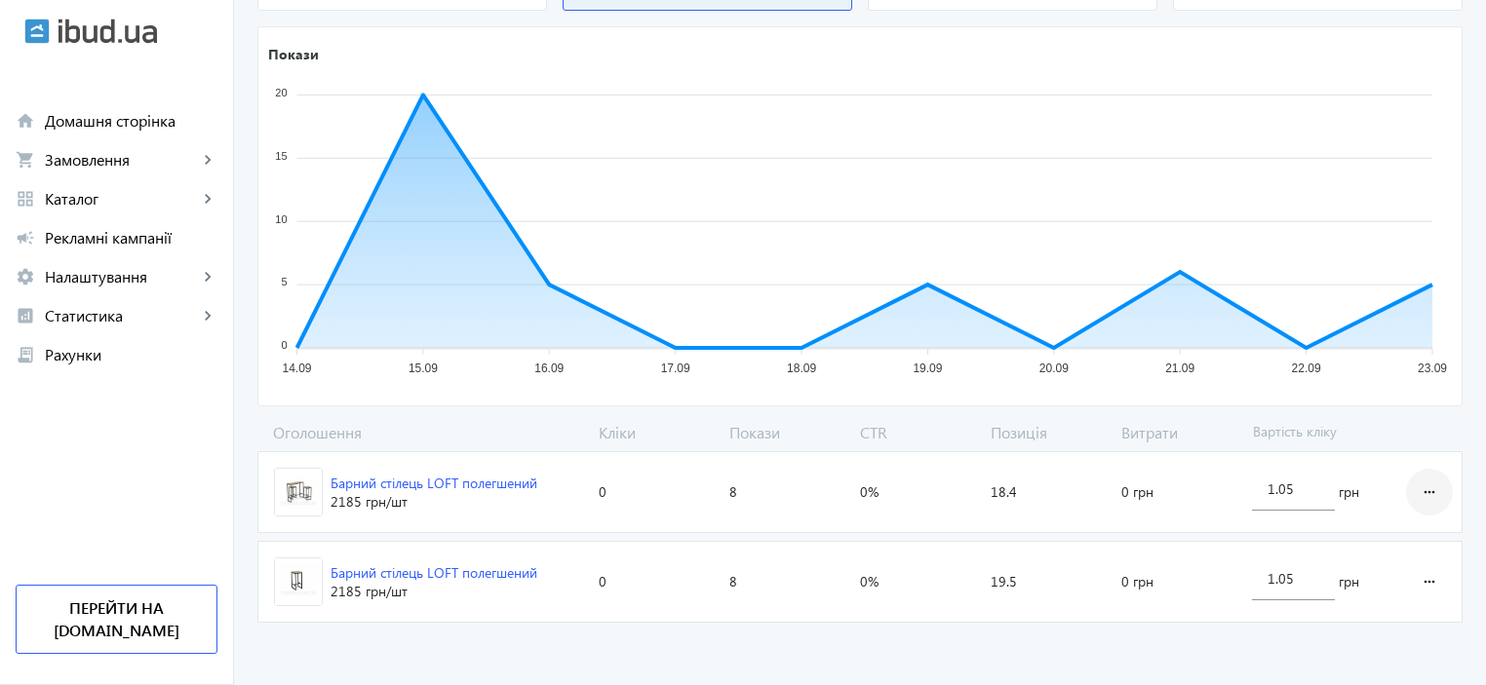
scroll to position [287, 0]
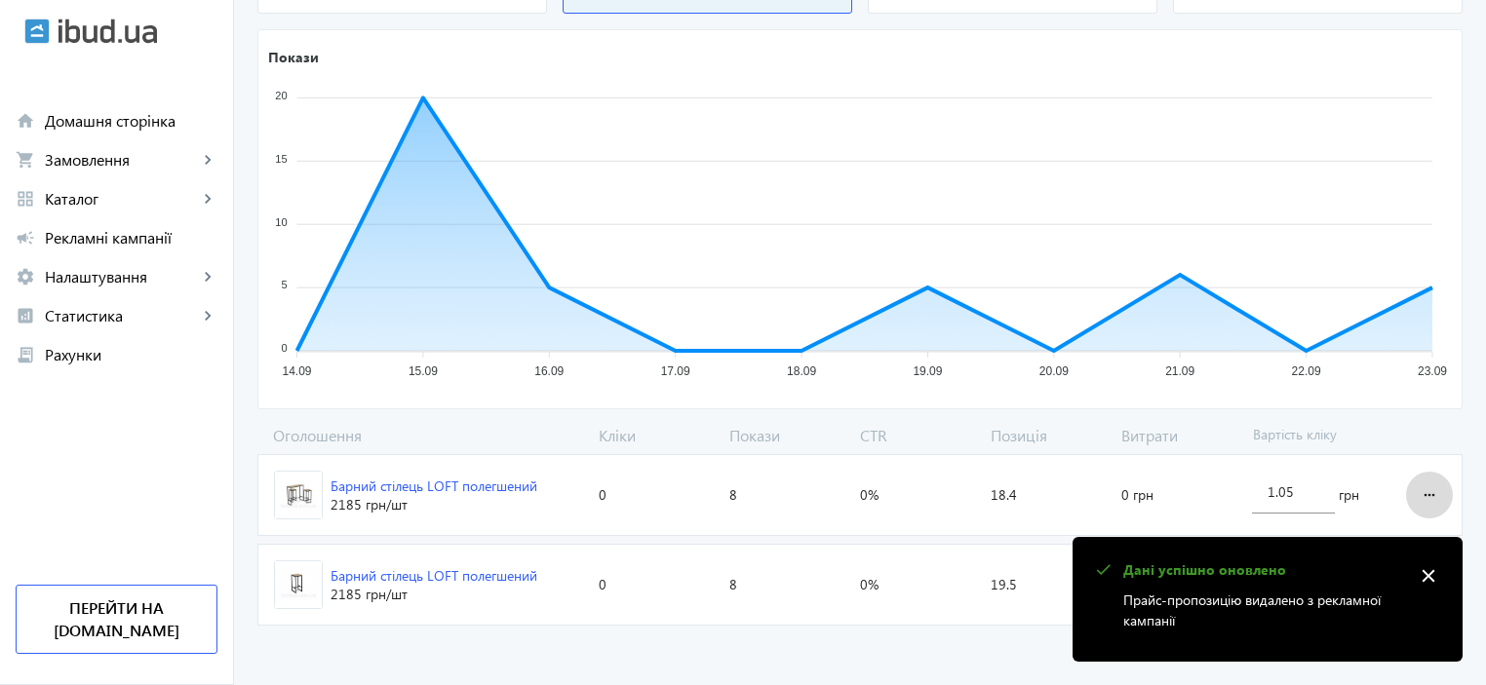
click at [1431, 491] on mat-icon "more_horiz" at bounding box center [1428, 495] width 23 height 47
click at [1437, 576] on mat-icon "close" at bounding box center [1427, 575] width 29 height 29
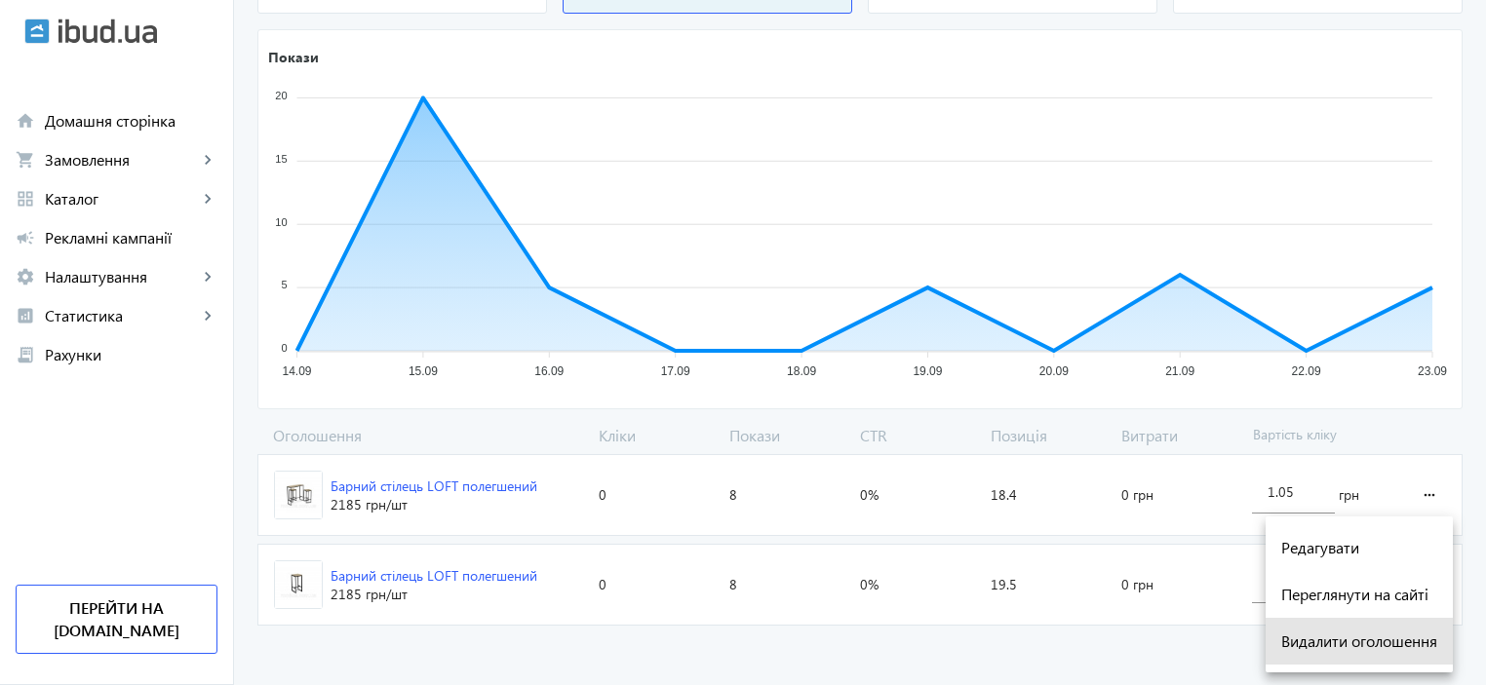
drag, startPoint x: 1341, startPoint y: 641, endPoint x: 1339, endPoint y: 632, distance: 9.9
click at [1339, 640] on span "Видалити оголошення" at bounding box center [1359, 642] width 156 height 16
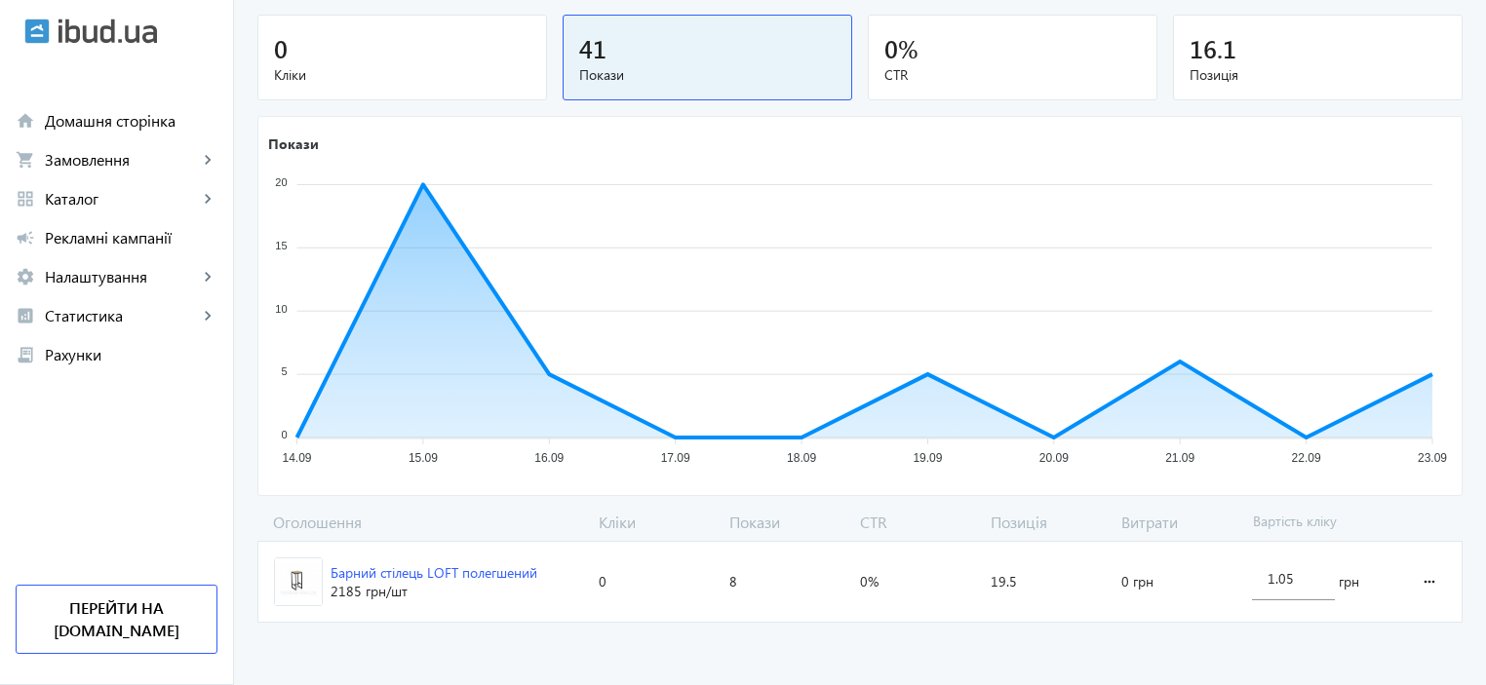
scroll to position [198, 0]
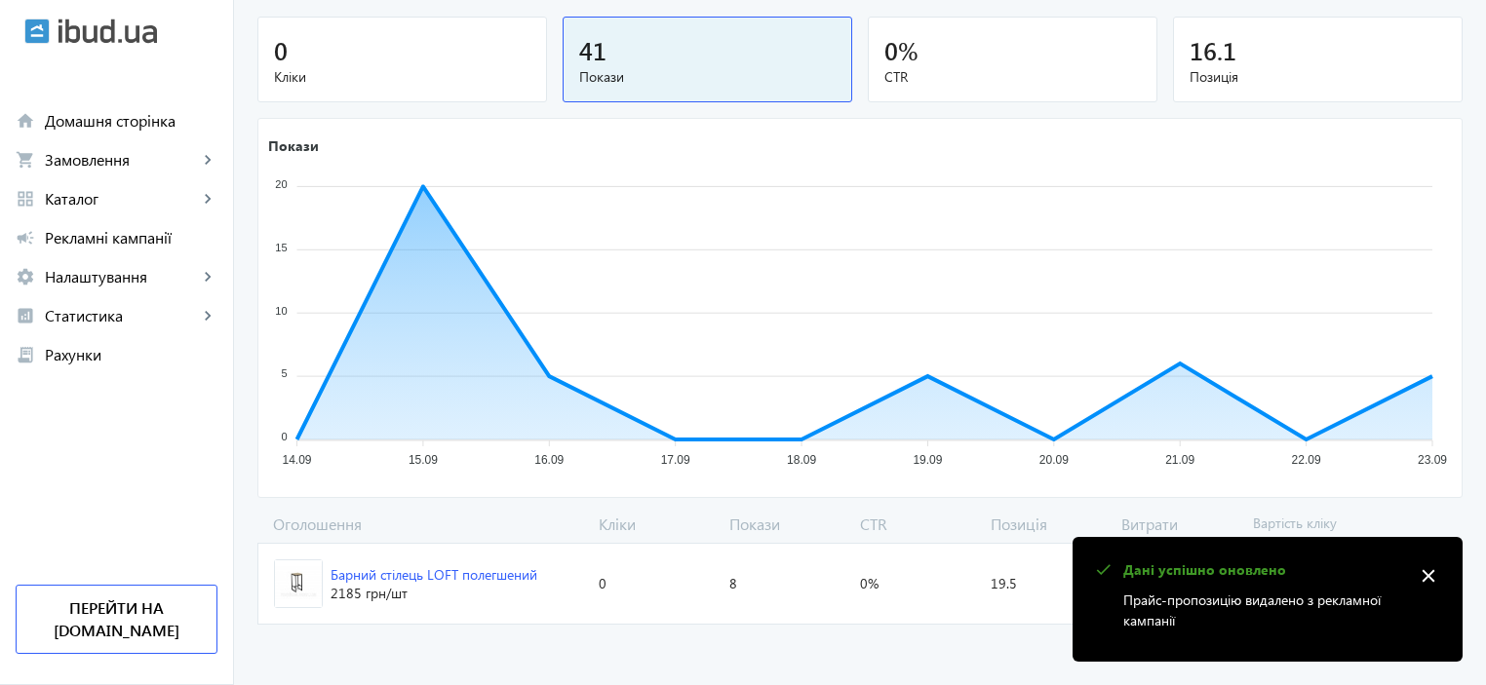
click at [1435, 577] on mat-icon "close" at bounding box center [1427, 575] width 29 height 29
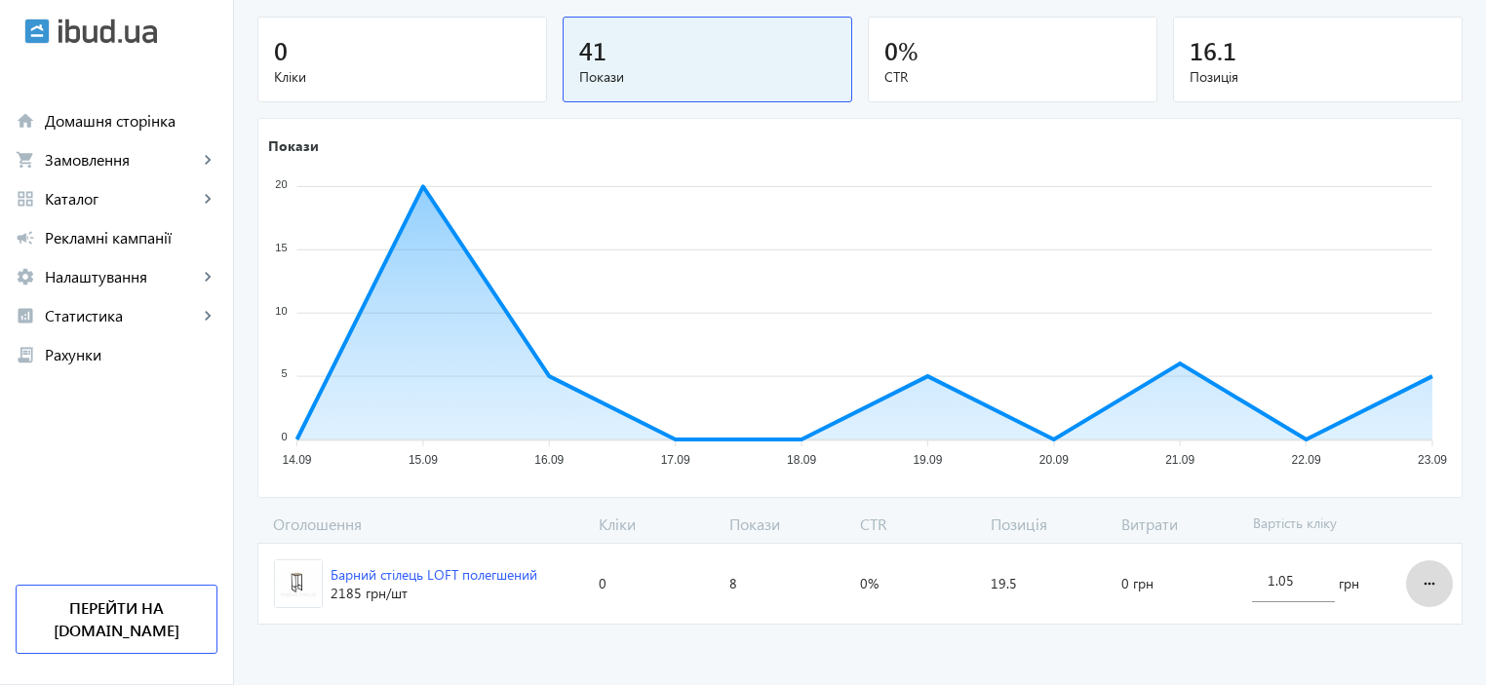
click at [1426, 580] on mat-icon "more_horiz" at bounding box center [1428, 583] width 23 height 47
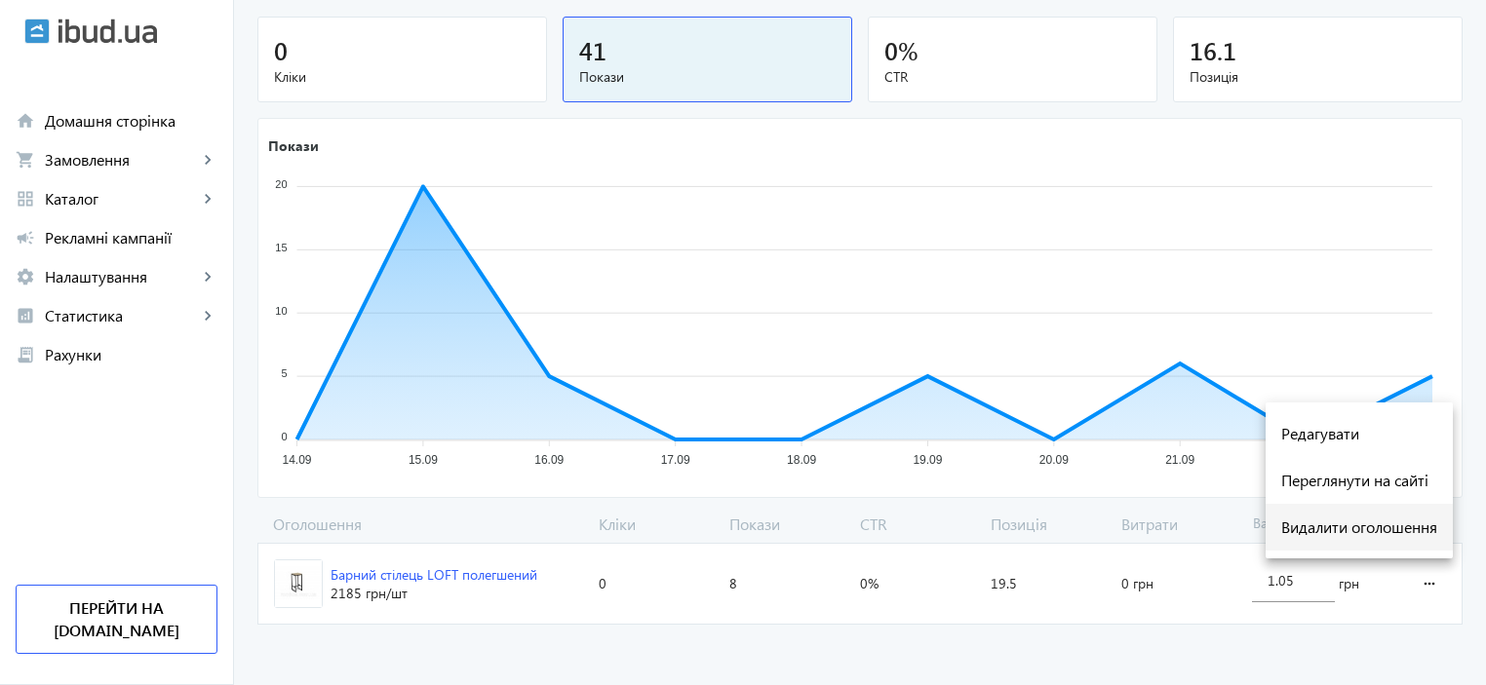
click at [1390, 541] on button "Видалити оголошення" at bounding box center [1358, 527] width 187 height 47
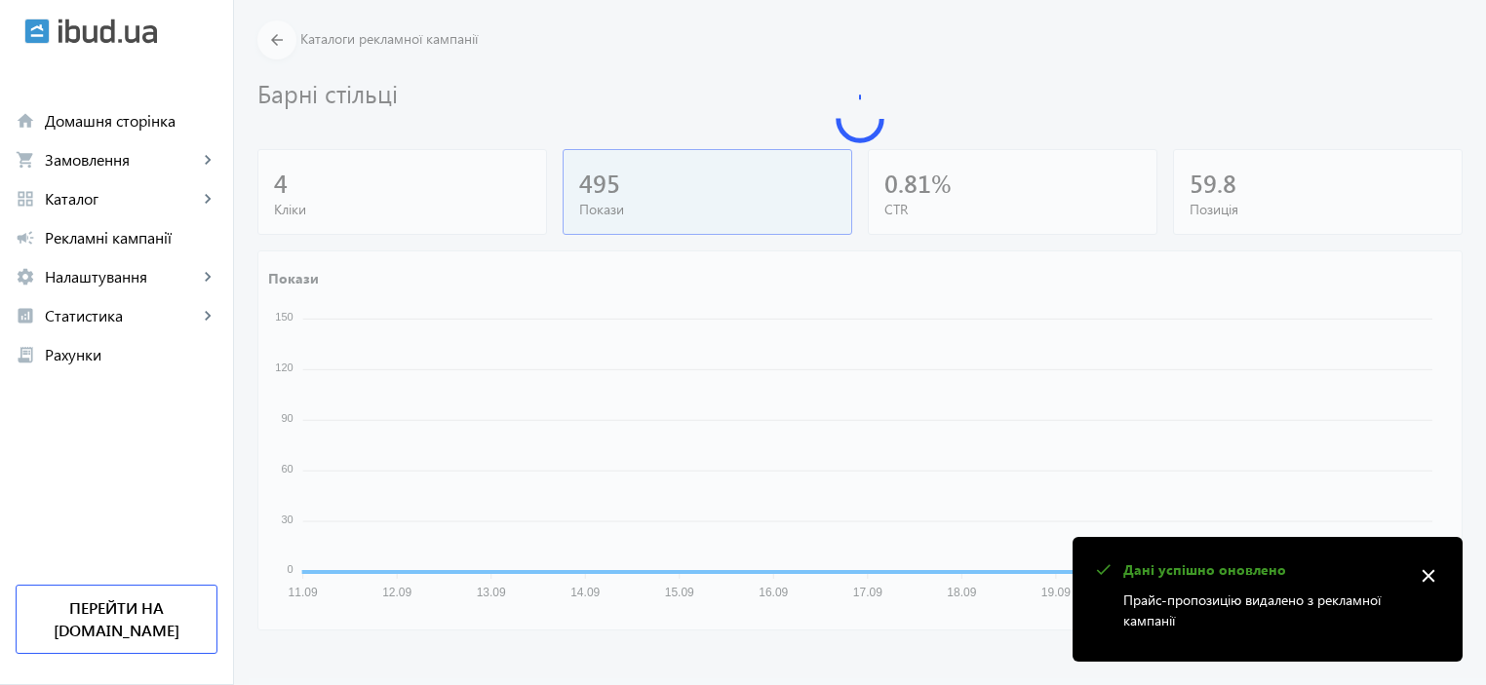
scroll to position [62, 0]
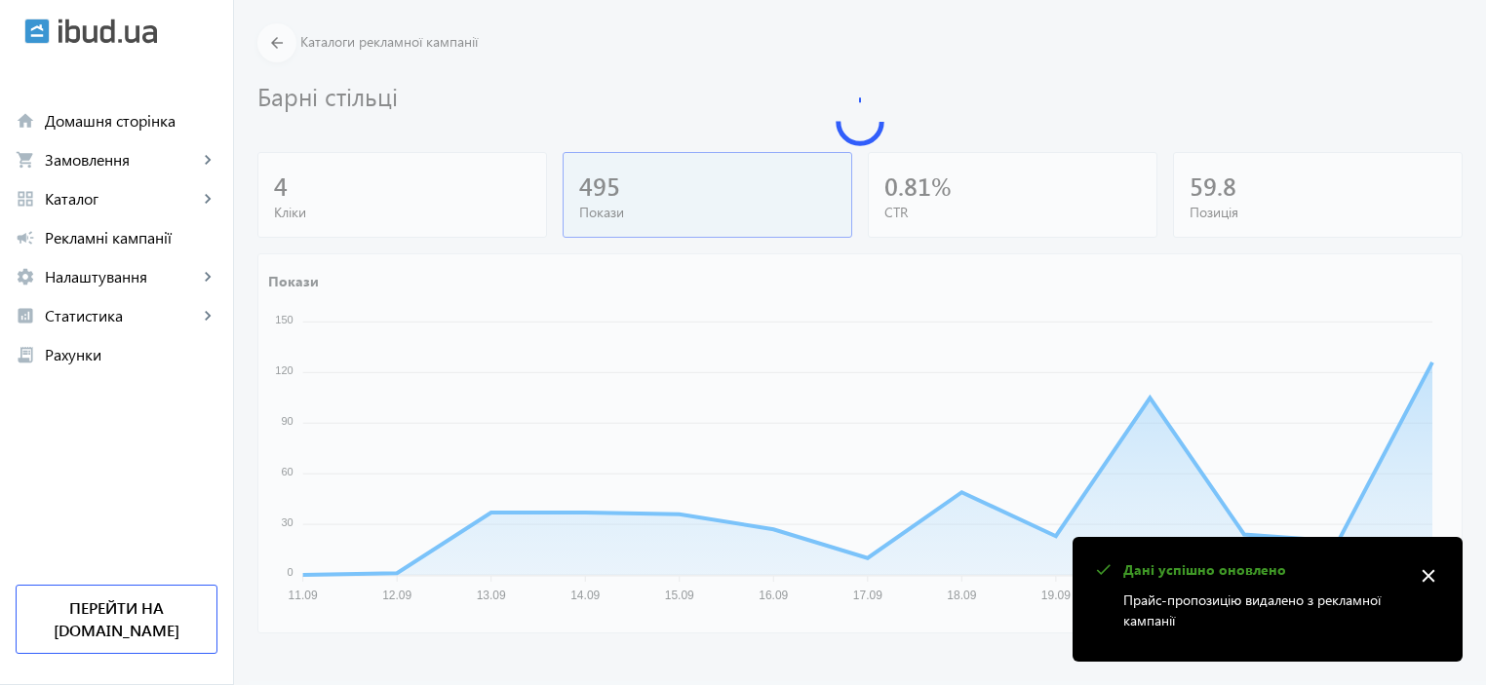
click at [1427, 569] on mat-icon "close" at bounding box center [1427, 575] width 29 height 29
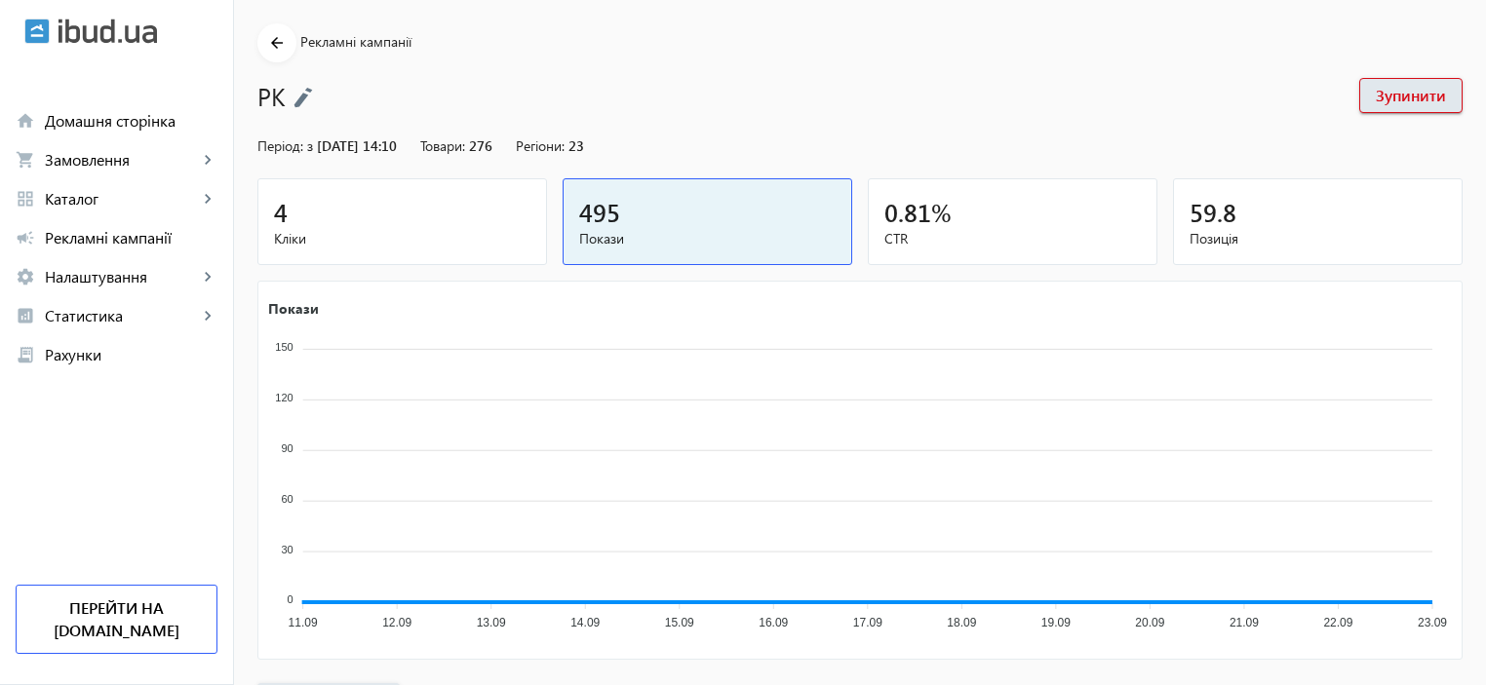
scroll to position [736, 0]
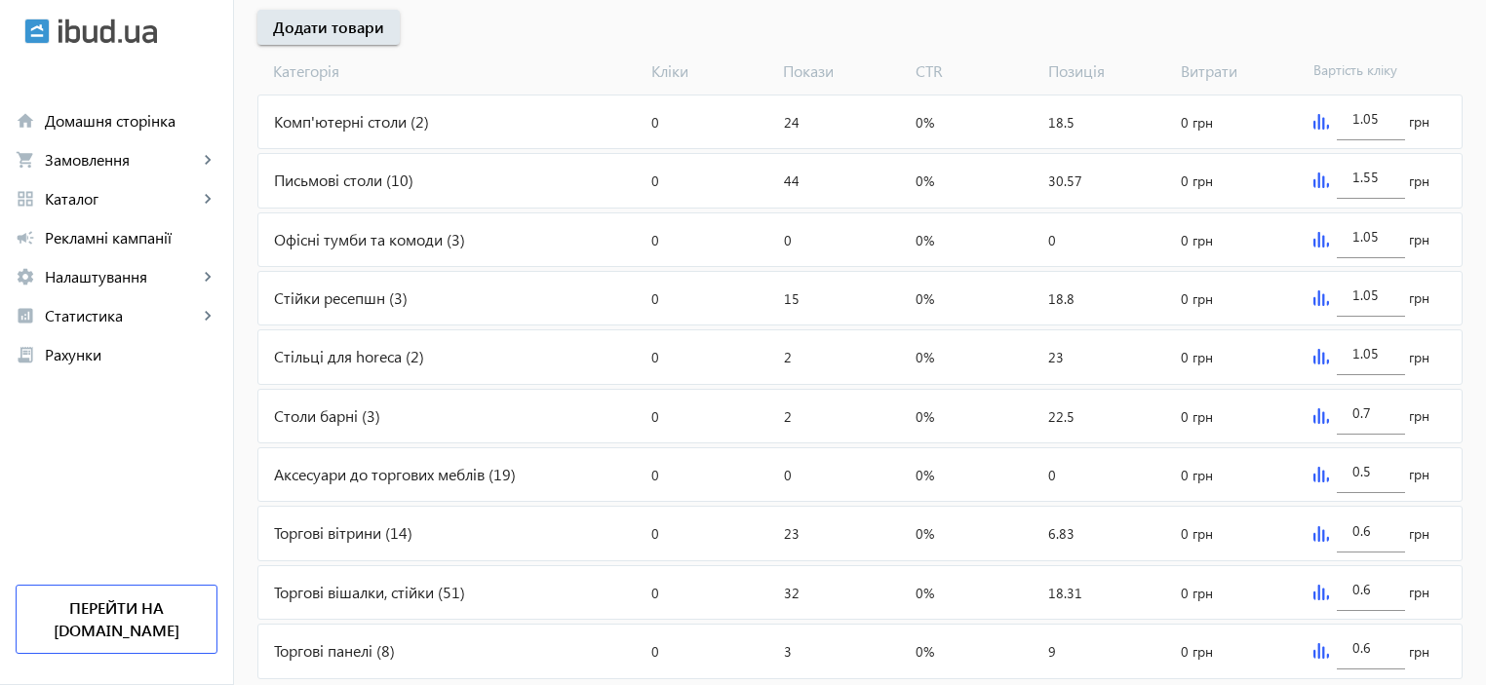
click at [289, 304] on div "Стійки ресепшн (3)" at bounding box center [450, 298] width 385 height 53
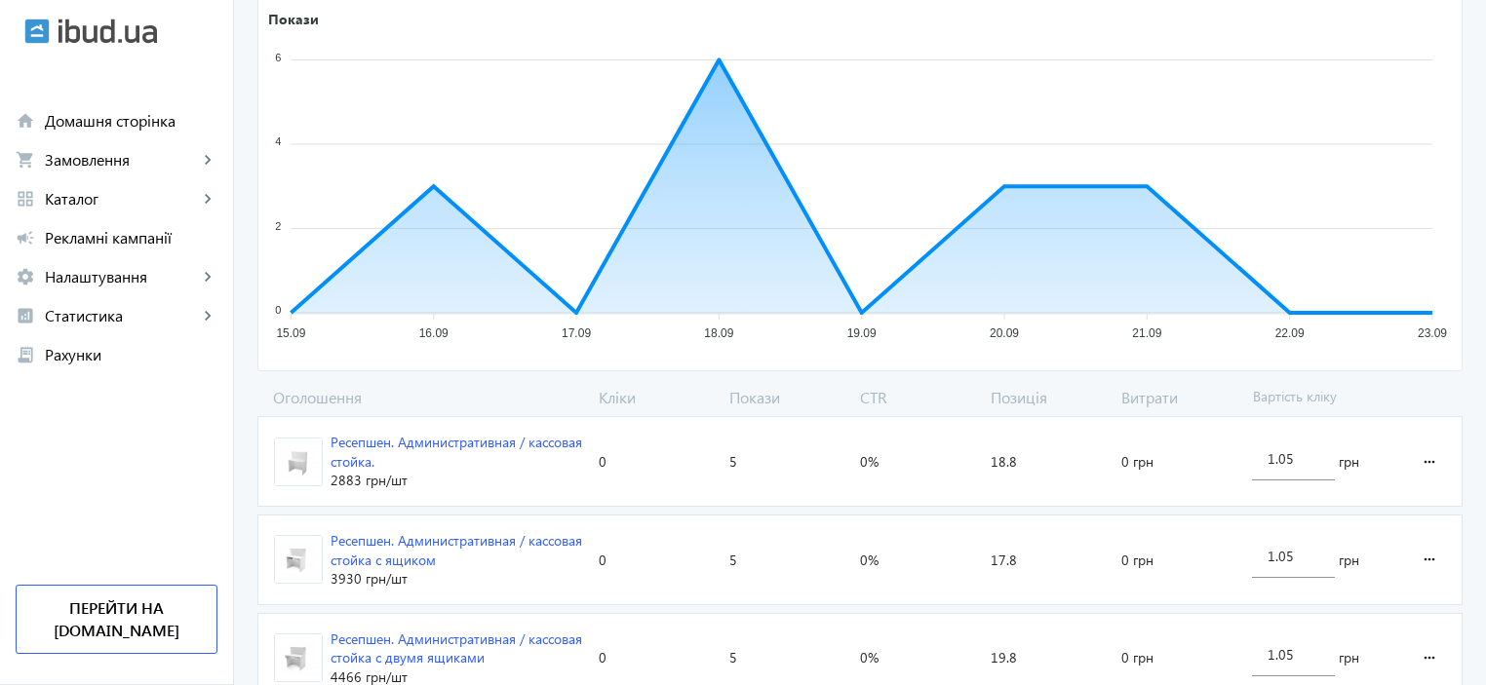
scroll to position [402, 0]
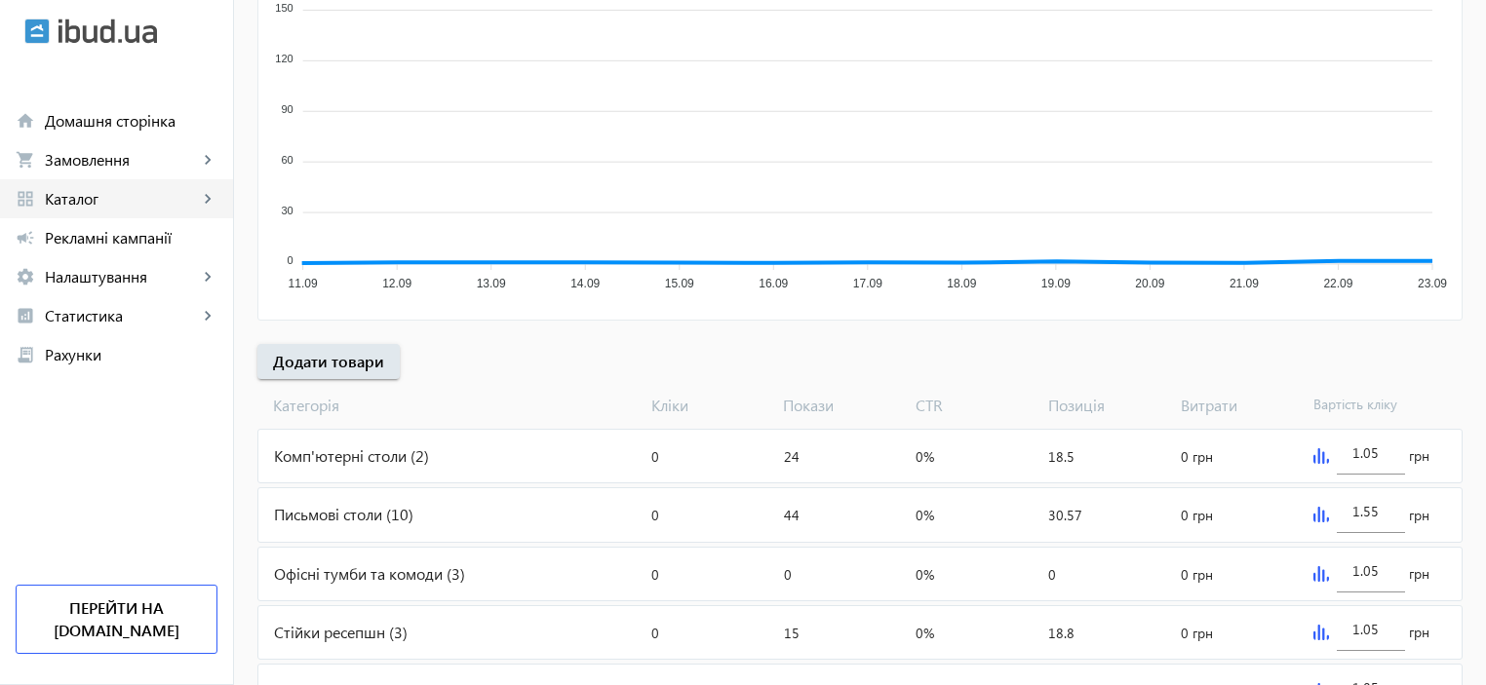
scroll to position [736, 0]
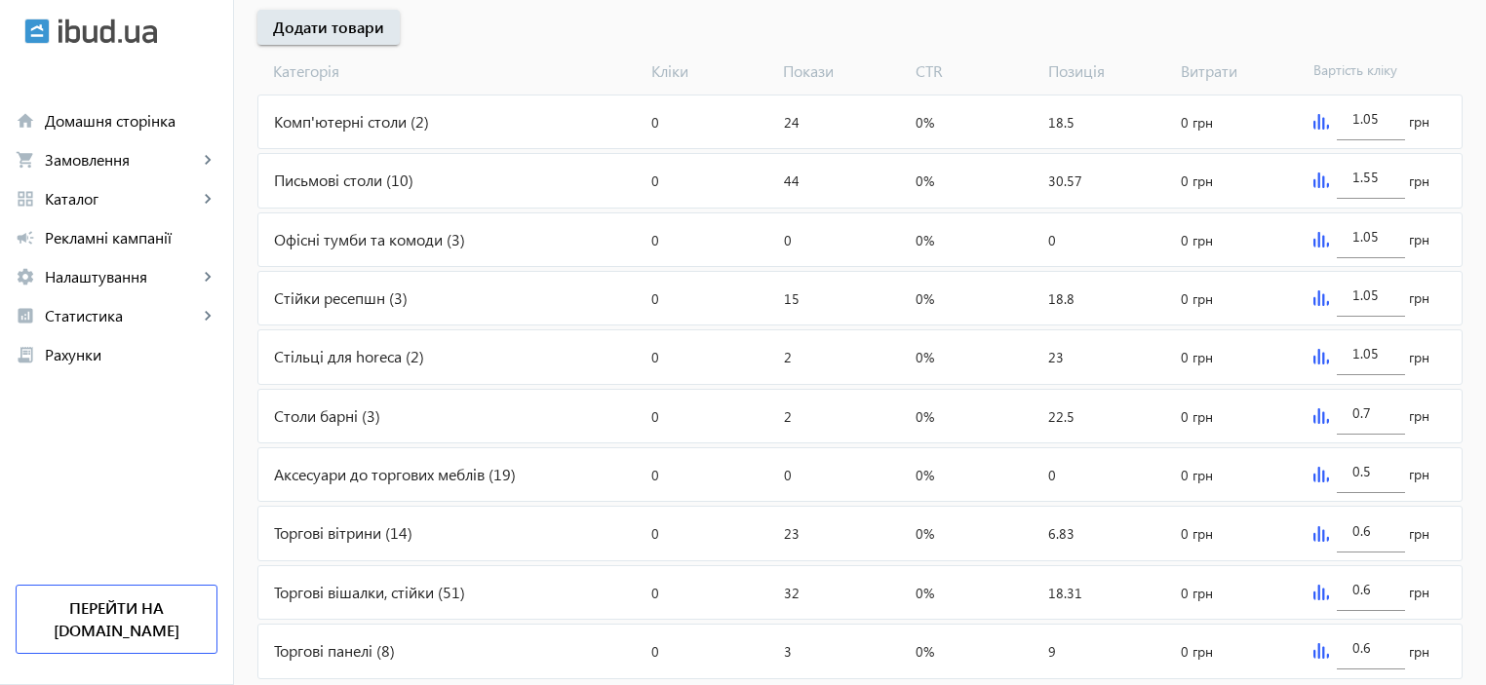
click at [326, 357] on div "Стільці для horeca (2)" at bounding box center [450, 356] width 385 height 53
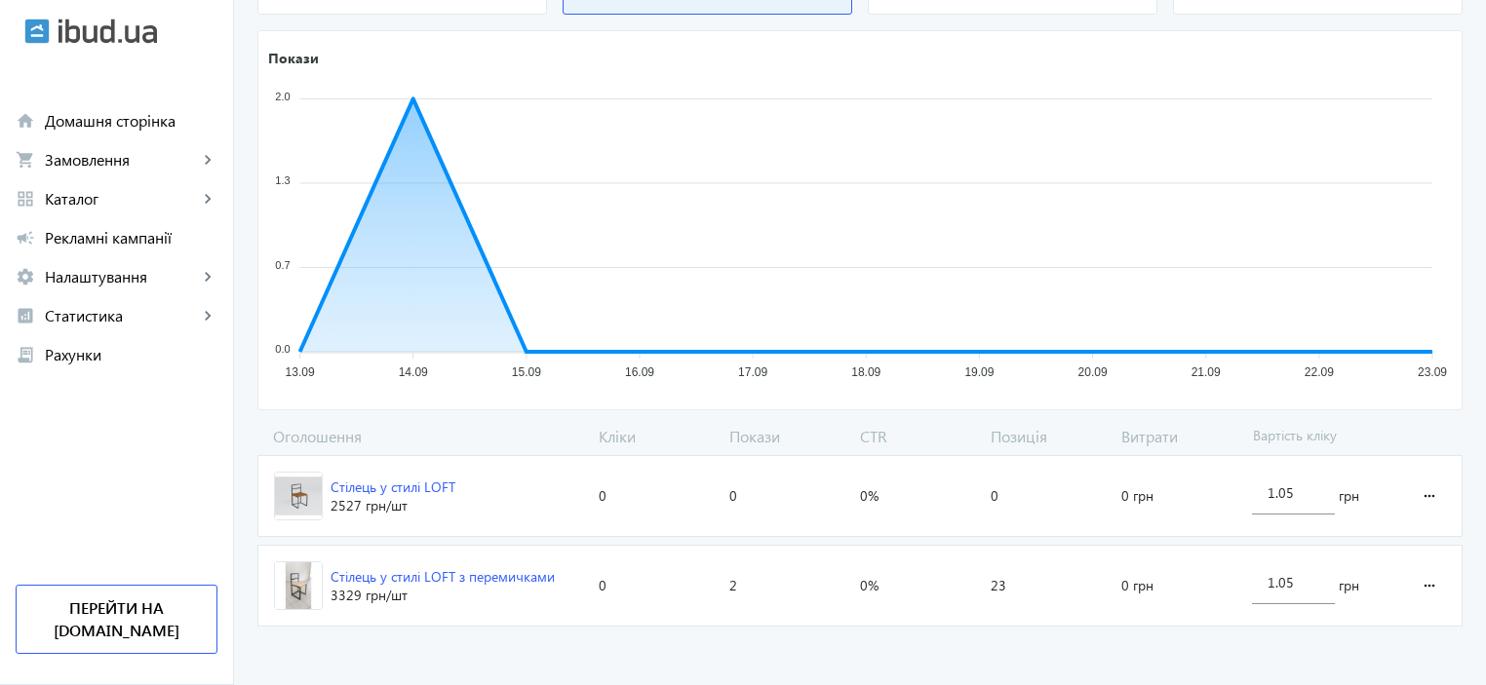
scroll to position [287, 0]
click at [1426, 498] on mat-icon "more_horiz" at bounding box center [1428, 495] width 23 height 47
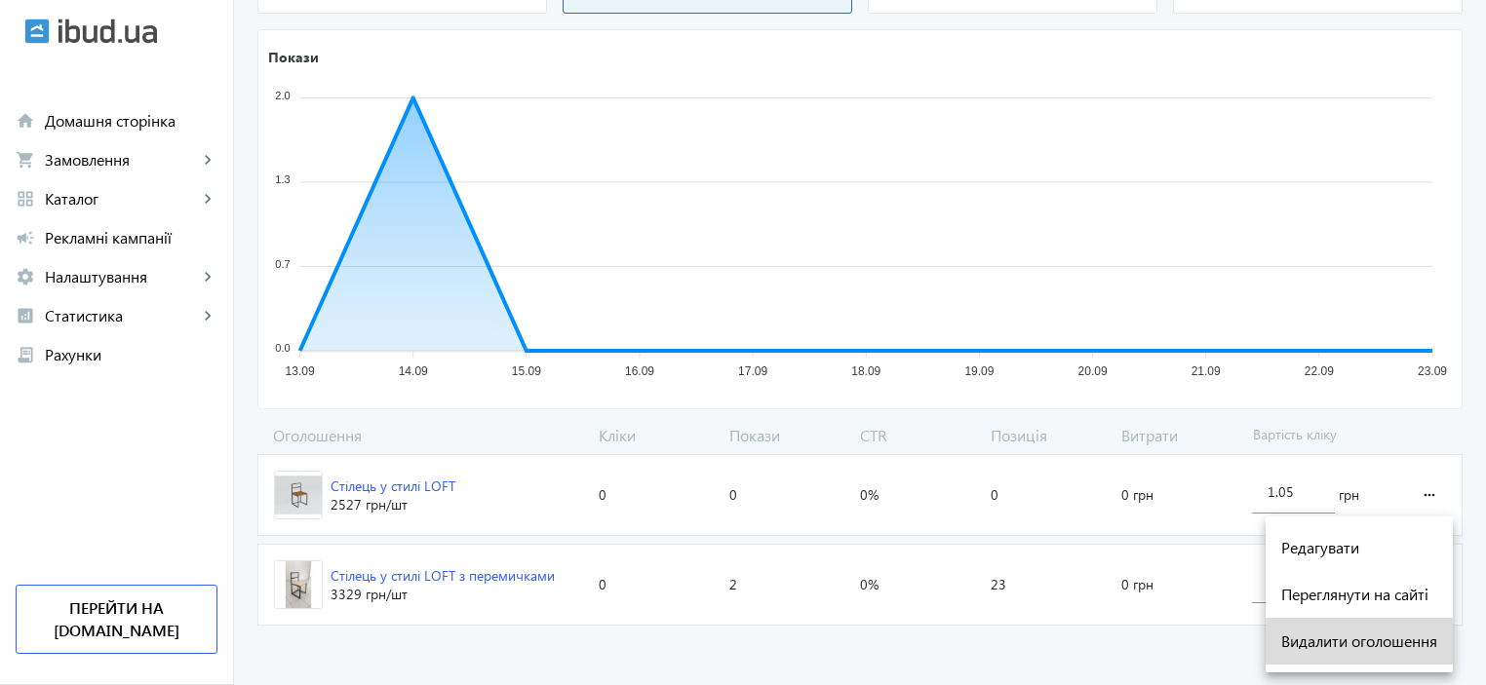
click at [1347, 638] on span "Видалити оголошення" at bounding box center [1359, 642] width 156 height 16
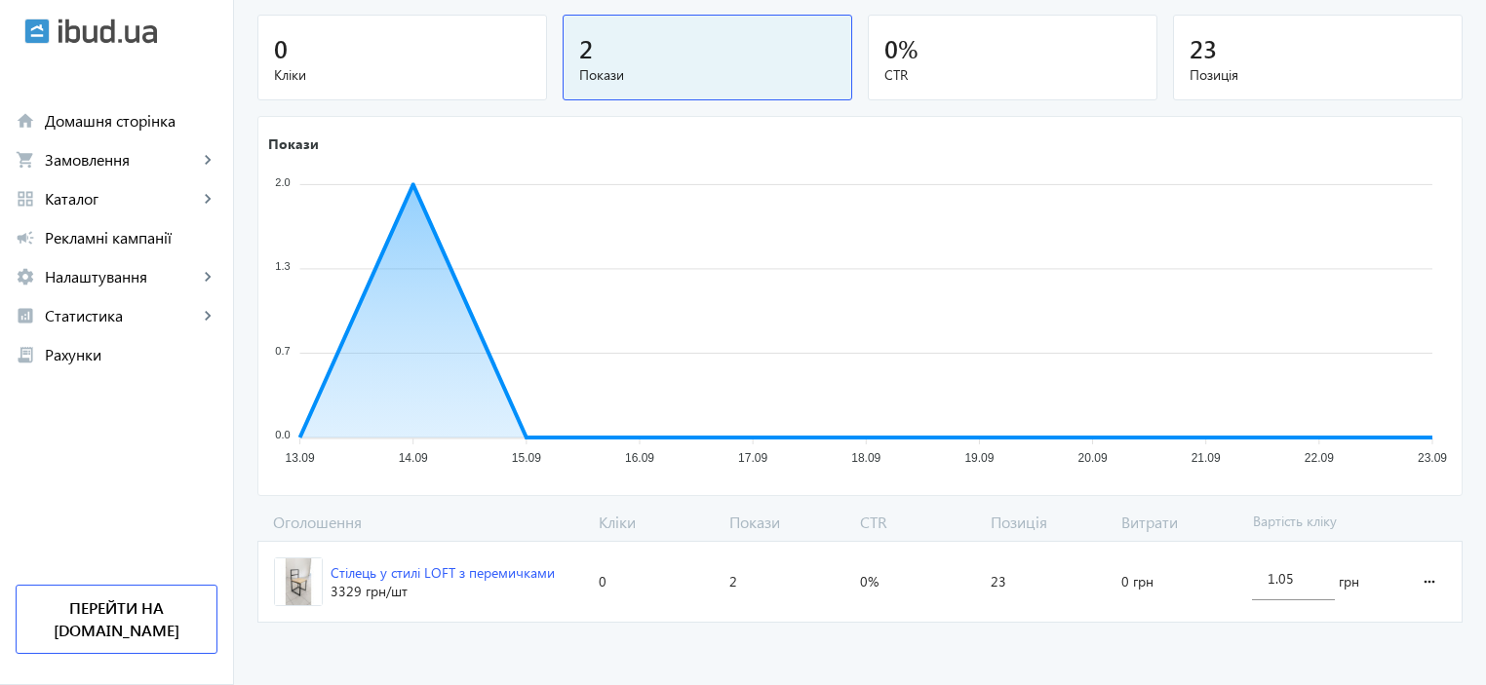
scroll to position [198, 0]
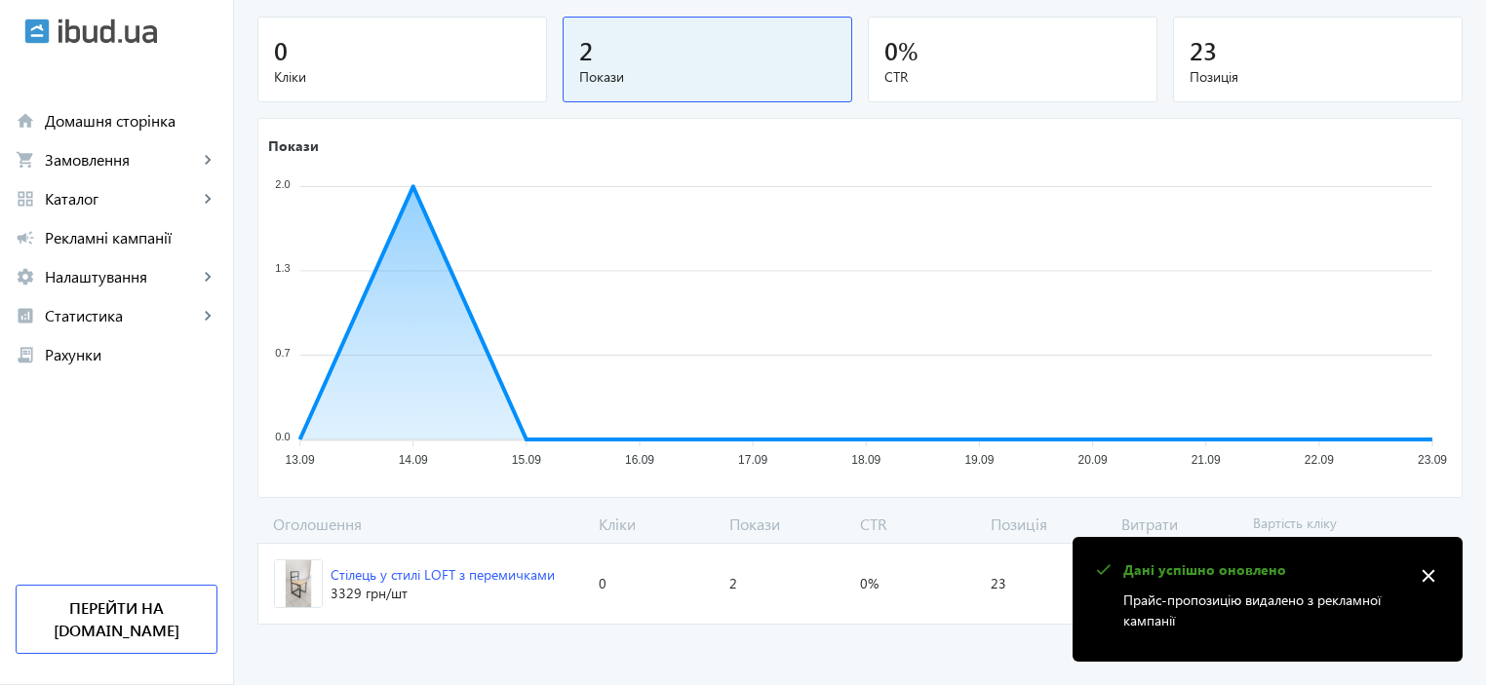
click at [1431, 575] on mat-icon "close" at bounding box center [1427, 575] width 29 height 29
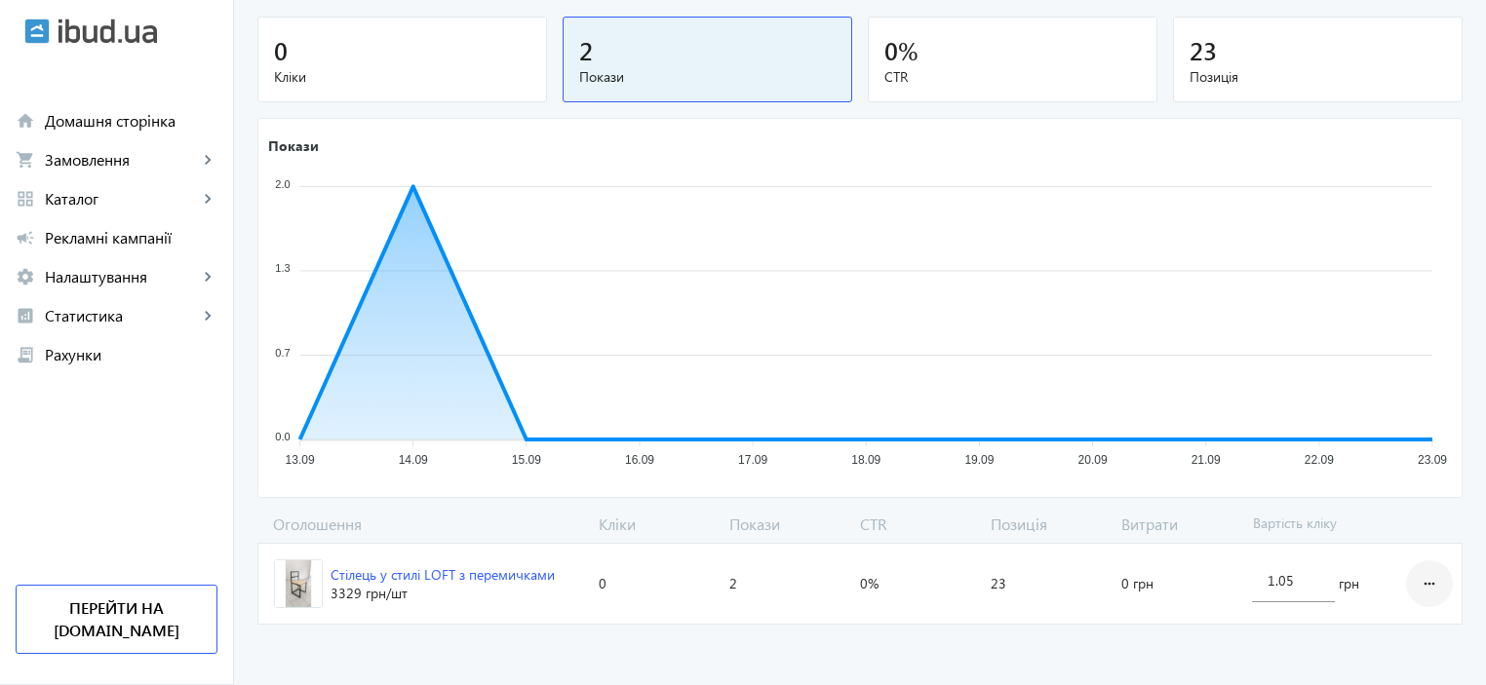
click at [1431, 578] on mat-icon "more_horiz" at bounding box center [1428, 583] width 23 height 47
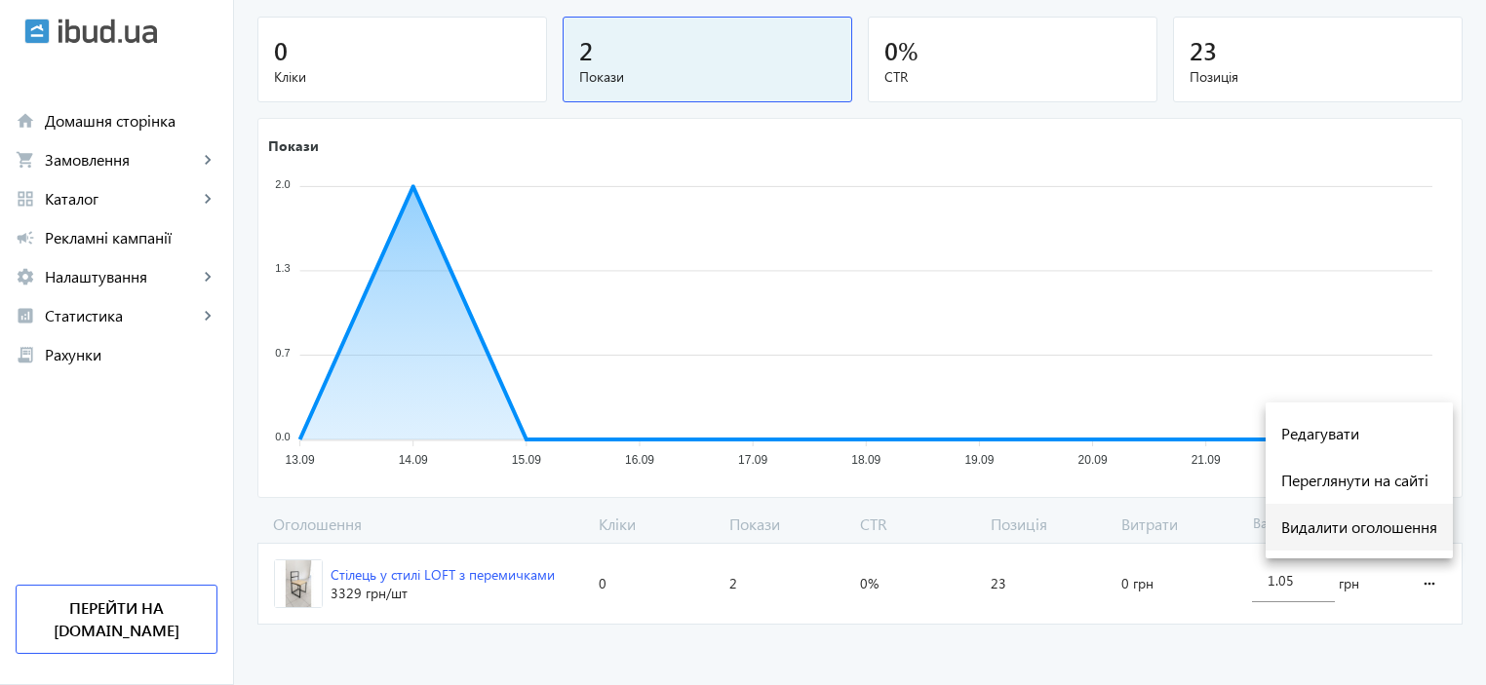
click at [1383, 533] on span "Видалити оголошення" at bounding box center [1359, 528] width 156 height 16
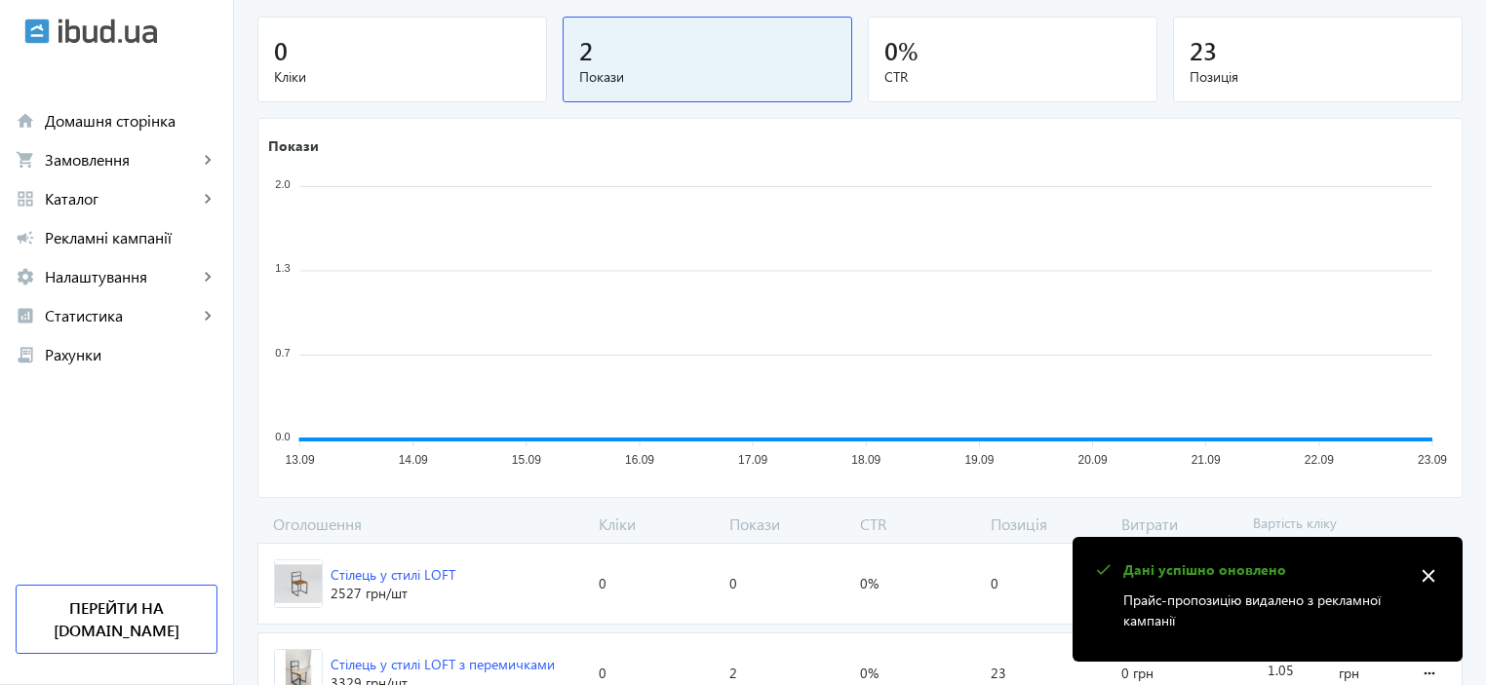
scroll to position [62, 0]
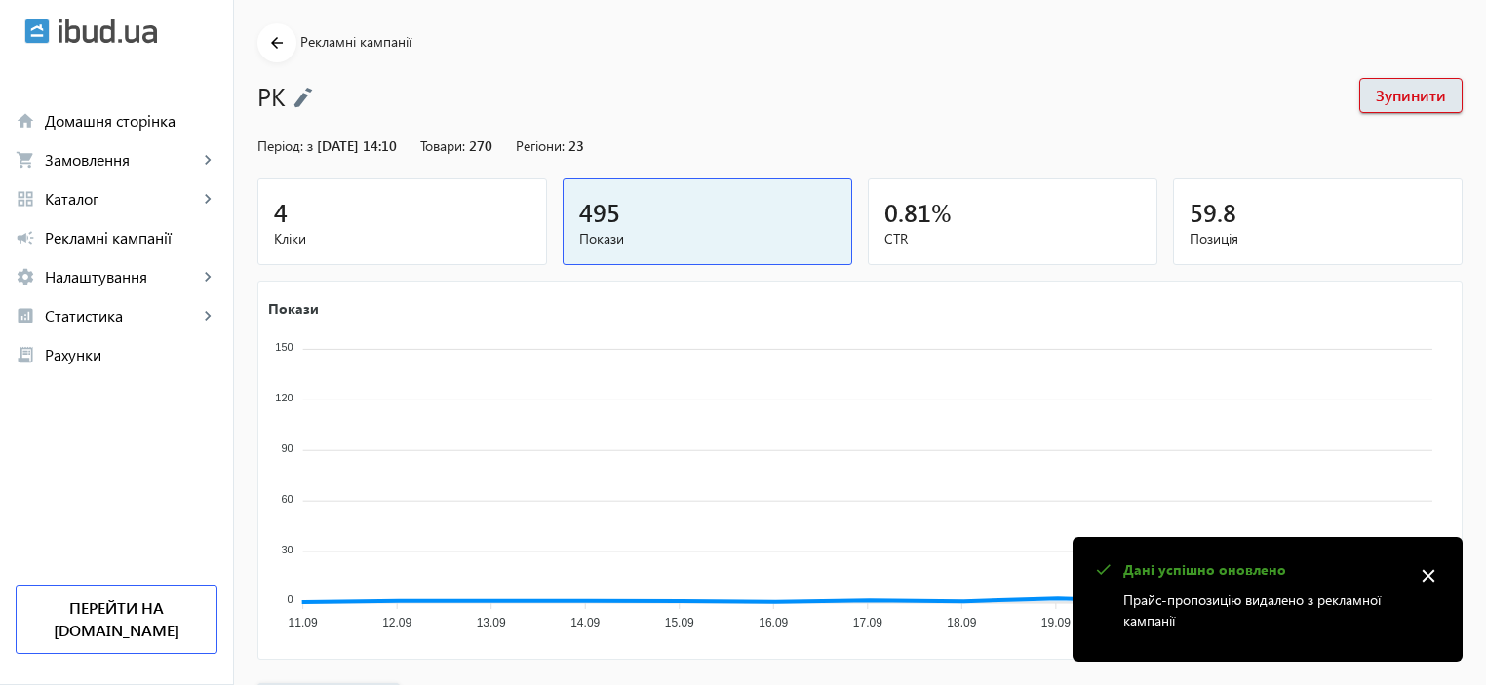
scroll to position [736, 0]
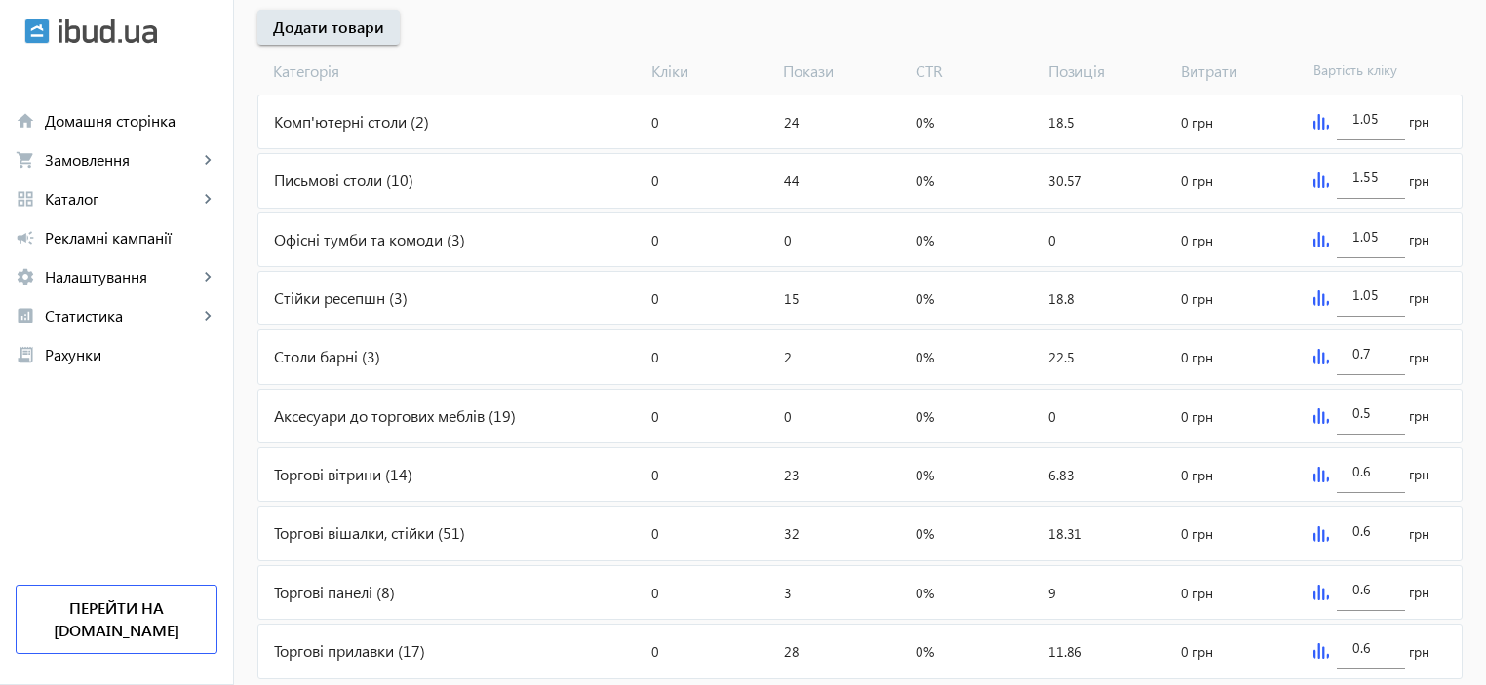
click at [286, 352] on div "Столи барні (3)" at bounding box center [450, 356] width 385 height 53
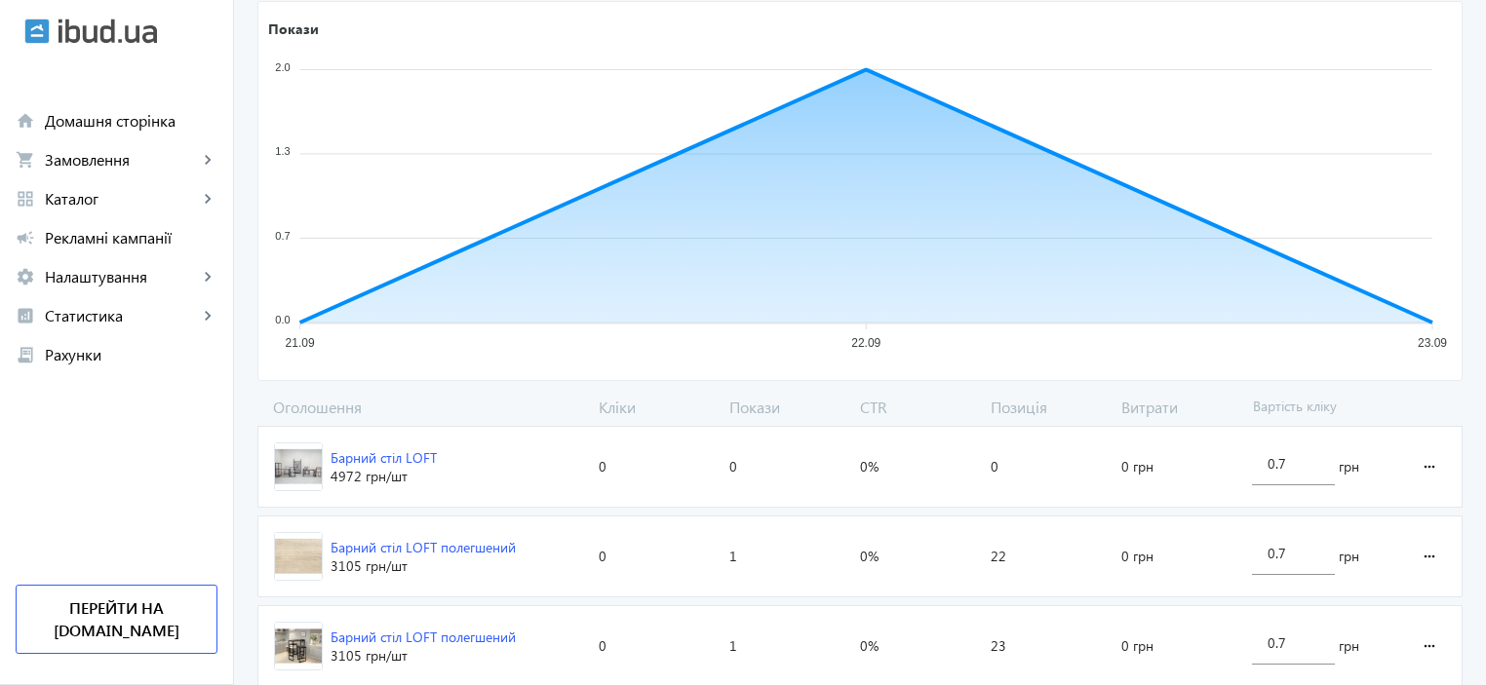
scroll to position [376, 0]
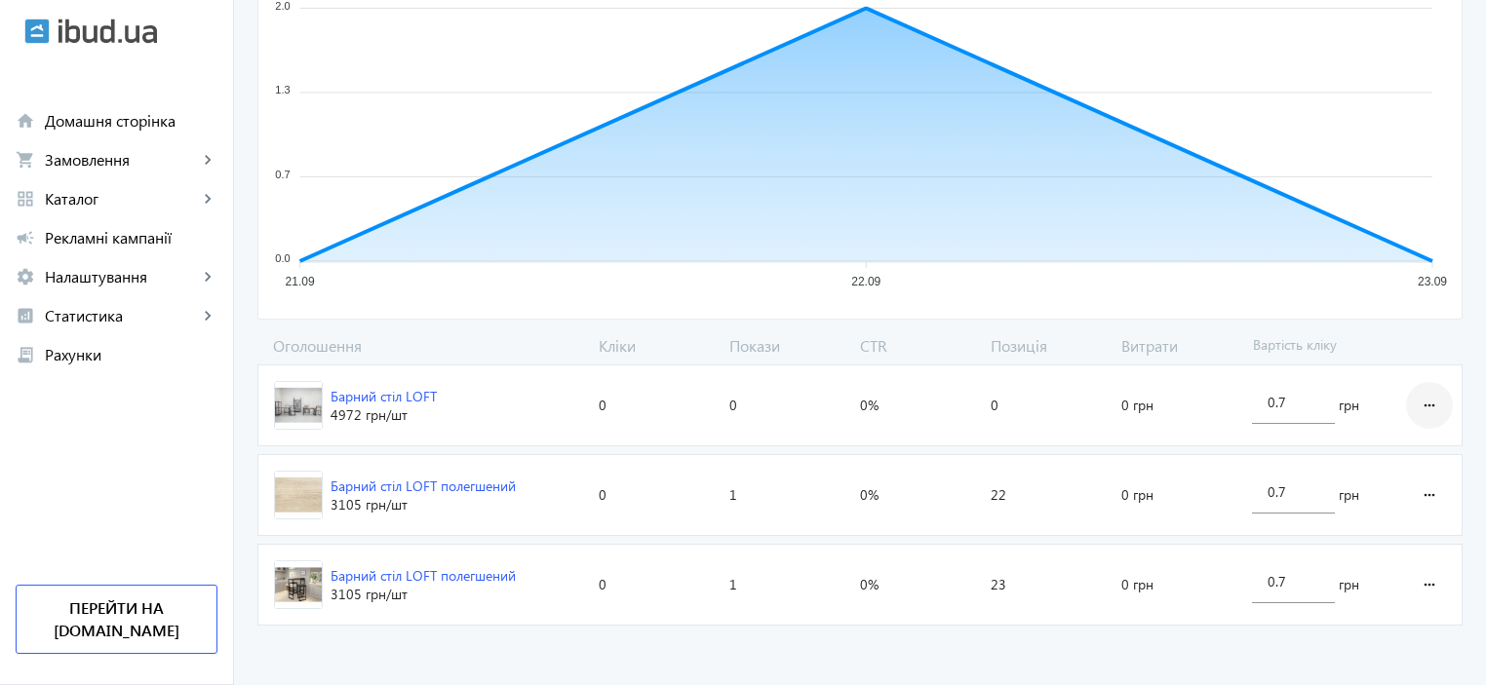
click at [1431, 397] on mat-icon "more_horiz" at bounding box center [1428, 405] width 23 height 47
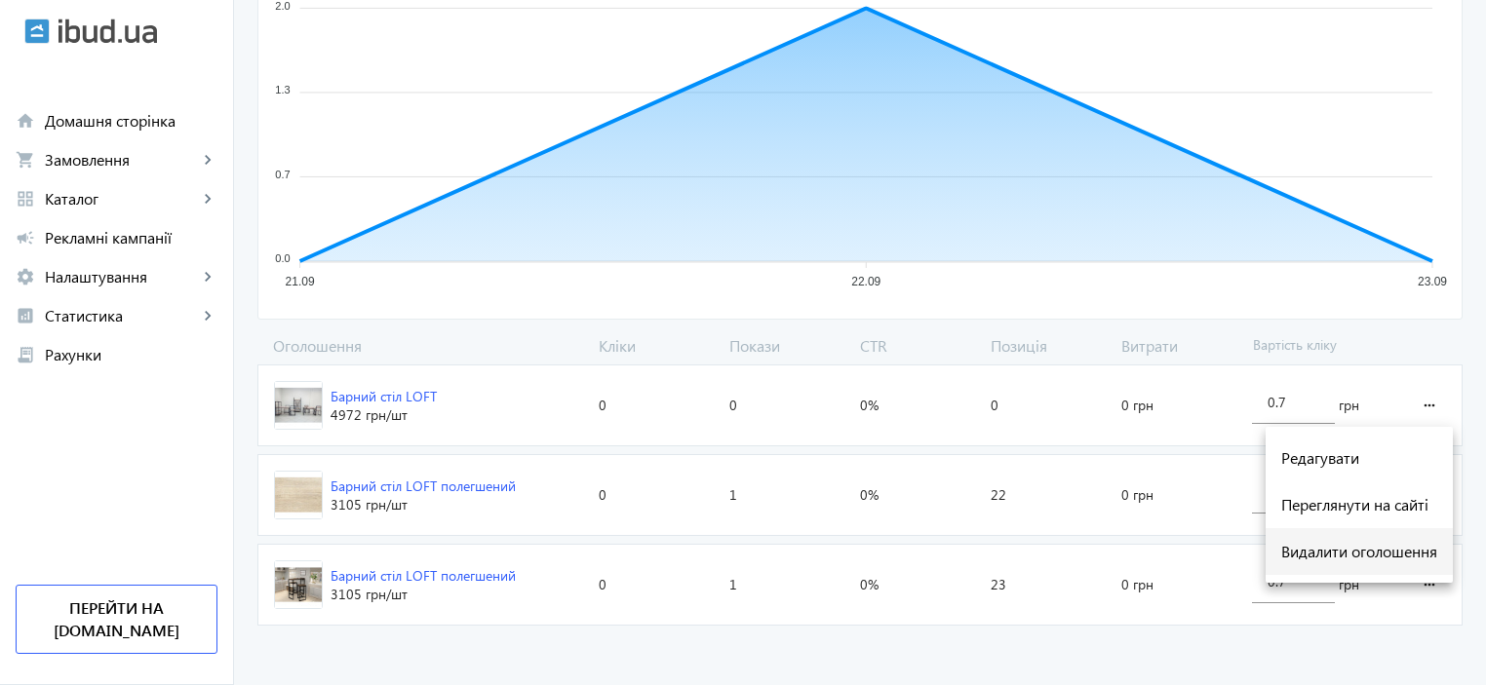
click at [1334, 557] on span "Видалити оголошення" at bounding box center [1359, 552] width 156 height 16
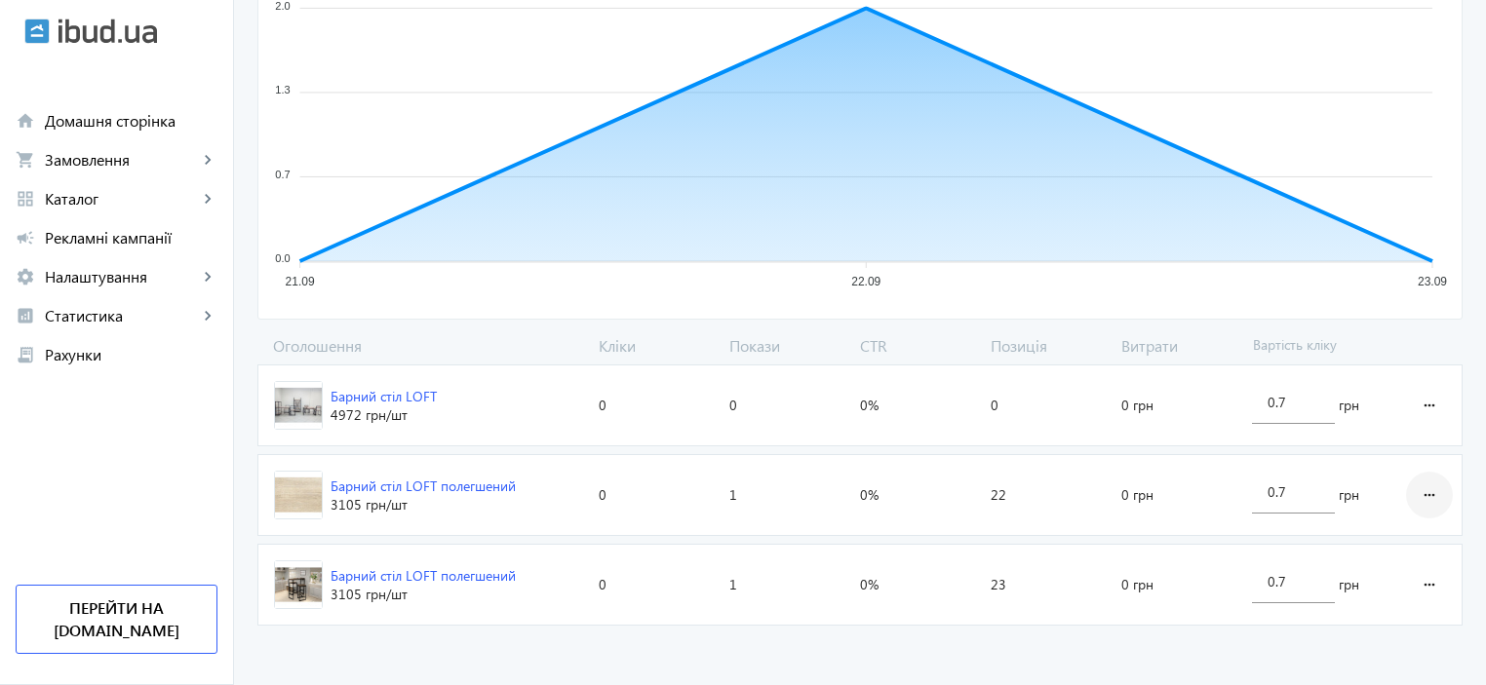
scroll to position [287, 0]
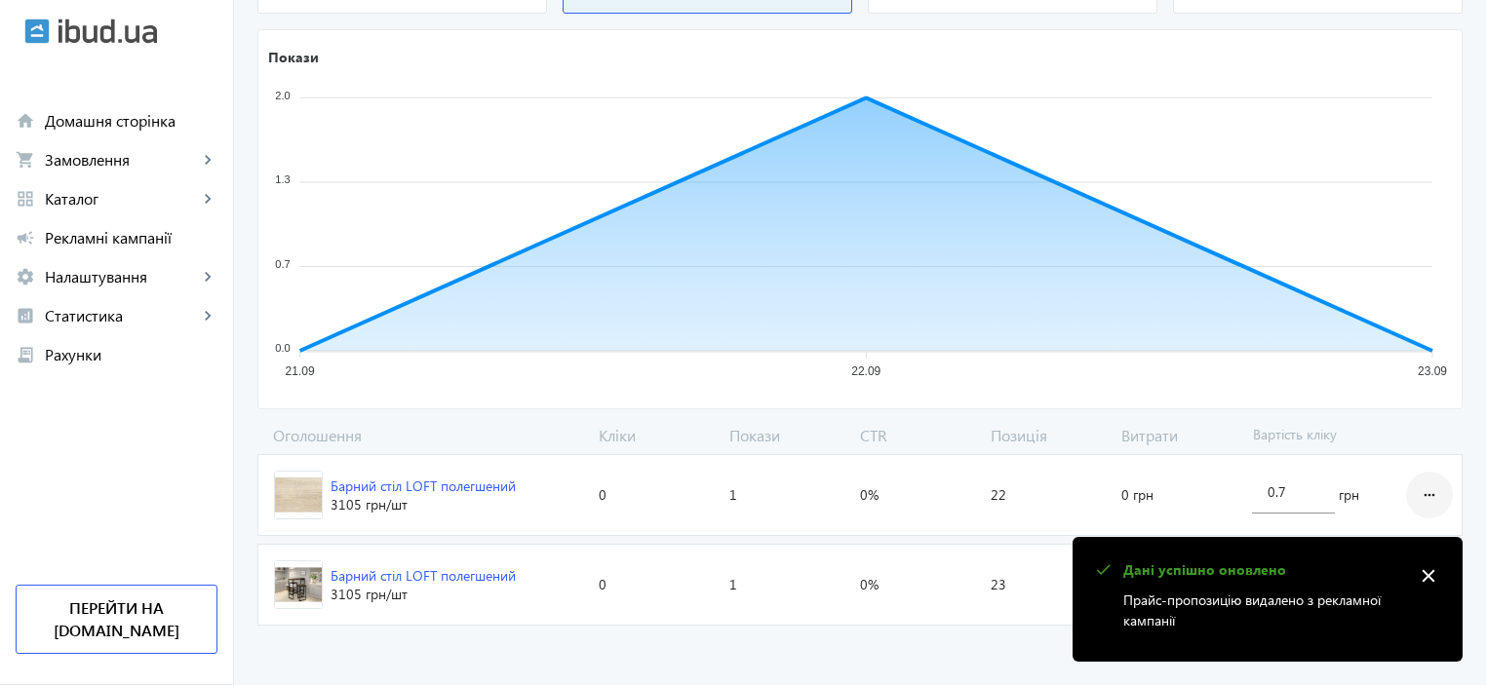
click at [1440, 499] on mat-icon "more_horiz" at bounding box center [1428, 495] width 23 height 47
click at [1435, 579] on mat-icon "close" at bounding box center [1427, 575] width 29 height 29
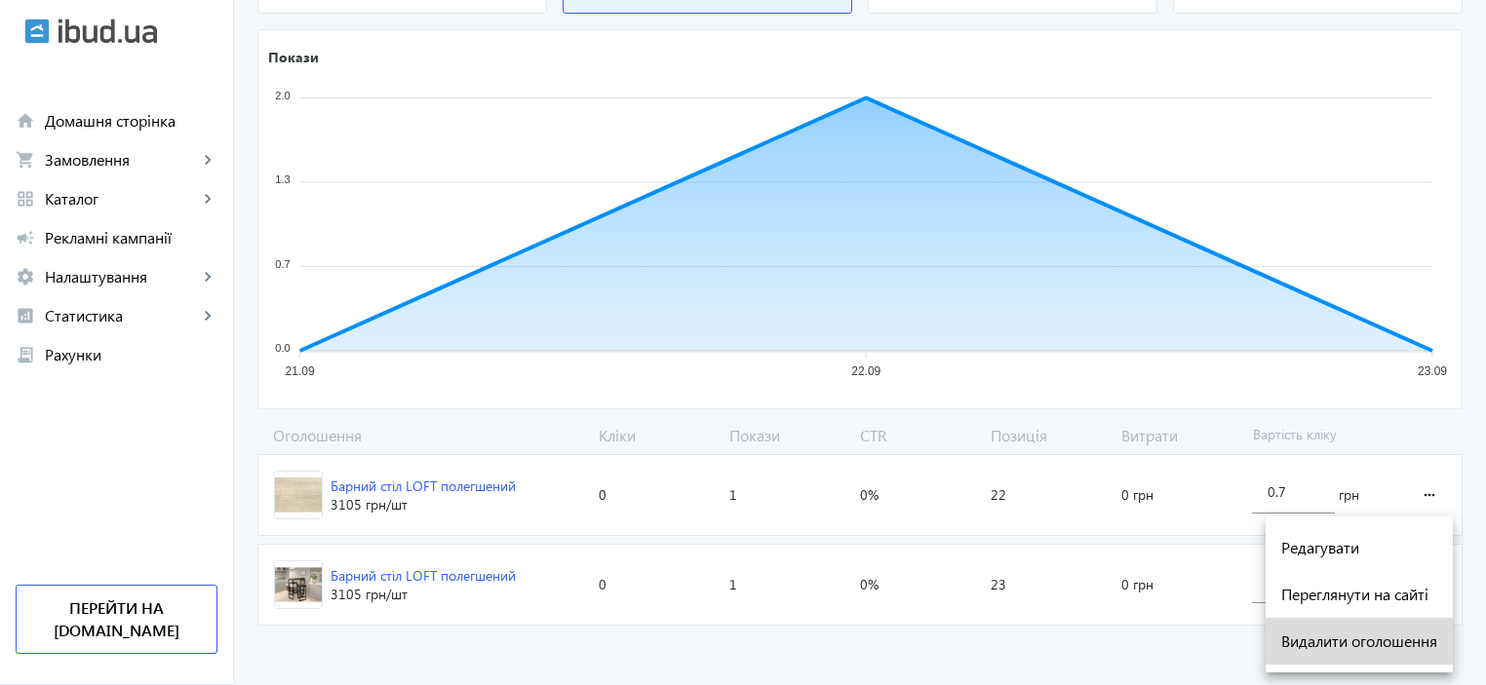
click at [1372, 645] on span "Видалити оголошення" at bounding box center [1359, 642] width 156 height 16
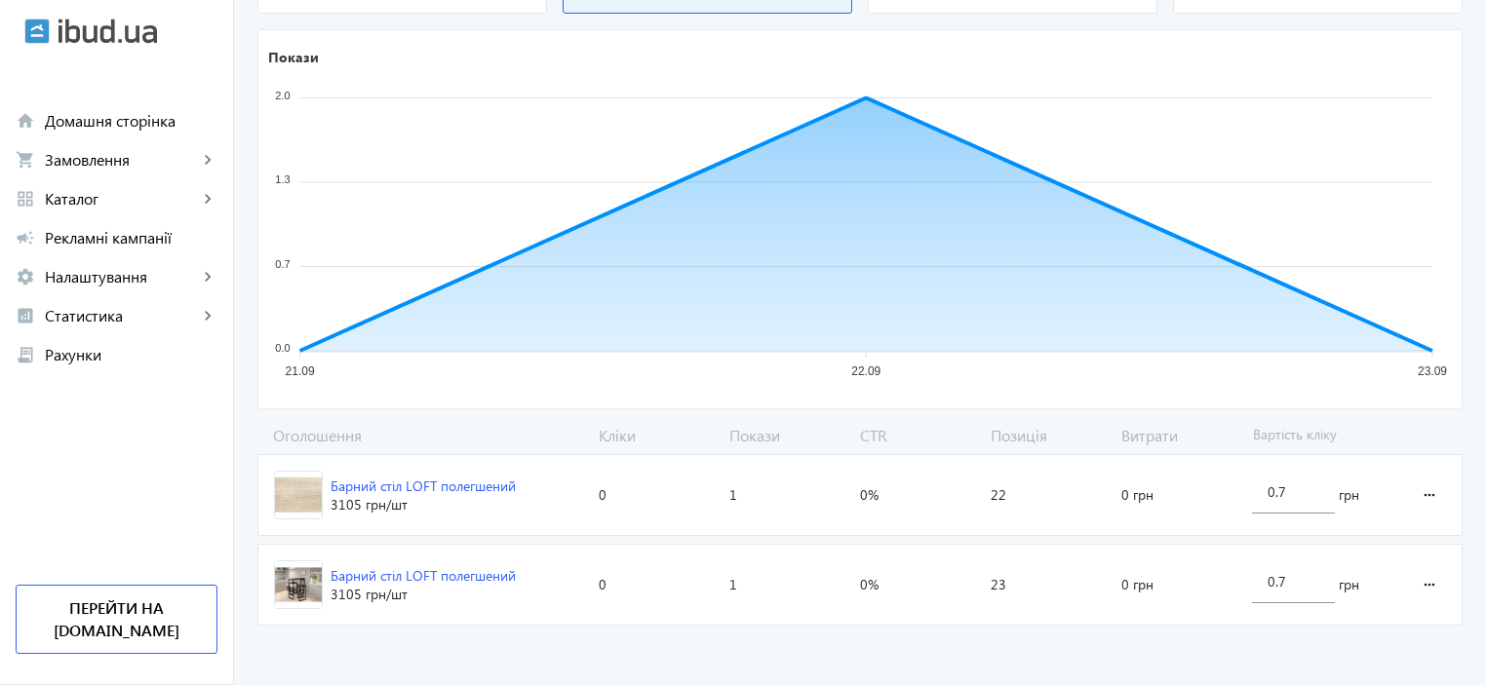
scroll to position [198, 0]
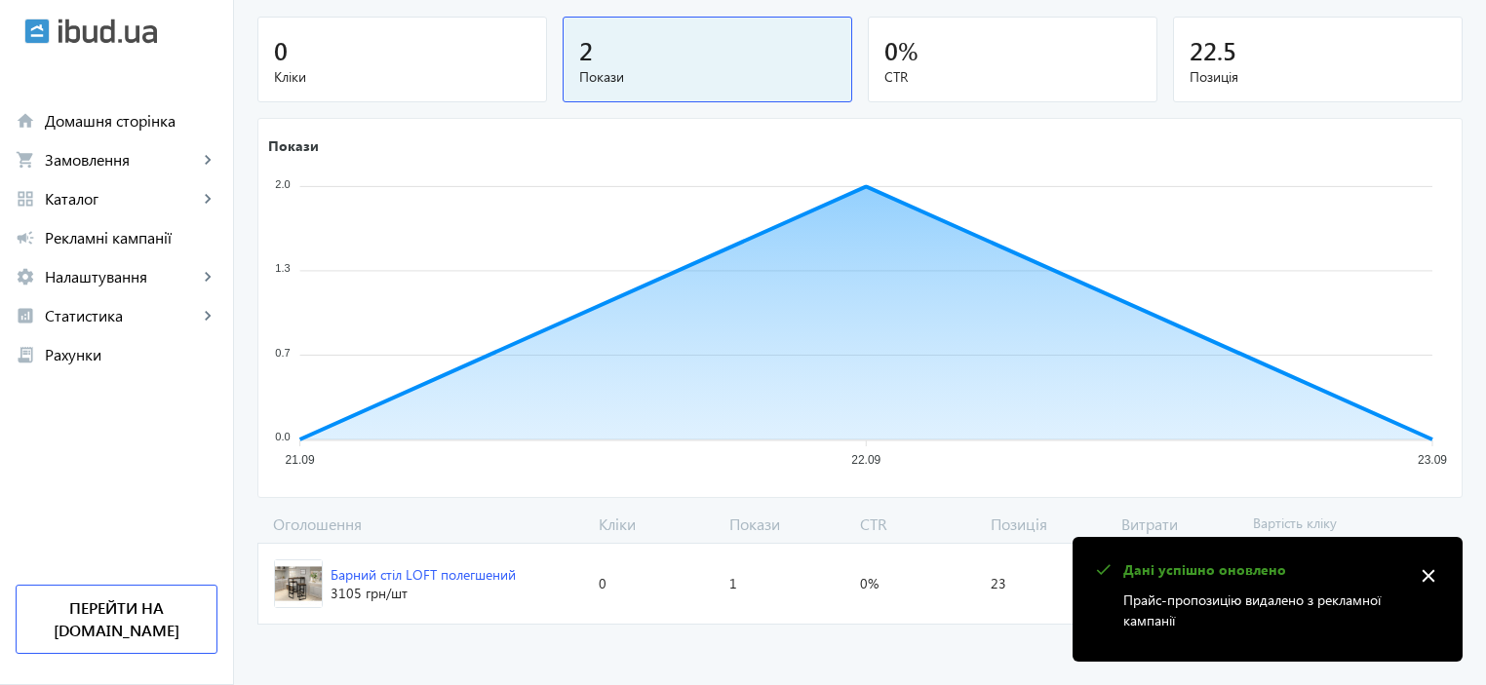
click at [1428, 576] on mat-icon "close" at bounding box center [1427, 575] width 29 height 29
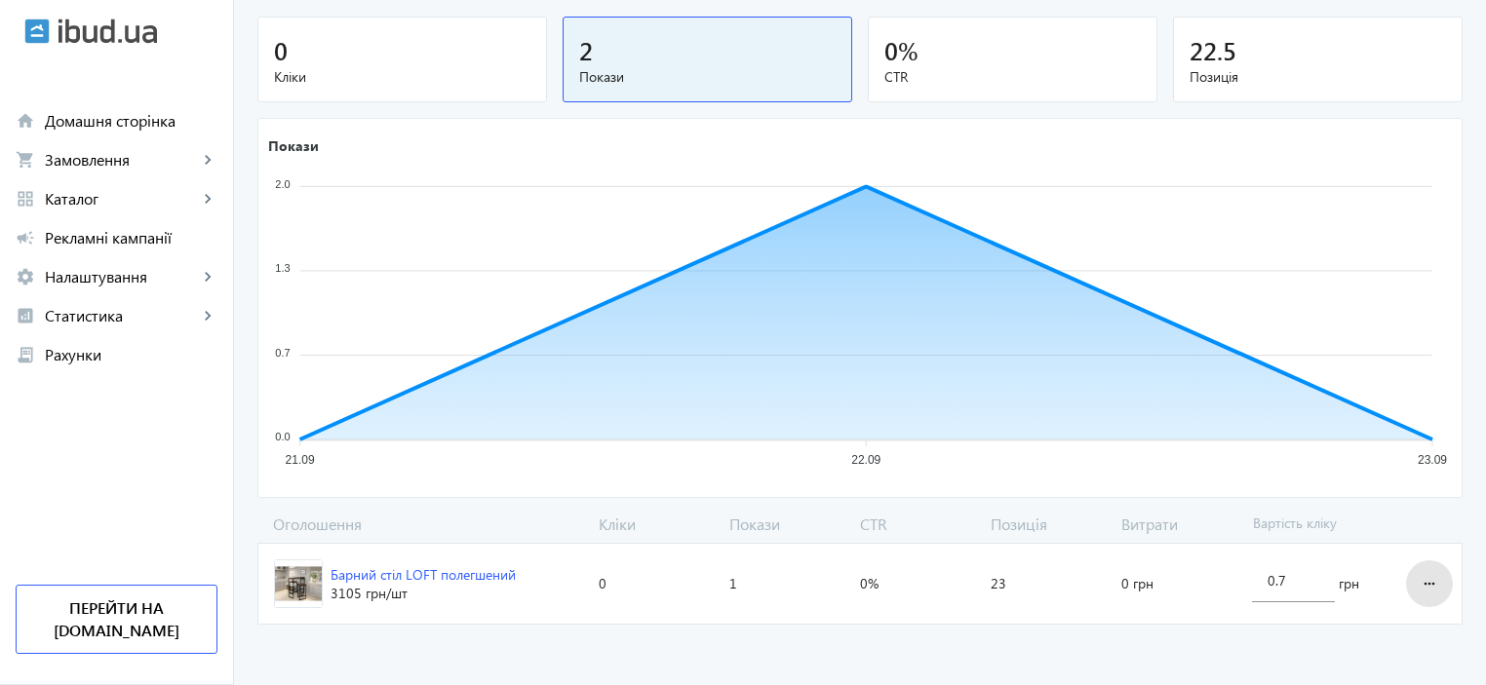
click at [1428, 576] on mat-icon "more_horiz" at bounding box center [1428, 583] width 23 height 47
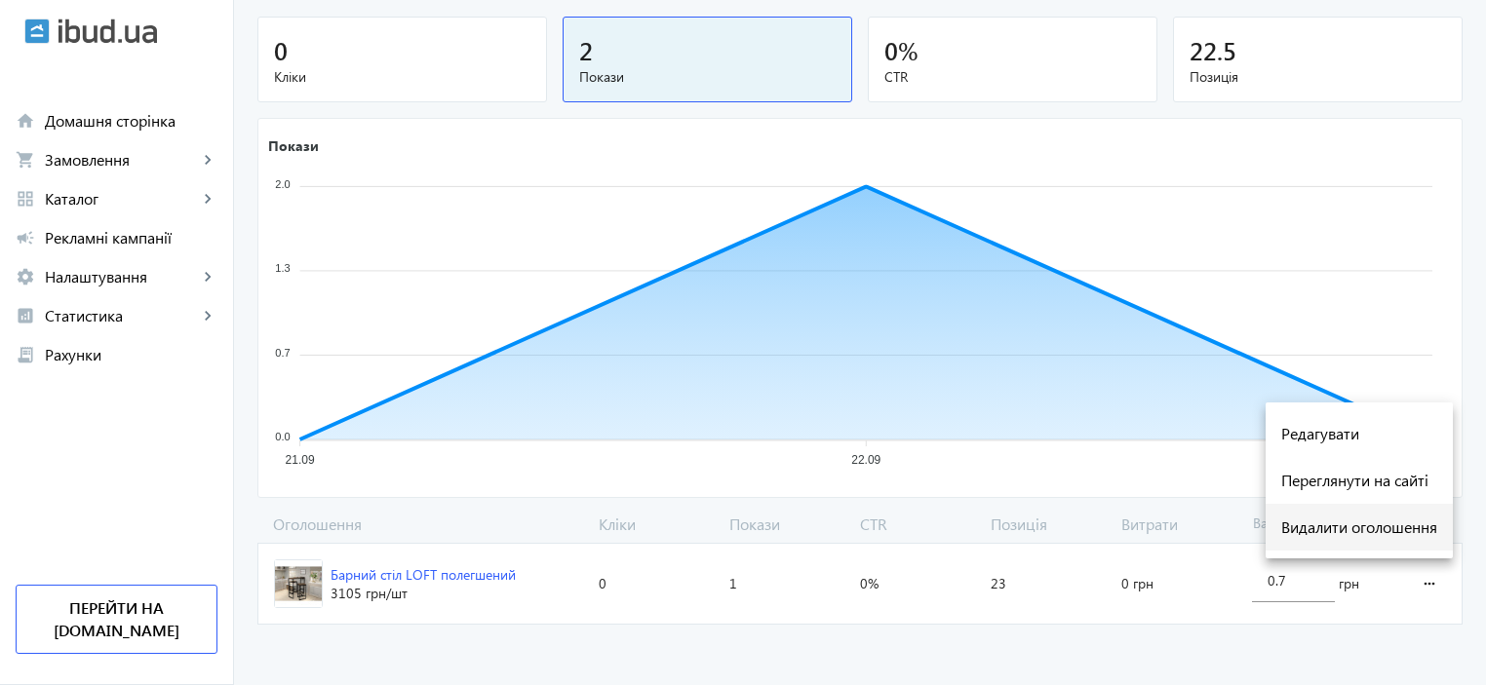
click at [1377, 529] on span "Видалити оголошення" at bounding box center [1359, 528] width 156 height 16
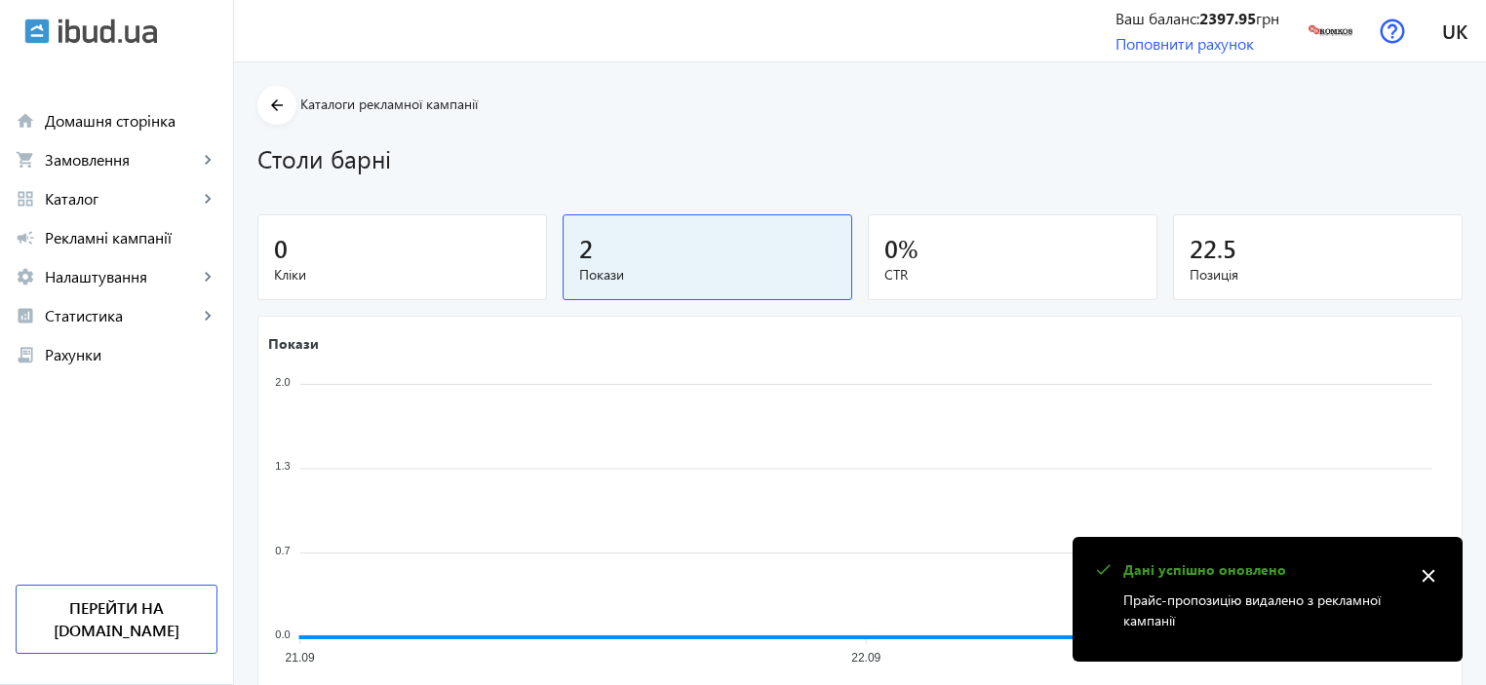
scroll to position [62, 0]
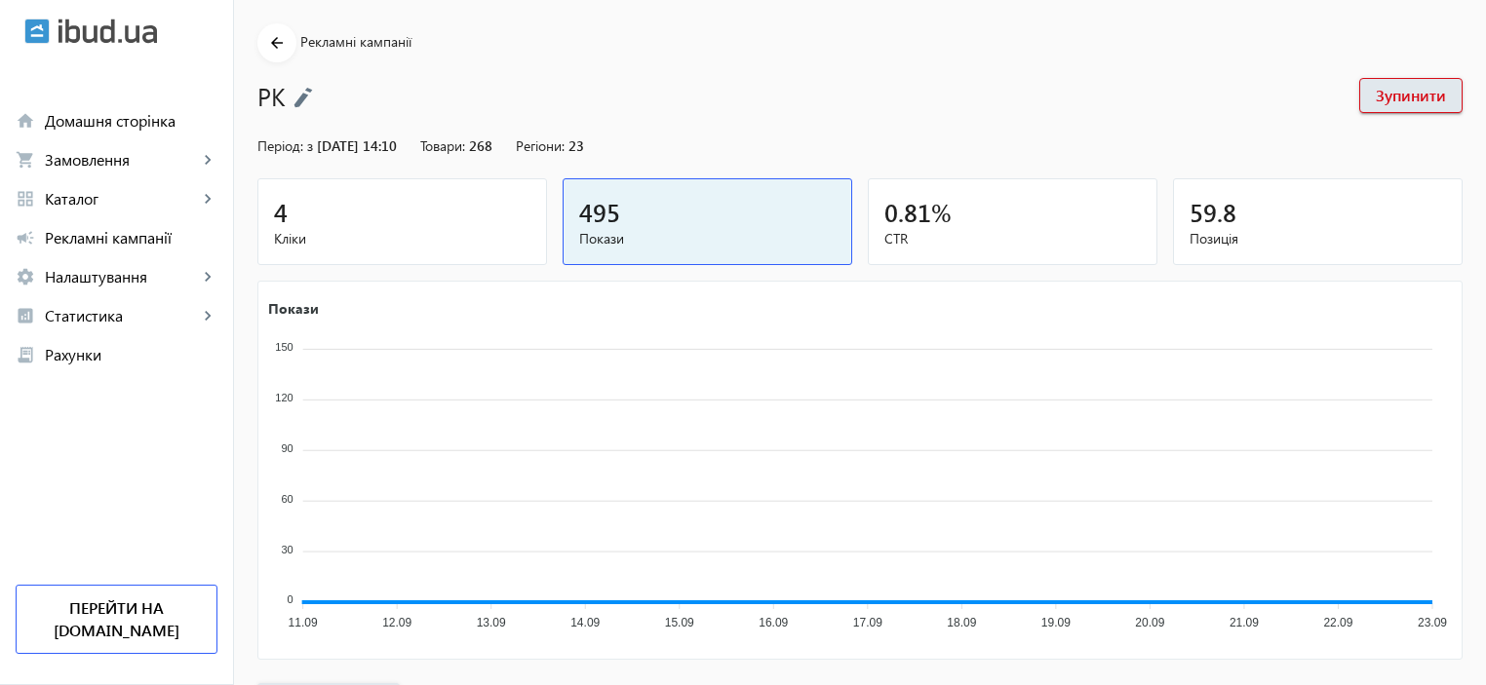
scroll to position [736, 0]
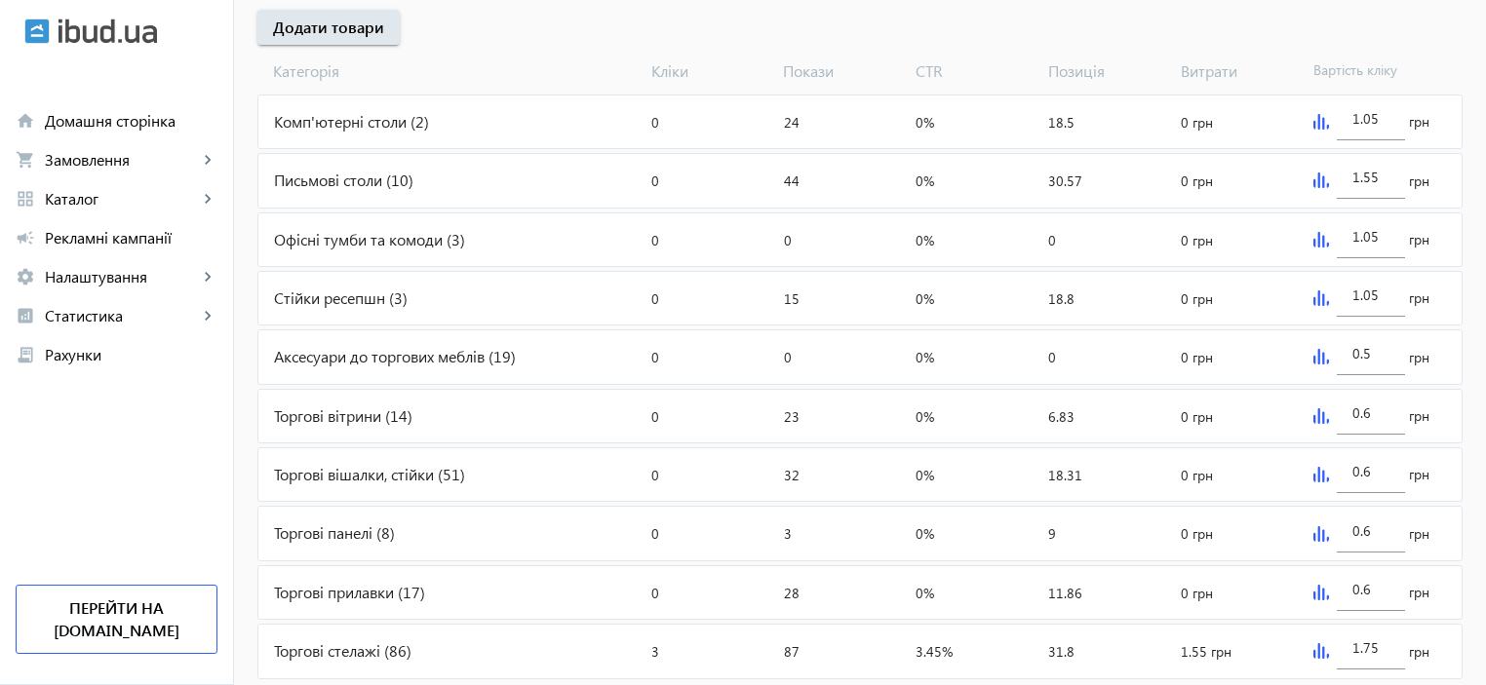
click at [324, 356] on div "Аксесуари до торгових меблів (19)" at bounding box center [450, 356] width 385 height 53
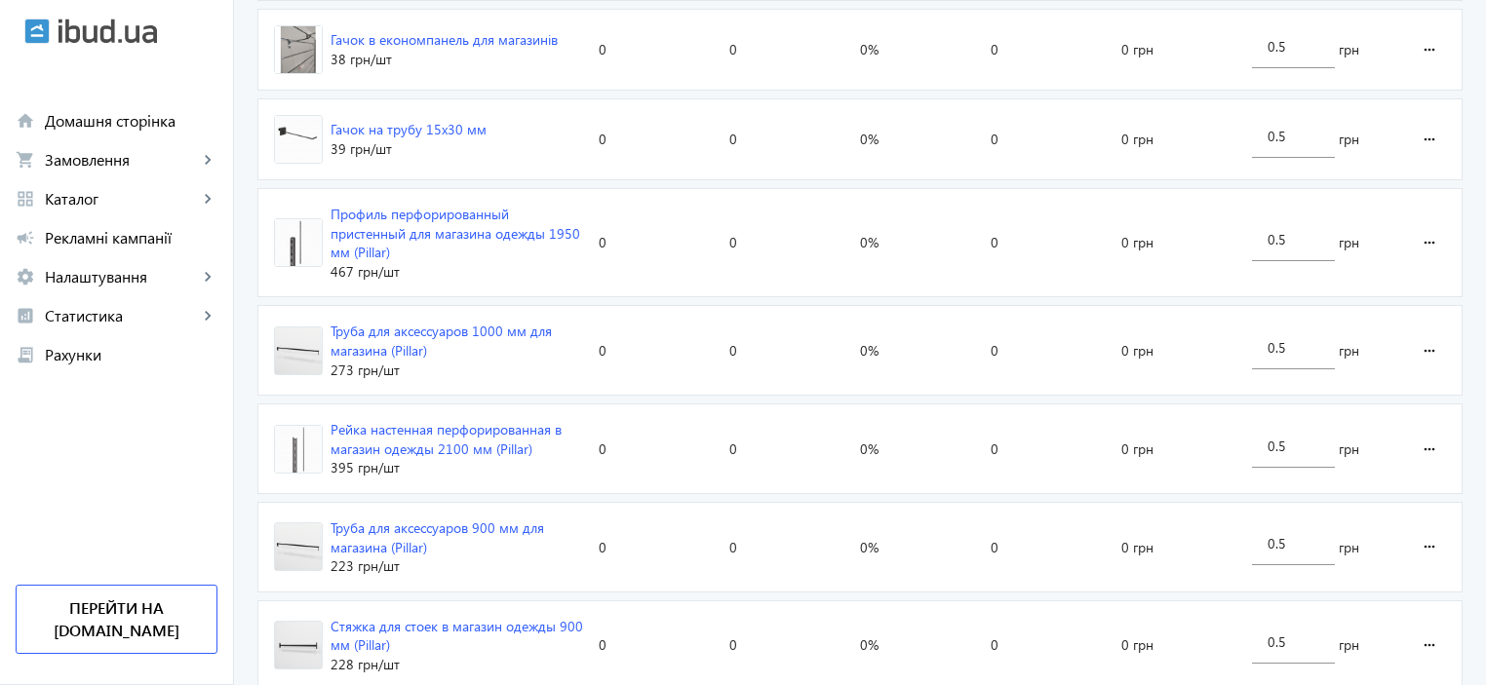
scroll to position [1424, 0]
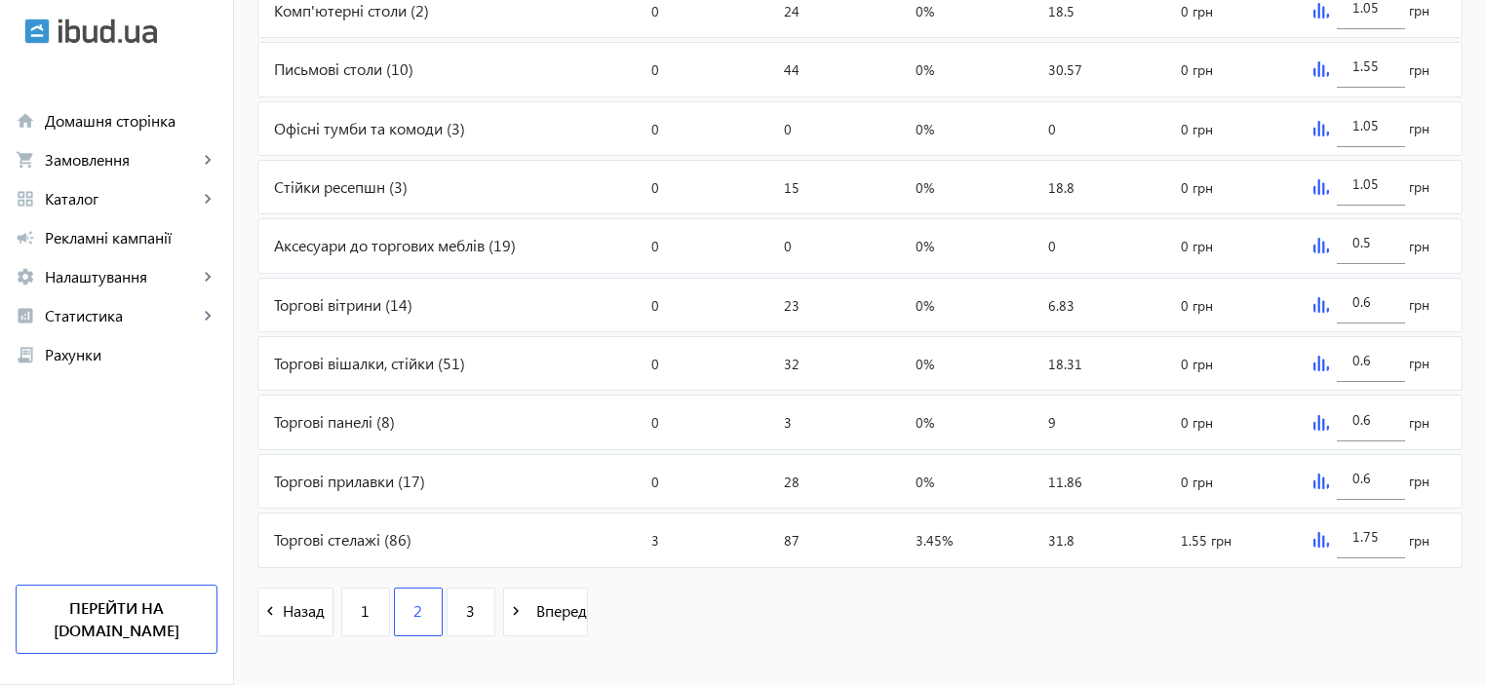
scroll to position [866, 0]
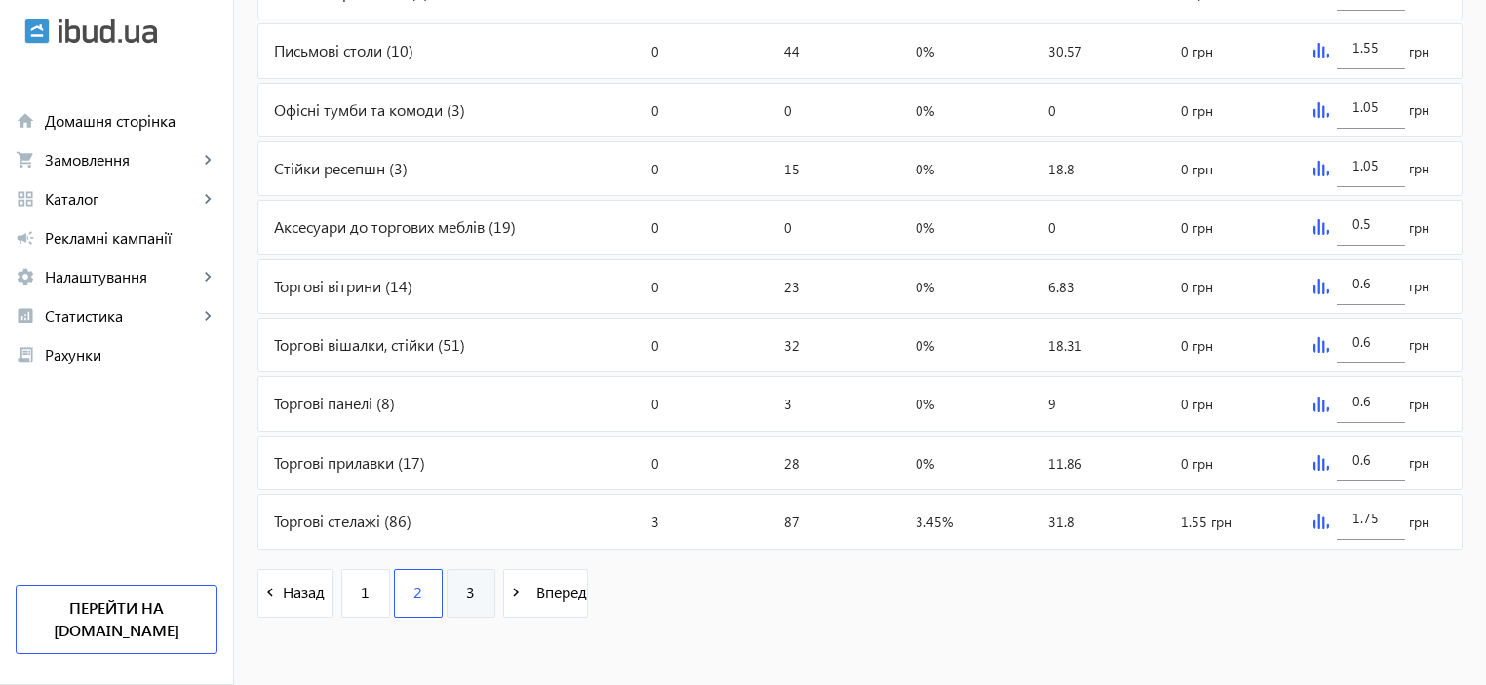
click at [466, 594] on span "3" at bounding box center [470, 592] width 9 height 21
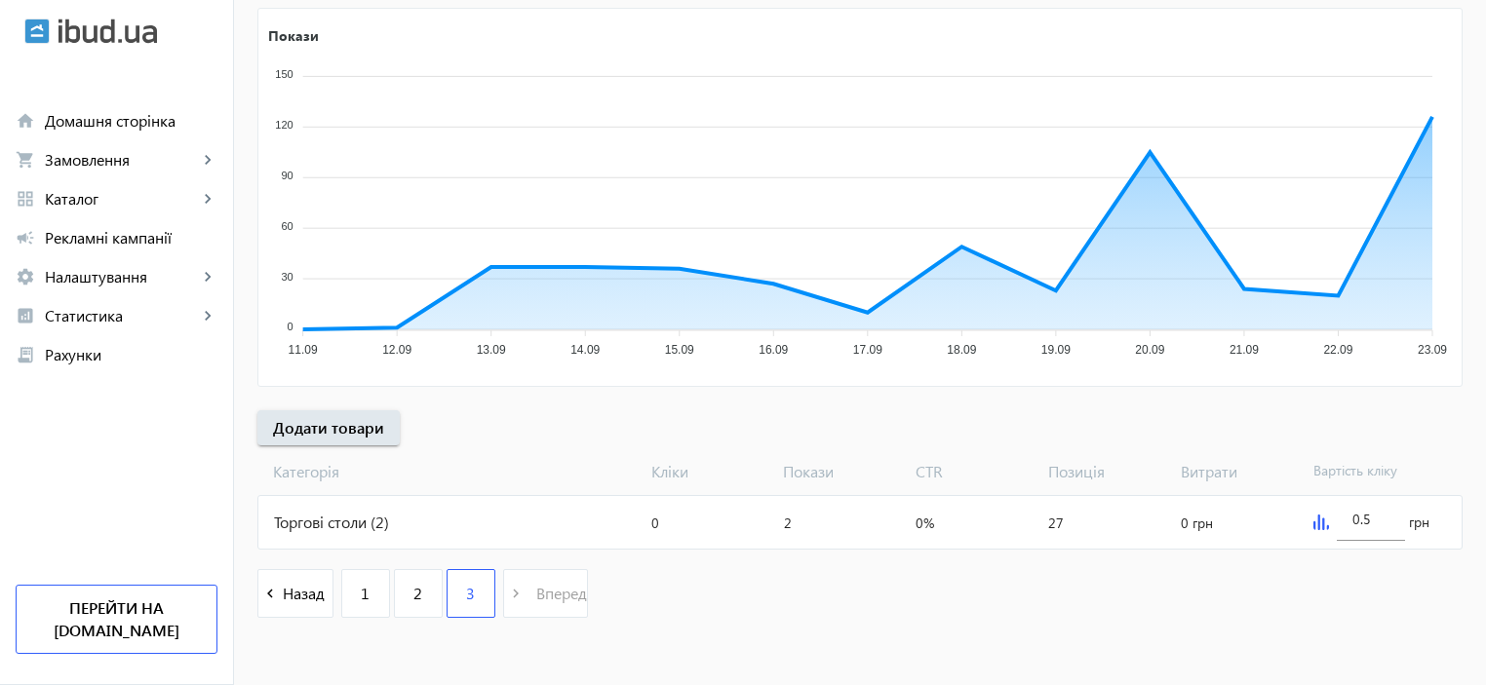
scroll to position [339, 0]
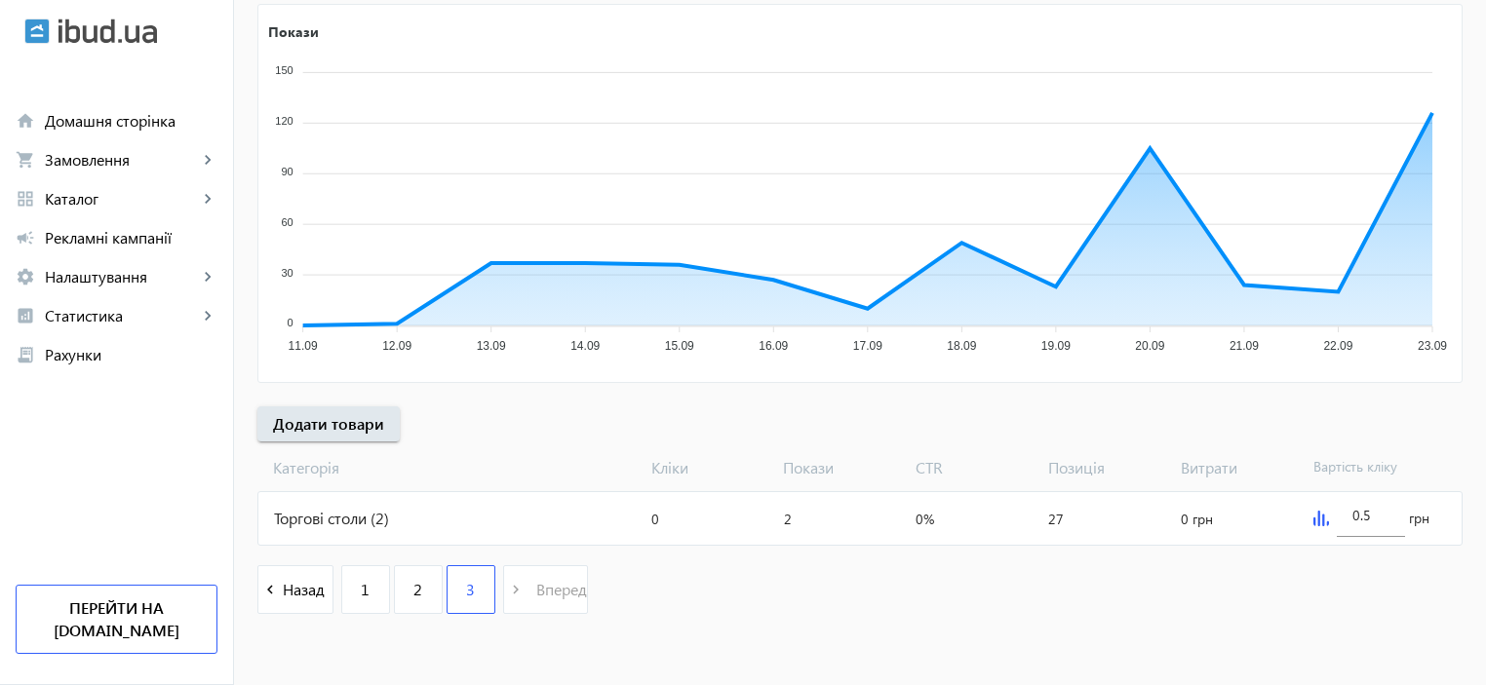
click at [328, 513] on div "Торгові столи (2)" at bounding box center [450, 518] width 385 height 53
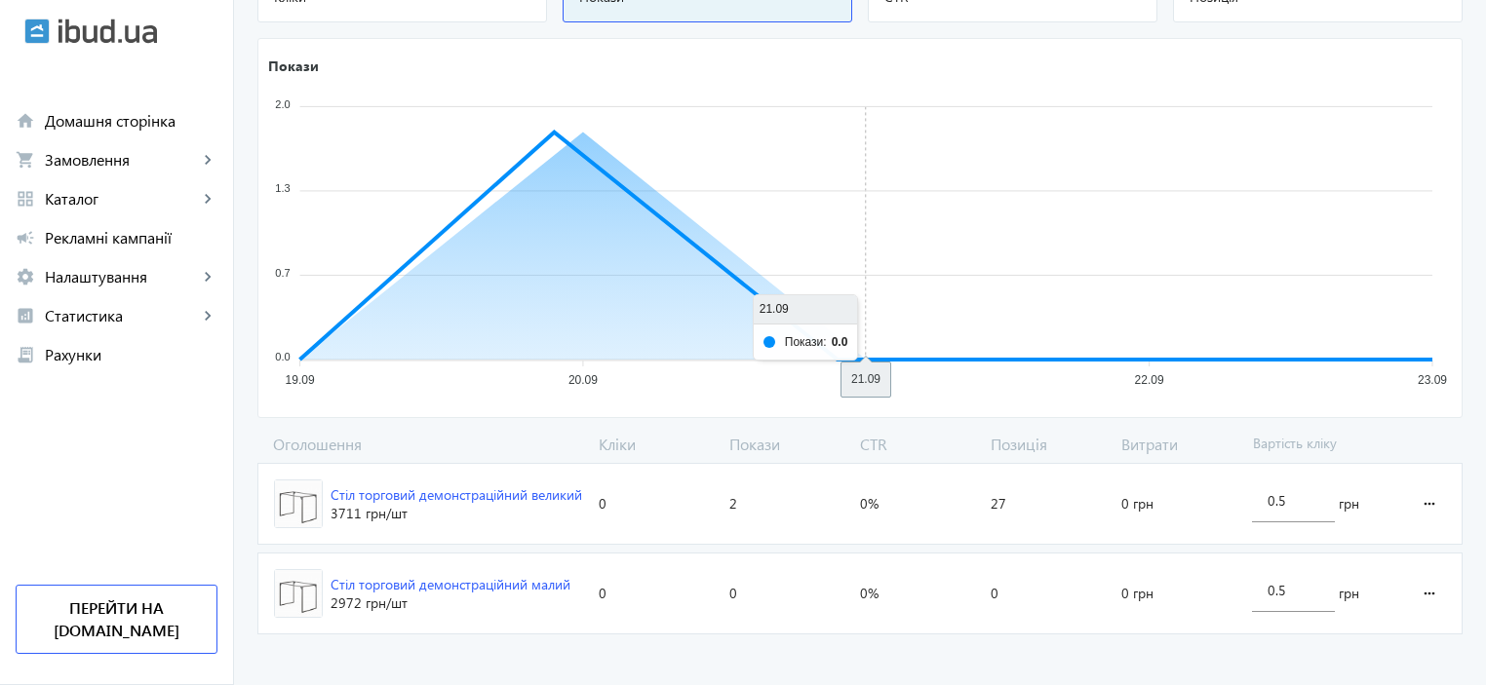
scroll to position [287, 0]
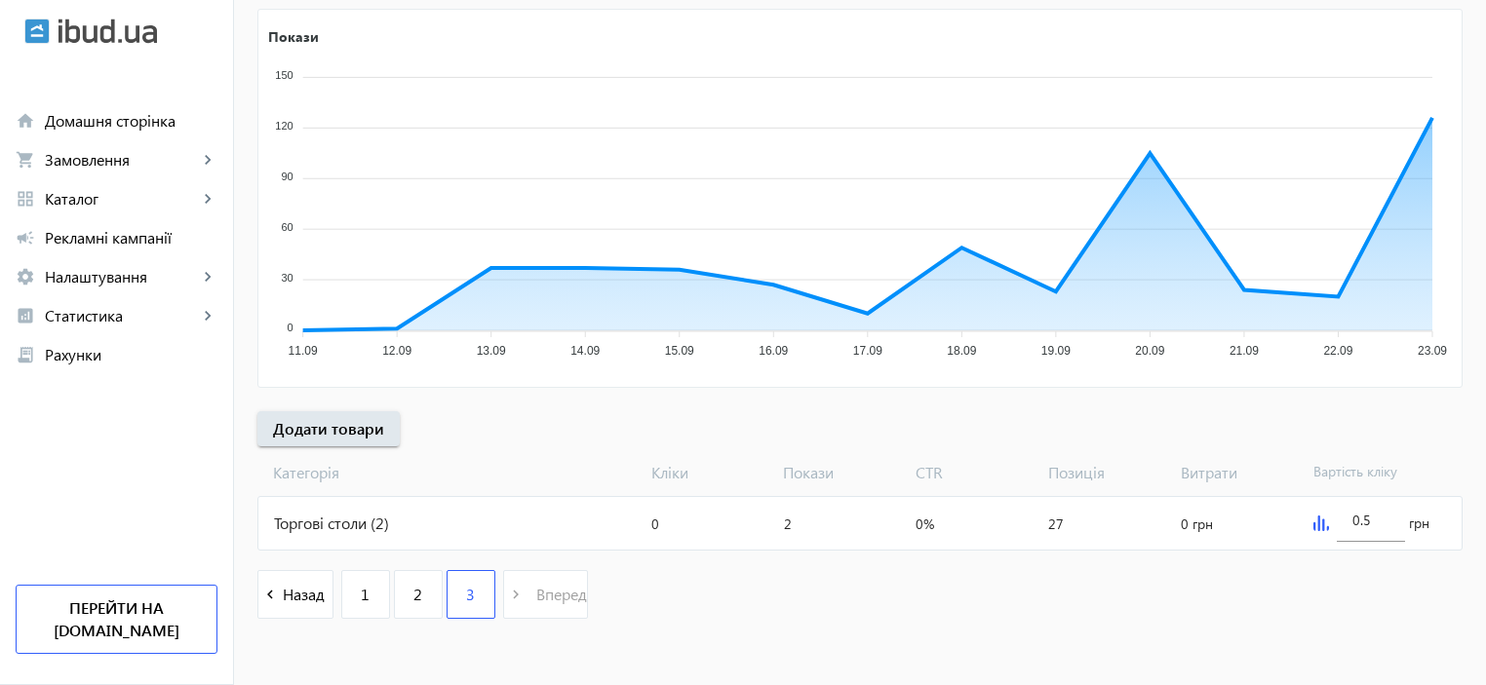
scroll to position [339, 0]
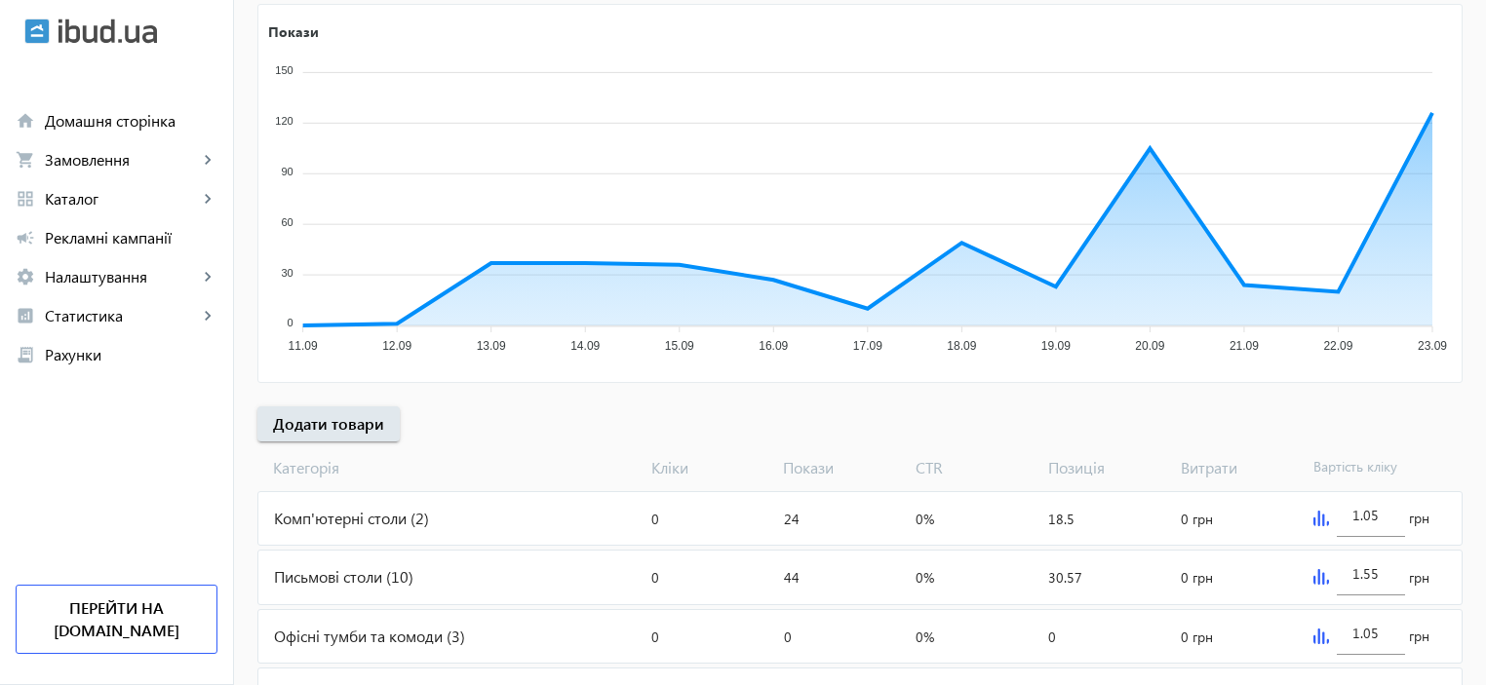
scroll to position [866, 0]
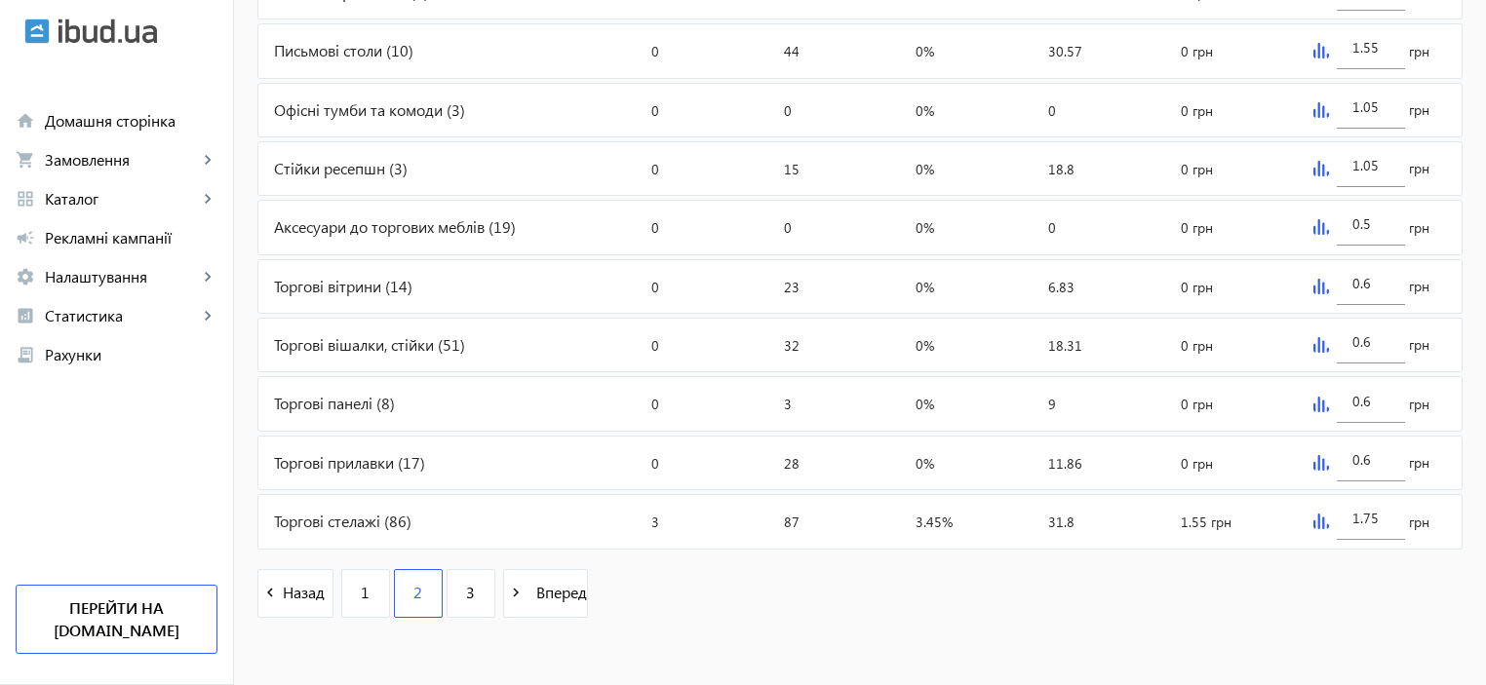
click at [328, 519] on div "Торгові стелажі (86)" at bounding box center [450, 521] width 385 height 53
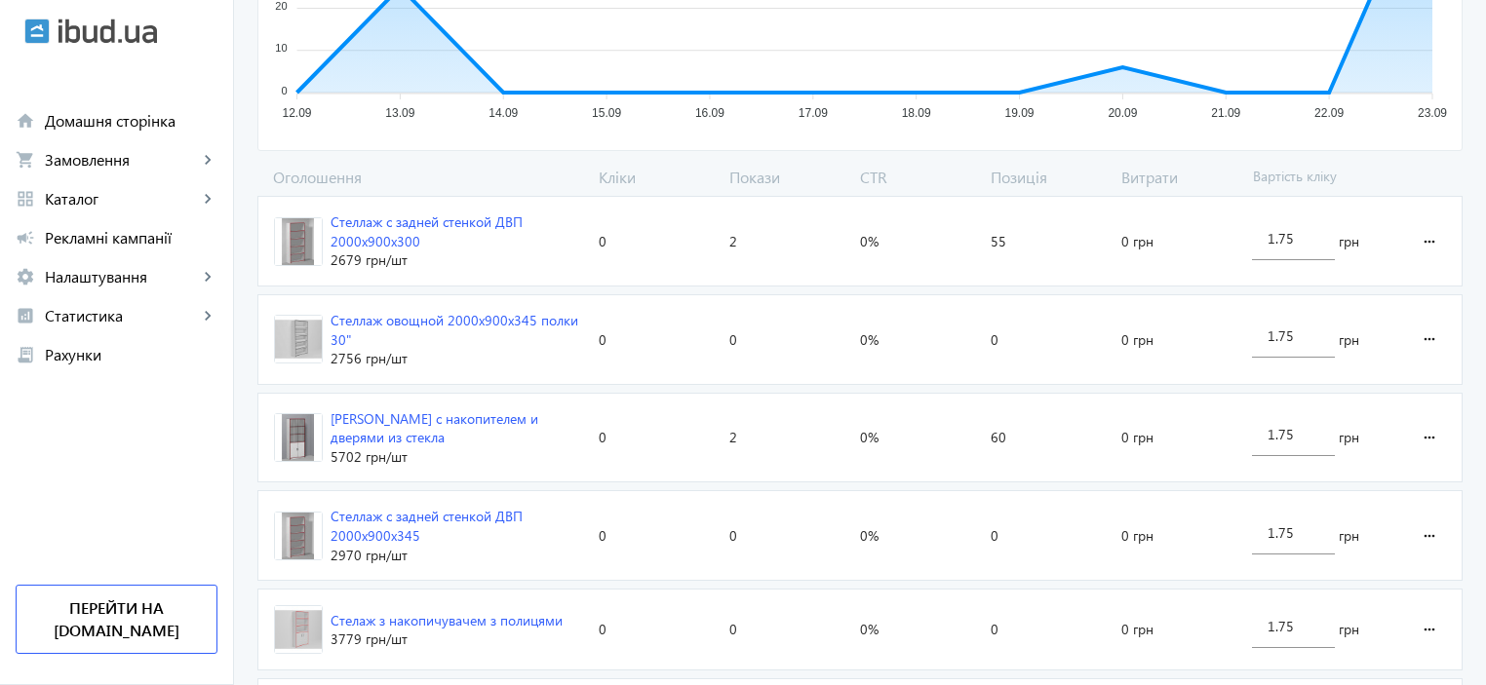
scroll to position [715, 0]
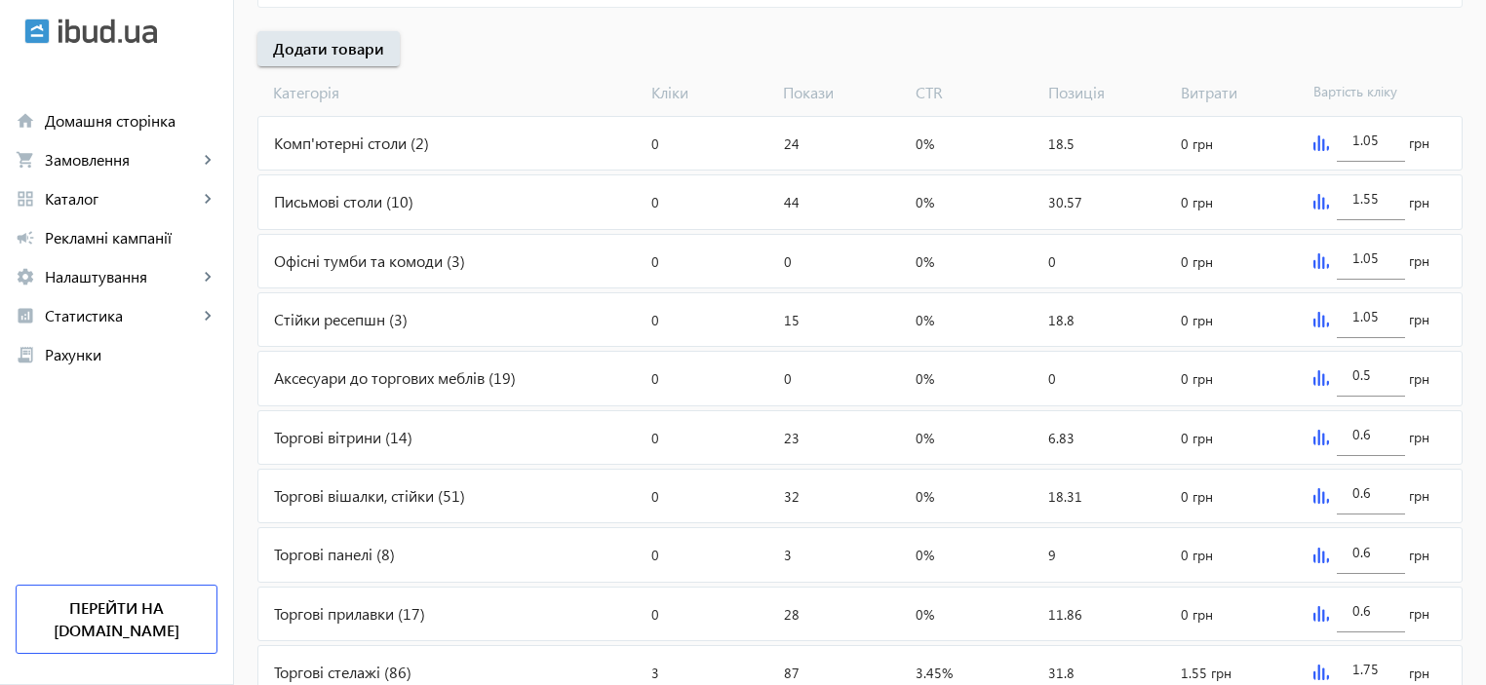
scroll to position [866, 0]
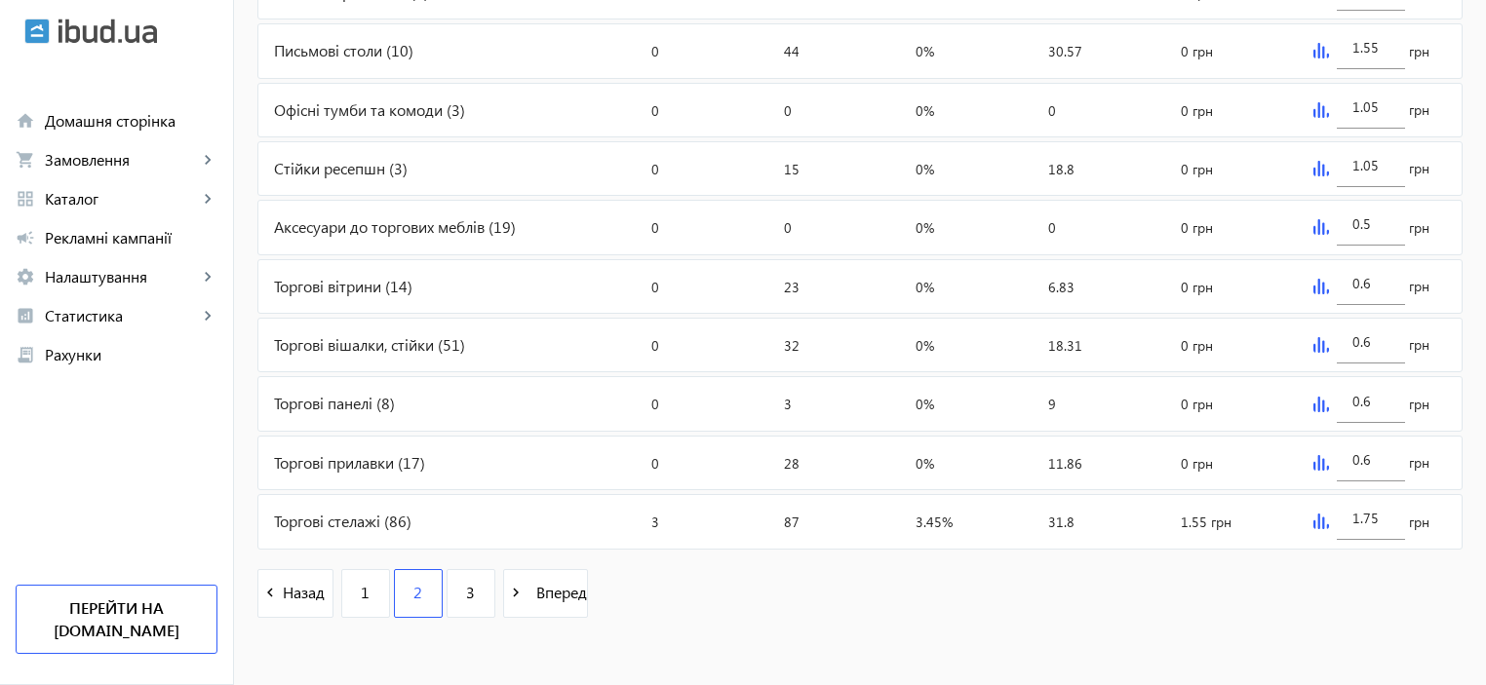
click at [1309, 518] on div "1.75 грн" at bounding box center [1383, 521] width 156 height 53
click at [1313, 518] on img at bounding box center [1321, 522] width 16 height 16
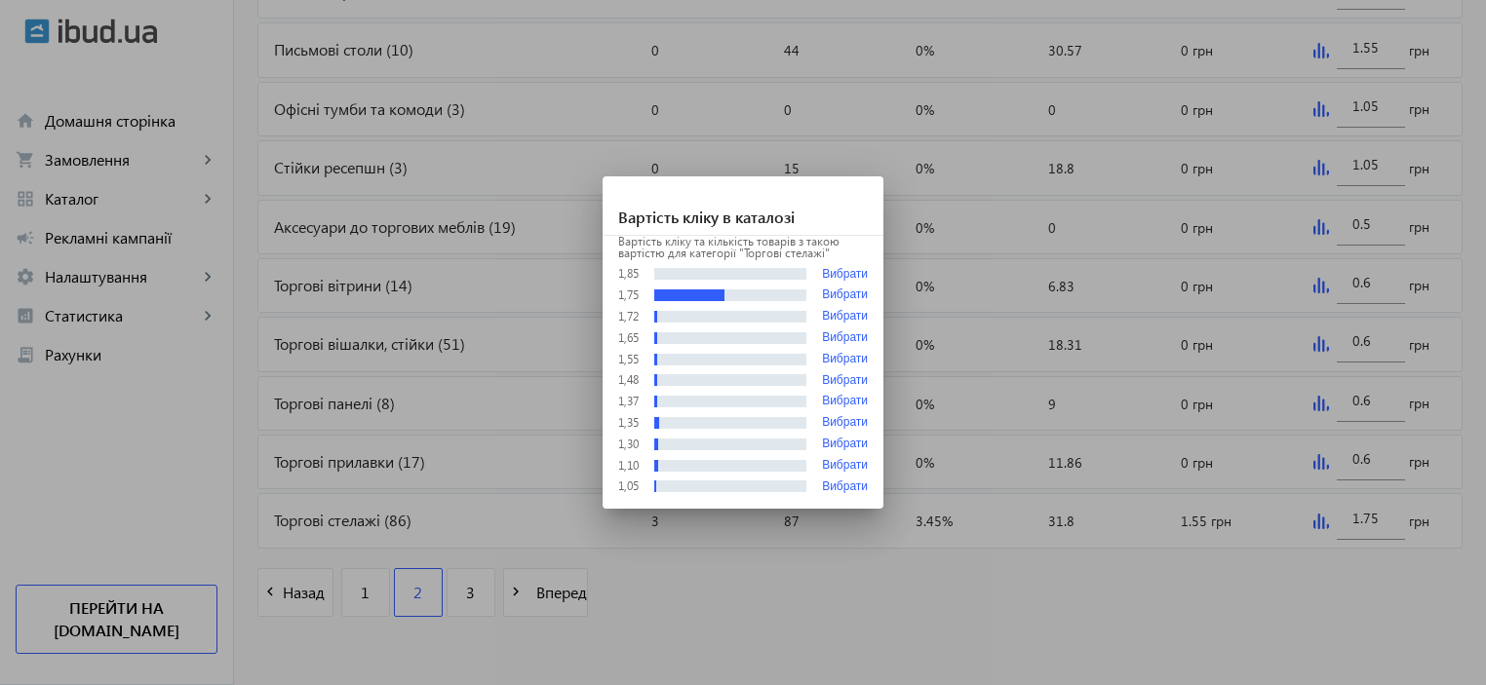
scroll to position [0, 0]
click at [987, 585] on div at bounding box center [743, 342] width 1486 height 685
